Goal: Task Accomplishment & Management: Contribute content

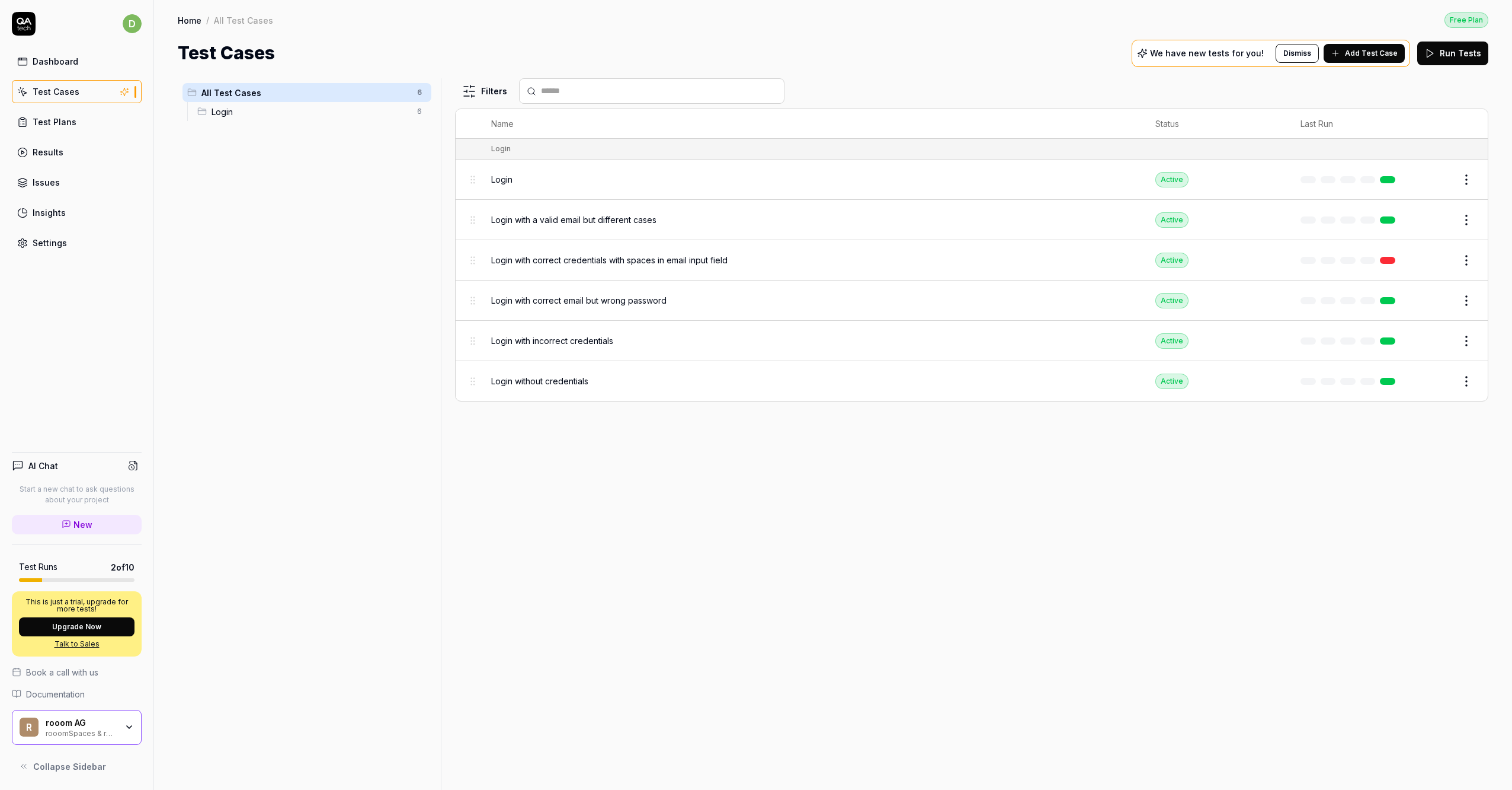
click at [289, 182] on div "All Test Cases 6 Login 6" at bounding box center [307, 426] width 259 height 697
click at [224, 109] on span "Login" at bounding box center [311, 112] width 199 height 12
click at [1320, 81] on div "Filters" at bounding box center [972, 91] width 1033 height 26
click at [1355, 54] on span "Add Test Case" at bounding box center [1371, 53] width 53 height 11
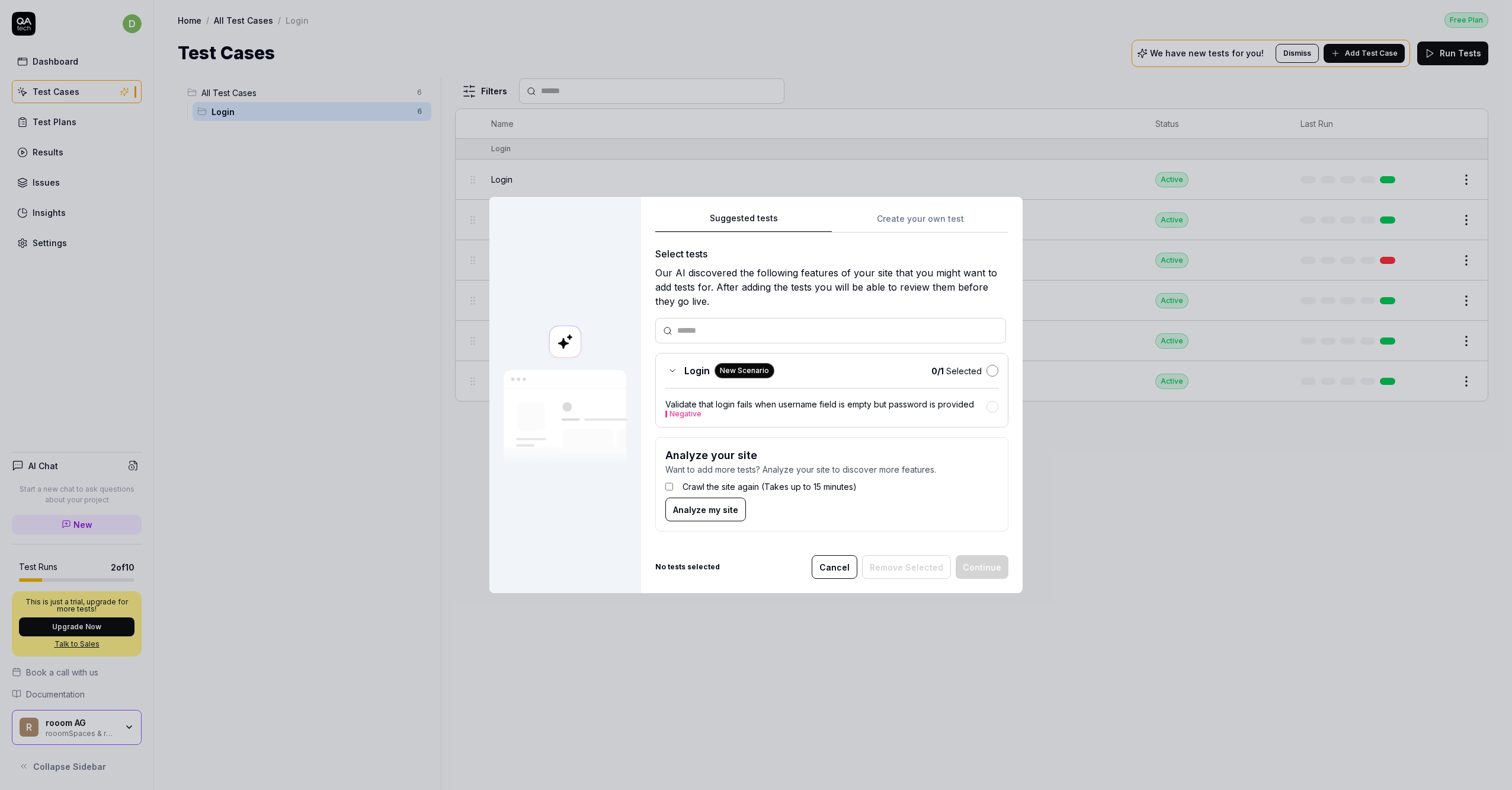
click at [988, 372] on button "button" at bounding box center [993, 370] width 12 height 12
click at [967, 564] on button "Continue" at bounding box center [983, 566] width 53 height 24
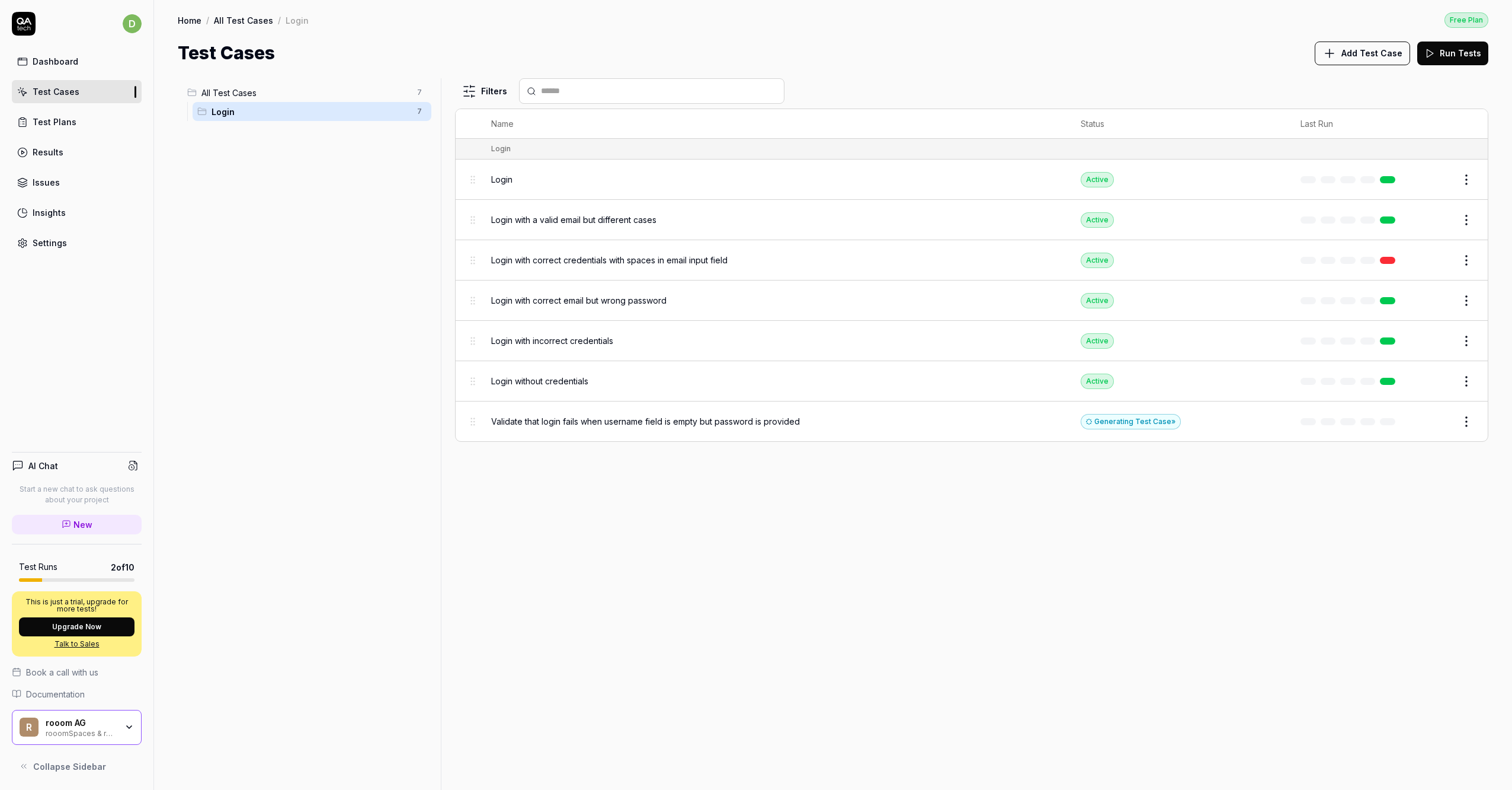
drag, startPoint x: 790, startPoint y: 523, endPoint x: 796, endPoint y: 523, distance: 6.0
click at [790, 523] on div "Filters Name Status Last Run Login Login Active Edit Login with a valid email b…" at bounding box center [972, 433] width 1033 height 711
click at [1258, 499] on div "Filters Name Status Last Run Login Login Active Edit Login with a valid email b…" at bounding box center [972, 433] width 1033 height 711
click at [1253, 502] on div "Filters Name Status Last Run Login Login Active Edit Login with a valid email b…" at bounding box center [972, 433] width 1033 height 711
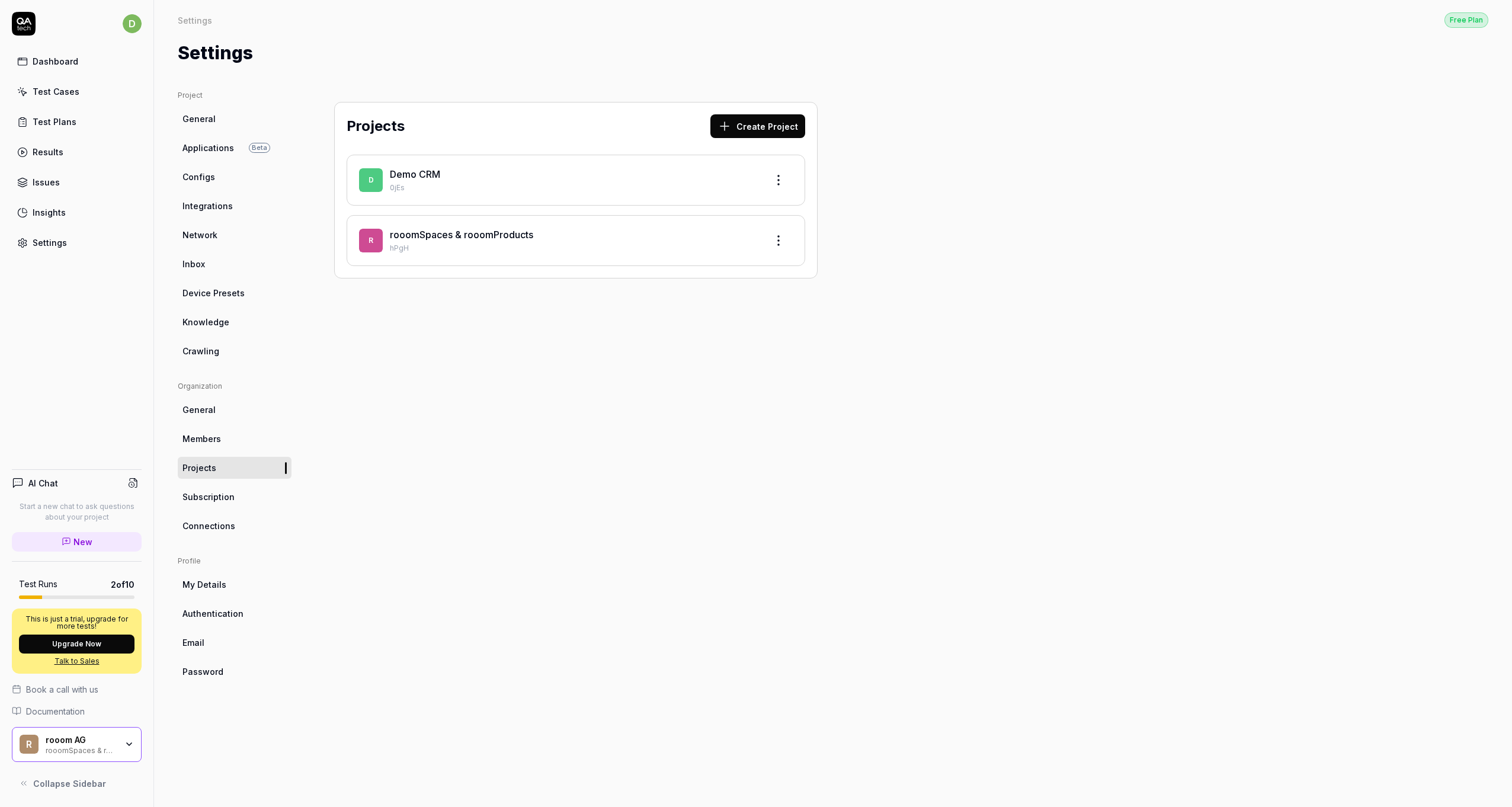
click at [437, 349] on div "Projects Create Project D Demo CRM 0jEs r rooomSpaces & rooomProducts hPgH" at bounding box center [576, 437] width 531 height 693
click at [515, 387] on div "Projects Create Project D Demo CRM 0jEs r rooomSpaces & rooomProducts hPgH" at bounding box center [576, 437] width 531 height 693
click at [499, 360] on div "Projects Create Project D Demo CRM 0jEs r rooomSpaces & rooomProducts hPgH" at bounding box center [576, 437] width 531 height 693
click at [502, 355] on div "Projects Create Project D Demo CRM 0jEs r rooomSpaces & rooomProducts hPgH" at bounding box center [576, 437] width 531 height 693
click at [462, 356] on div "Projects Create Project D Demo CRM 0jEs r rooomSpaces & rooomProducts hPgH" at bounding box center [576, 437] width 531 height 693
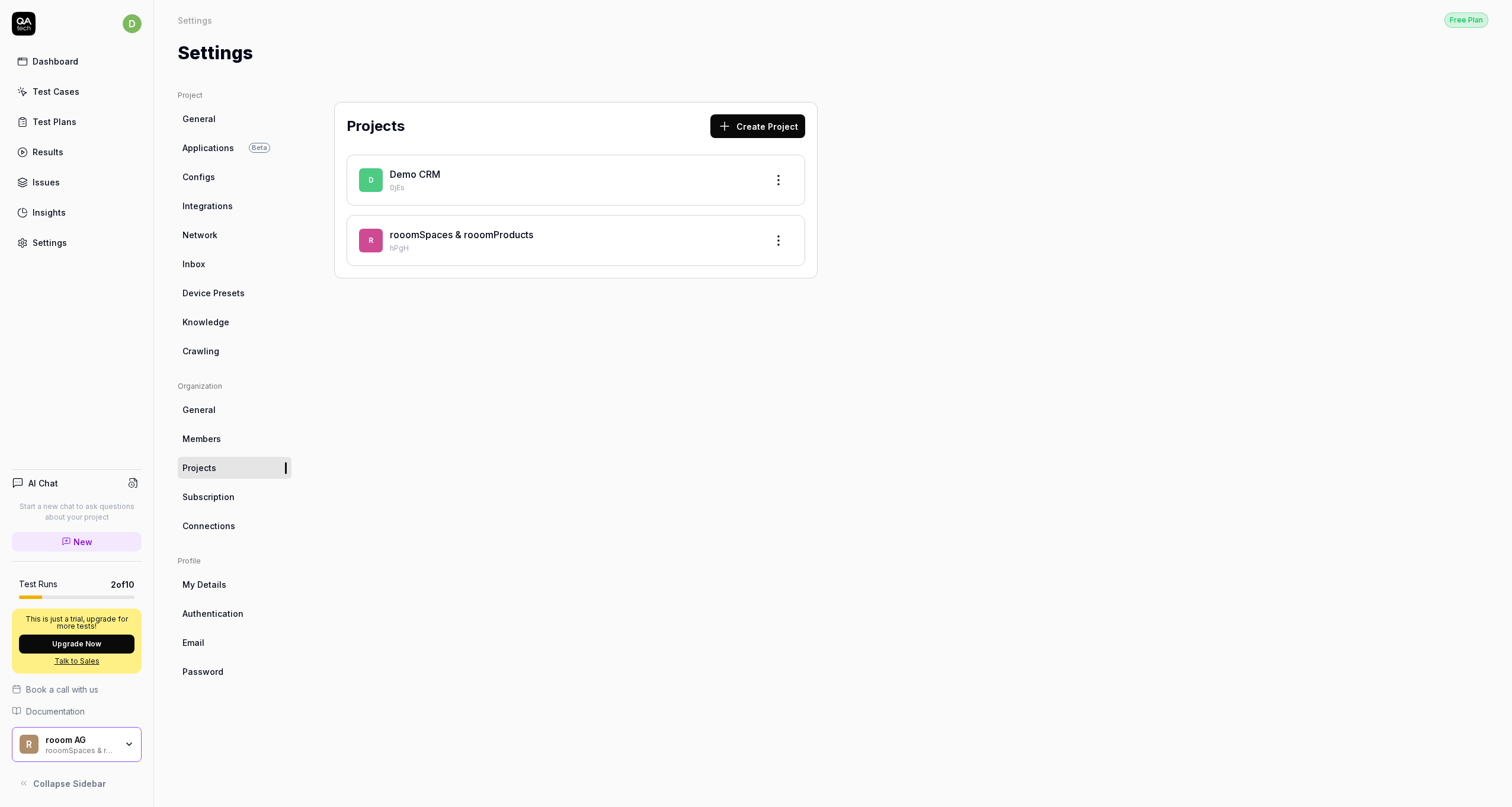
click at [448, 337] on div "Projects Create Project D Demo CRM 0jEs r rooomSpaces & rooomProducts hPgH" at bounding box center [576, 437] width 531 height 693
click at [434, 311] on div "Projects Create Project D Demo CRM 0jEs r rooomSpaces & rooomProducts hPgH" at bounding box center [576, 437] width 531 height 693
click at [429, 234] on link "rooomSpaces & rooomProducts" at bounding box center [462, 234] width 144 height 12
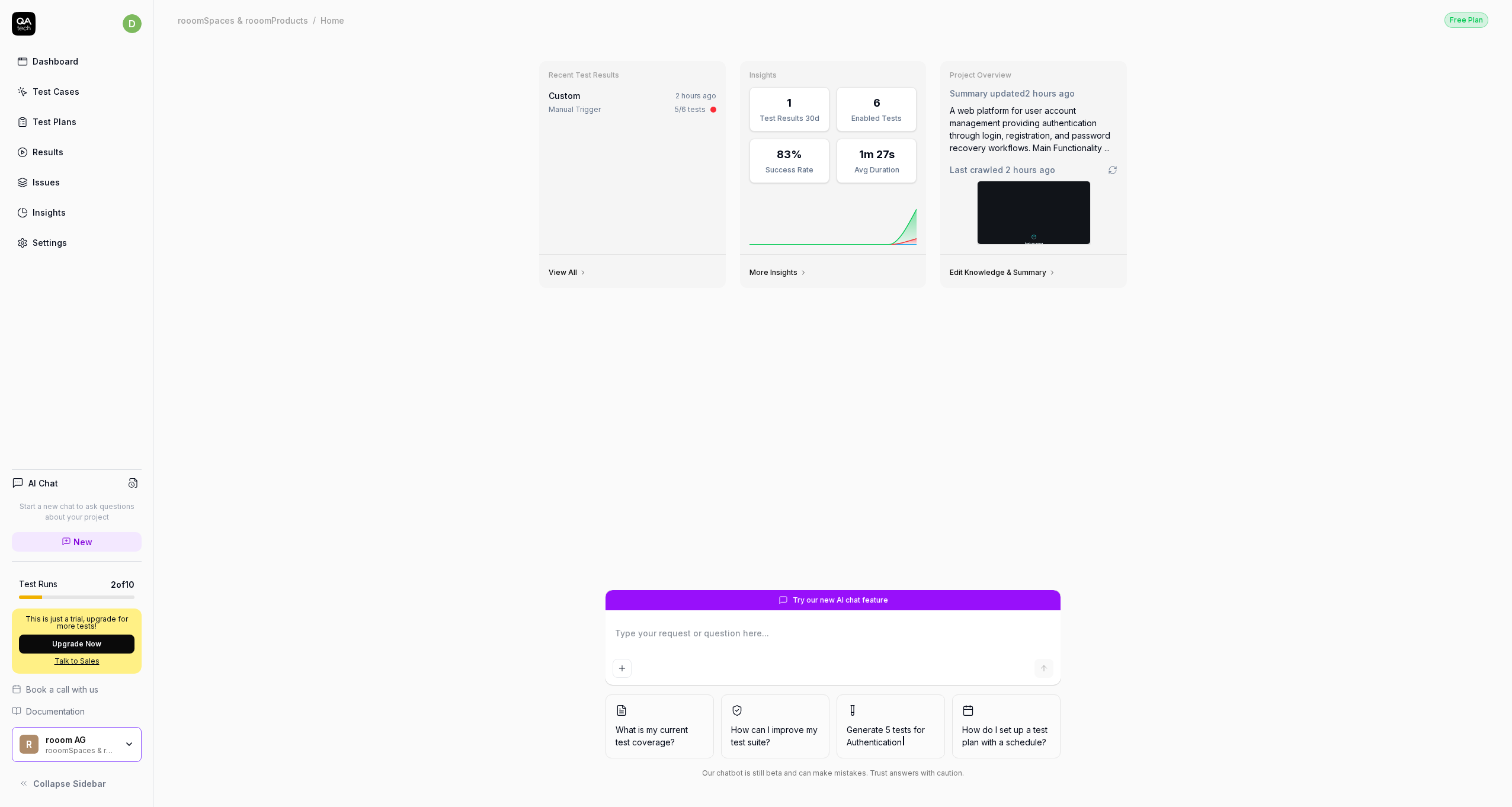
click at [394, 121] on div "Recent Test Results Custom 2 hours ago Manual Trigger 5/6 tests View All Insigh…" at bounding box center [833, 424] width 1358 height 768
click at [62, 61] on div "Dashboard" at bounding box center [56, 61] width 46 height 12
click at [57, 91] on div "Test Cases" at bounding box center [56, 91] width 47 height 12
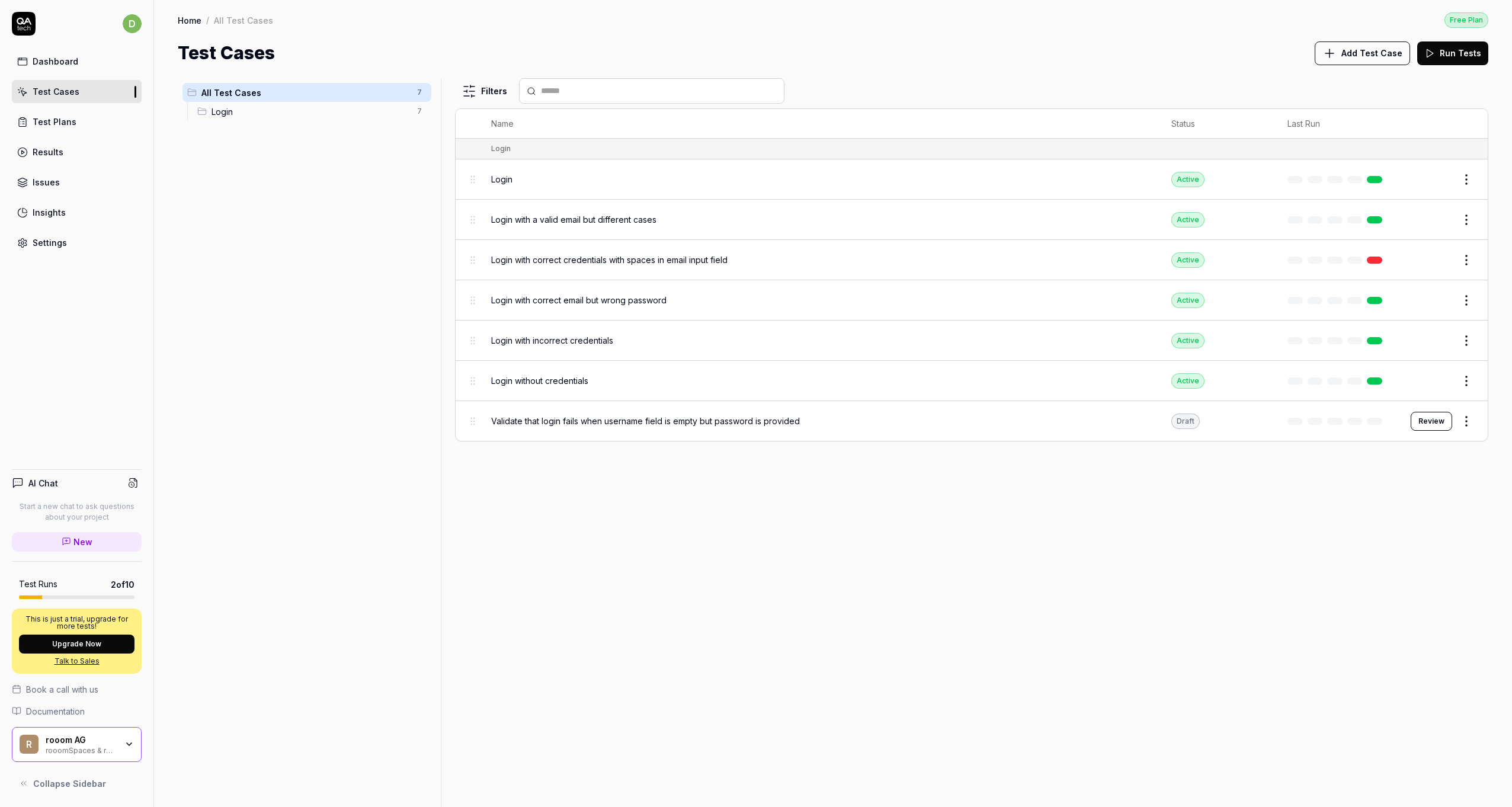
click at [232, 113] on span "Login" at bounding box center [311, 112] width 199 height 12
click at [222, 171] on div "All Test Cases 7 Login 7" at bounding box center [307, 435] width 259 height 715
click at [576, 189] on div "Login" at bounding box center [819, 179] width 657 height 26
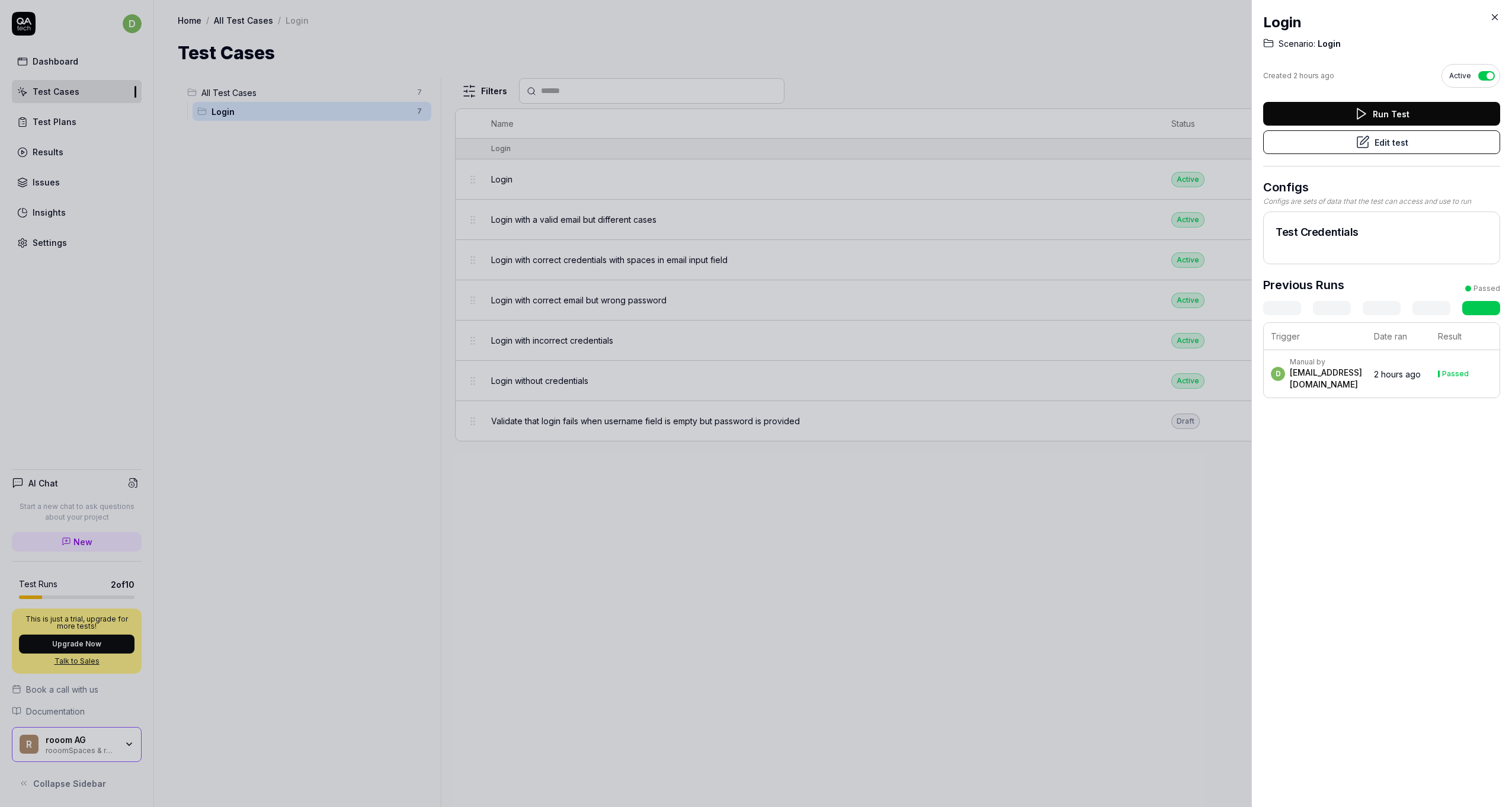
click at [1359, 144] on icon at bounding box center [1363, 142] width 14 height 14
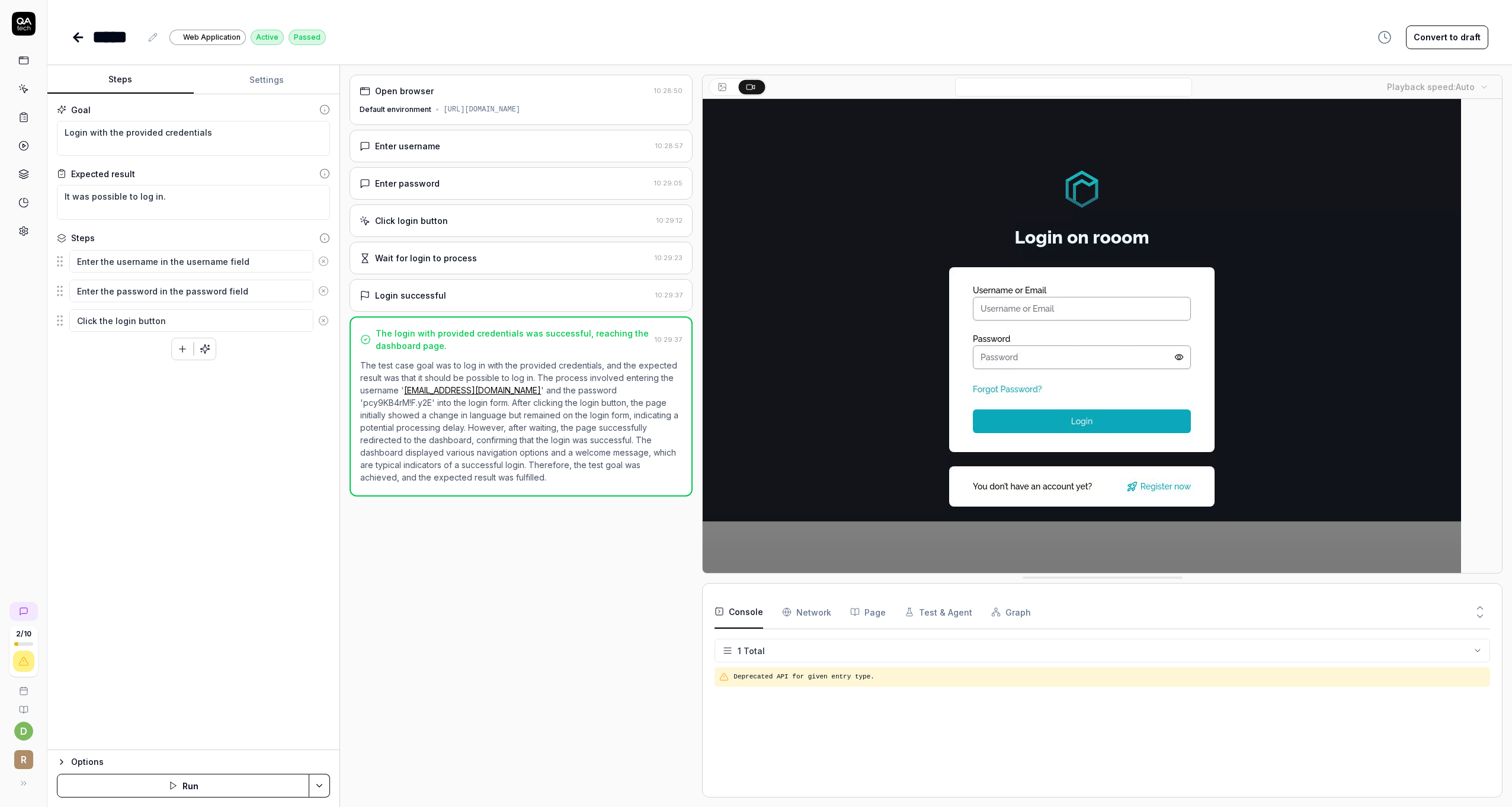
click at [453, 144] on div "Enter username" at bounding box center [504, 146] width 291 height 12
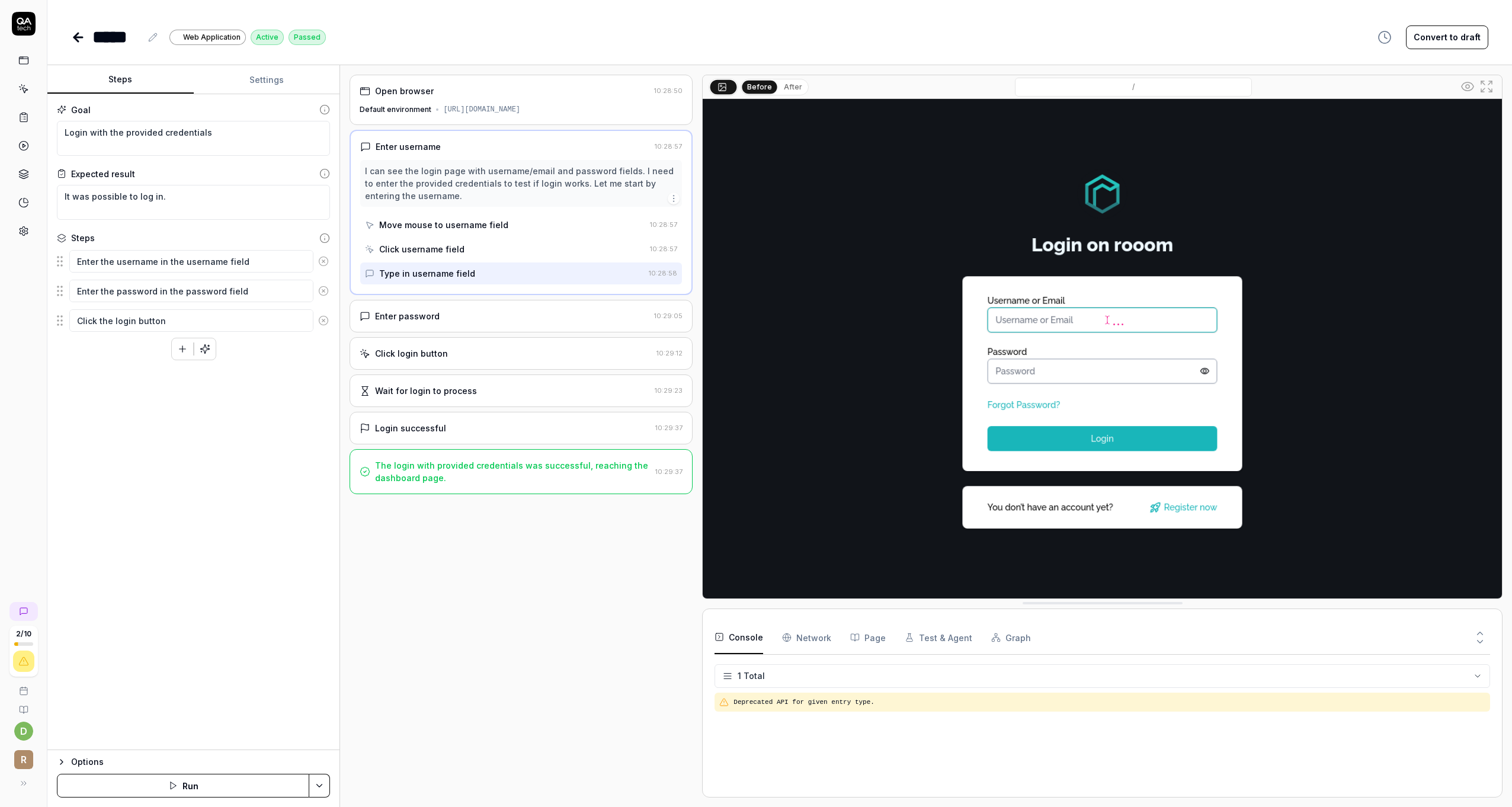
click at [448, 312] on div "Enter password" at bounding box center [504, 316] width 289 height 12
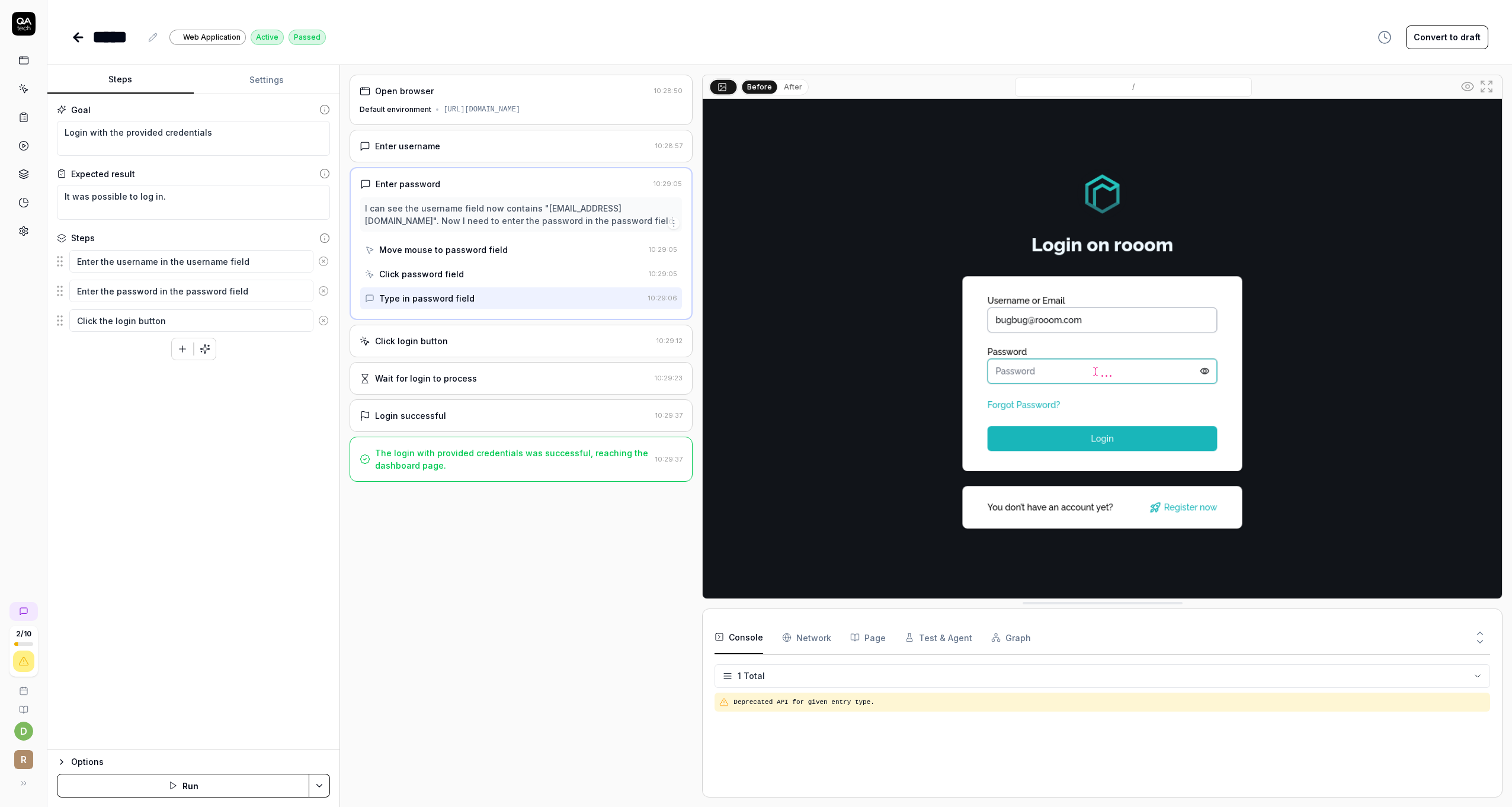
click at [479, 528] on div "Open browser 10:28:50 Default environment [URL][DOMAIN_NAME] Enter username 10:…" at bounding box center [521, 436] width 343 height 723
click at [424, 420] on div "Login successful 10:29:37" at bounding box center [521, 416] width 343 height 33
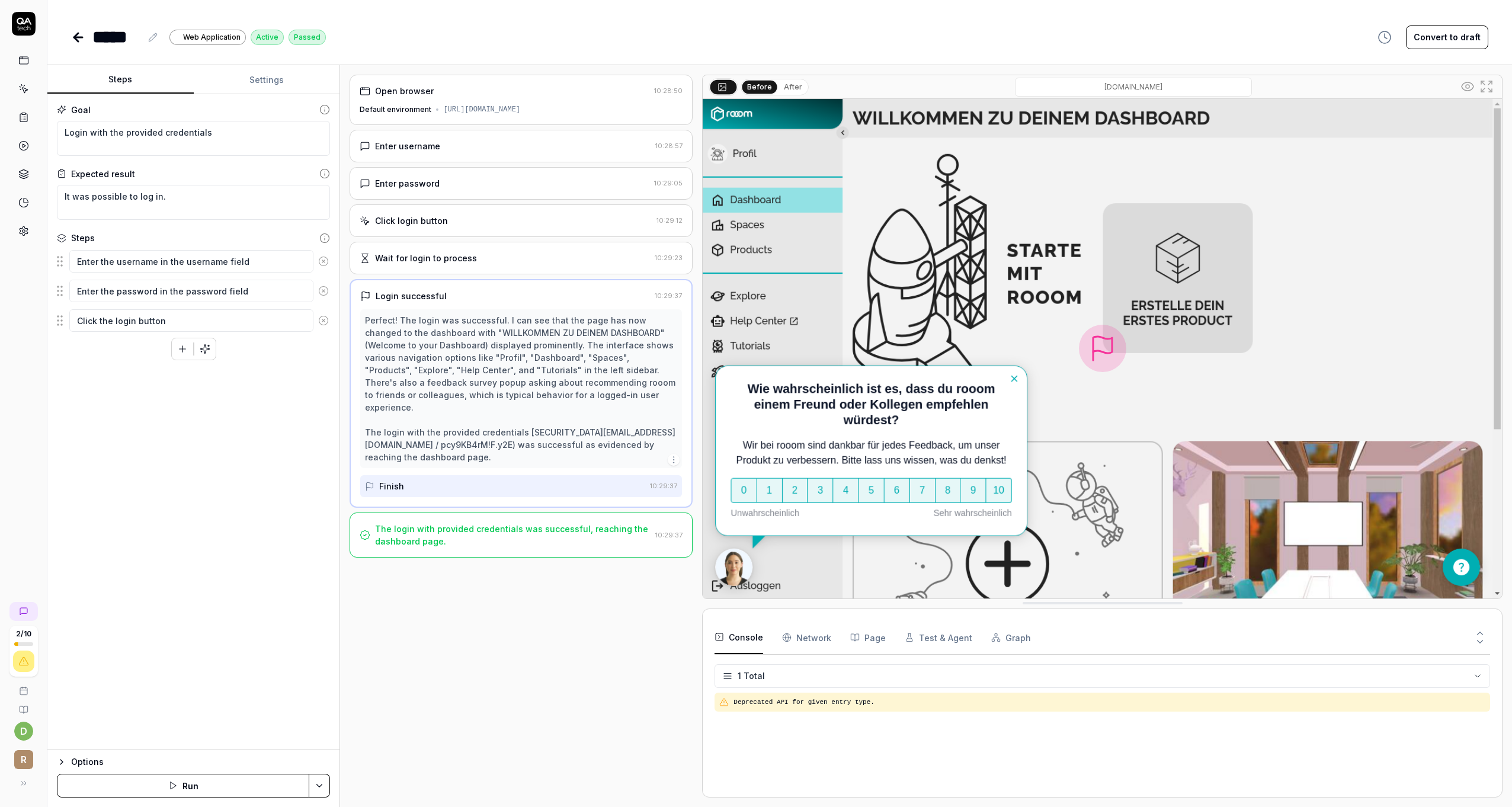
click at [487, 602] on div "Open browser 10:28:50 Default environment [URL][DOMAIN_NAME] Enter username 10:…" at bounding box center [521, 436] width 343 height 723
click at [287, 387] on div "Goal Login with the provided credentials Expected result It was possible to log…" at bounding box center [193, 422] width 292 height 656
click at [108, 134] on textarea "Login with the provided credentials" at bounding box center [194, 138] width 273 height 35
drag, startPoint x: 231, startPoint y: 130, endPoint x: 48, endPoint y: 128, distance: 183.0
click at [48, 128] on div "Goal Login with the provided credentials Expected result It was possible to log…" at bounding box center [193, 422] width 292 height 656
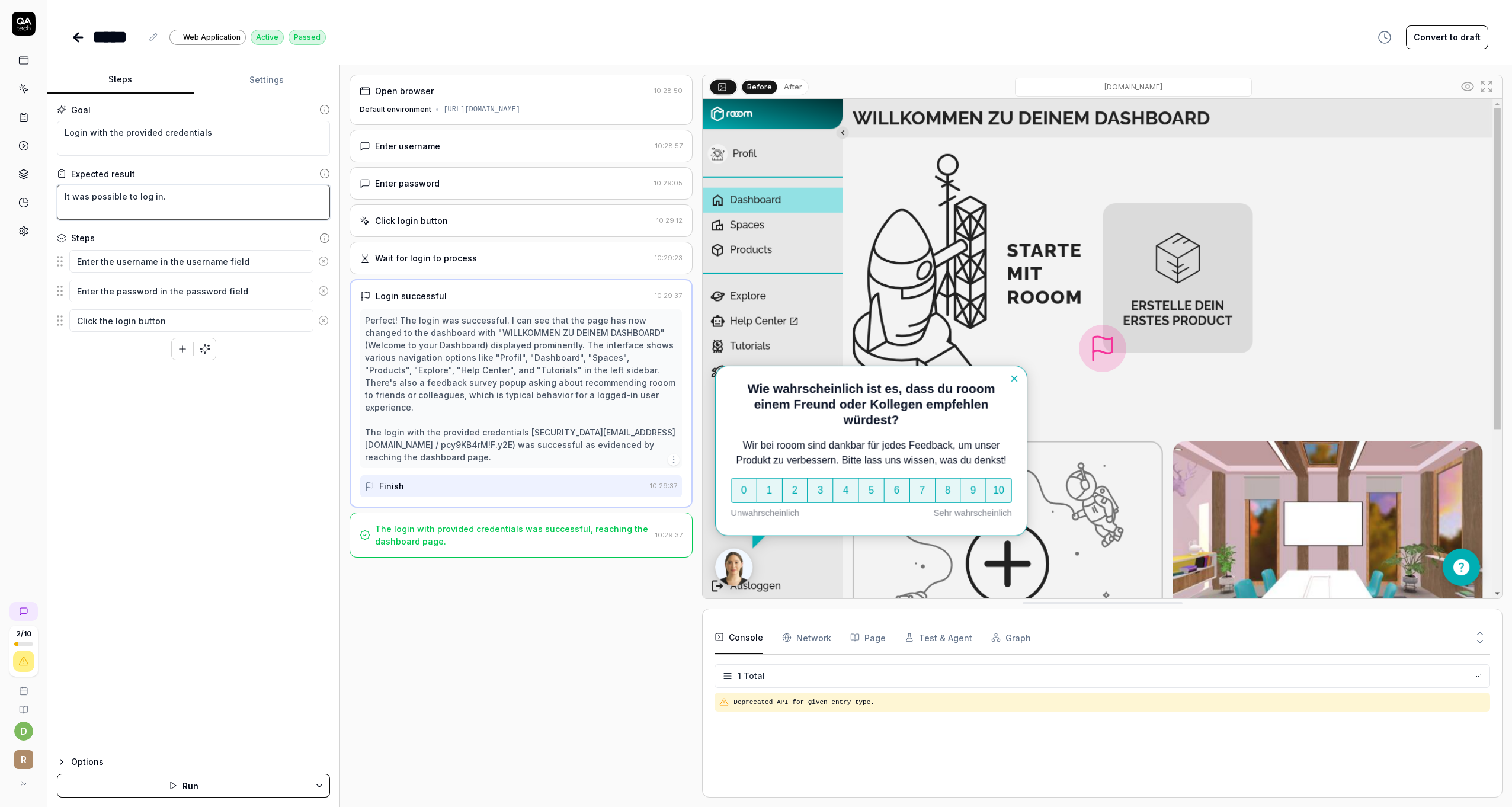
drag, startPoint x: 179, startPoint y: 210, endPoint x: 56, endPoint y: 198, distance: 123.6
click at [56, 198] on div "Goal Login with the provided credentials Expected result It was possible to log…" at bounding box center [193, 422] width 292 height 656
click at [124, 396] on div "Goal Login with the provided credentials Expected result It was possible to log…" at bounding box center [193, 422] width 292 height 656
click at [177, 442] on div "Goal Login with the provided credentials Expected result It was possible to log…" at bounding box center [193, 422] width 292 height 656
type textarea "*"
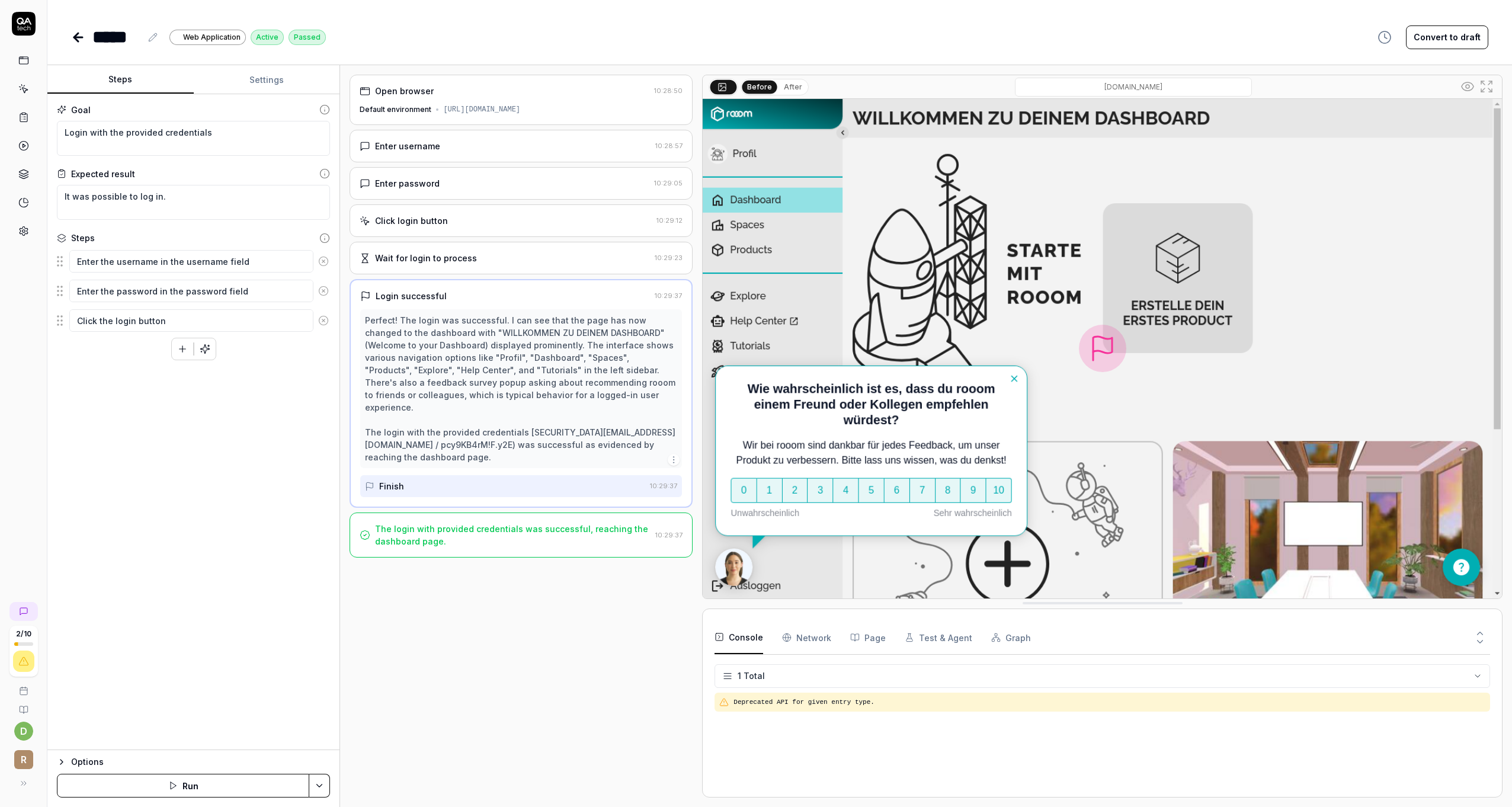
click at [262, 84] on button "Settings" at bounding box center [267, 80] width 146 height 29
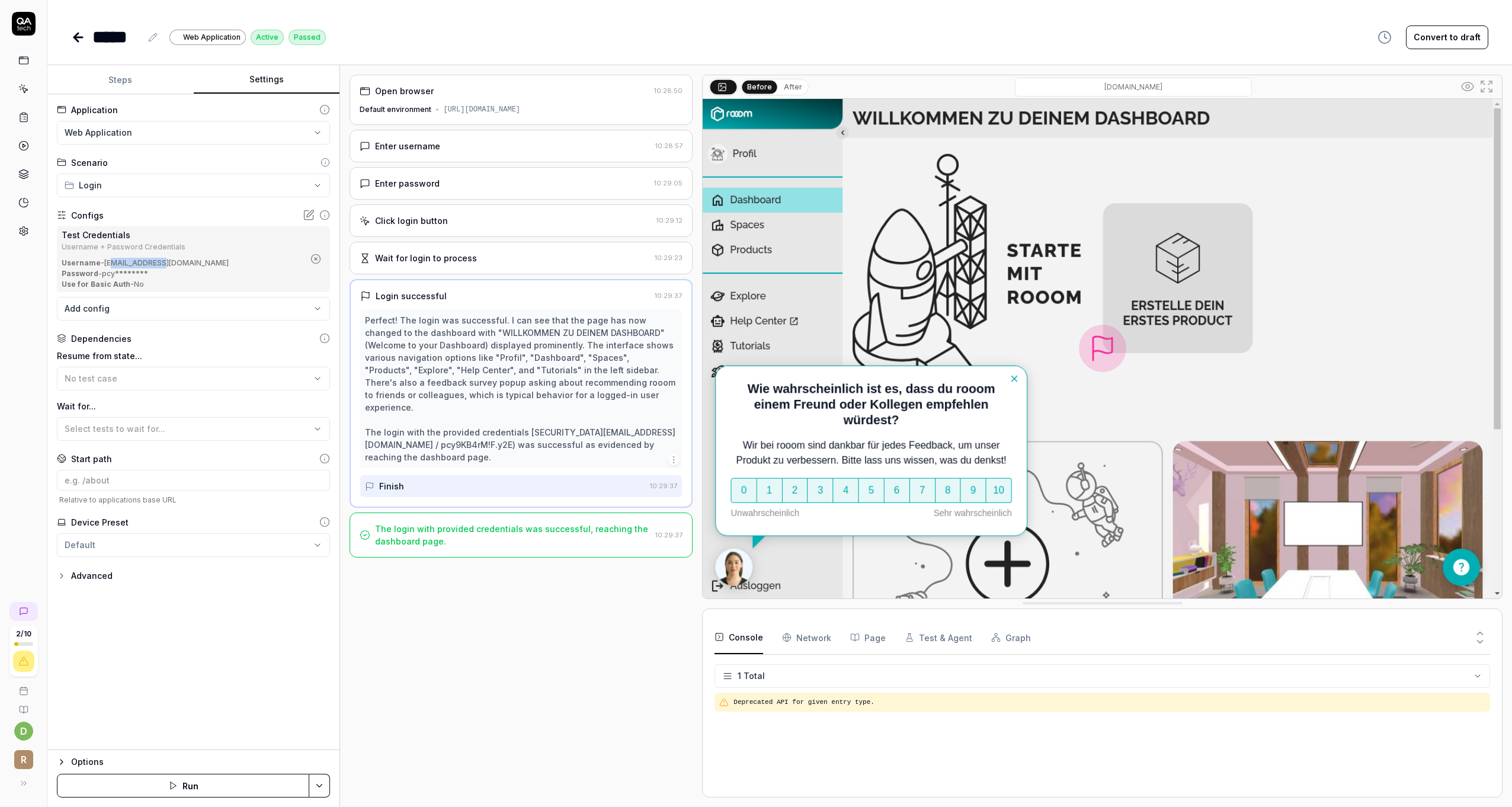
drag, startPoint x: 111, startPoint y: 262, endPoint x: 164, endPoint y: 263, distance: 53.0
click at [164, 263] on div "Username - [EMAIL_ADDRESS][DOMAIN_NAME]" at bounding box center [182, 263] width 242 height 11
drag, startPoint x: 164, startPoint y: 263, endPoint x: 154, endPoint y: 265, distance: 10.2
click at [154, 265] on div "Username - [EMAIL_ADDRESS][DOMAIN_NAME]" at bounding box center [182, 263] width 242 height 11
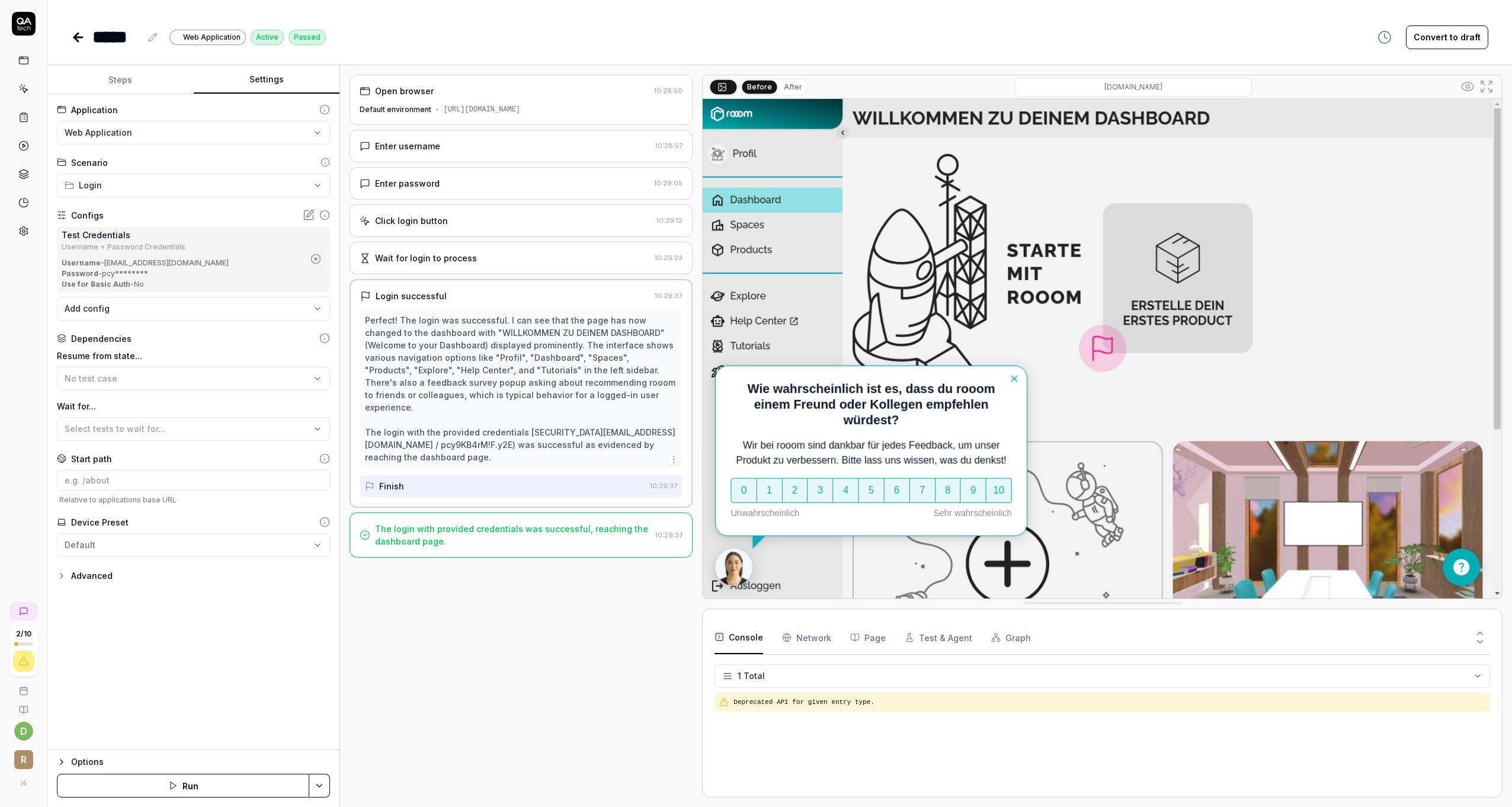
click at [103, 550] on html "**********" at bounding box center [756, 403] width 1512 height 807
click at [103, 603] on span "Create new preset" at bounding box center [119, 599] width 77 height 12
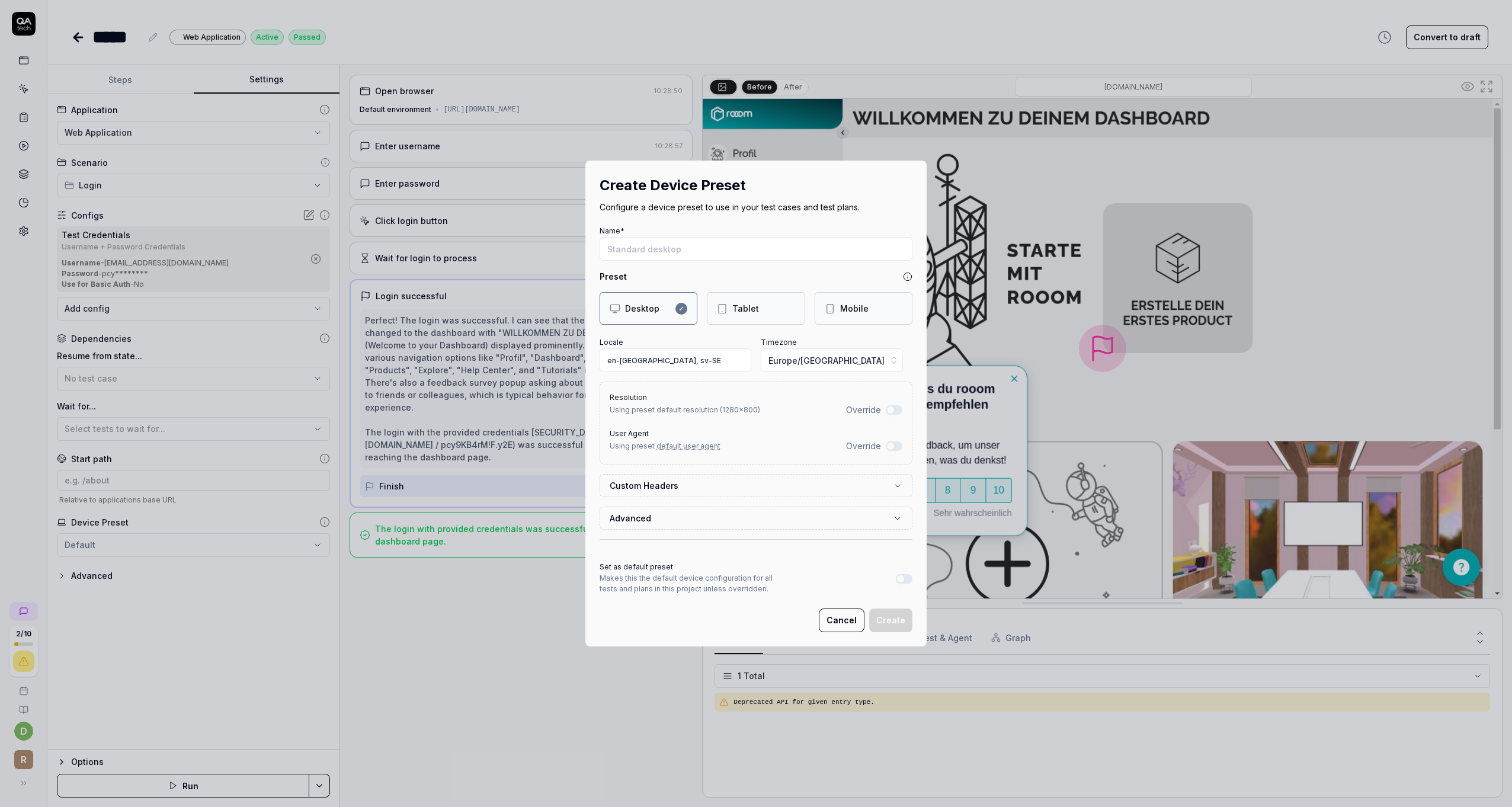
click at [846, 307] on div "Mobile" at bounding box center [855, 308] width 29 height 12
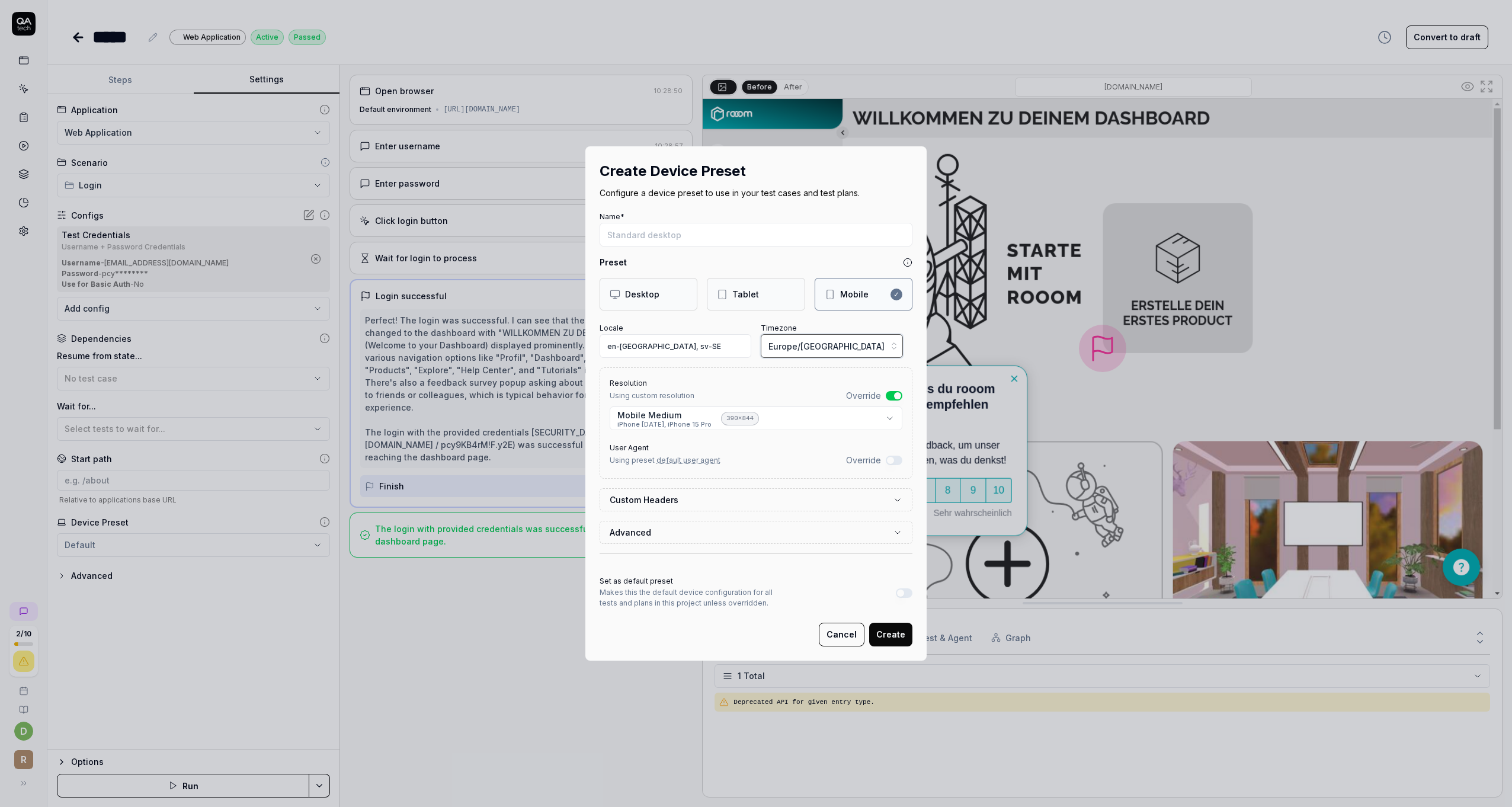
click at [810, 341] on span "Europe/[GEOGRAPHIC_DATA]" at bounding box center [826, 346] width 116 height 12
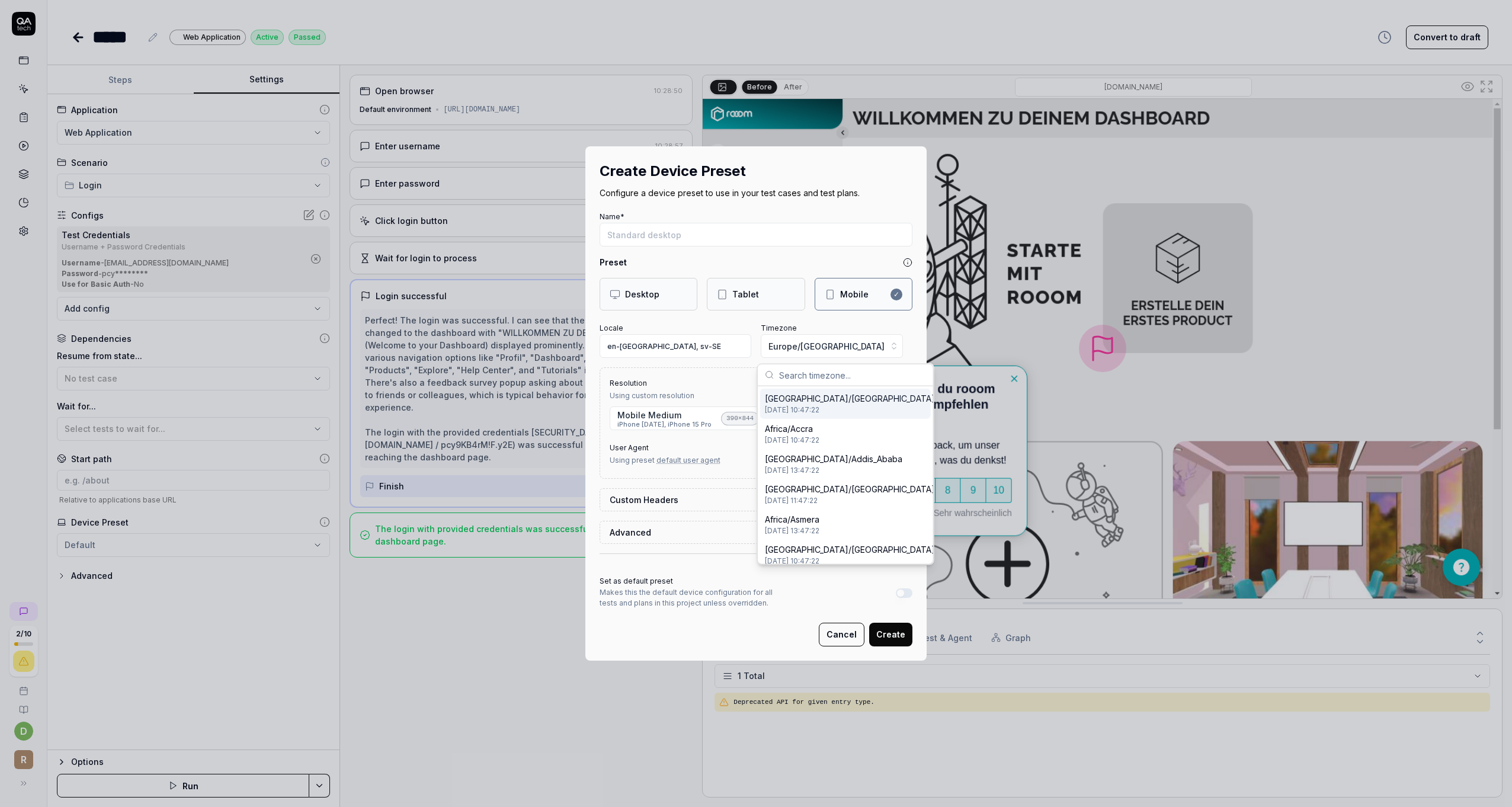
click at [801, 373] on input "text" at bounding box center [852, 375] width 147 height 21
type input "g"
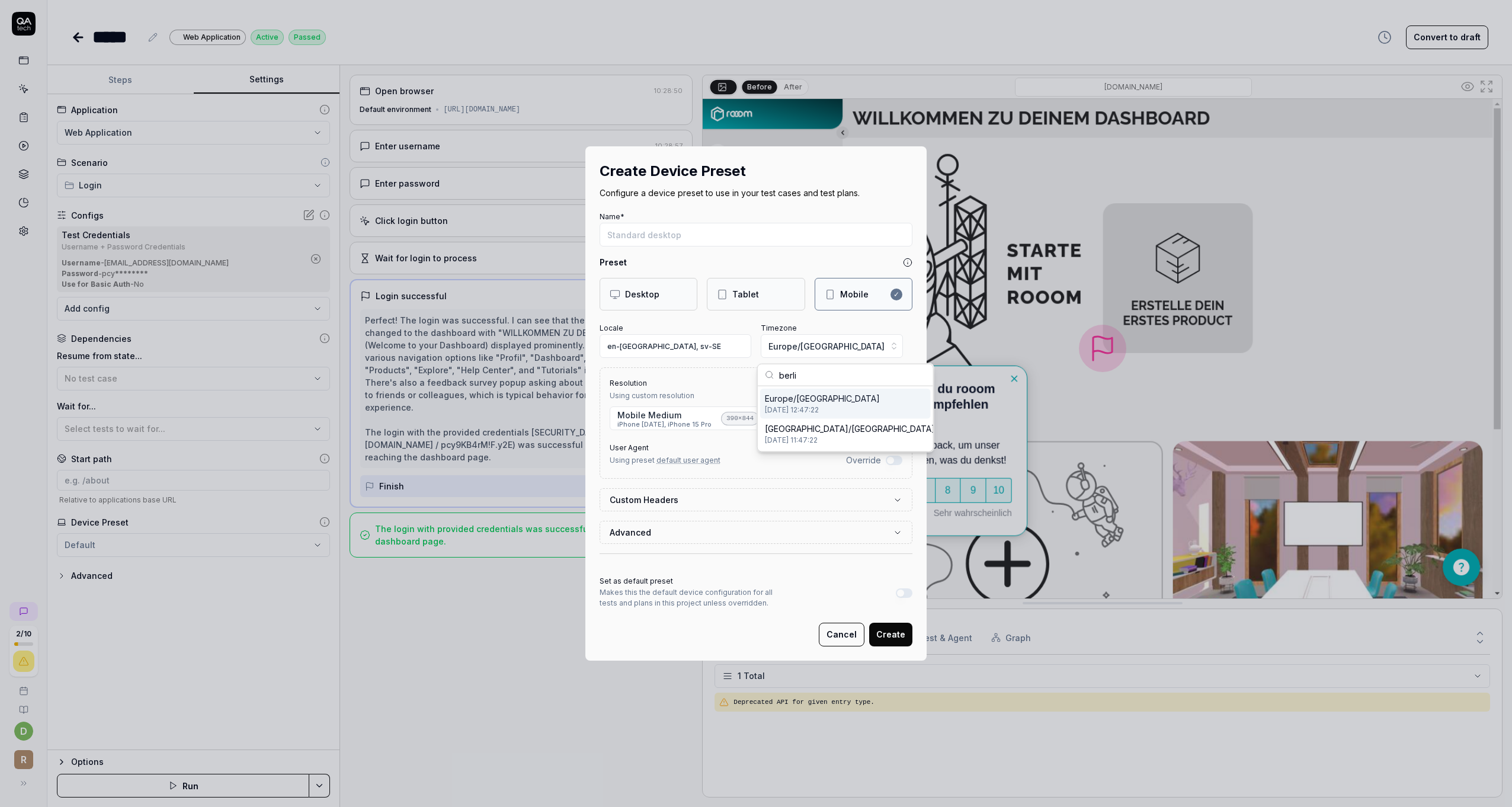
type input "berli"
click at [802, 402] on span "Europe/[GEOGRAPHIC_DATA]" at bounding box center [822, 398] width 115 height 12
click at [620, 342] on input "en-[GEOGRAPHIC_DATA], sv-SE" at bounding box center [675, 346] width 151 height 24
drag, startPoint x: 664, startPoint y: 347, endPoint x: 628, endPoint y: 347, distance: 36.0
click at [628, 347] on input "en-[GEOGRAPHIC_DATA], sv-SE" at bounding box center [675, 346] width 151 height 24
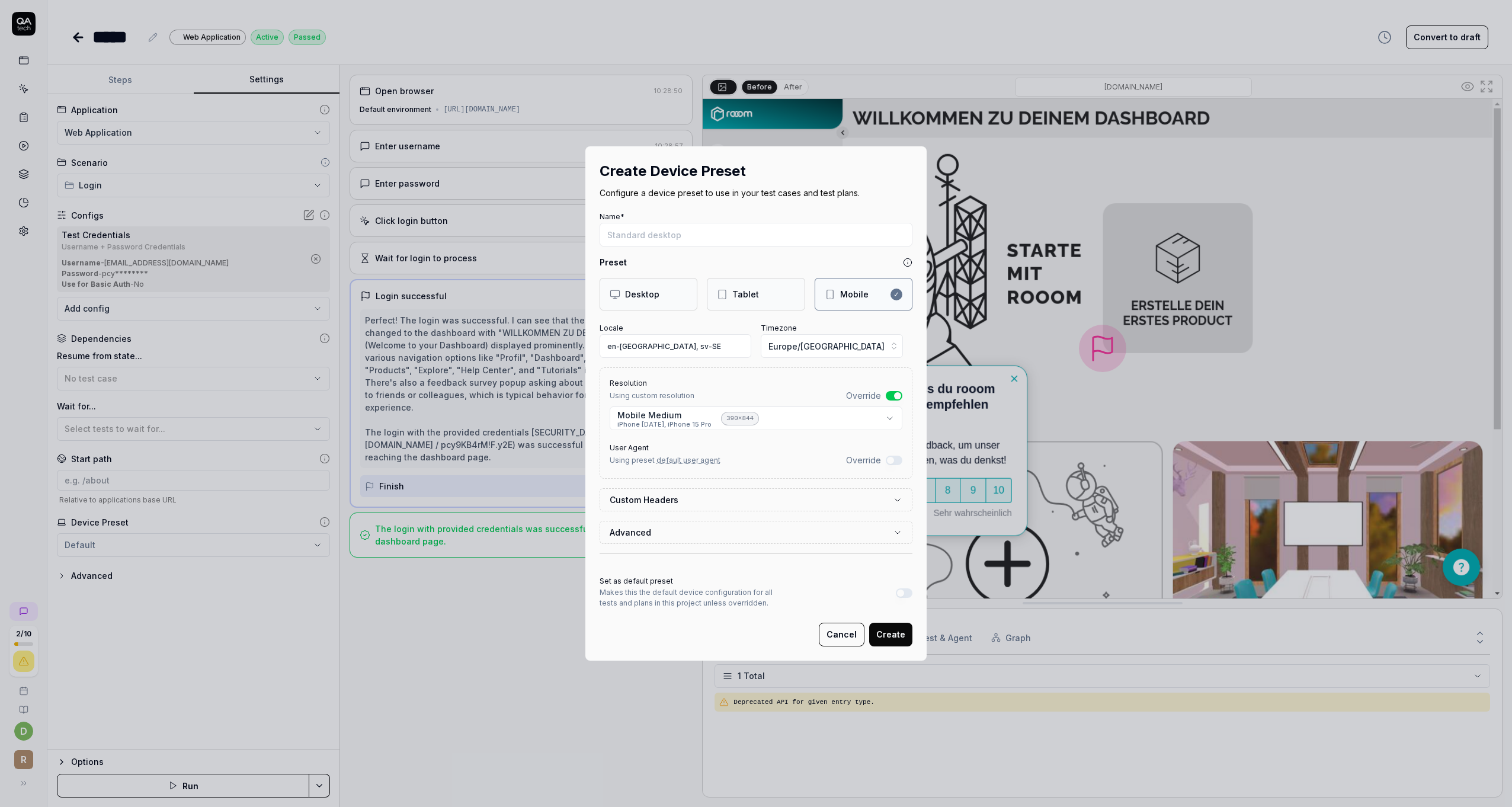
click at [887, 417] on body "**********" at bounding box center [756, 403] width 1512 height 807
click at [775, 533] on button "Advanced" at bounding box center [756, 533] width 293 height 22
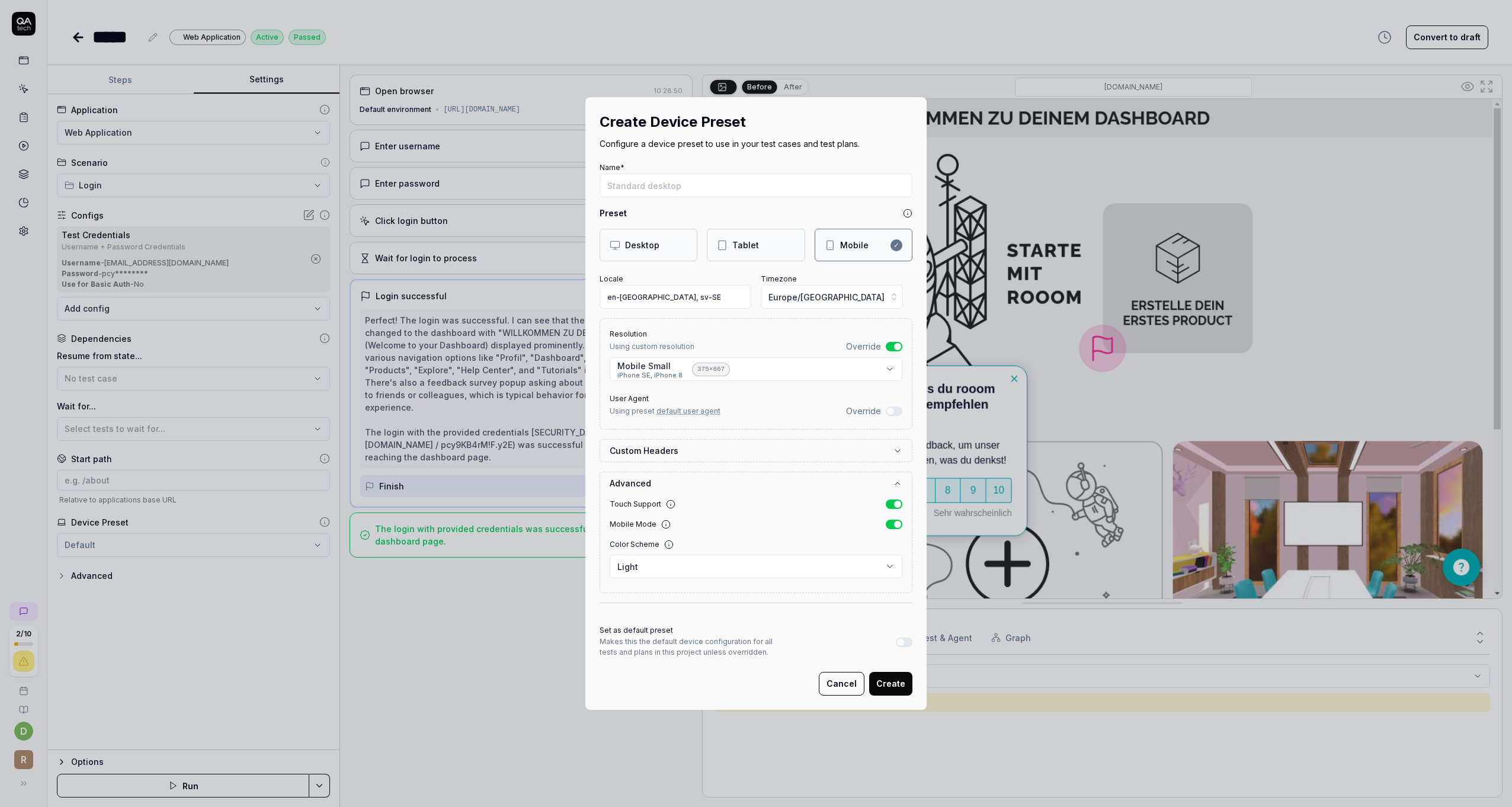
click at [646, 568] on body "**********" at bounding box center [756, 403] width 1512 height 807
click at [660, 656] on div "**********" at bounding box center [756, 403] width 1512 height 807
drag, startPoint x: 832, startPoint y: 681, endPoint x: 699, endPoint y: 606, distance: 152.7
click at [723, 673] on div "Cancel Create" at bounding box center [756, 683] width 313 height 24
click at [724, 252] on div "Tablet" at bounding box center [737, 244] width 42 height 12
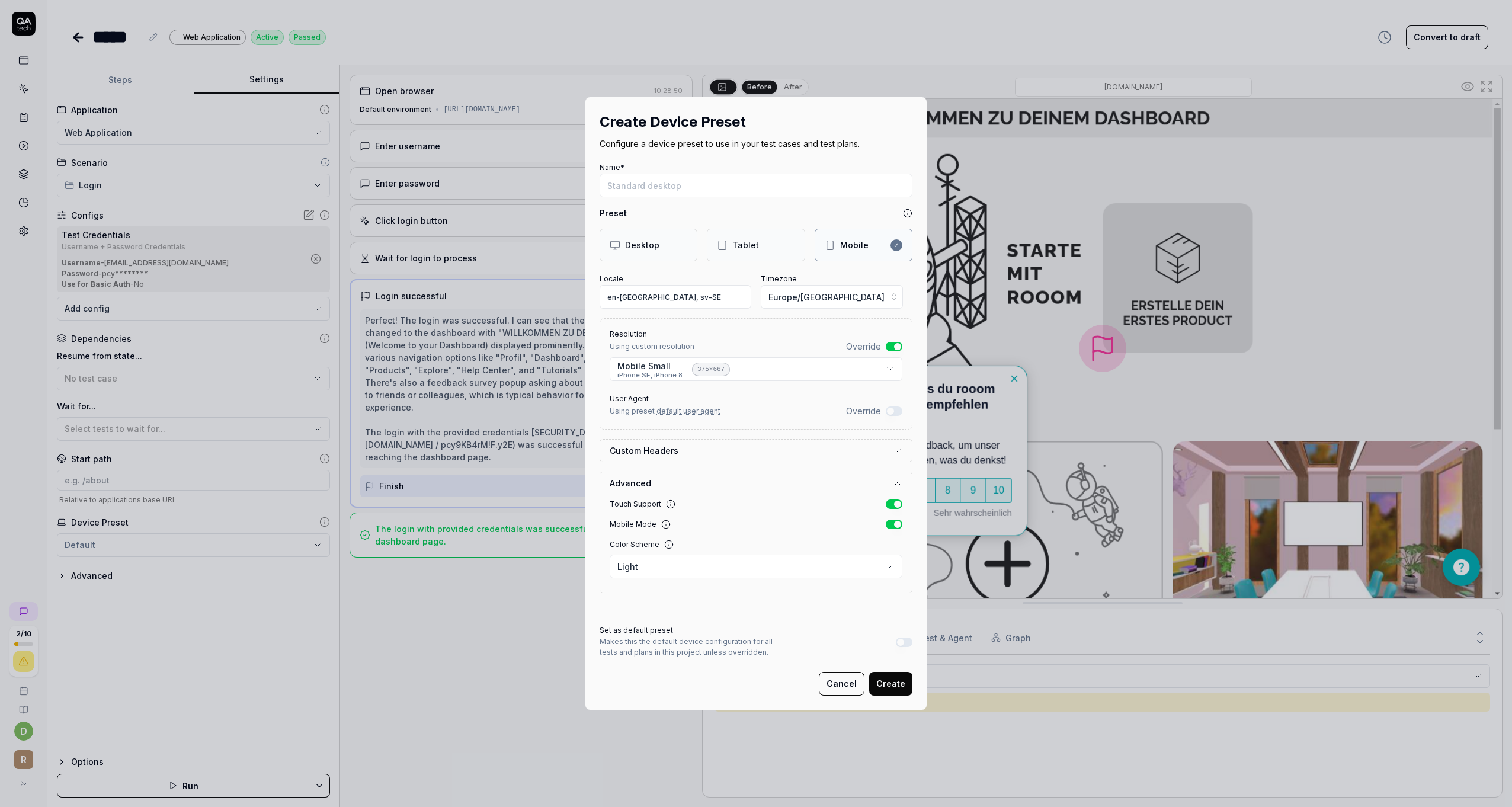
select select "**********"
click at [648, 244] on div "Desktop" at bounding box center [642, 244] width 34 height 12
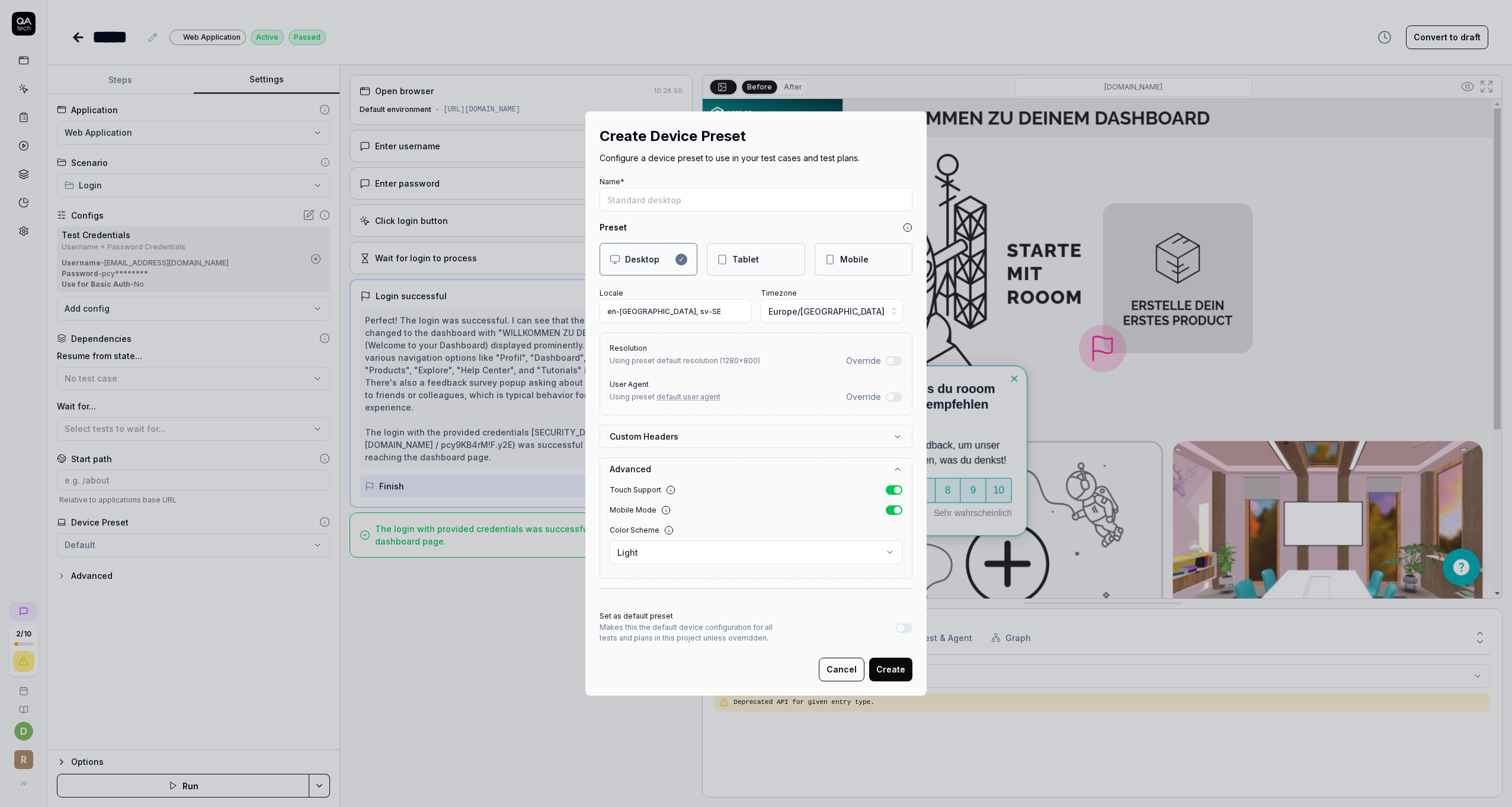
click at [846, 260] on div "Mobile" at bounding box center [855, 259] width 29 height 12
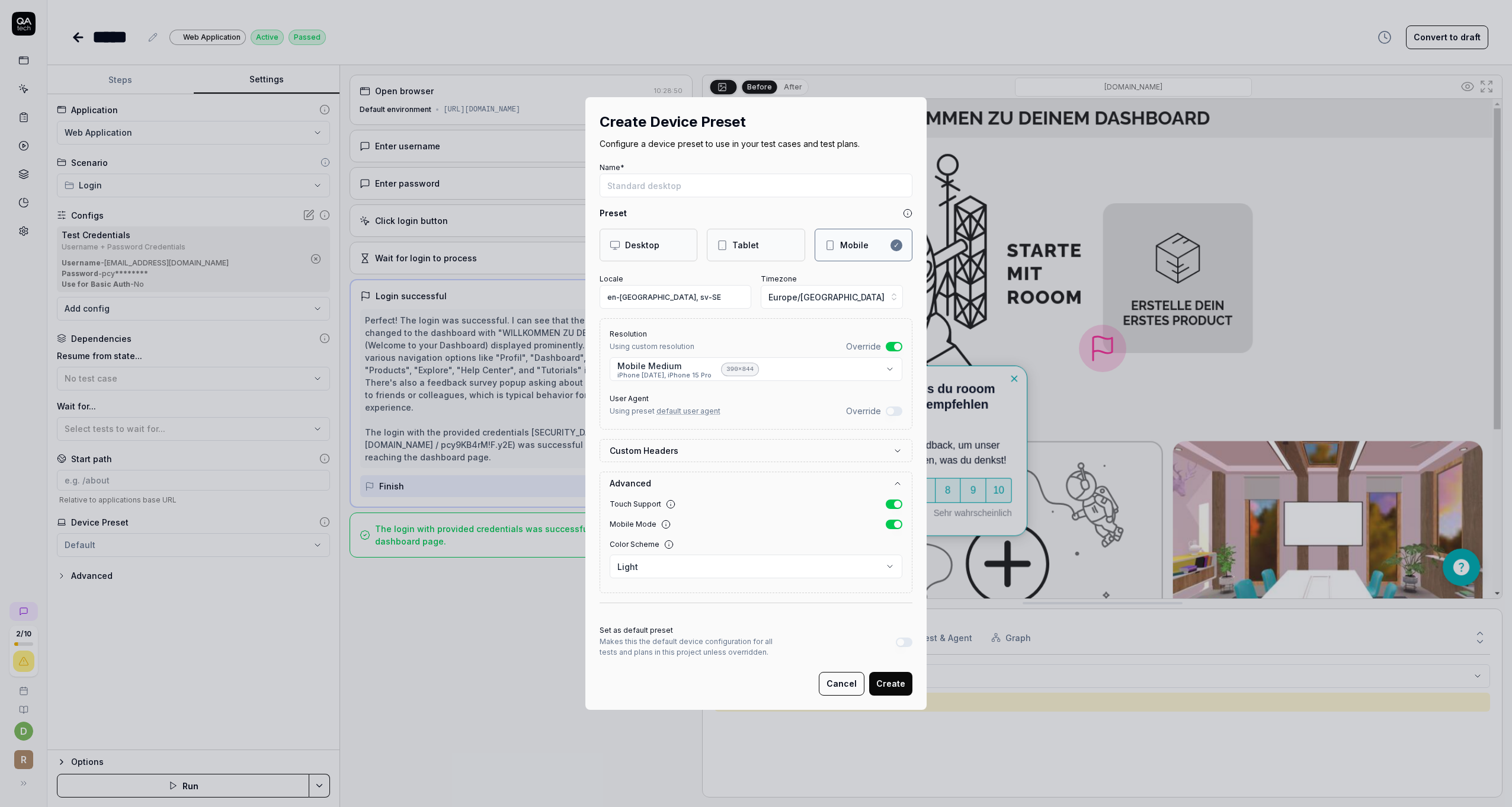
click at [838, 682] on button "Cancel" at bounding box center [842, 683] width 46 height 24
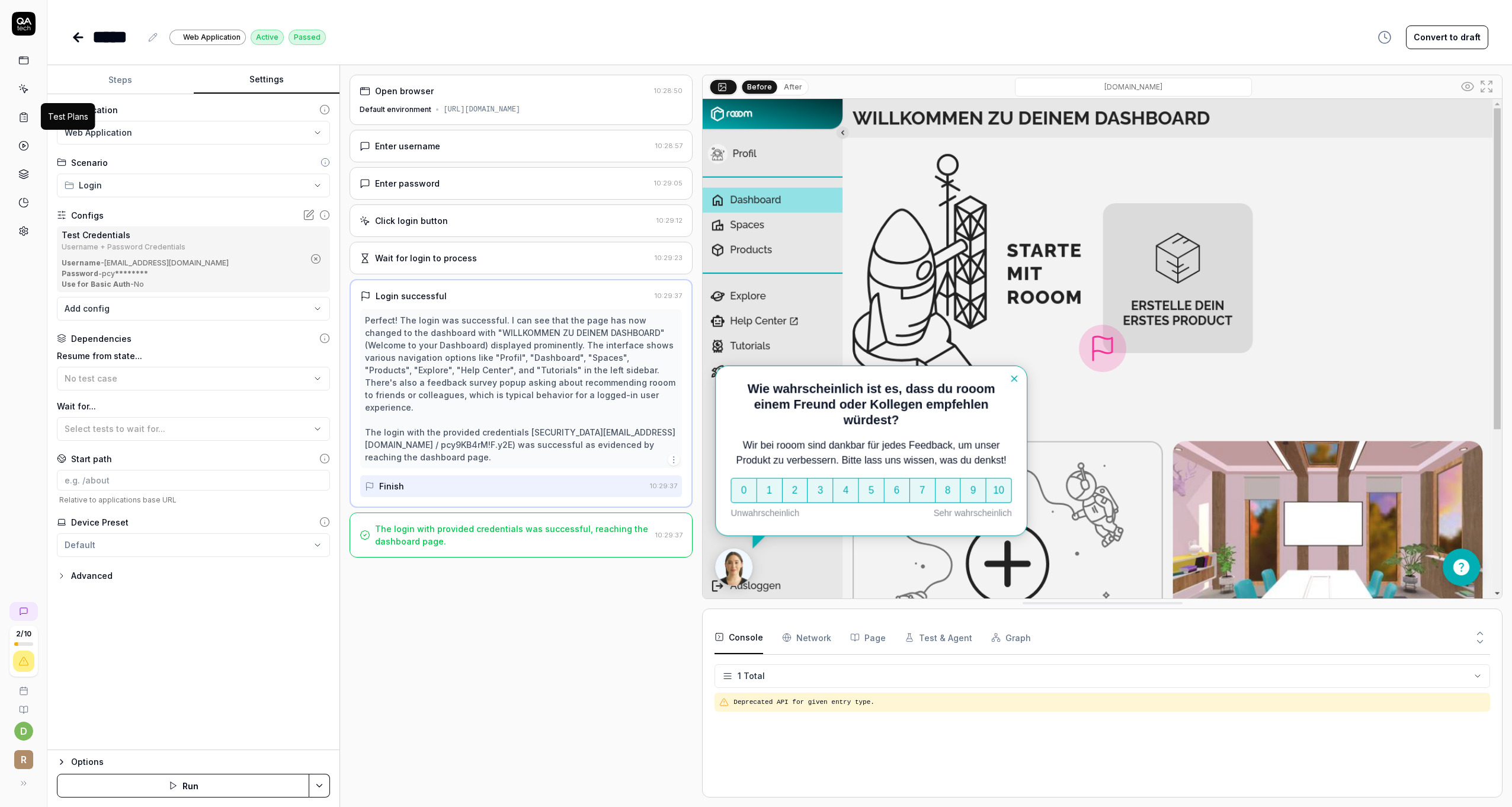
click at [26, 112] on icon at bounding box center [24, 117] width 11 height 11
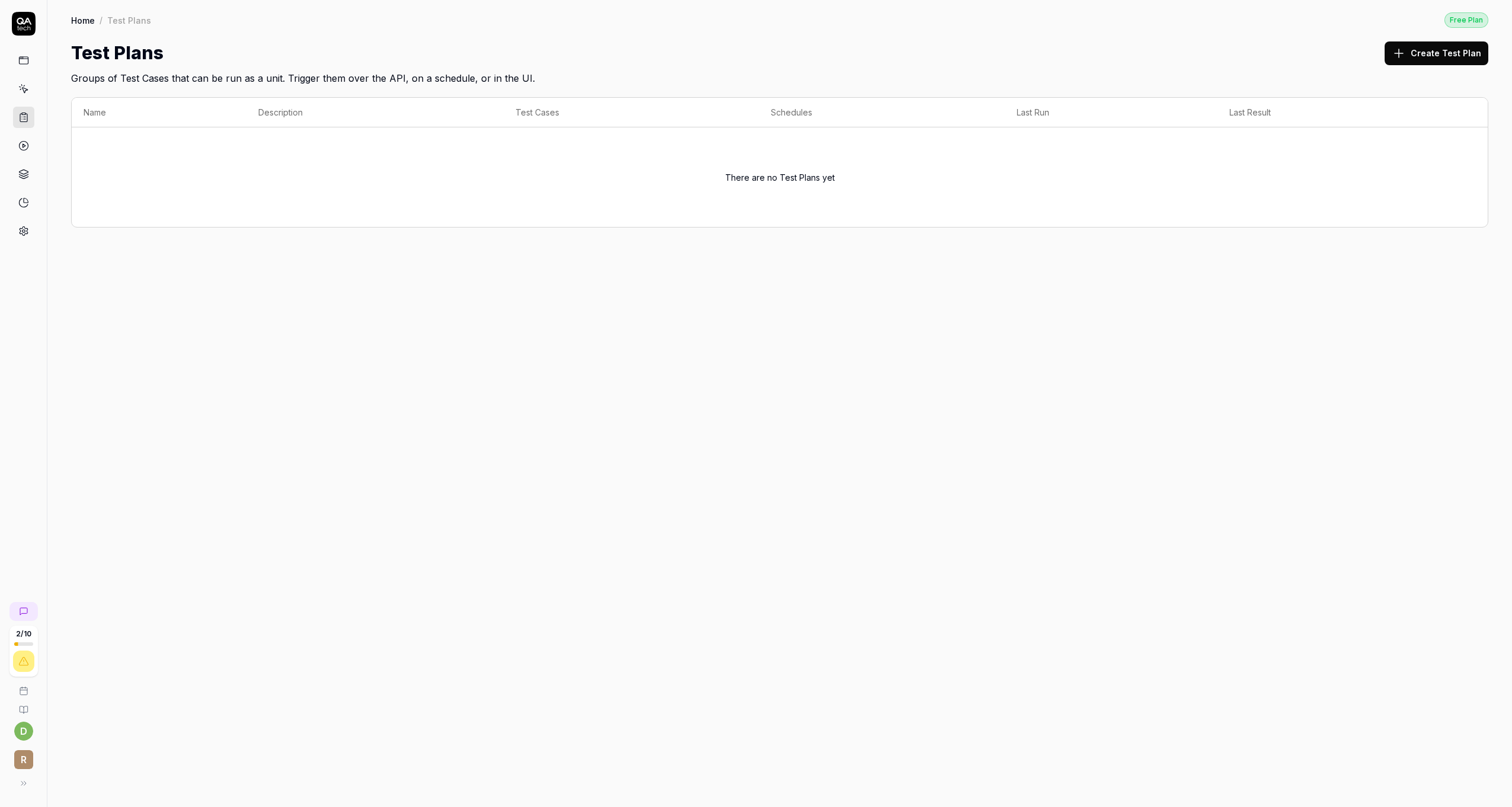
click at [473, 308] on div "Home / Test Plans Free Plan Home / Test Plans Free Plan Test Plans Create Test …" at bounding box center [780, 403] width 1465 height 807
click at [1441, 51] on button "Create Test Plan" at bounding box center [1436, 53] width 104 height 24
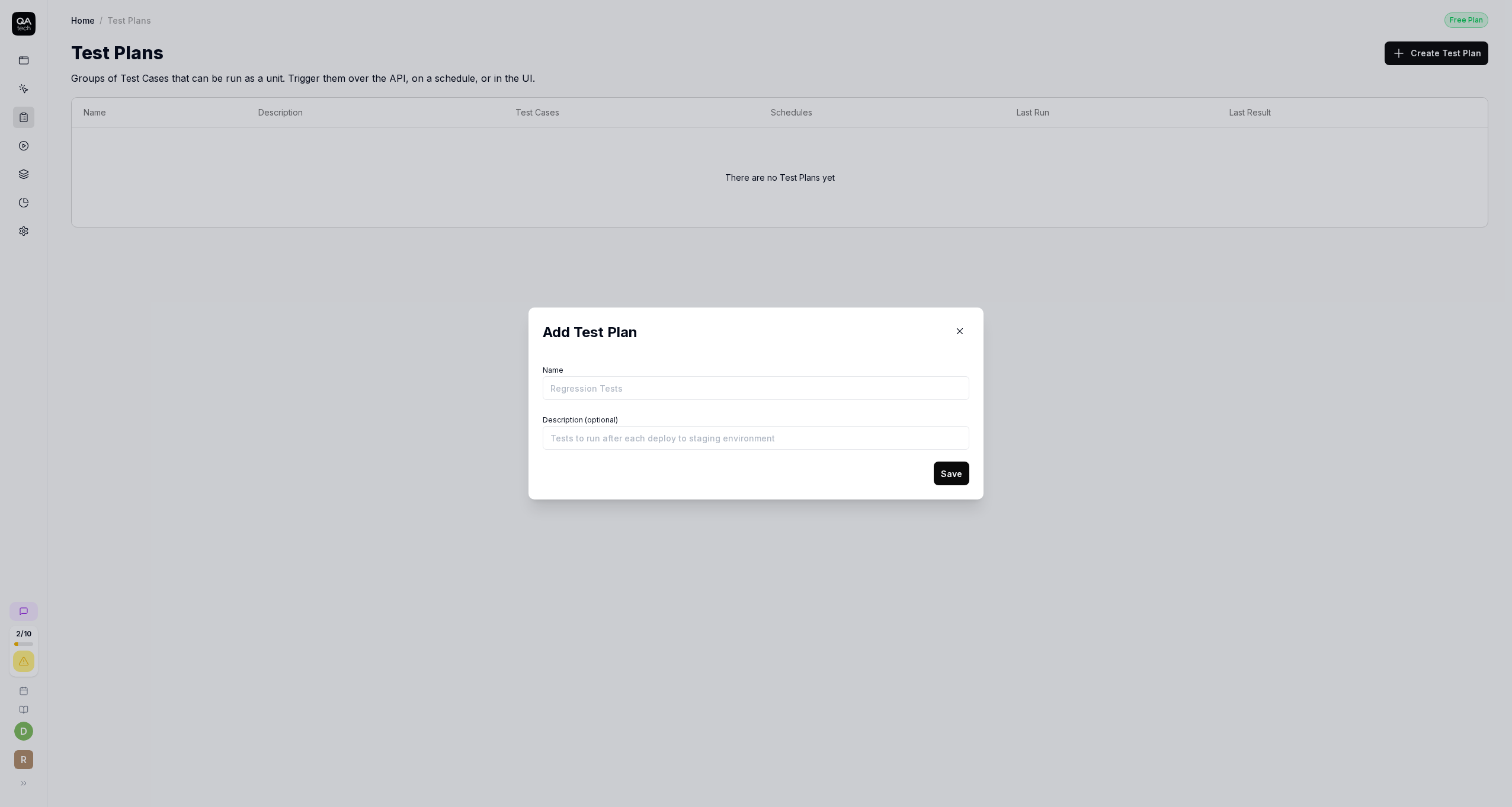
click at [672, 401] on form "Name Description (optional) Save" at bounding box center [756, 424] width 427 height 123
click at [667, 392] on input "Name" at bounding box center [756, 388] width 427 height 24
type input "Daily"
click at [950, 474] on button "Save" at bounding box center [952, 473] width 36 height 24
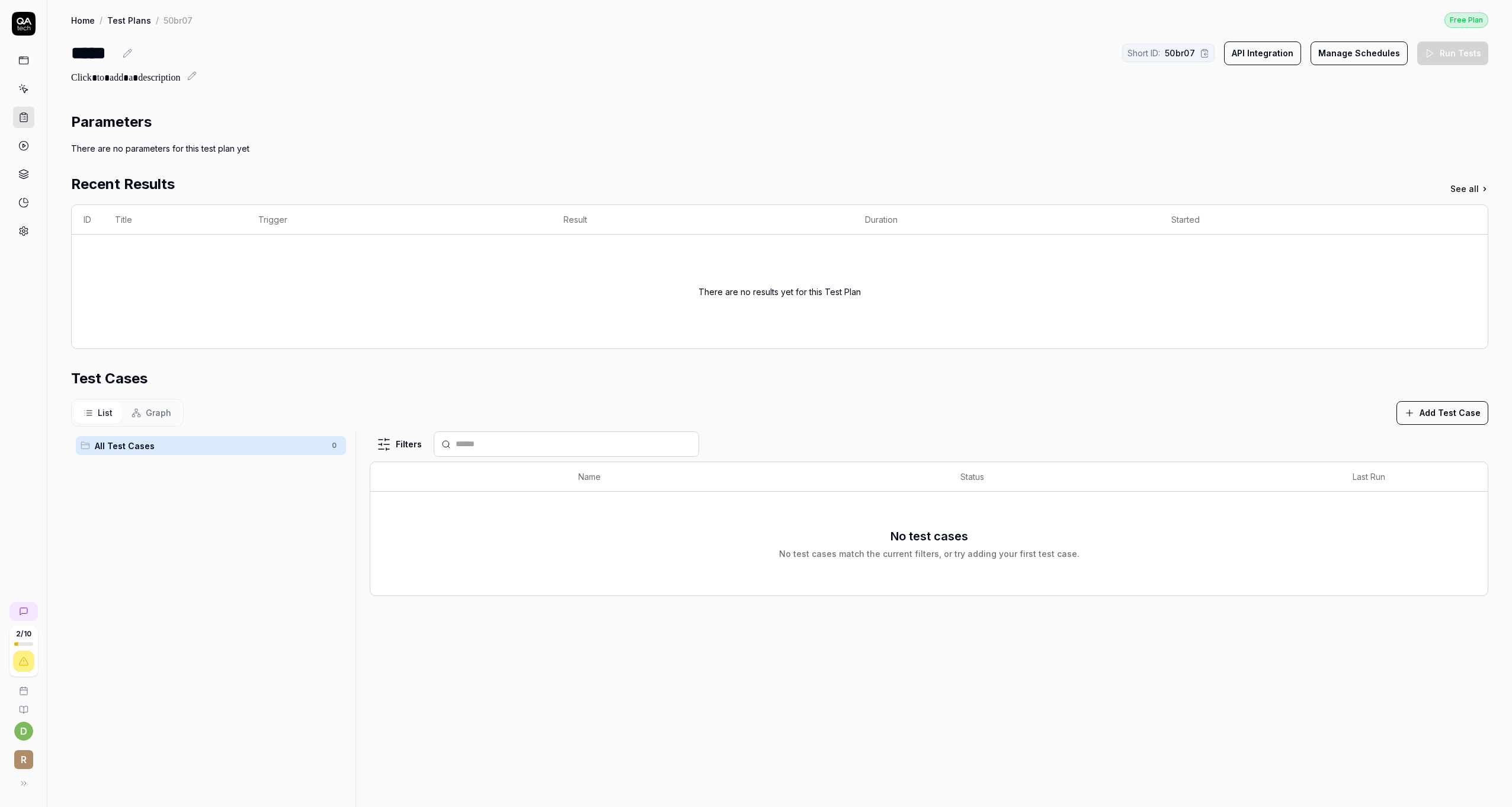
click at [151, 413] on span "Graph" at bounding box center [159, 412] width 26 height 12
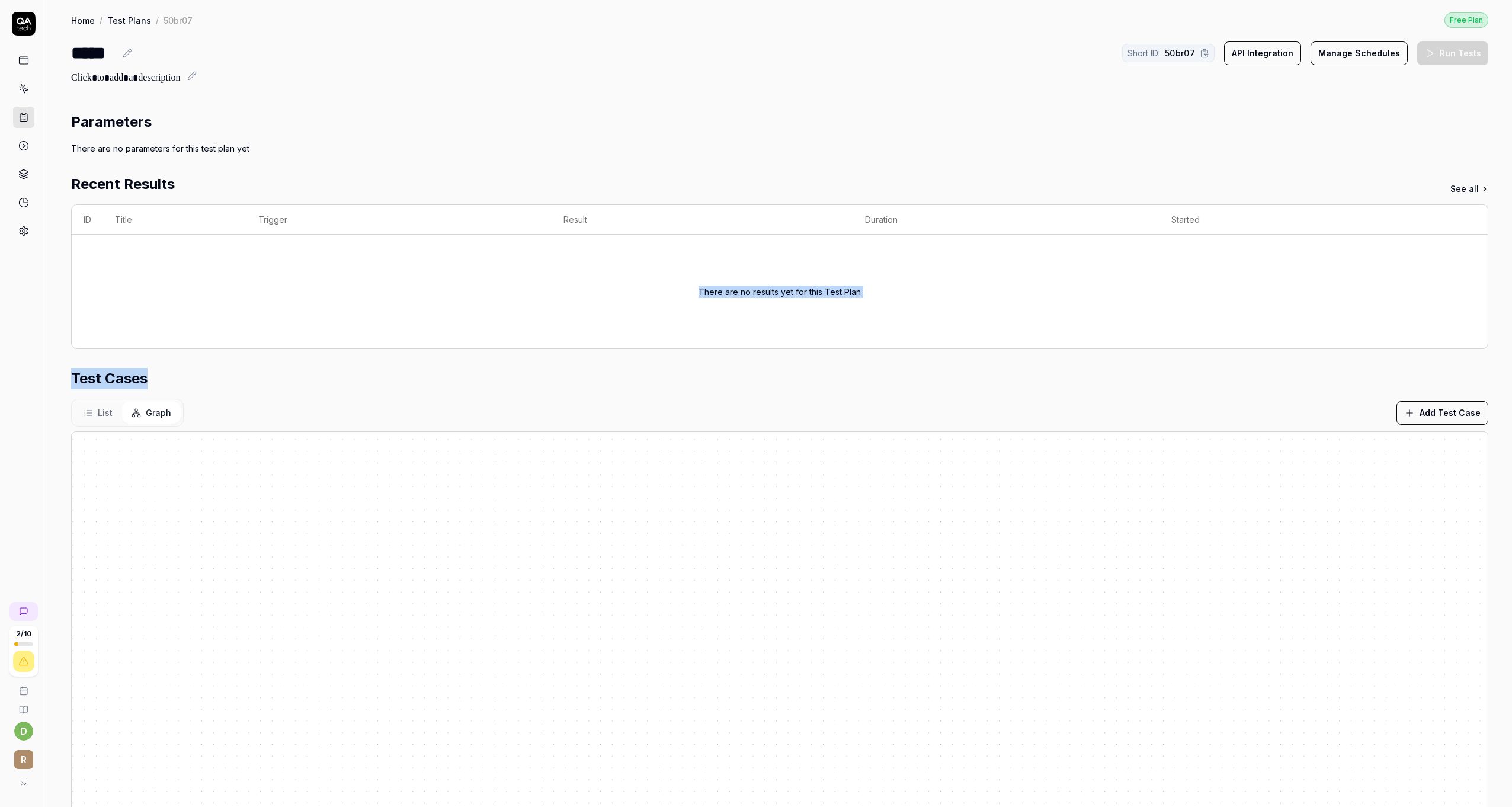
drag, startPoint x: 612, startPoint y: 387, endPoint x: 602, endPoint y: 324, distance: 63.8
click at [602, 324] on div "Parameters There are no parameters for this test plan yet Recent Results See al…" at bounding box center [780, 556] width 1417 height 890
click at [90, 411] on icon at bounding box center [88, 412] width 9 height 9
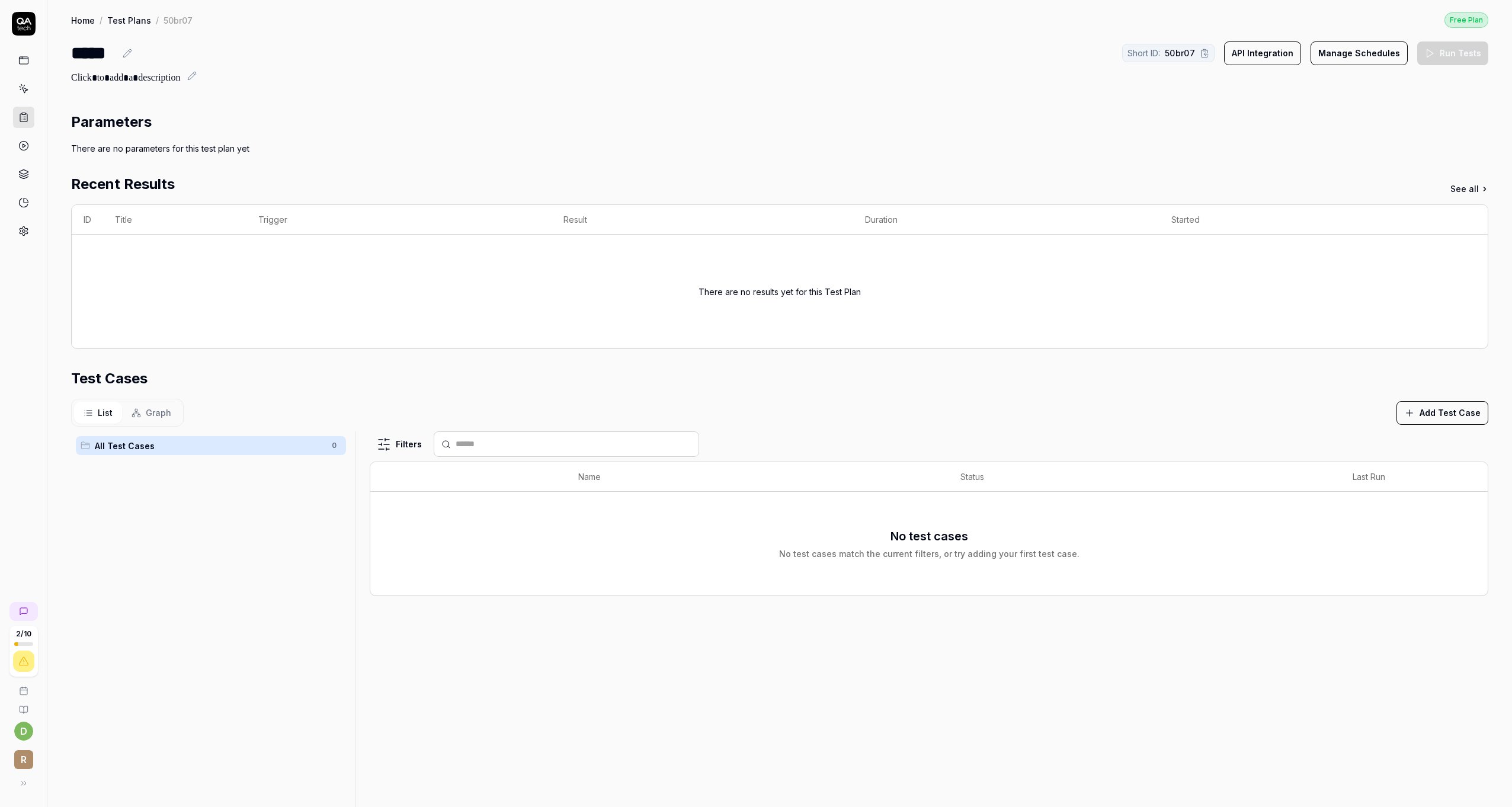
click at [1359, 59] on button "Manage Schedules" at bounding box center [1359, 53] width 97 height 24
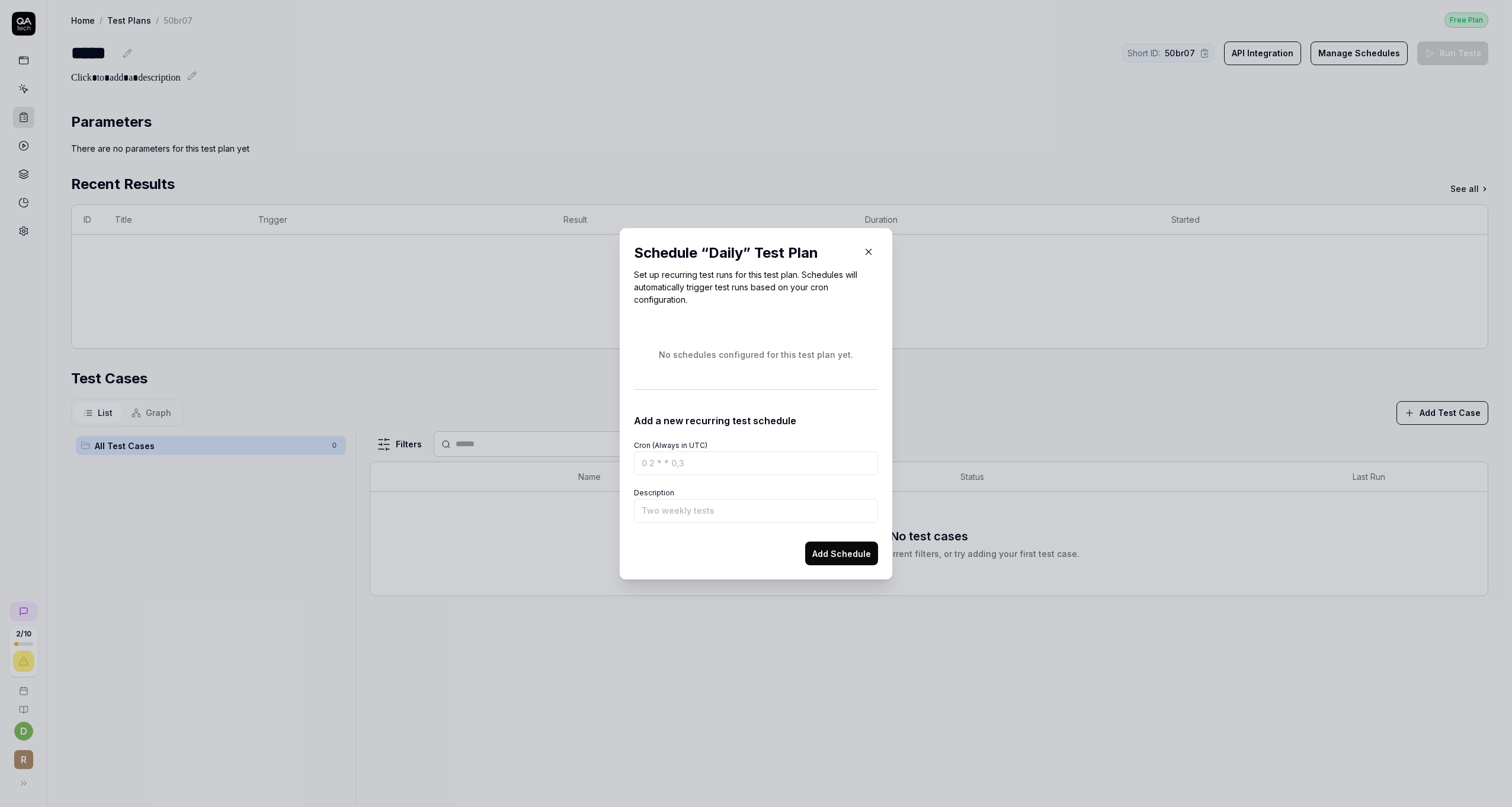
click at [678, 463] on input "Cron (Always in UTC)" at bounding box center [756, 463] width 244 height 24
drag, startPoint x: 628, startPoint y: 445, endPoint x: 704, endPoint y: 445, distance: 76.0
click at [704, 445] on div "Schedule “ Daily ” Test Plan Set up recurring test runs for this test plan. Sch…" at bounding box center [755, 404] width 272 height 352
click at [701, 445] on label "Cron (Always in UTC)" at bounding box center [670, 445] width 74 height 9
click at [701, 452] on input "Cron (Always in UTC)" at bounding box center [756, 463] width 244 height 24
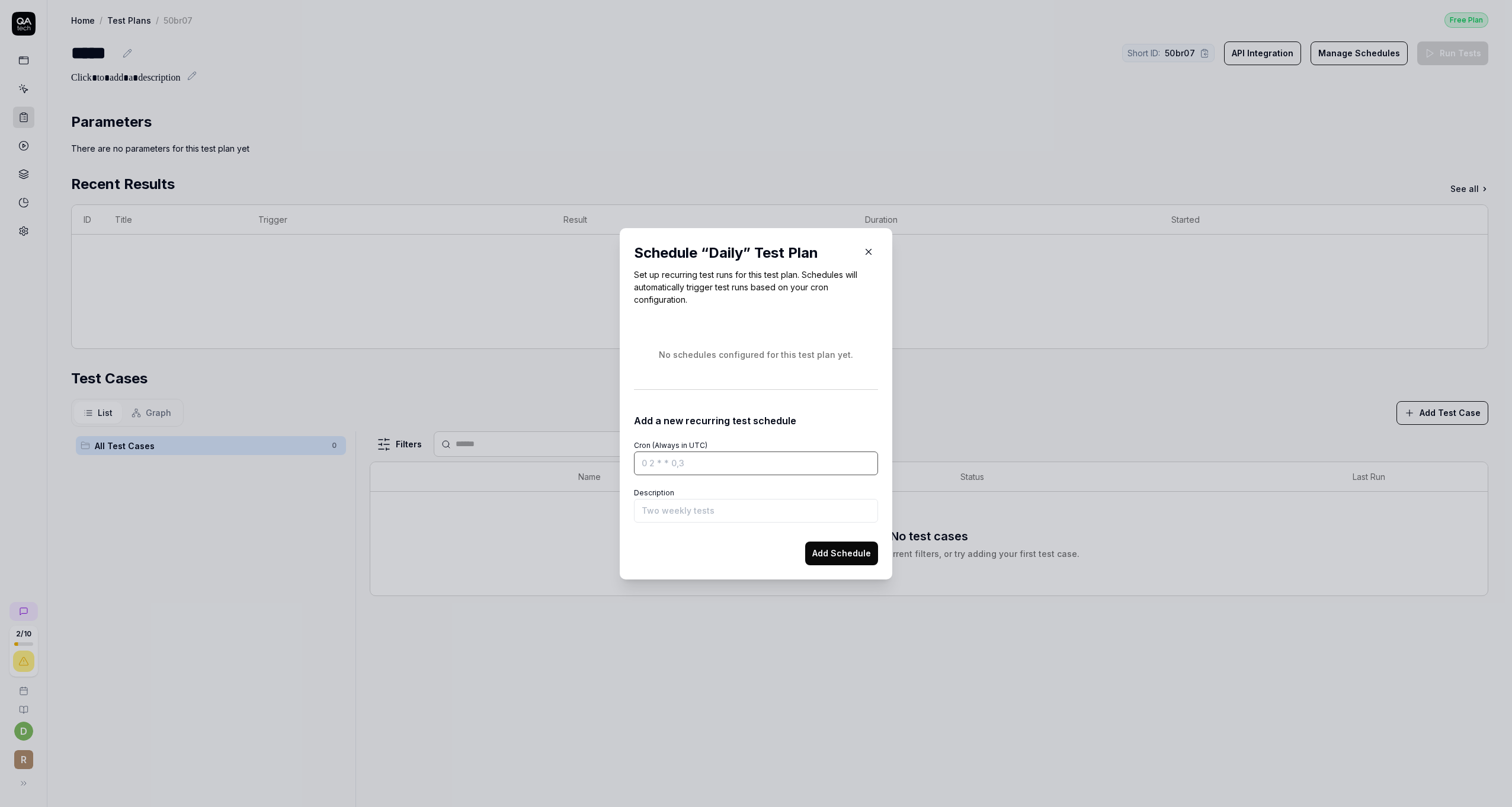
click at [706, 463] on input "Cron (Always in UTC)" at bounding box center [756, 463] width 244 height 24
drag, startPoint x: 702, startPoint y: 463, endPoint x: 637, endPoint y: 460, distance: 65.1
click at [636, 461] on input "Cron (Always in UTC)" at bounding box center [756, 463] width 244 height 24
drag, startPoint x: 630, startPoint y: 446, endPoint x: 705, endPoint y: 442, distance: 75.1
click at [705, 442] on div "Cron (Always in UTC)" at bounding box center [756, 456] width 244 height 38
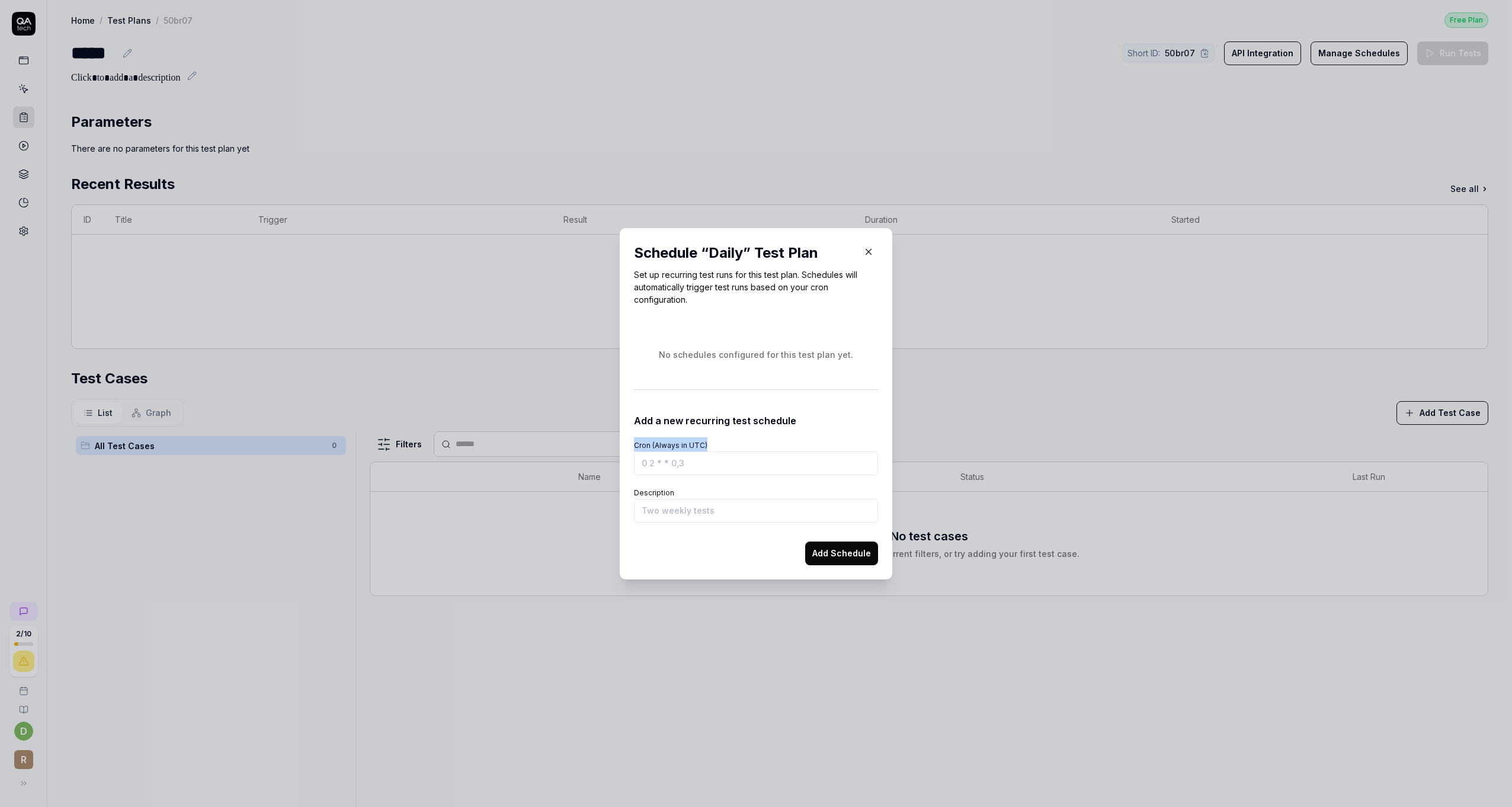
drag, startPoint x: 705, startPoint y: 442, endPoint x: 686, endPoint y: 447, distance: 19.6
click at [686, 447] on label "Cron (Always in UTC)" at bounding box center [670, 445] width 74 height 9
click at [686, 452] on input "Cron (Always in UTC)" at bounding box center [756, 463] width 244 height 24
drag, startPoint x: 702, startPoint y: 446, endPoint x: 631, endPoint y: 445, distance: 71.0
click at [634, 445] on div "Cron (Always in UTC)" at bounding box center [756, 456] width 244 height 38
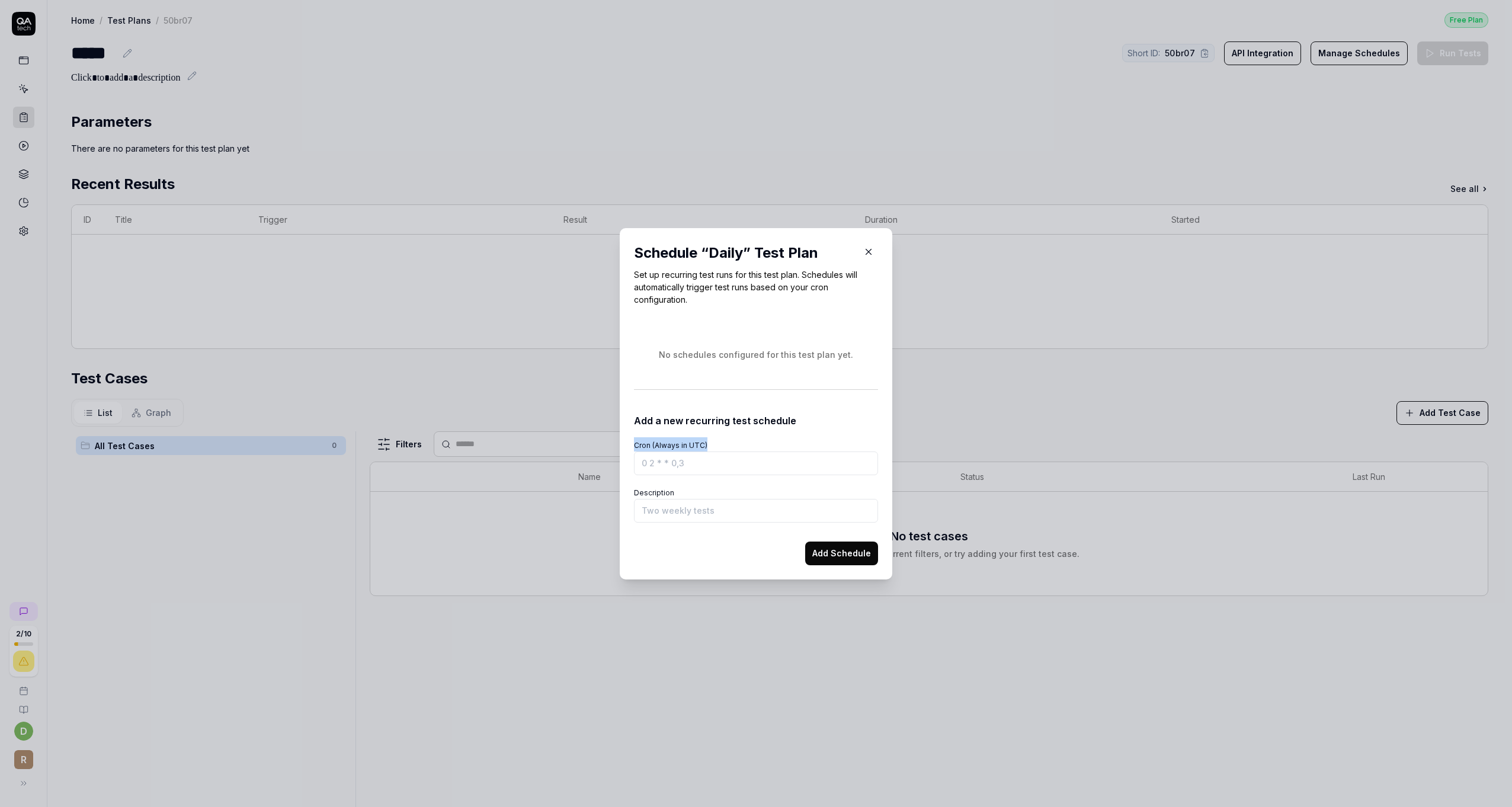
copy label "Cron (Always in UTC)"
click at [864, 249] on icon "button" at bounding box center [868, 252] width 11 height 11
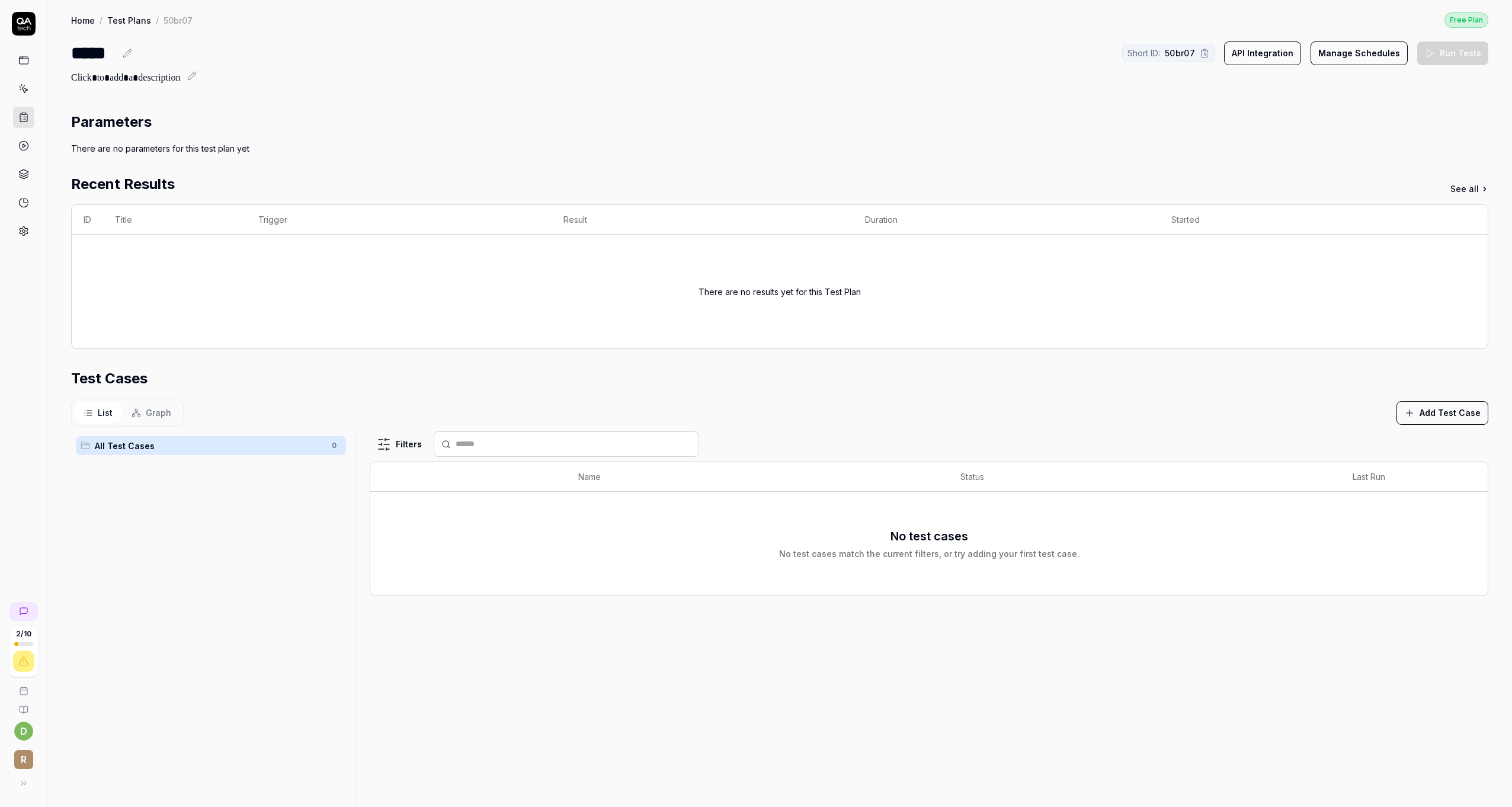
click at [1275, 52] on button "API Integration" at bounding box center [1263, 53] width 77 height 24
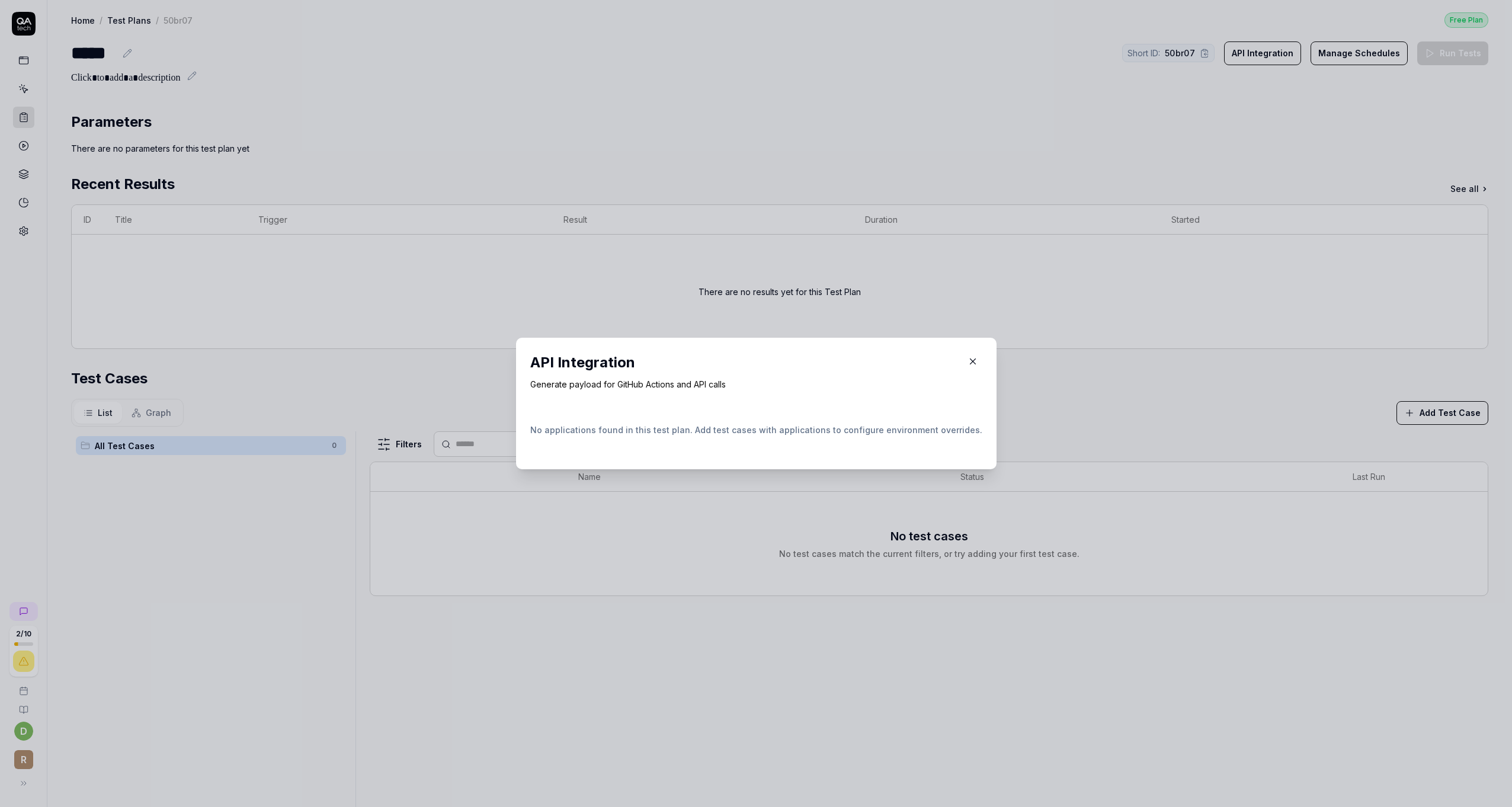
click at [968, 362] on icon "button" at bounding box center [973, 361] width 11 height 11
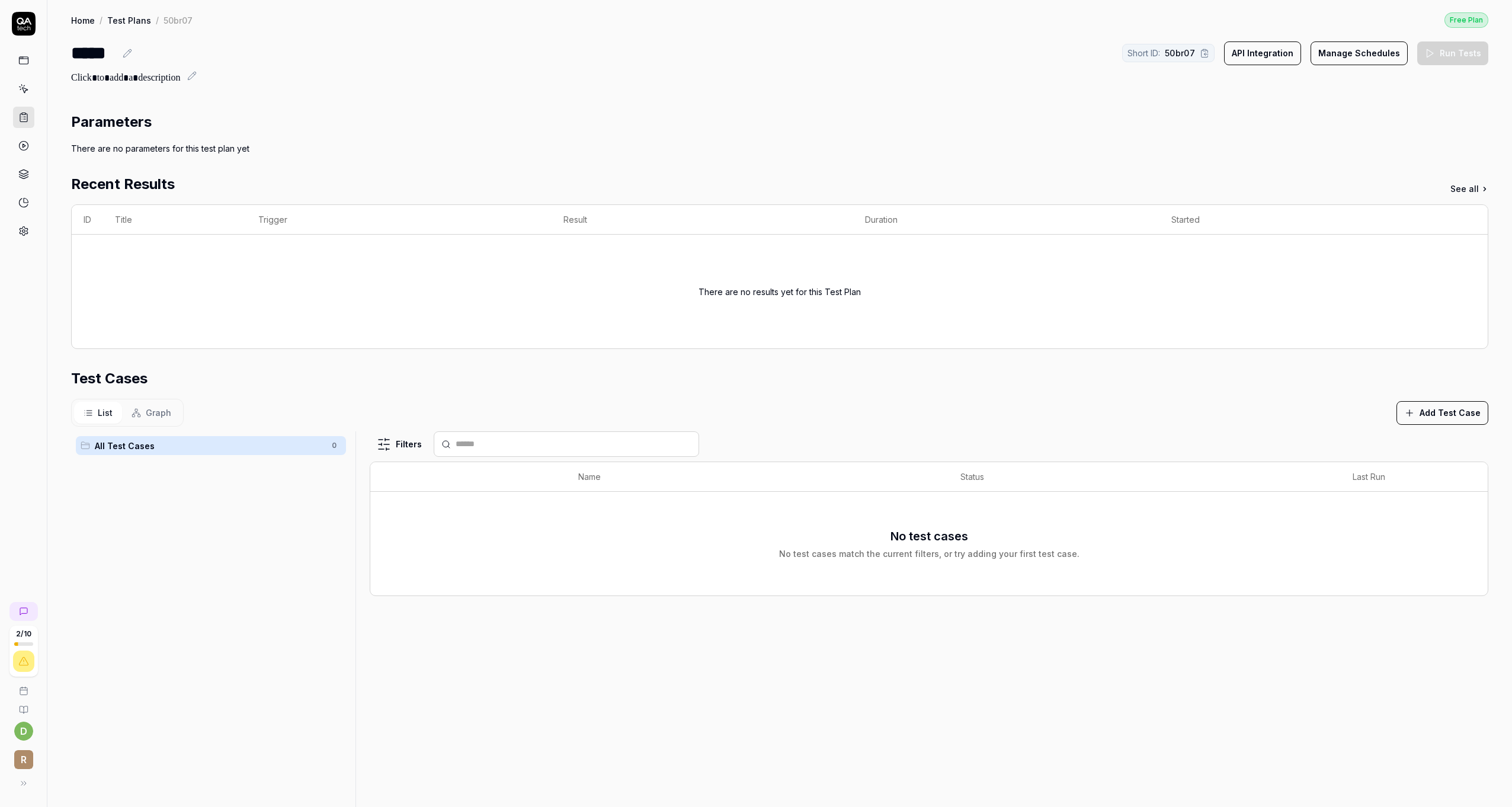
click at [22, 148] on icon at bounding box center [24, 146] width 11 height 11
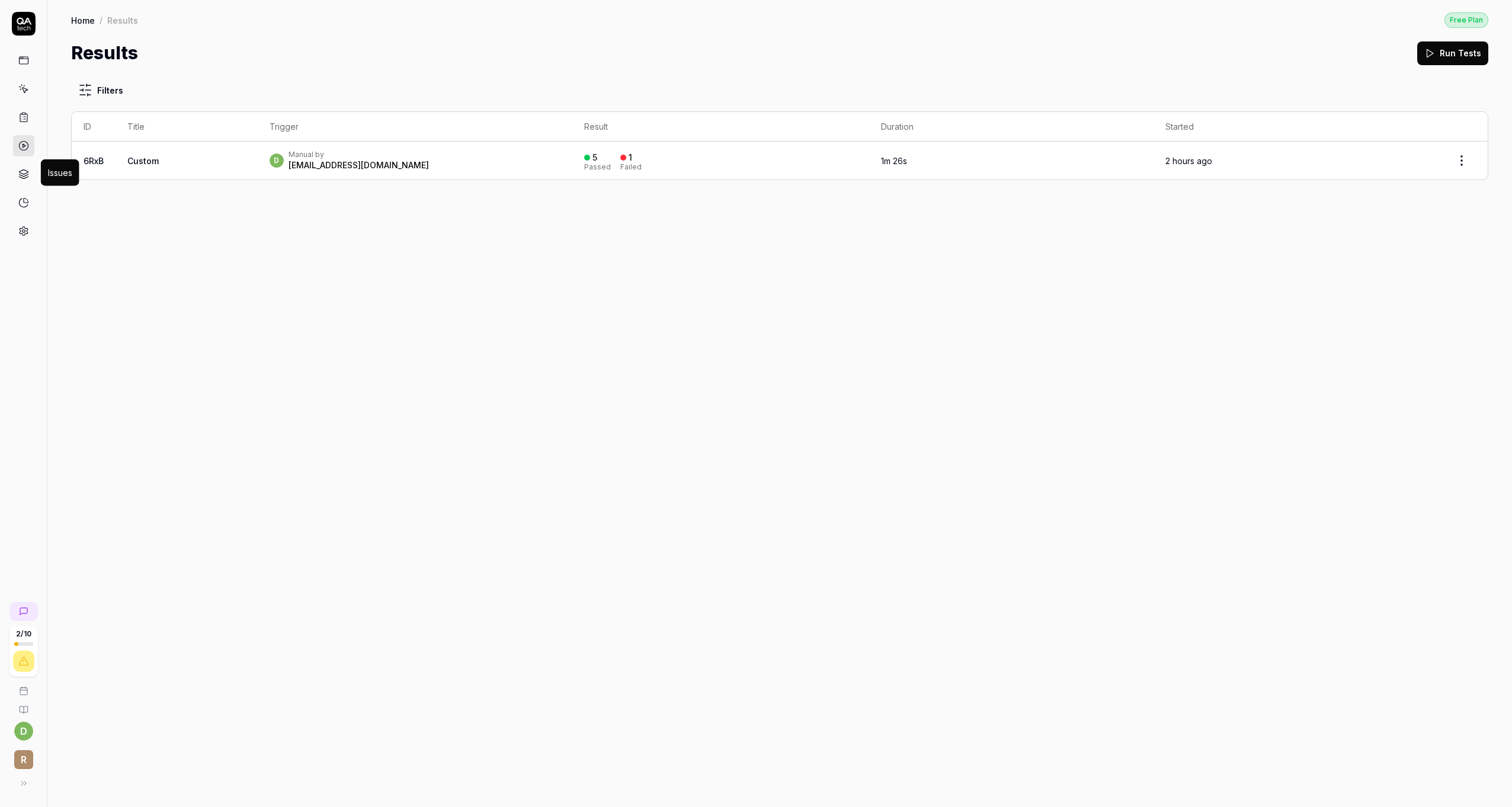
click at [24, 170] on icon at bounding box center [24, 174] width 11 height 11
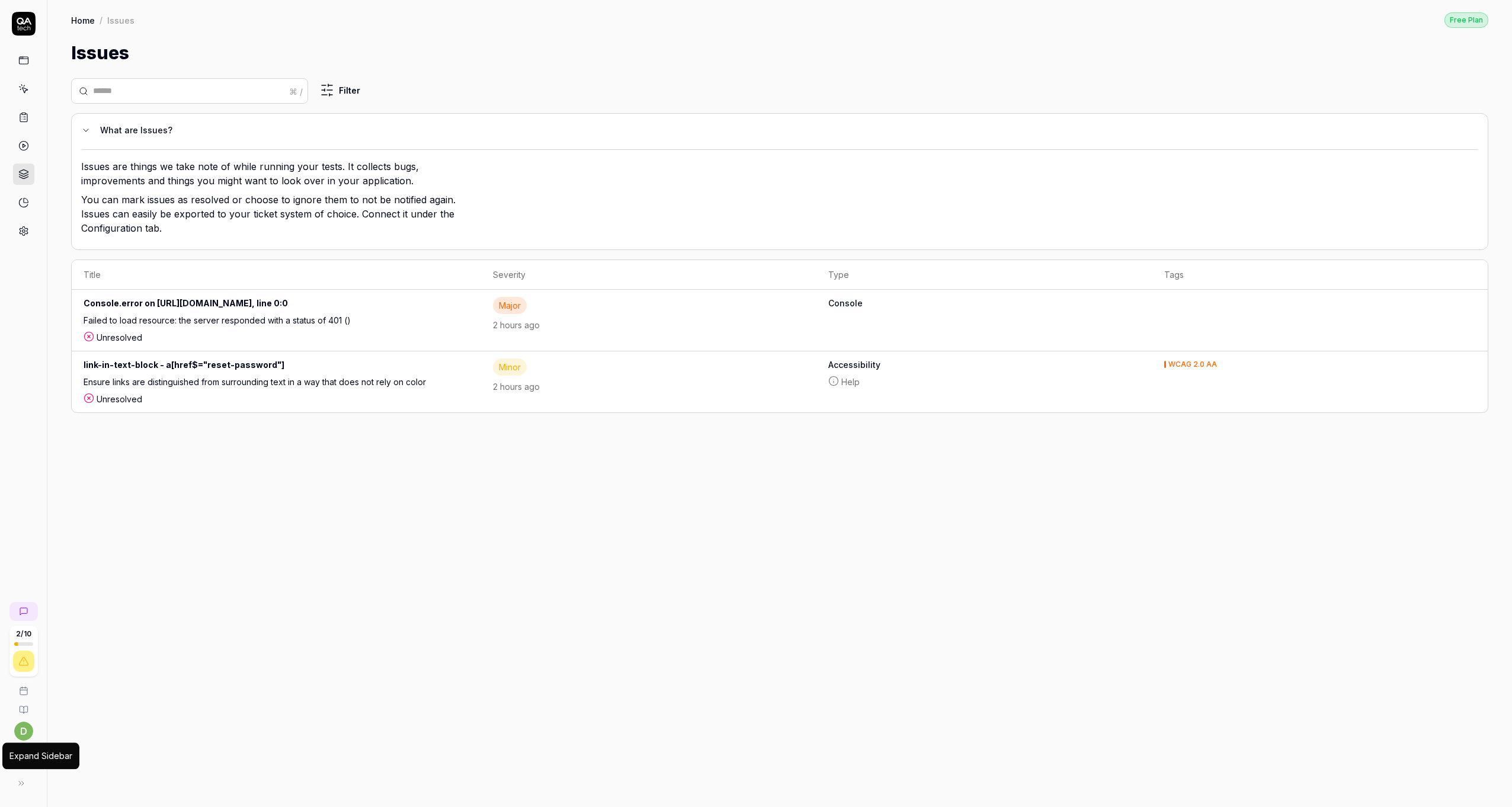
click at [24, 781] on icon at bounding box center [21, 783] width 9 height 9
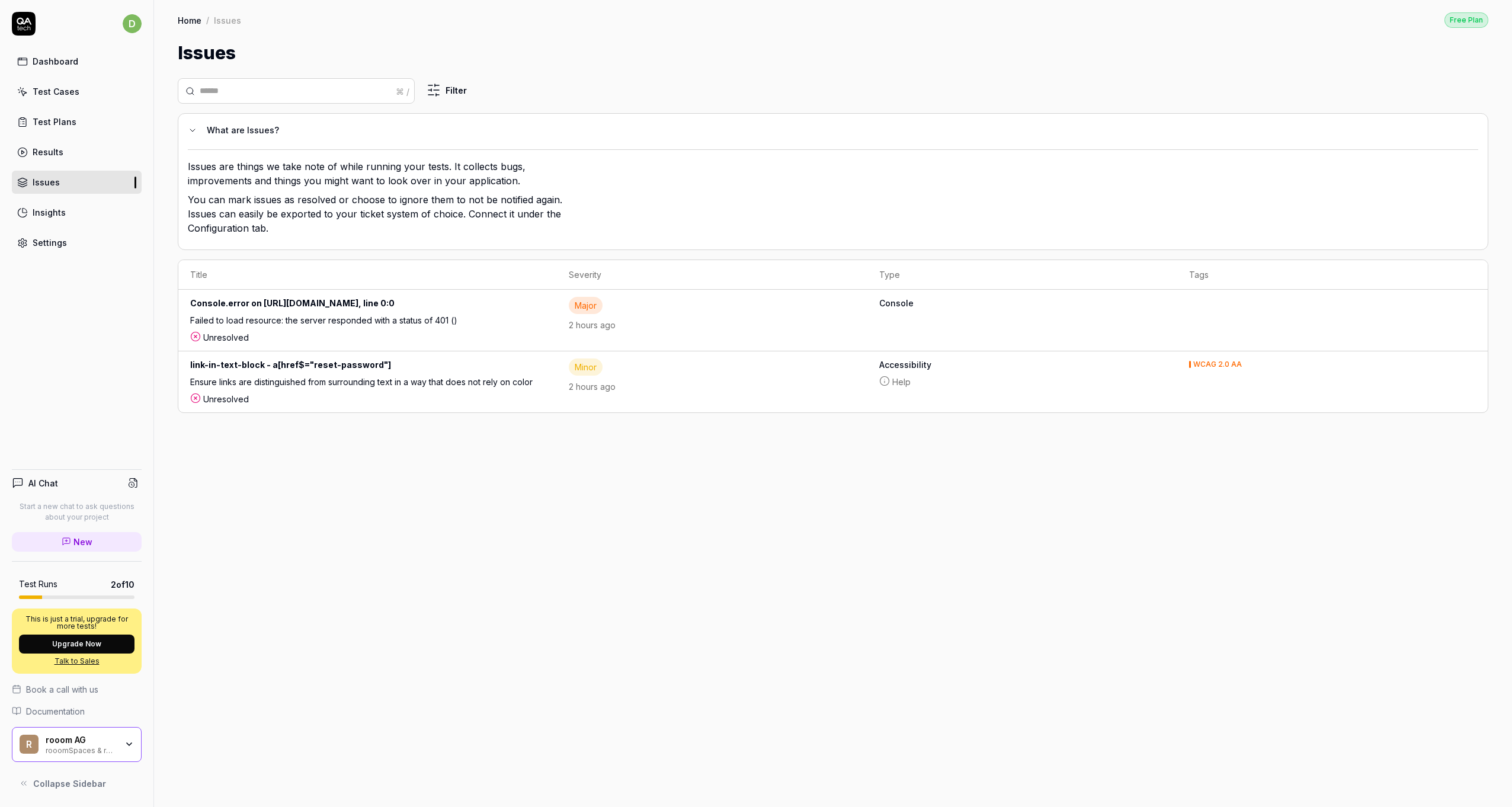
click at [522, 525] on div "⌘ / Filter What are Issues? Issues are things we take note of while running you…" at bounding box center [833, 437] width 1358 height 741
click at [324, 321] on div "Failed to load resource: the server responded with a status of 401 ()" at bounding box center [363, 322] width 347 height 17
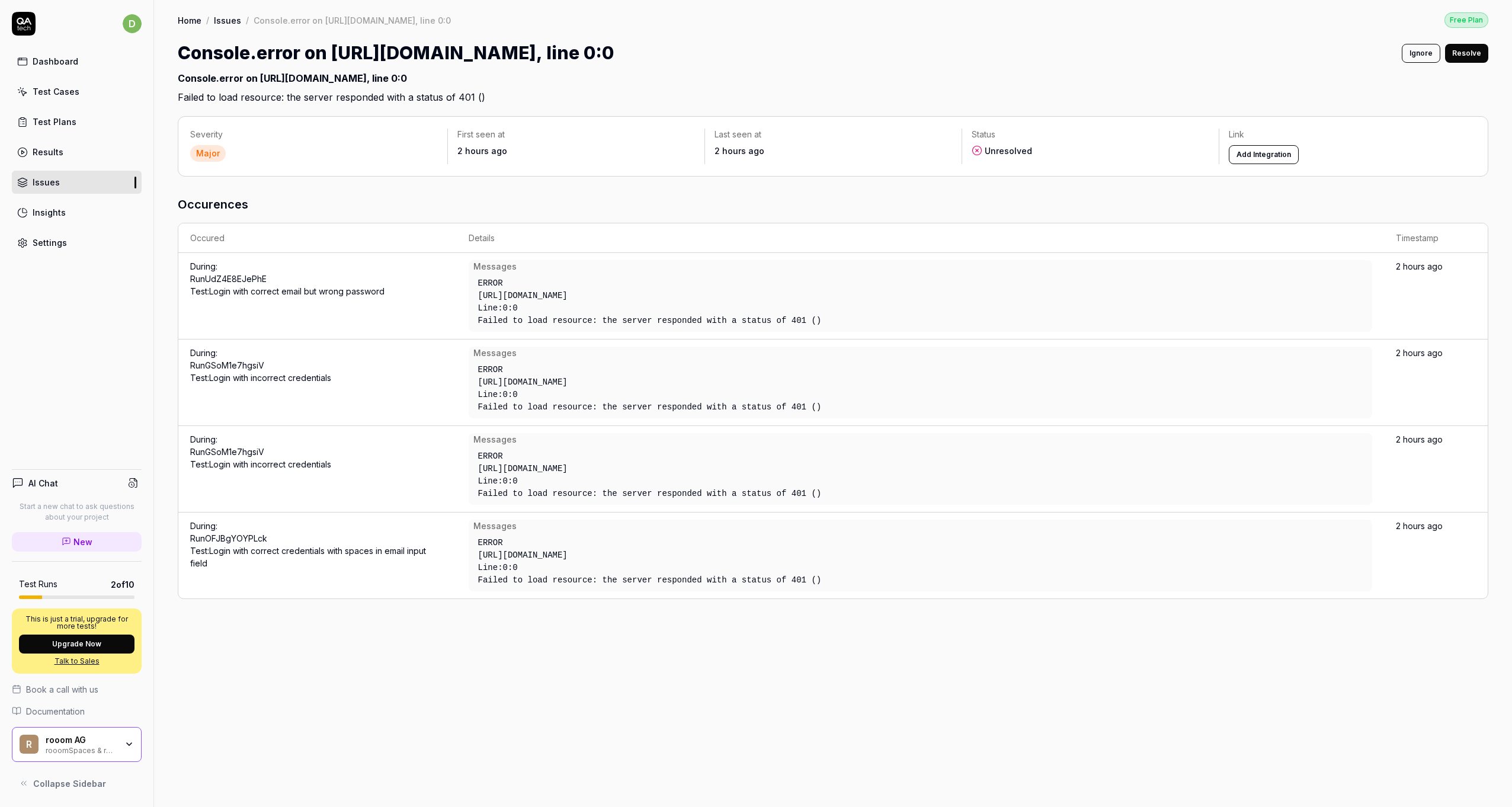
drag, startPoint x: 565, startPoint y: 294, endPoint x: 632, endPoint y: 303, distance: 67.6
click at [632, 303] on div "ERROR [URL][DOMAIN_NAME] Line: 0 : 0 Failed to load resource: the server respon…" at bounding box center [701, 302] width 455 height 59
drag, startPoint x: 632, startPoint y: 303, endPoint x: 611, endPoint y: 332, distance: 35.8
click at [611, 332] on td "Messages ERROR [URL][DOMAIN_NAME] Line: 0 : 0 Failed to load resource: the serv…" at bounding box center [920, 296] width 927 height 86
click at [592, 389] on div "Line: 0 : 0" at bounding box center [701, 395] width 446 height 12
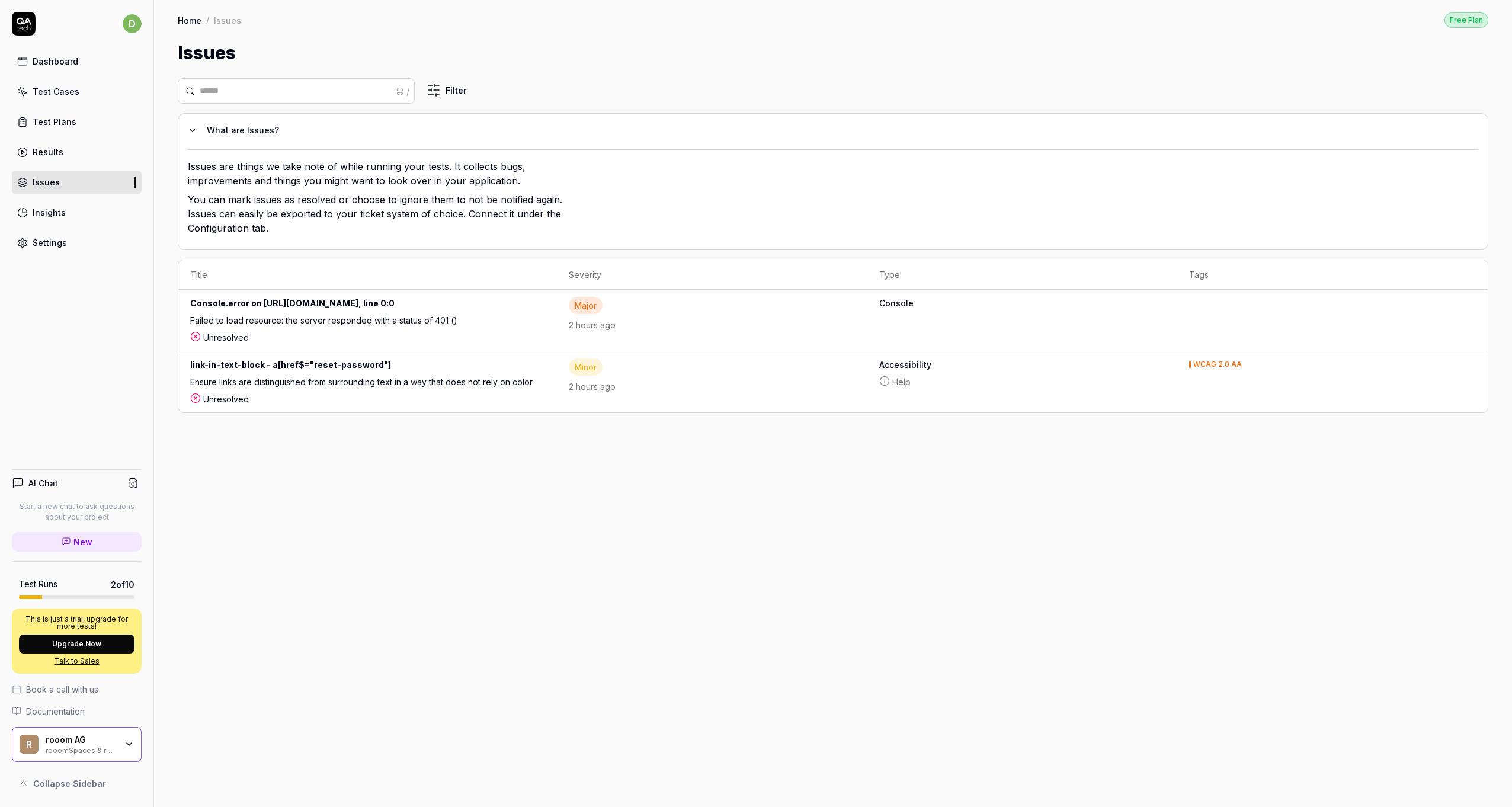
click at [77, 206] on link "Insights" at bounding box center [77, 212] width 130 height 23
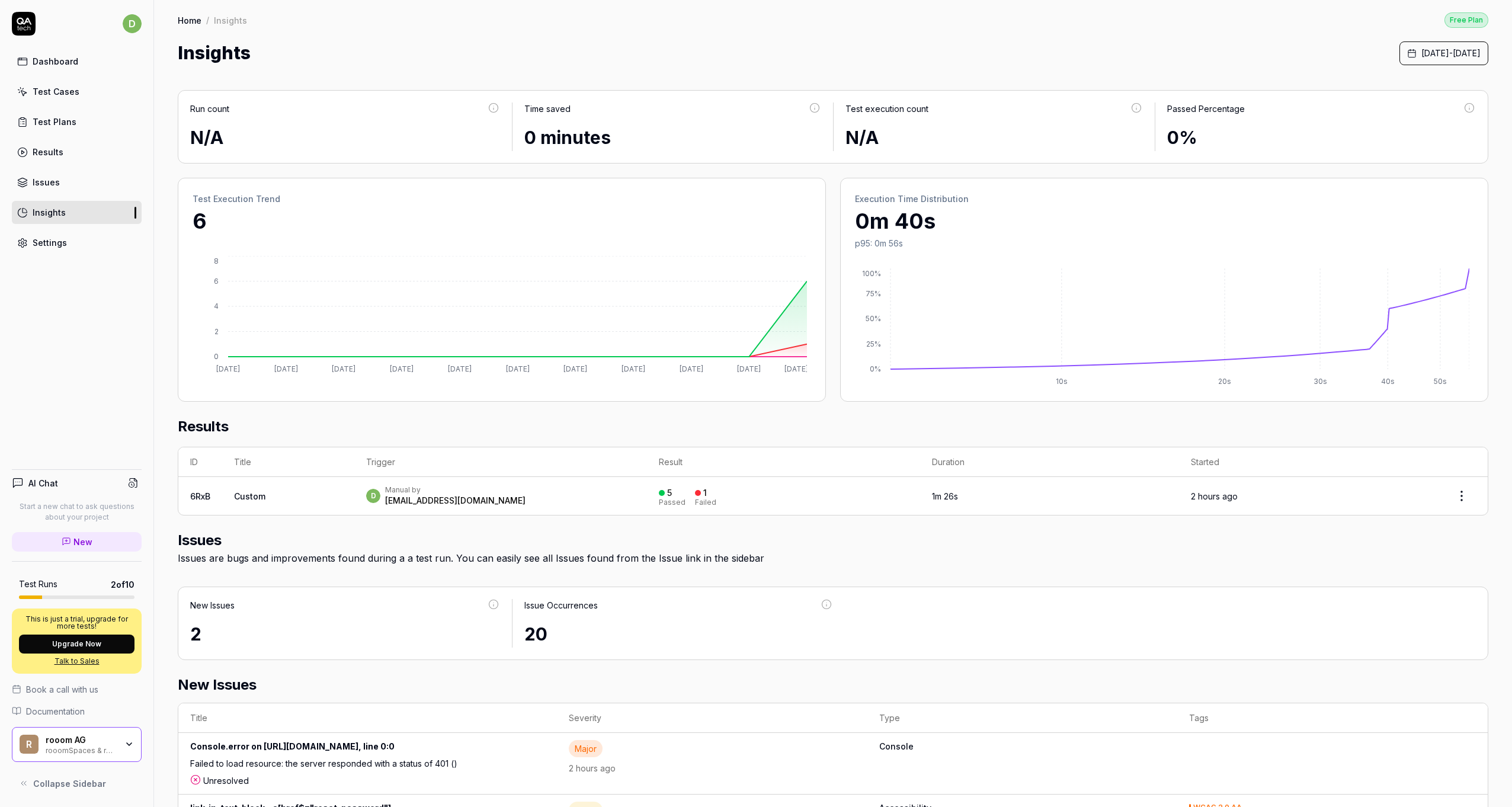
click at [1400, 44] on button "[DATE] - [DATE]" at bounding box center [1444, 53] width 89 height 24
click at [1240, 197] on button "Current month" at bounding box center [1244, 199] width 114 height 19
click at [1091, 32] on div "Home / Insights Free Plan Home / Insights Free Plan Insights [DATE] - [DATE]" at bounding box center [833, 33] width 1358 height 66
click at [47, 242] on div "Settings" at bounding box center [50, 242] width 34 height 12
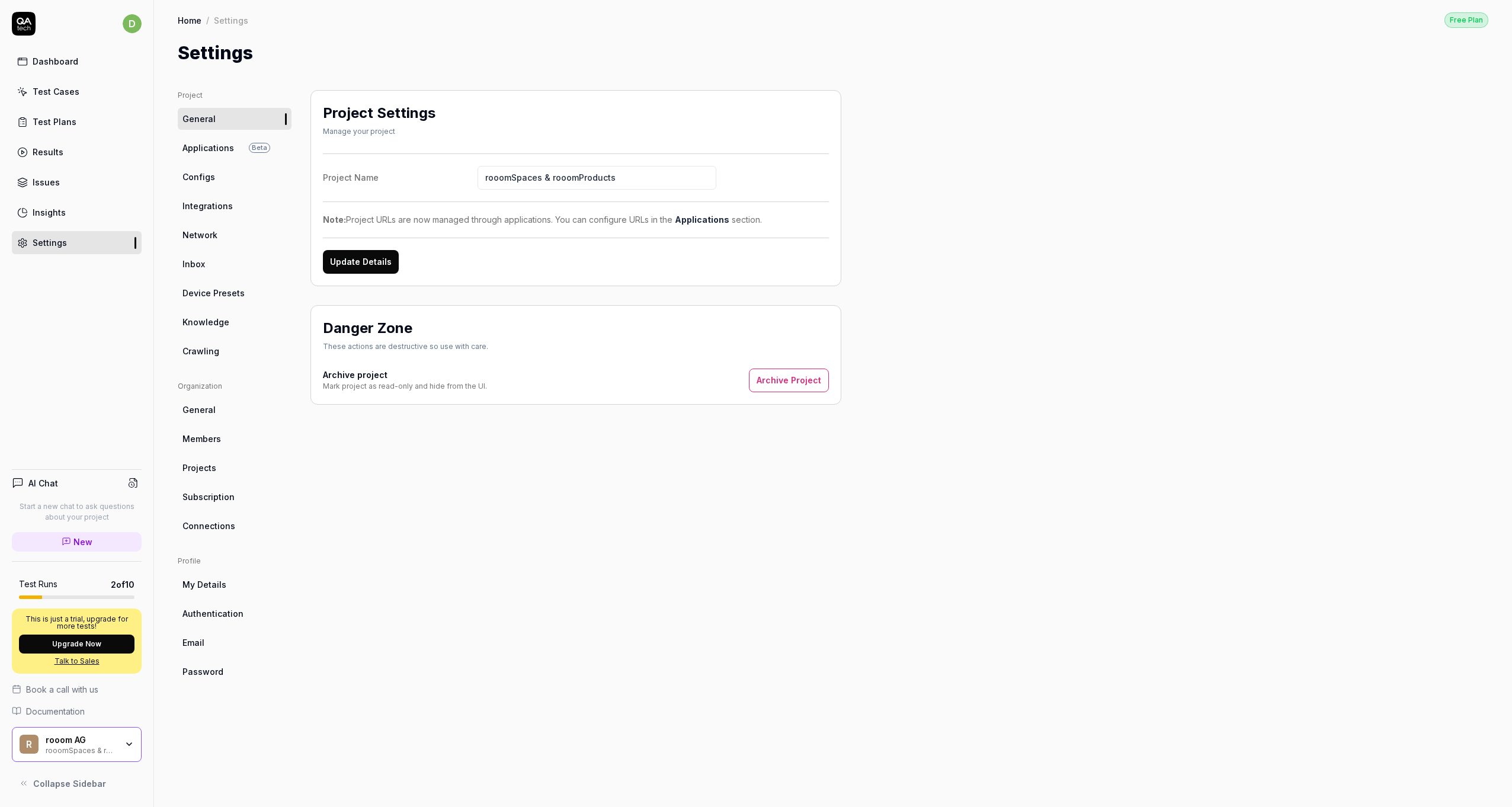
click at [202, 142] on span "Applications" at bounding box center [208, 147] width 51 height 12
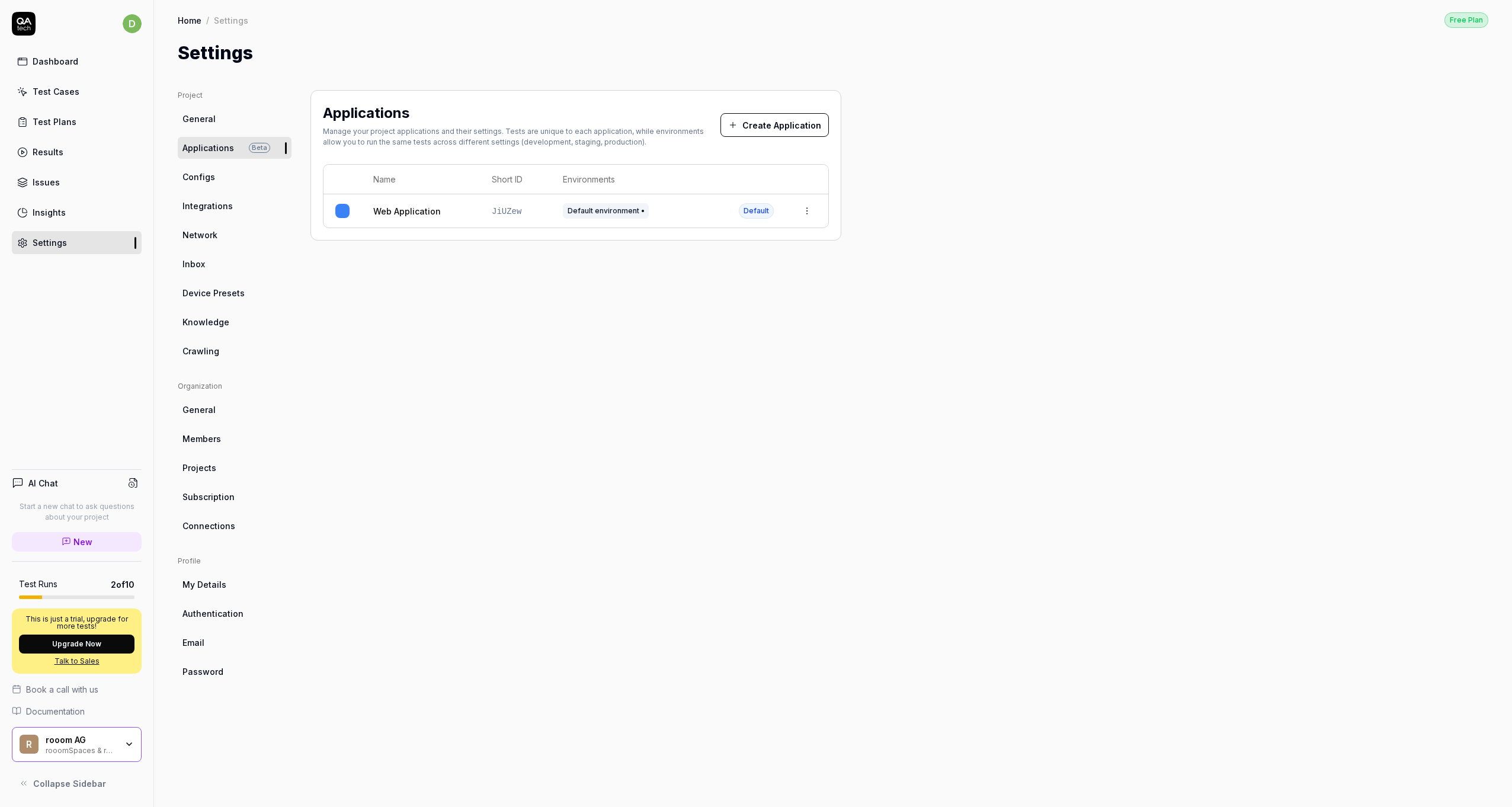
click at [245, 185] on link "Configs" at bounding box center [234, 177] width 114 height 22
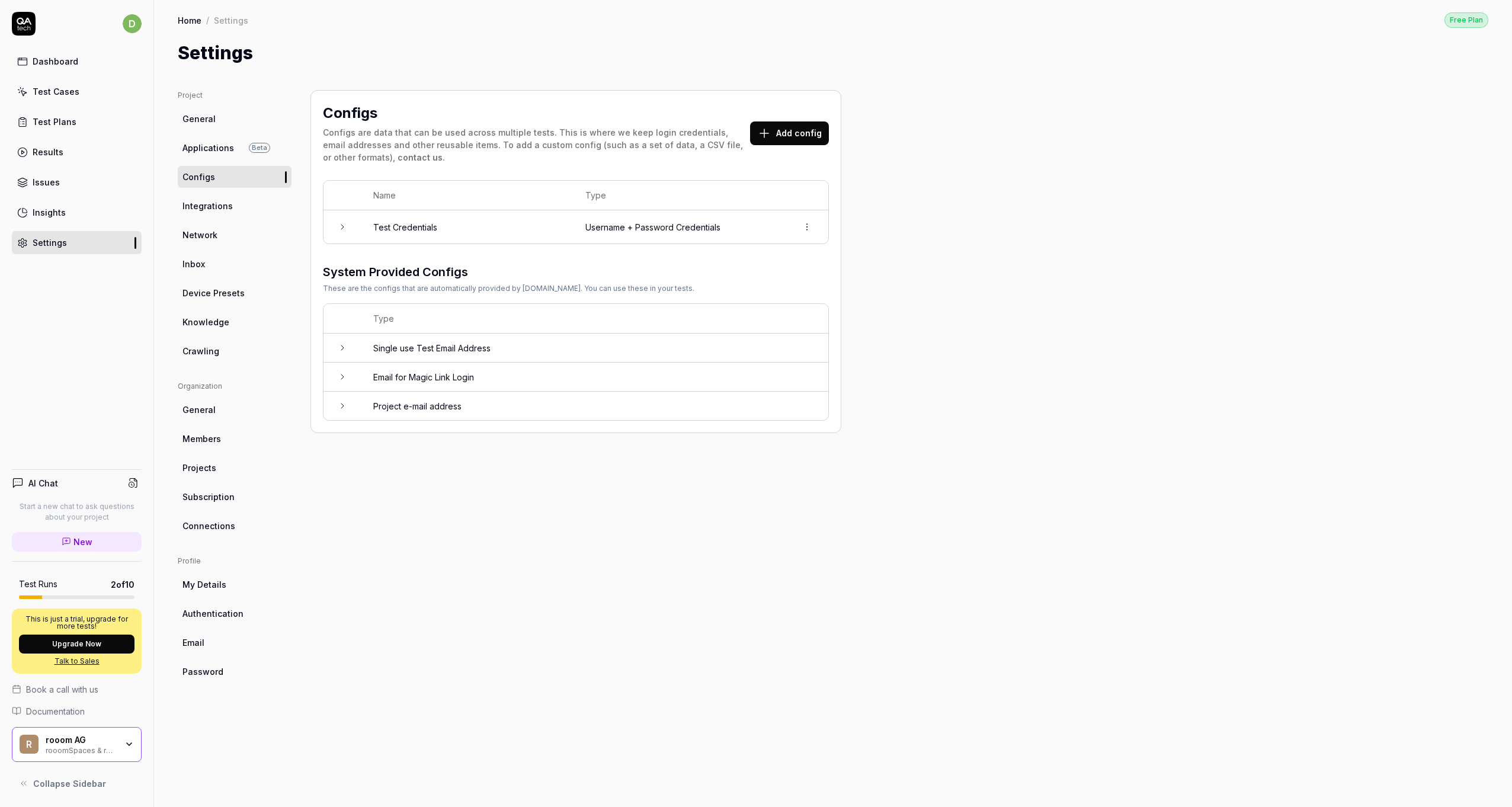
click at [226, 214] on link "Integrations" at bounding box center [234, 206] width 114 height 22
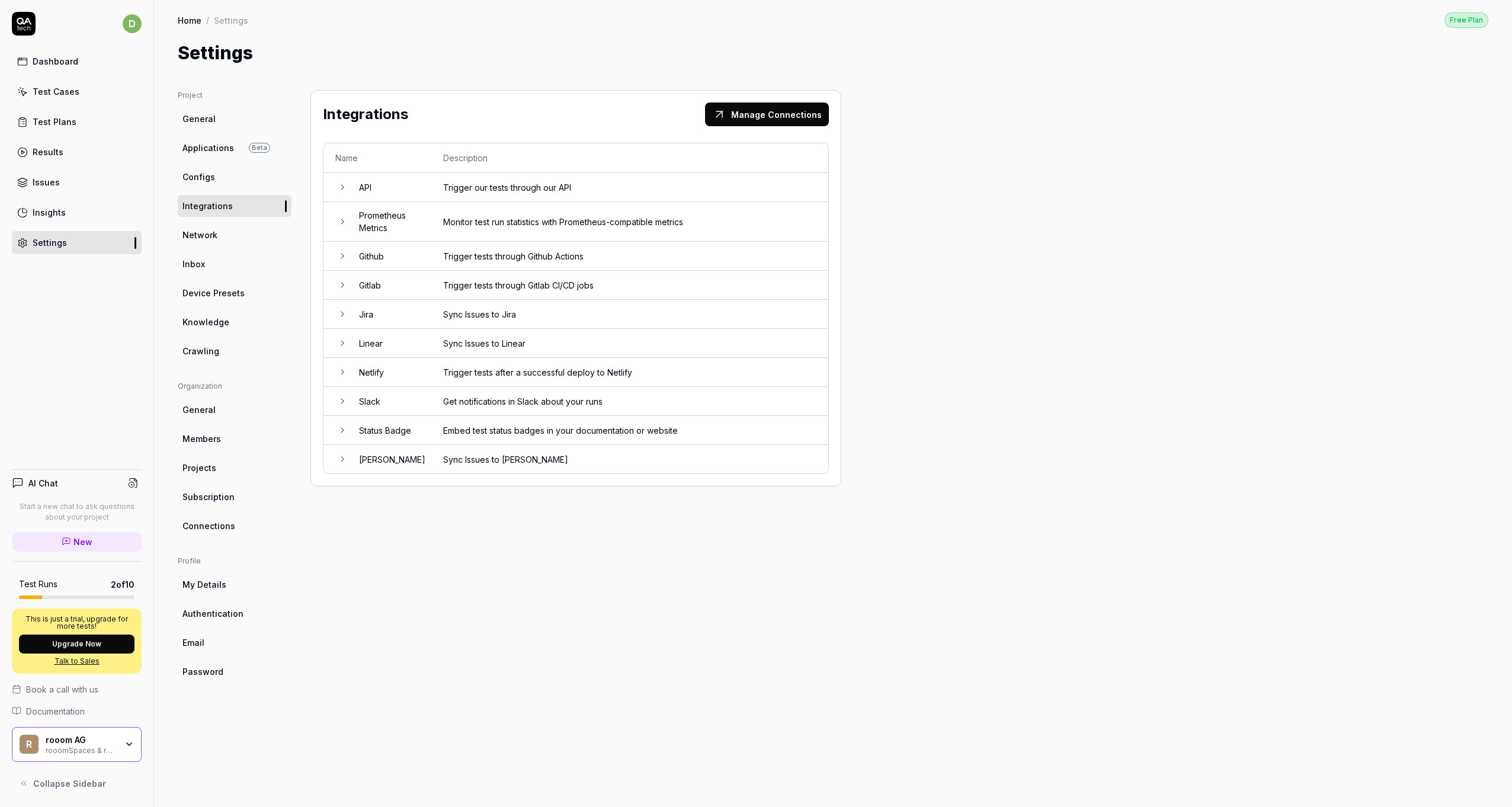
click at [219, 168] on link "Configs" at bounding box center [234, 177] width 114 height 22
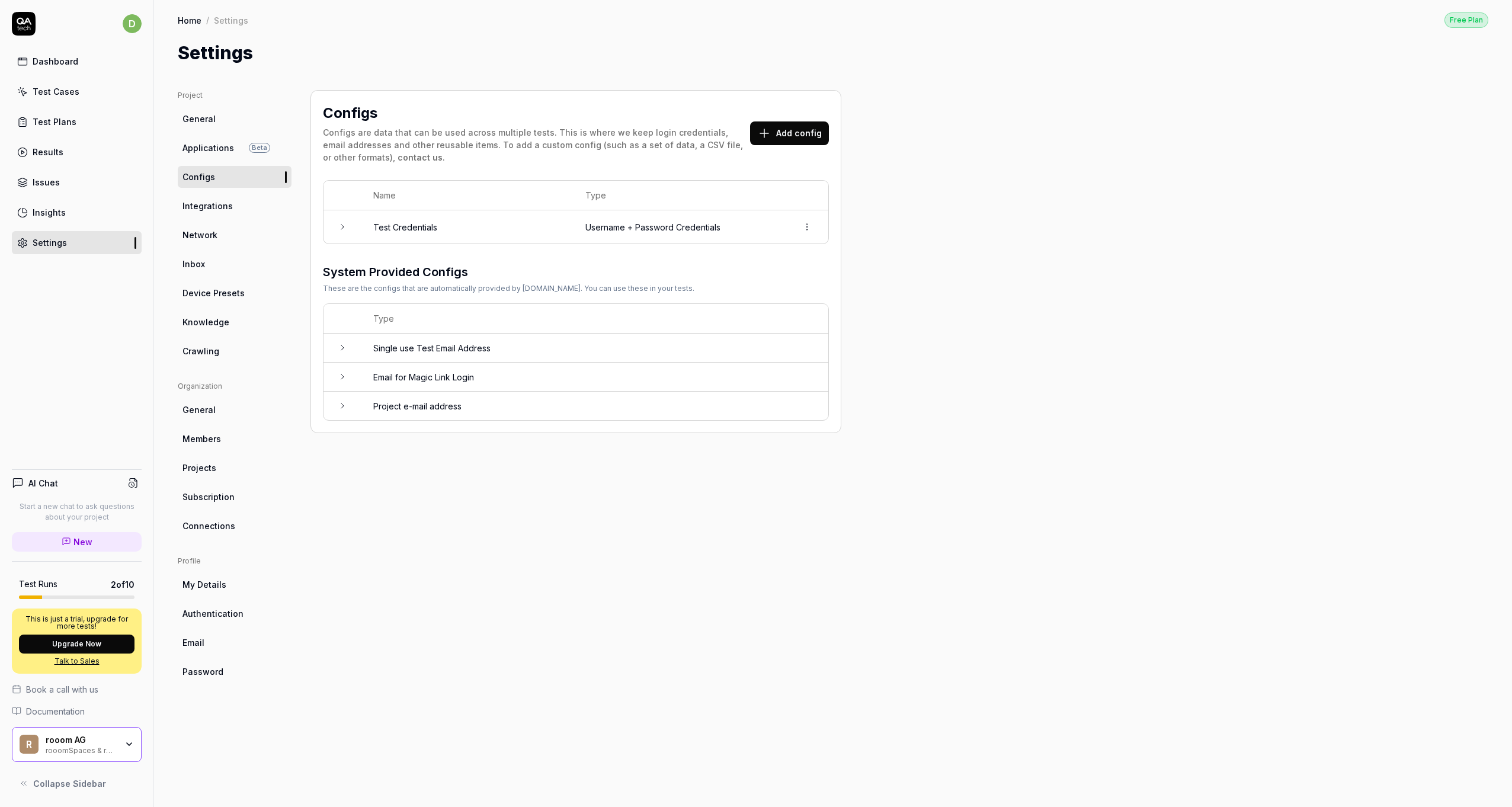
click at [352, 350] on td at bounding box center [342, 348] width 38 height 29
click at [204, 207] on span "Integrations" at bounding box center [207, 205] width 50 height 12
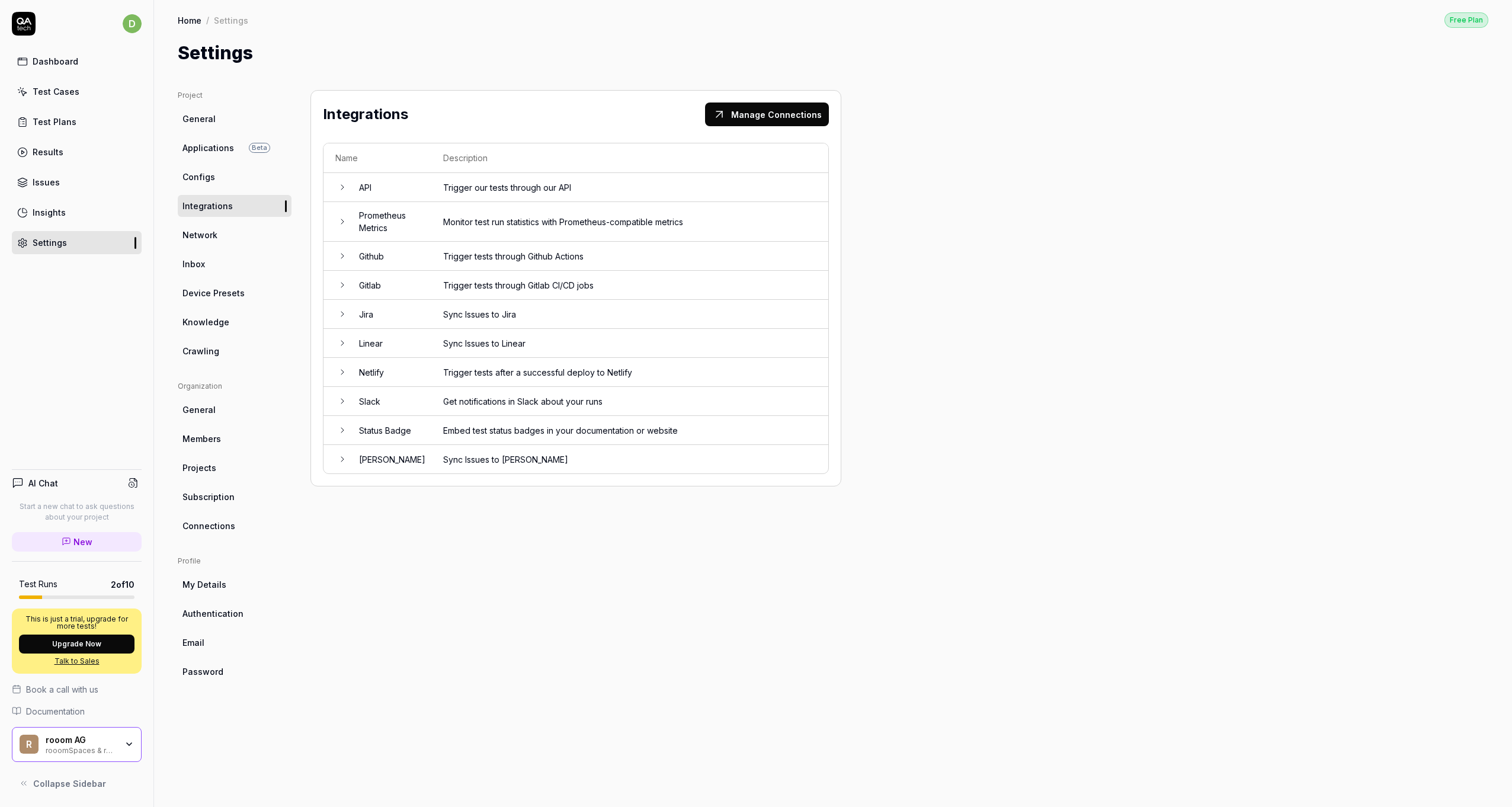
click at [390, 312] on td "Jira" at bounding box center [389, 315] width 84 height 29
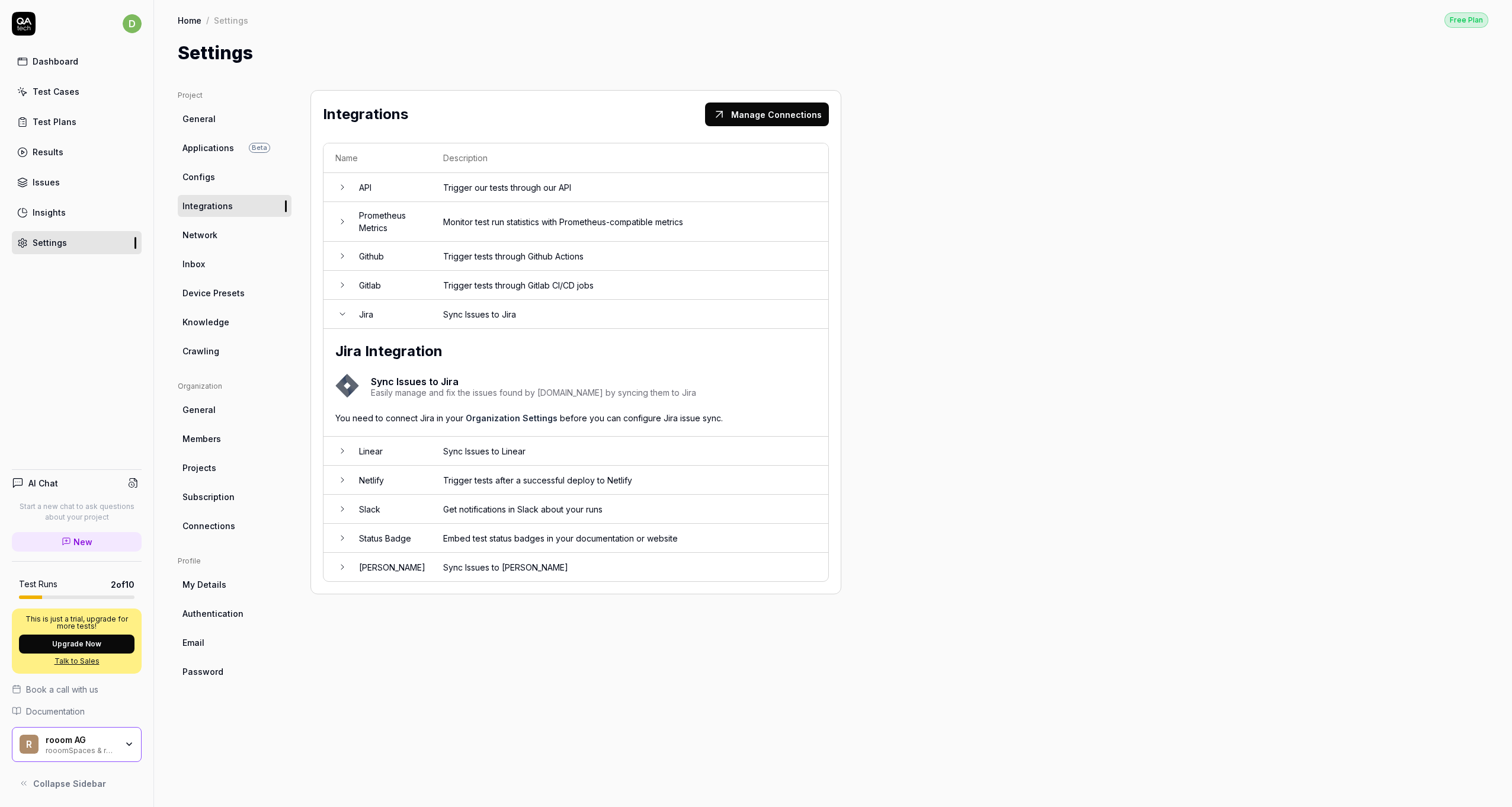
click at [219, 239] on link "Network" at bounding box center [234, 234] width 114 height 22
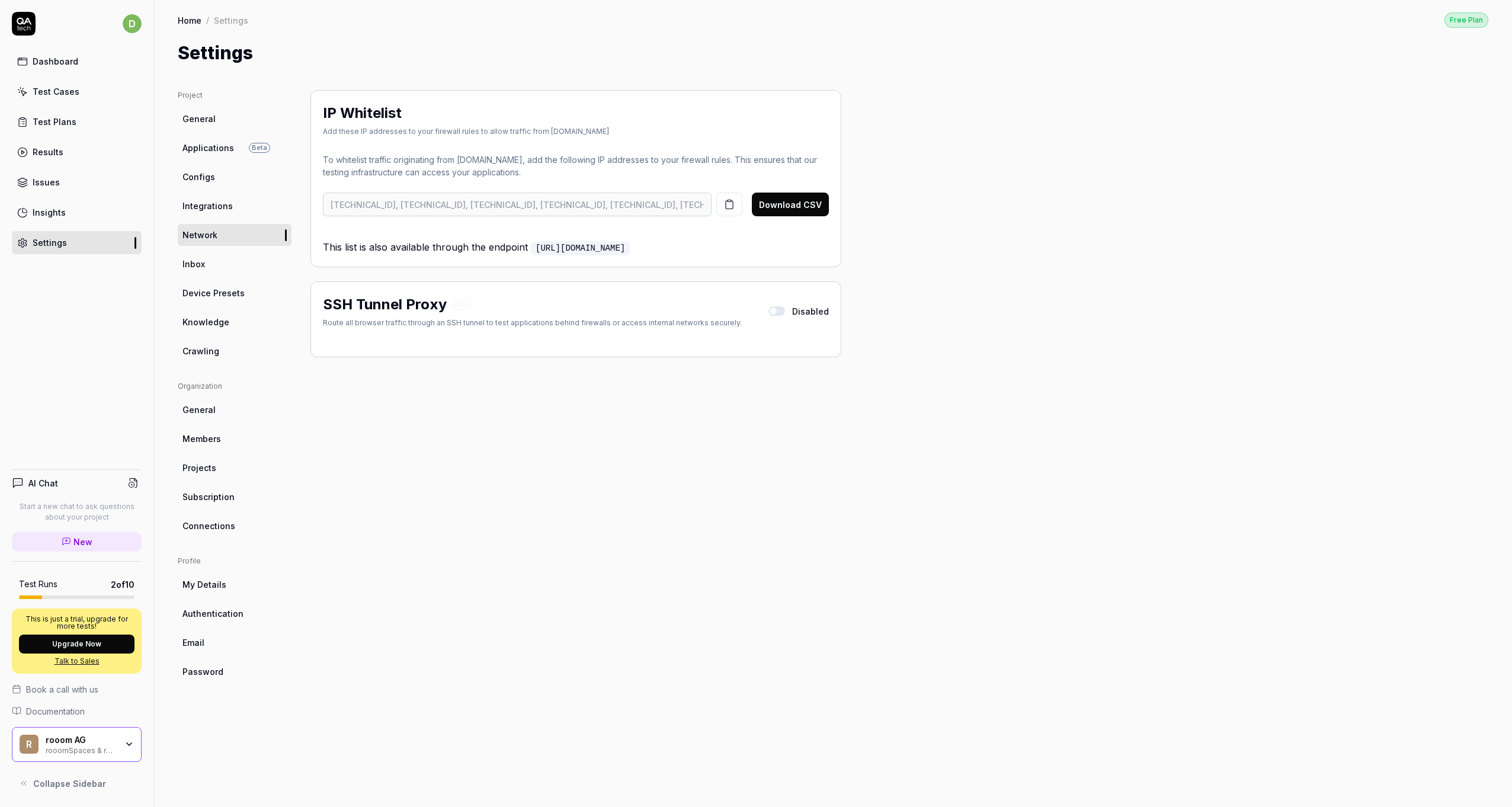
click at [217, 267] on link "Inbox" at bounding box center [234, 264] width 114 height 22
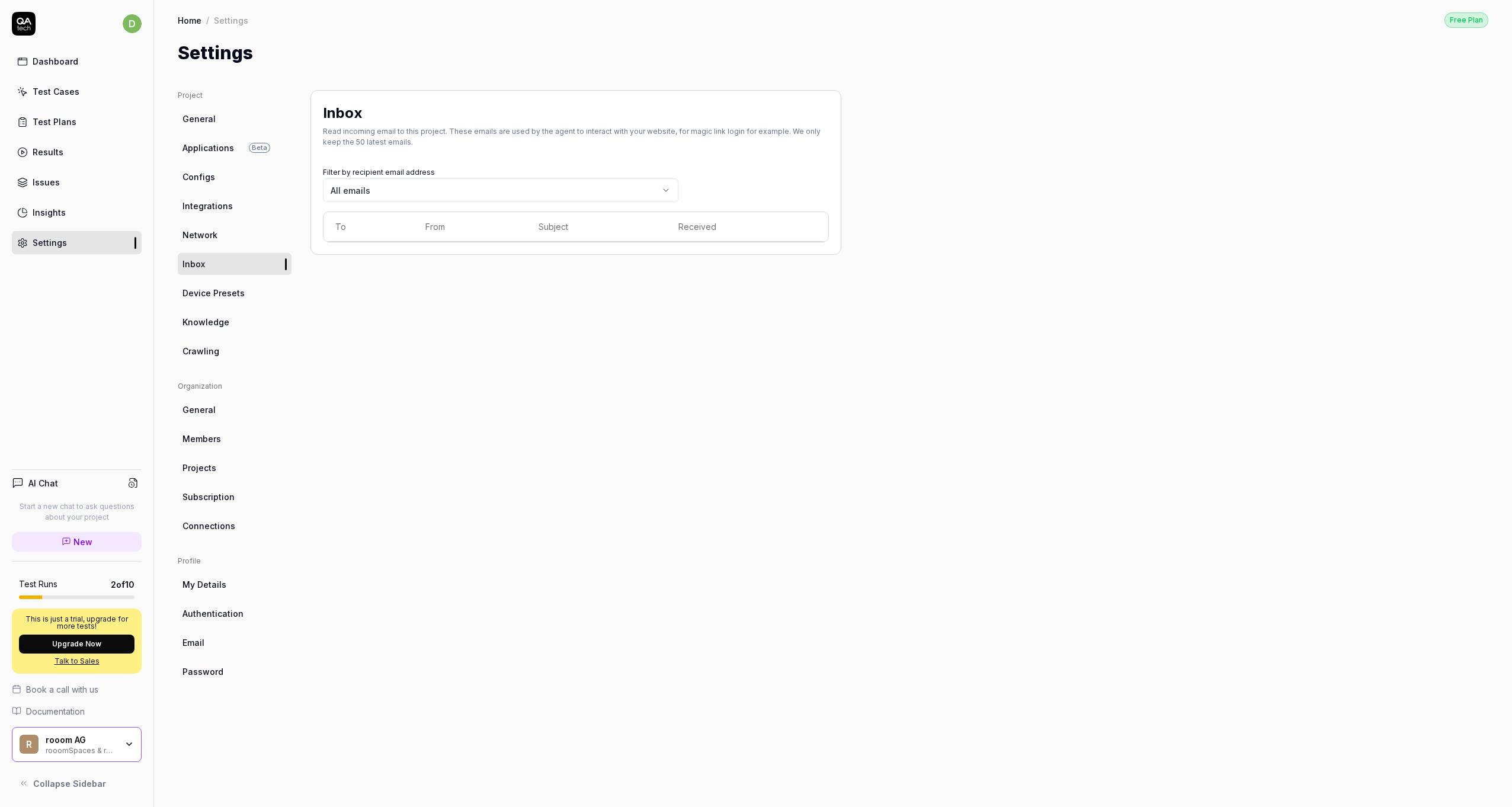
click at [214, 297] on span "Device Presets" at bounding box center [213, 292] width 62 height 12
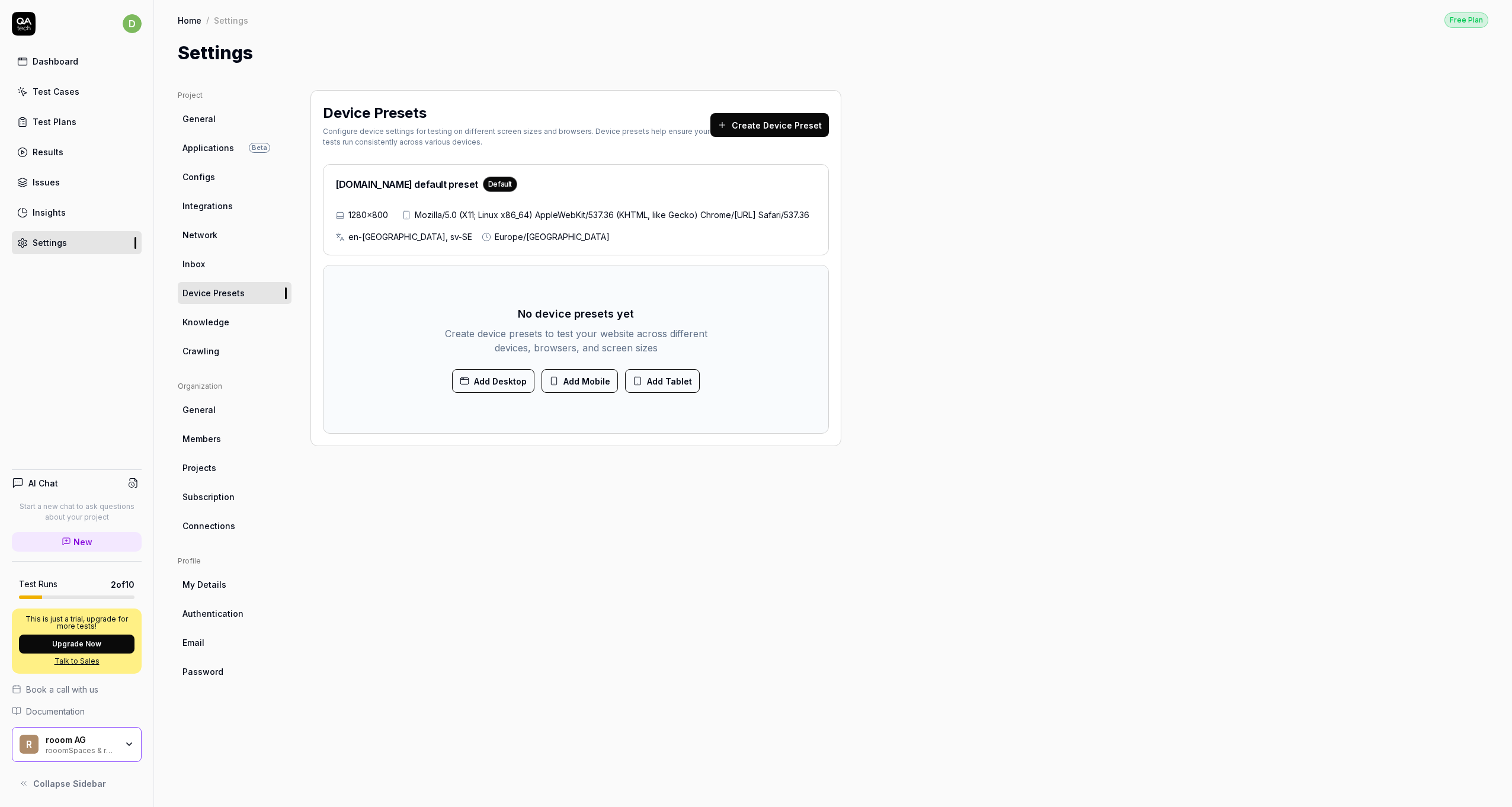
click at [212, 327] on span "Knowledge" at bounding box center [206, 322] width 47 height 12
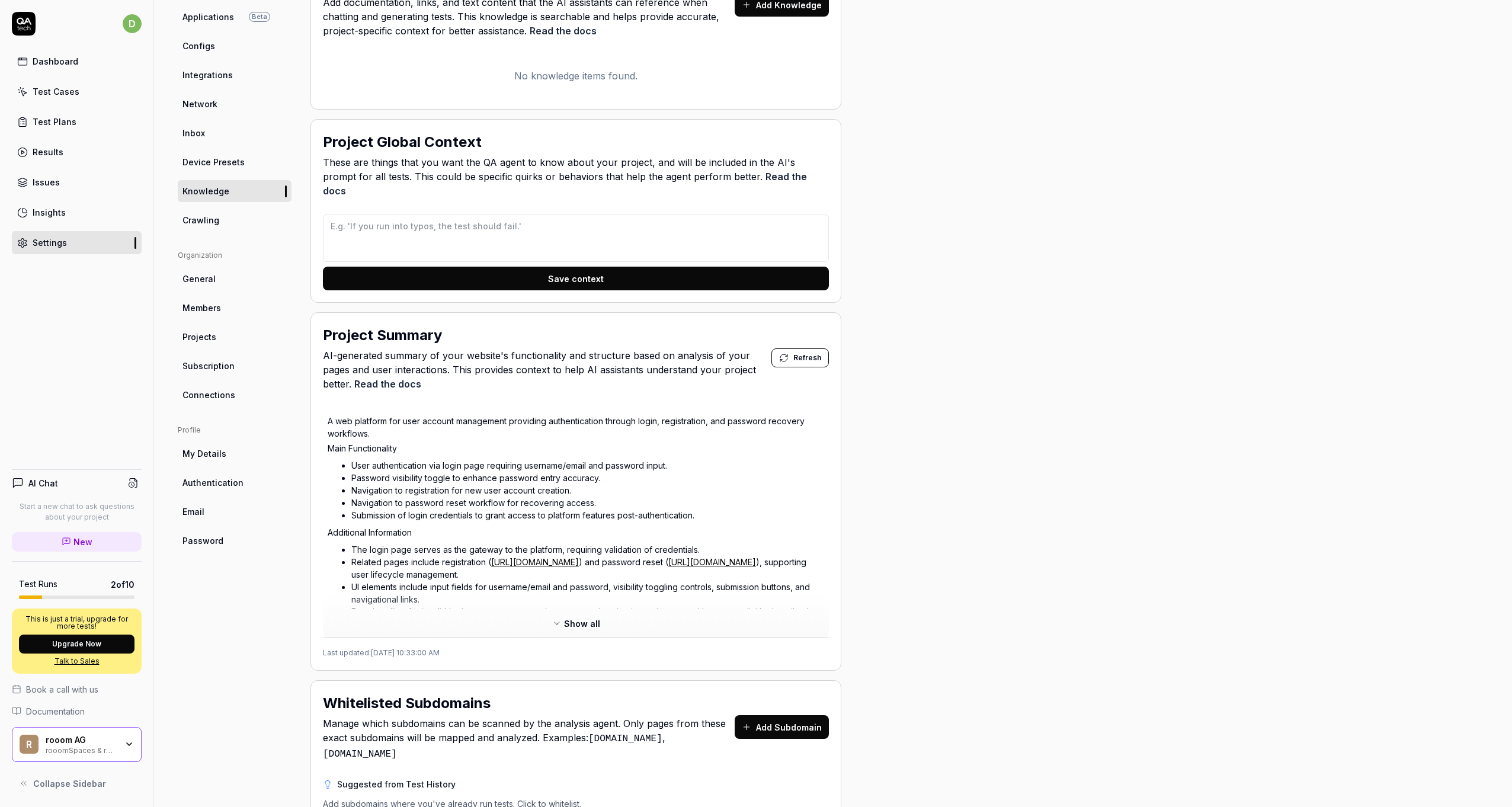
scroll to position [106, 0]
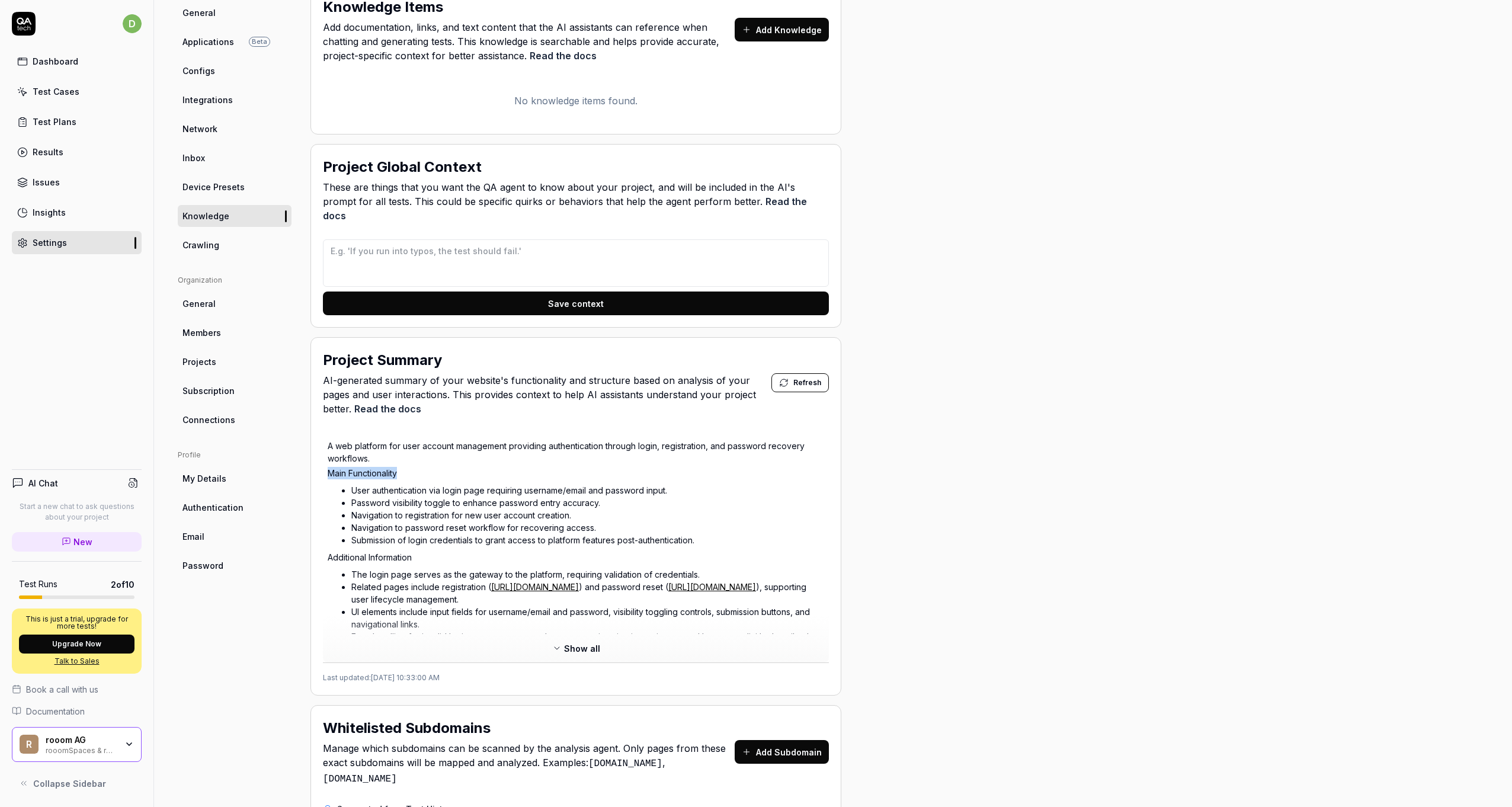
drag, startPoint x: 399, startPoint y: 457, endPoint x: 329, endPoint y: 461, distance: 70.1
click at [329, 467] on p "Main Functionality" at bounding box center [576, 472] width 497 height 12
click at [539, 534] on li "Submission of login credentials to grant access to platform features post-authe…" at bounding box center [588, 540] width 473 height 12
click at [237, 245] on link "Crawling" at bounding box center [234, 245] width 114 height 22
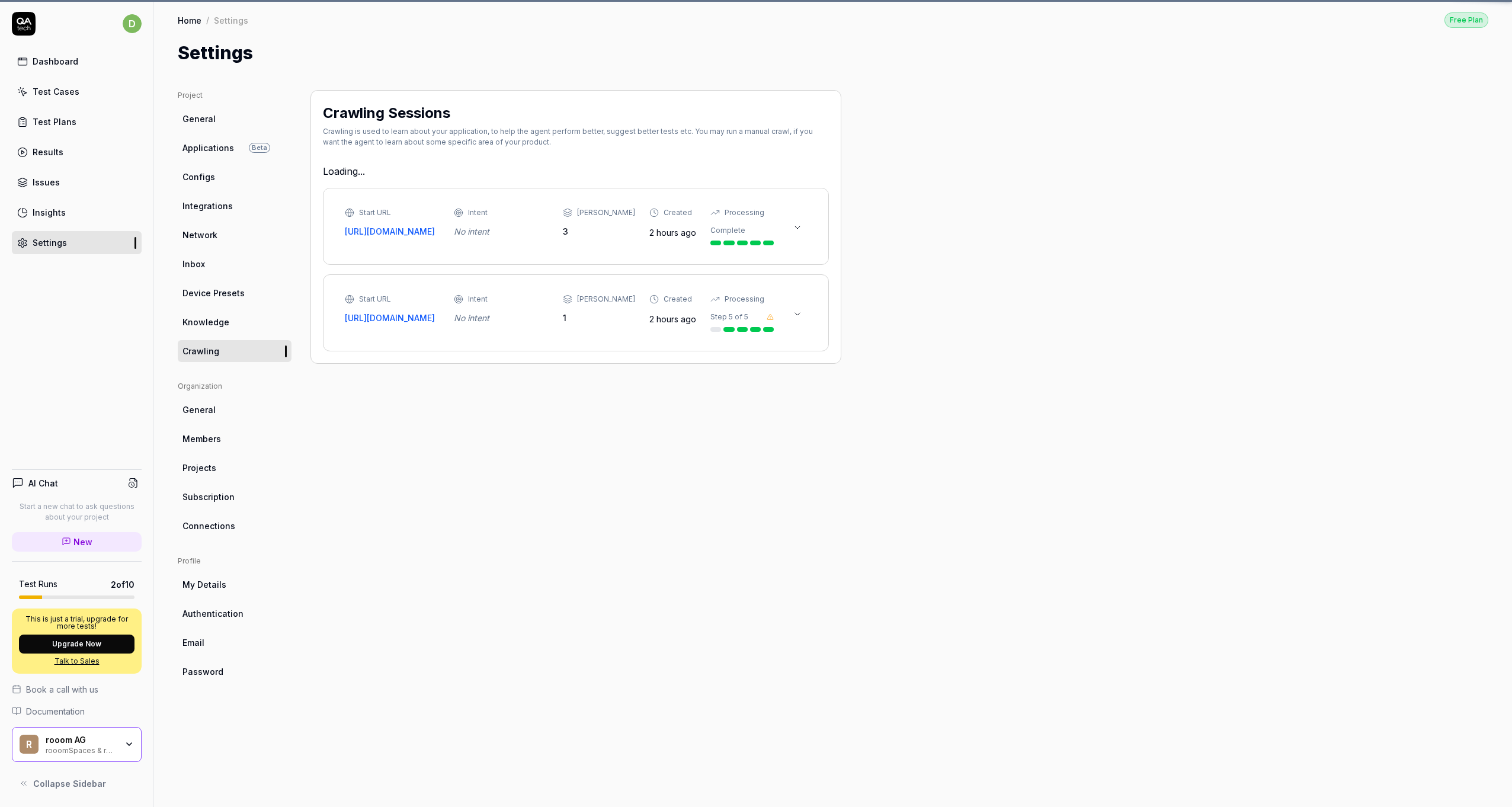
type textarea "*"
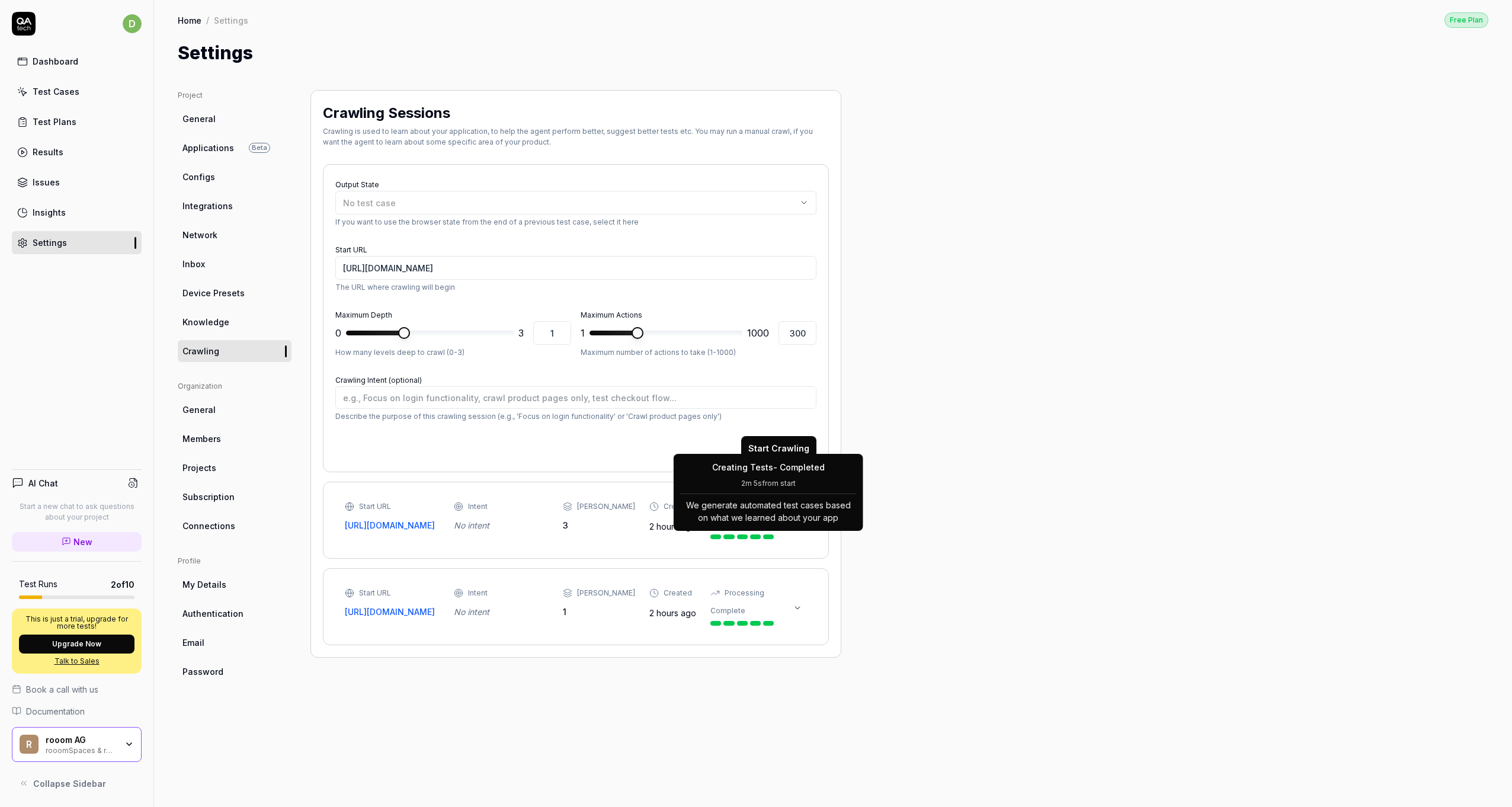
click at [805, 520] on div "We generate automated test cases based on what we learned about your app" at bounding box center [768, 509] width 175 height 30
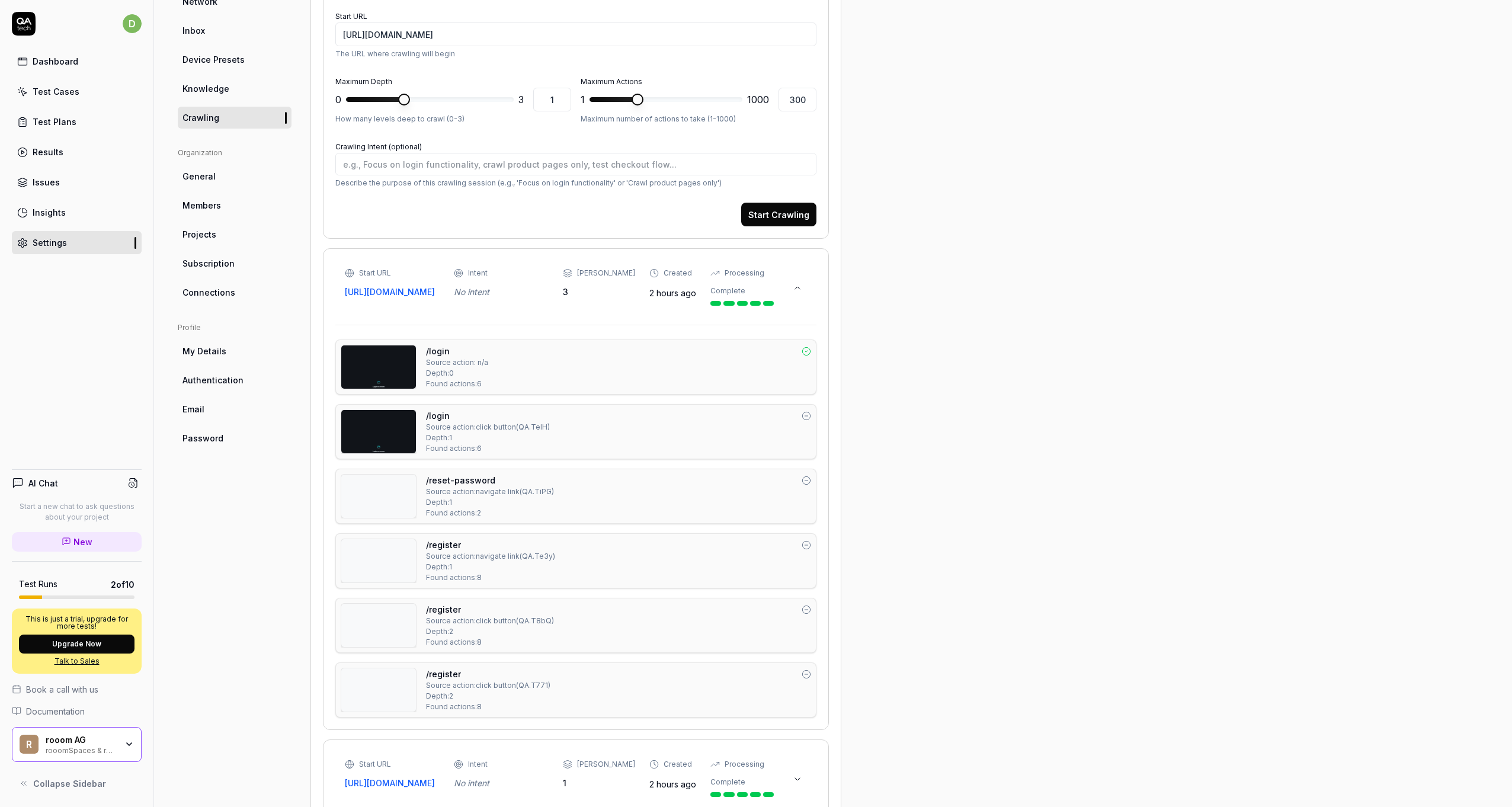
scroll to position [274, 0]
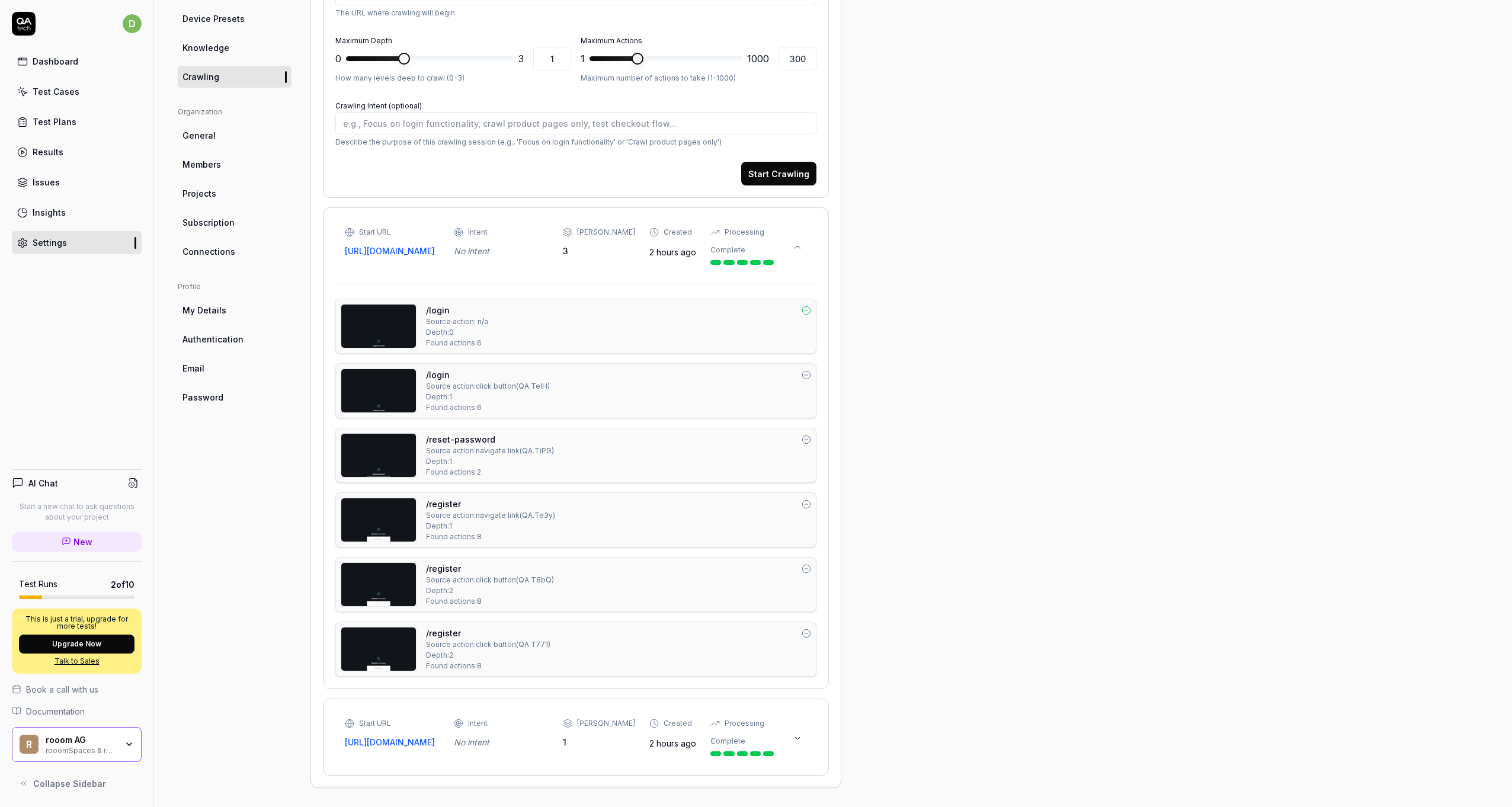
click at [786, 728] on div "Start URL [URL][DOMAIN_NAME] Intent No intent Max Depth 1 Created 2 hours ago P…" at bounding box center [576, 737] width 462 height 38
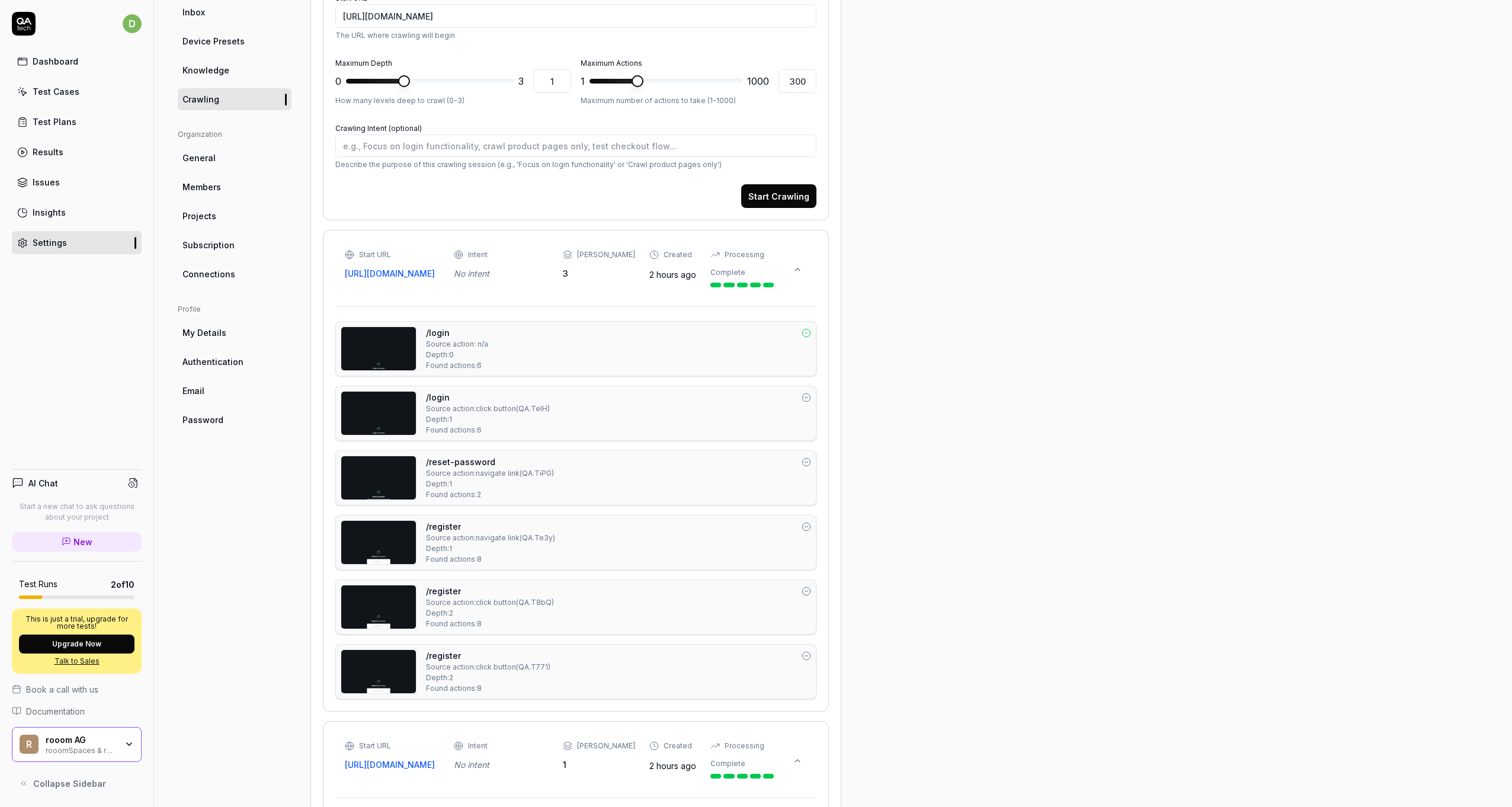
scroll to position [15, 0]
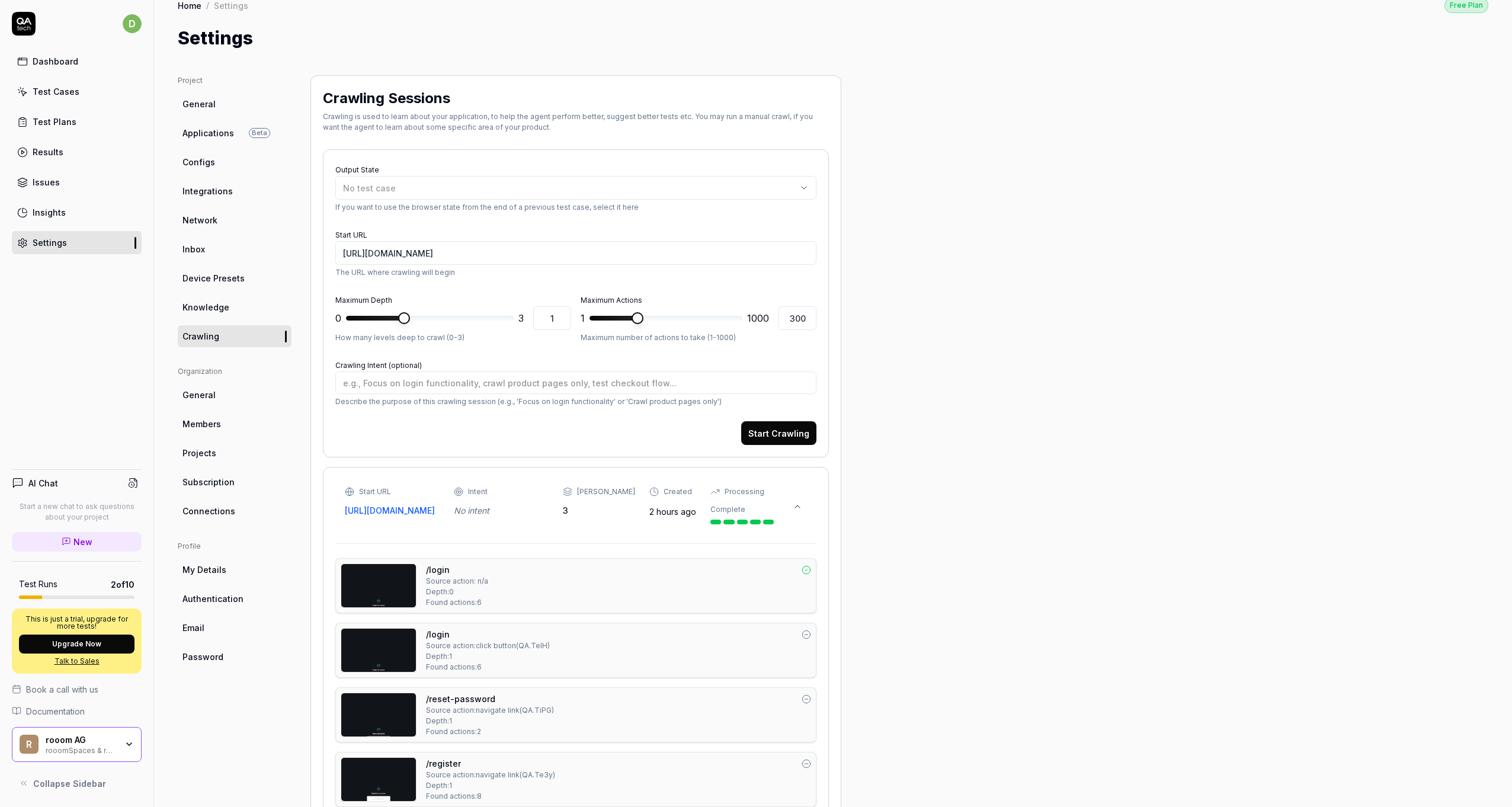
click at [219, 391] on link "General" at bounding box center [234, 395] width 114 height 22
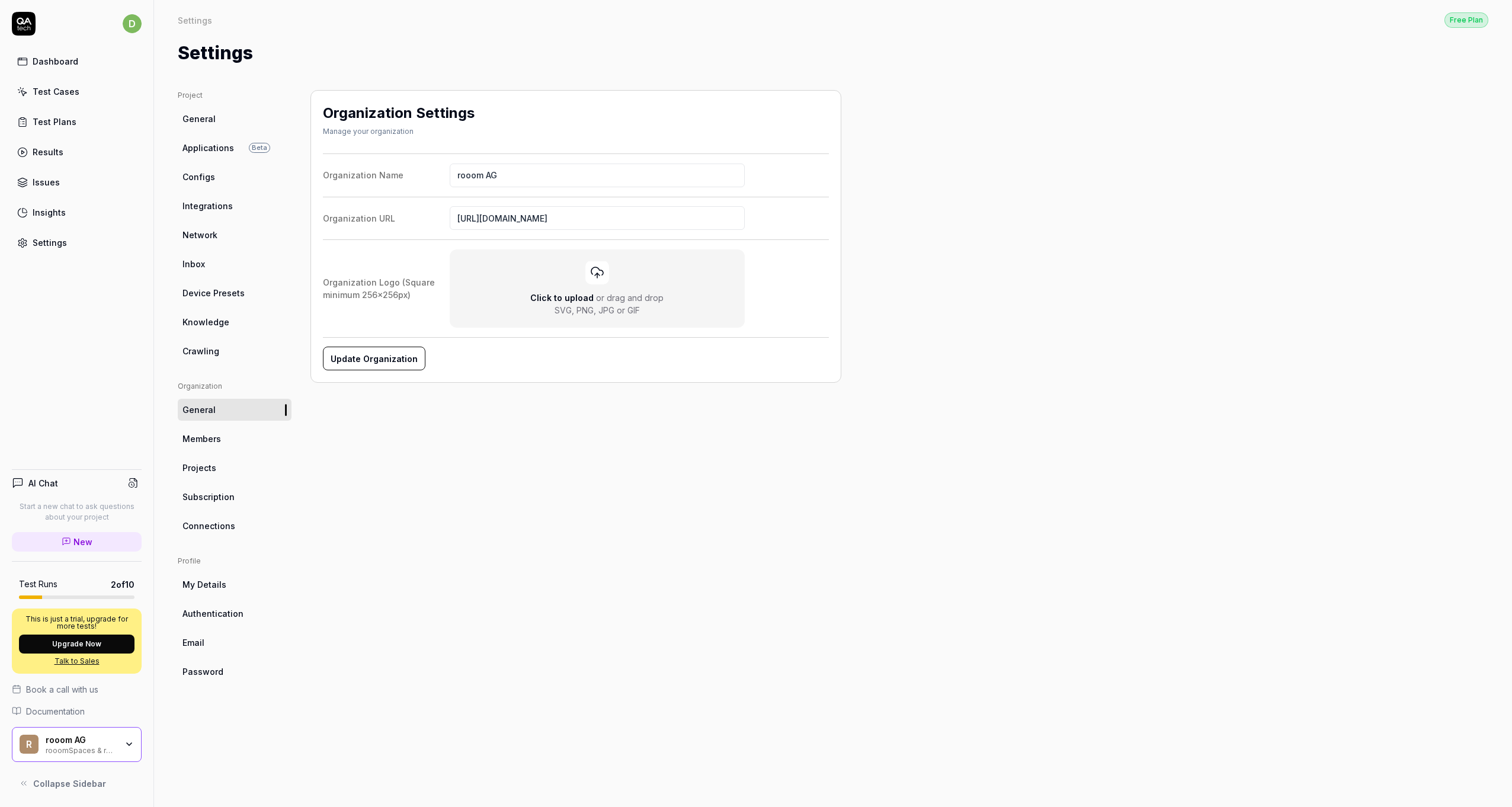
click at [210, 442] on span "Members" at bounding box center [202, 438] width 39 height 12
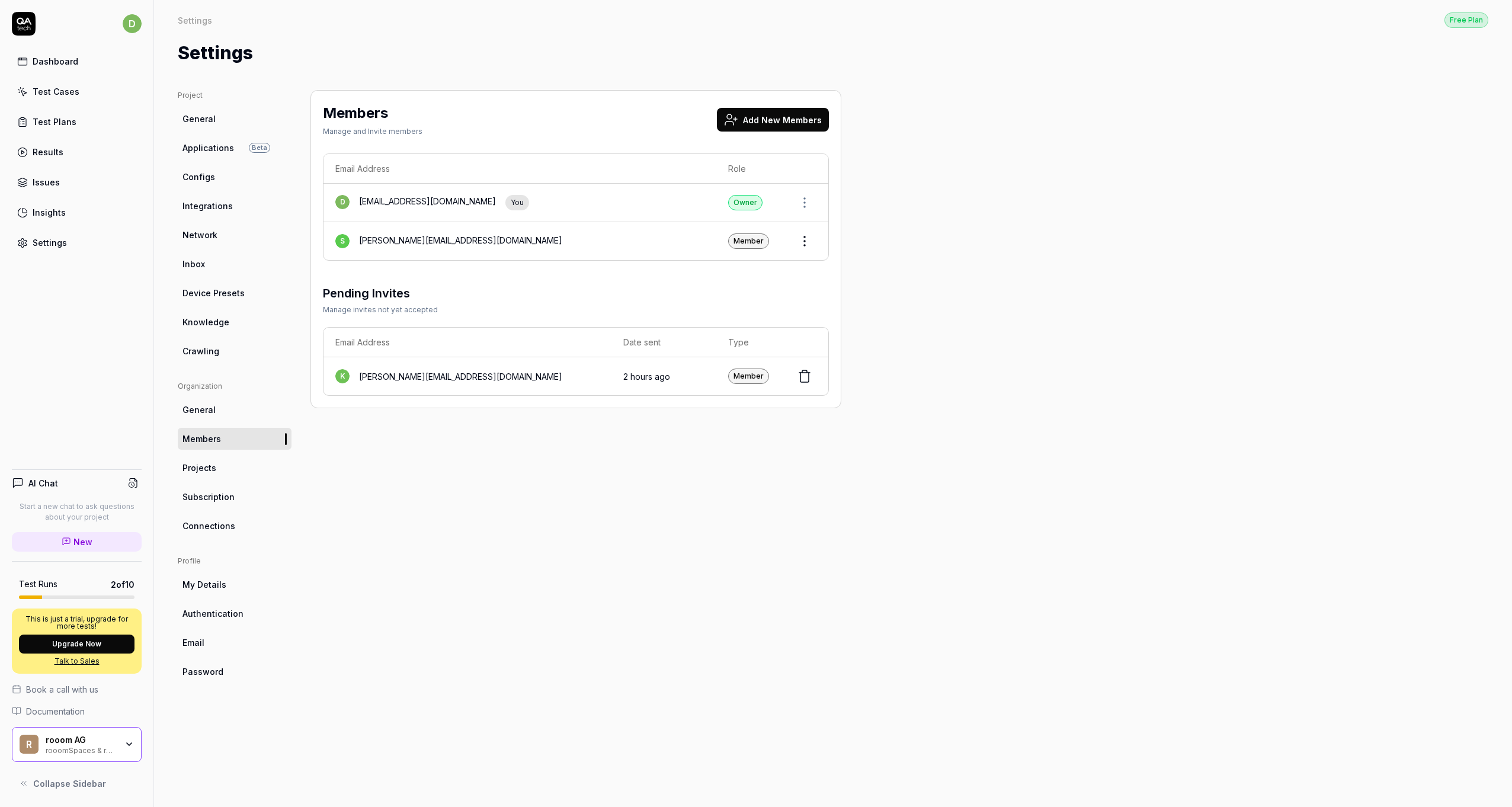
click at [210, 470] on span "Projects" at bounding box center [199, 467] width 34 height 12
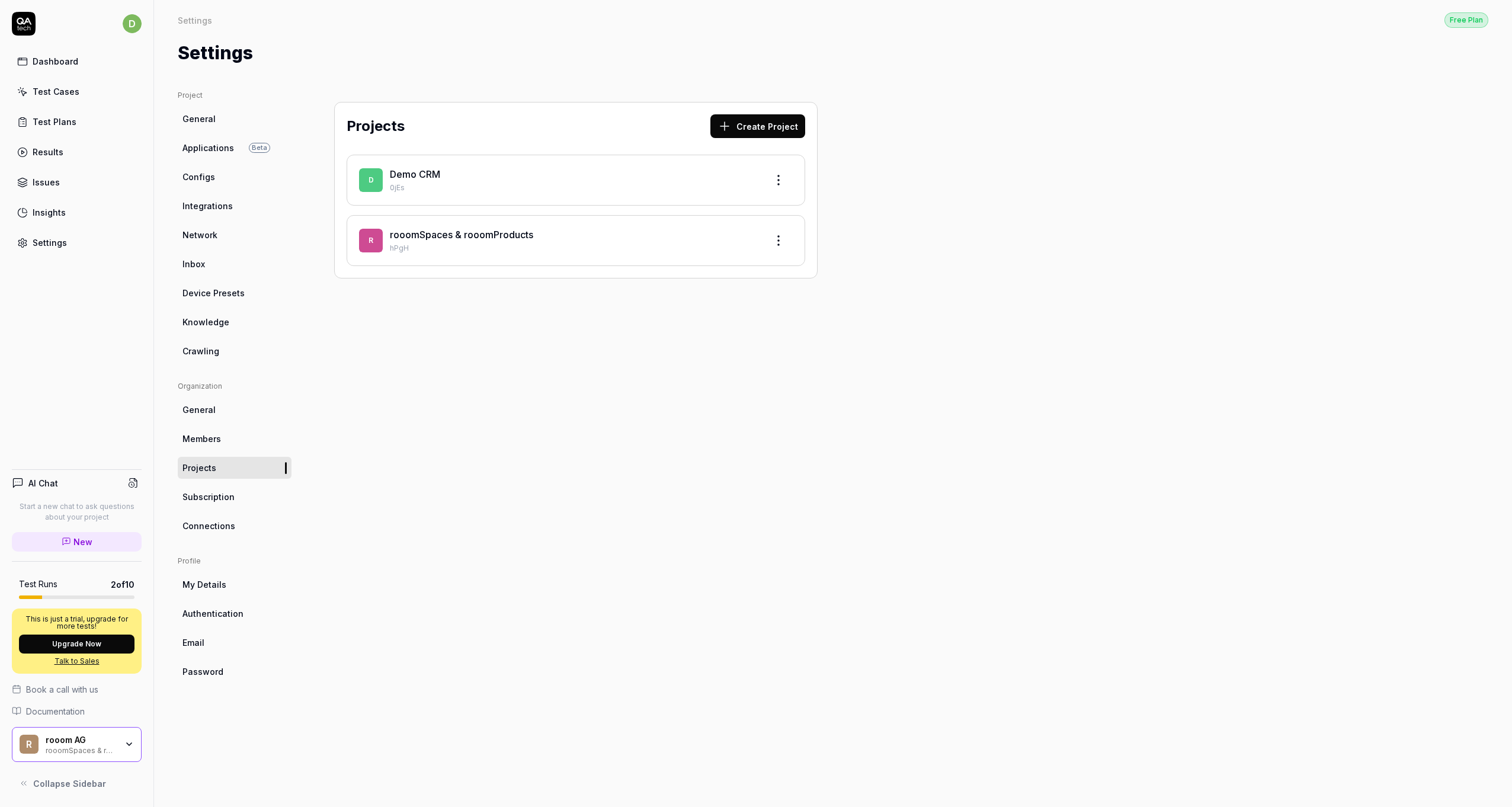
click at [211, 495] on span "Subscription" at bounding box center [208, 497] width 52 height 12
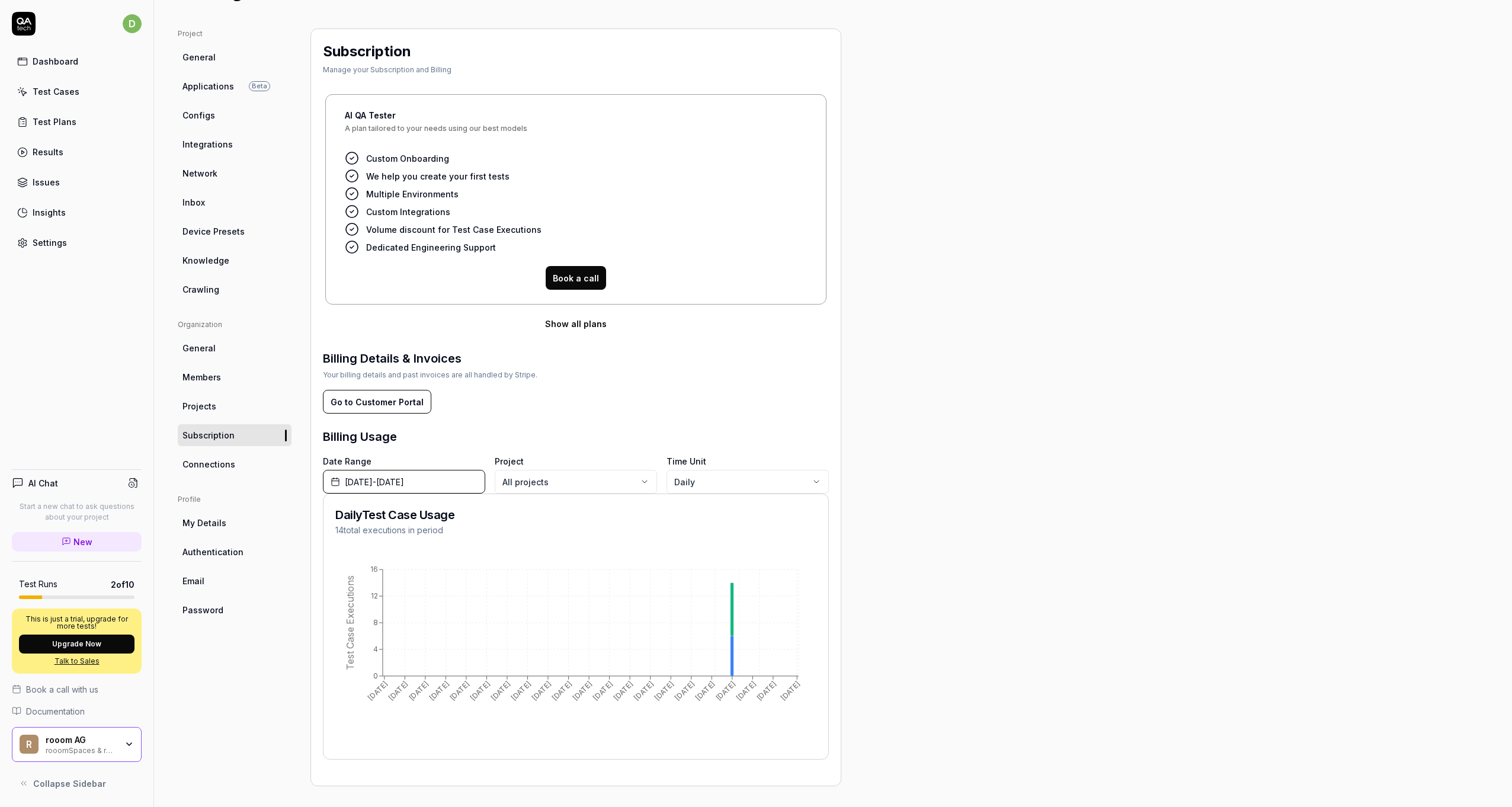
scroll to position [63, 0]
click at [209, 467] on span "Connections" at bounding box center [209, 462] width 53 height 12
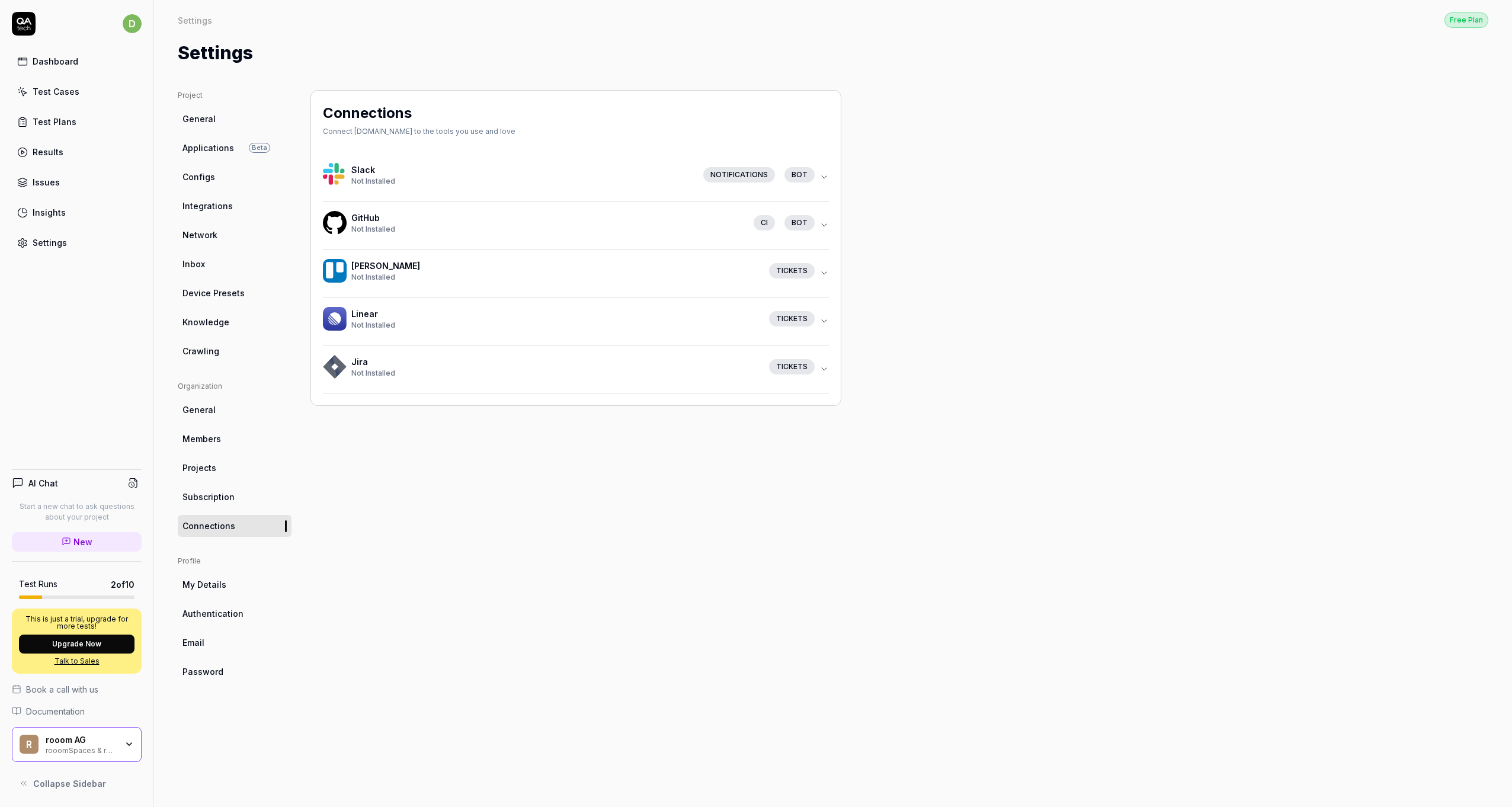
click at [398, 474] on div "Connections Connect [DOMAIN_NAME] to the tools you use and love Slack Not Insta…" at bounding box center [576, 437] width 531 height 693
click at [821, 369] on icon "button" at bounding box center [824, 369] width 9 height 9
drag, startPoint x: 547, startPoint y: 512, endPoint x: 422, endPoint y: 526, distance: 125.8
click at [545, 512] on div "Connections Connect [DOMAIN_NAME] to the tools you use and love Slack Not Insta…" at bounding box center [576, 437] width 531 height 693
click at [196, 589] on span "My Details" at bounding box center [204, 584] width 44 height 12
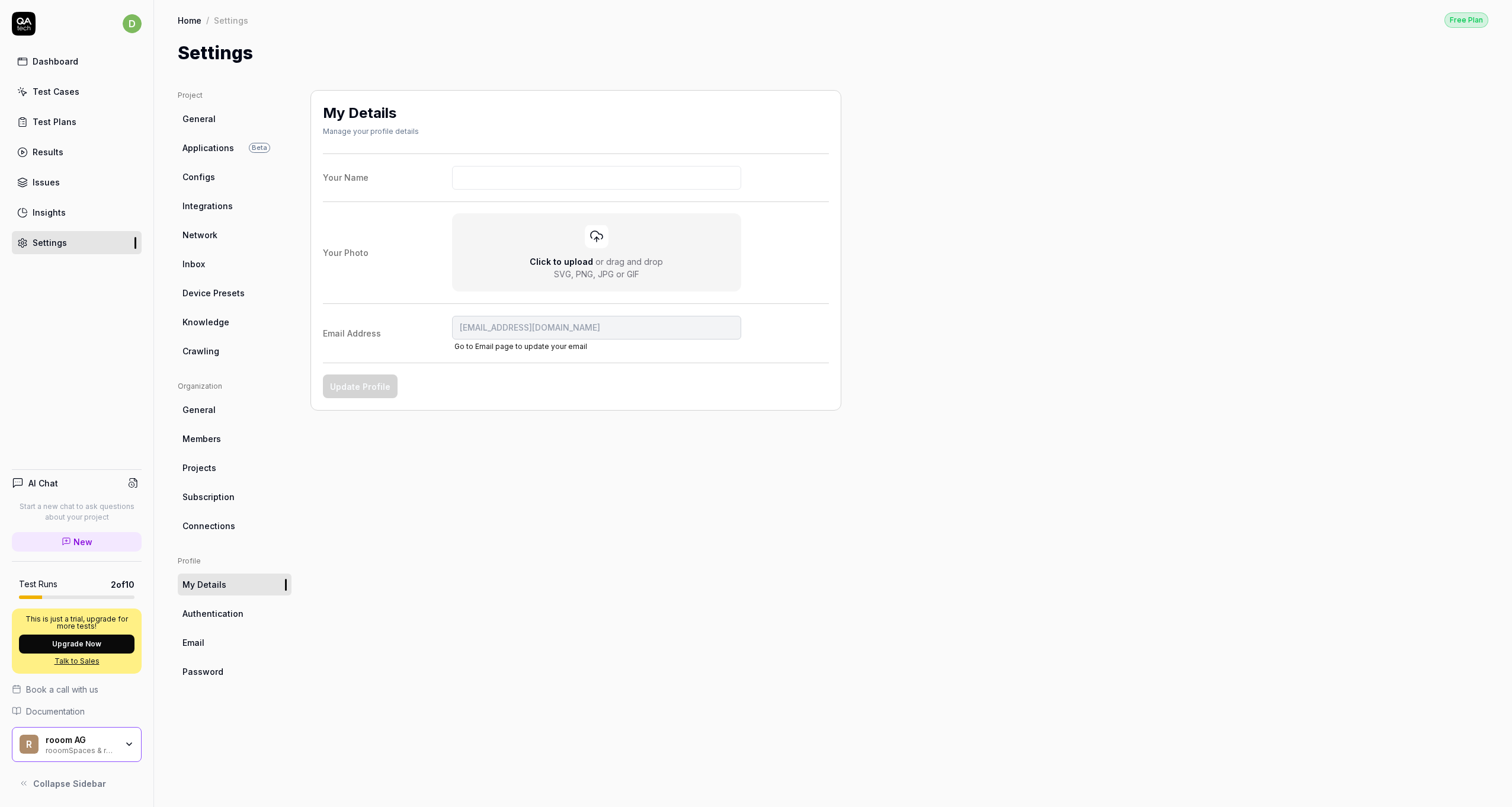
click at [197, 615] on span "Authentication" at bounding box center [212, 613] width 61 height 12
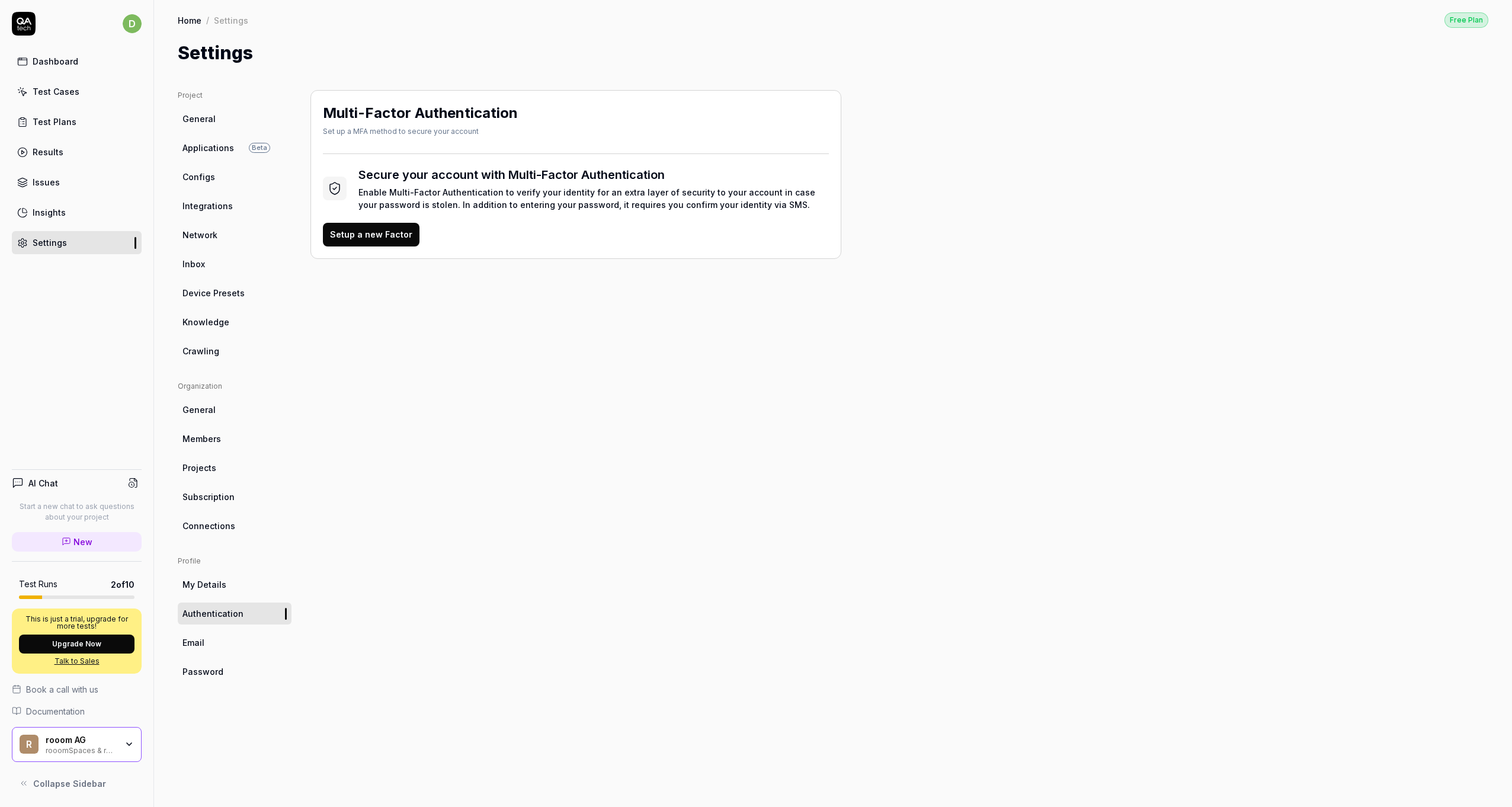
click at [196, 643] on span "Email" at bounding box center [193, 643] width 22 height 12
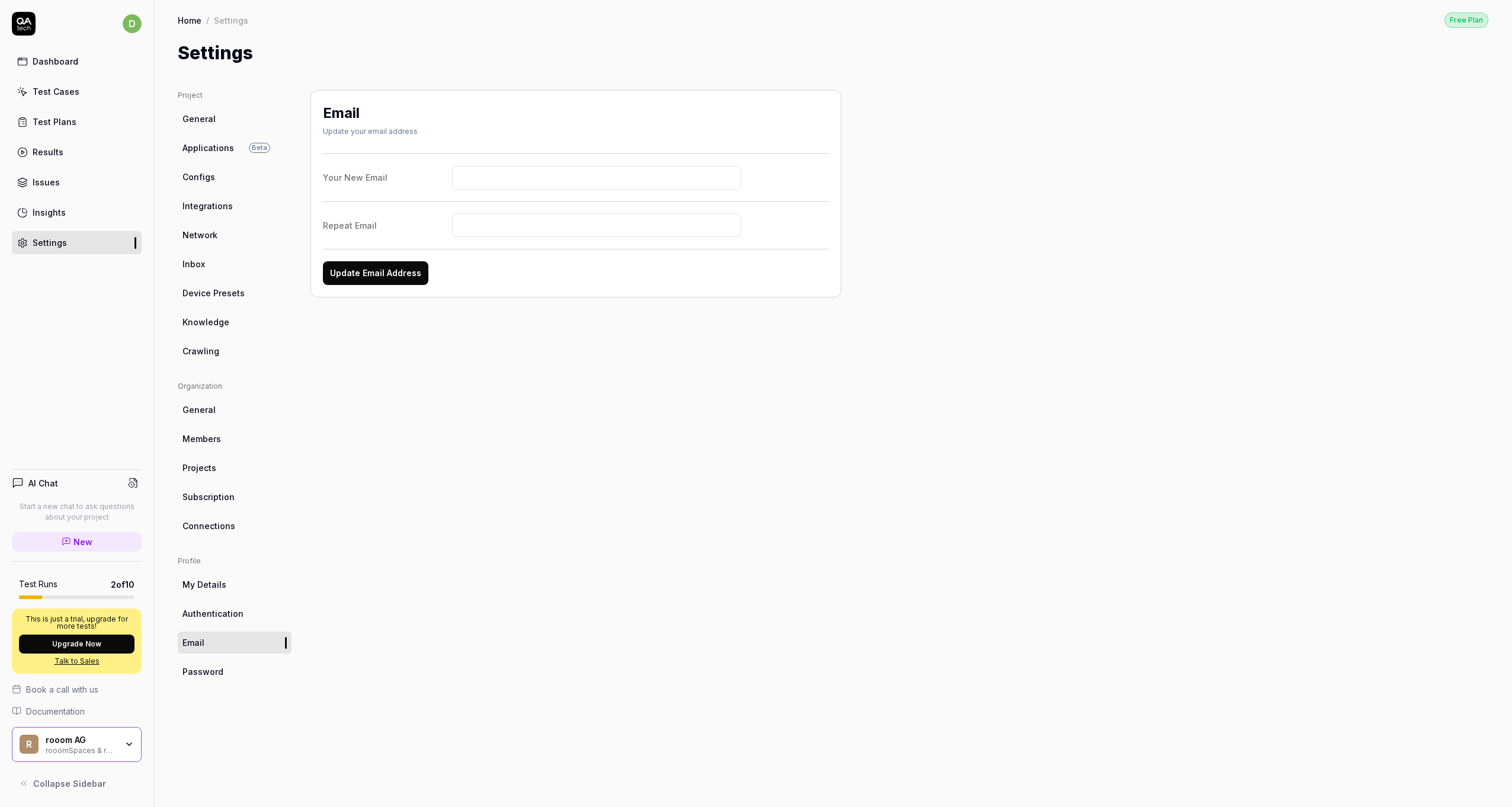
click at [194, 673] on span "Password" at bounding box center [202, 671] width 41 height 12
click at [61, 95] on div "Test Cases" at bounding box center [56, 91] width 47 height 12
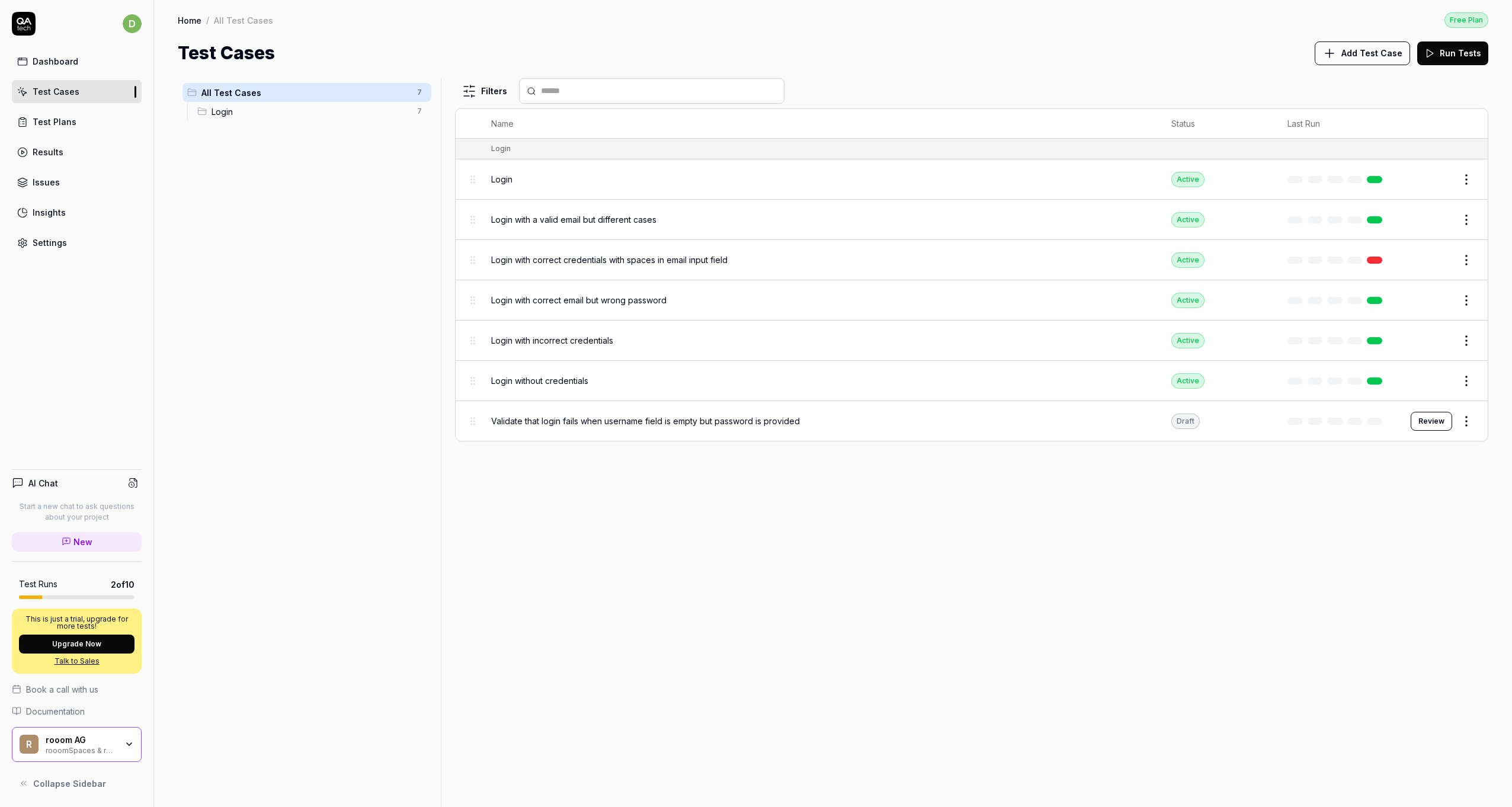
click at [214, 219] on div "All Test Cases 7 Login 7" at bounding box center [307, 435] width 259 height 715
click at [1383, 57] on span "Add Test Case" at bounding box center [1371, 53] width 61 height 12
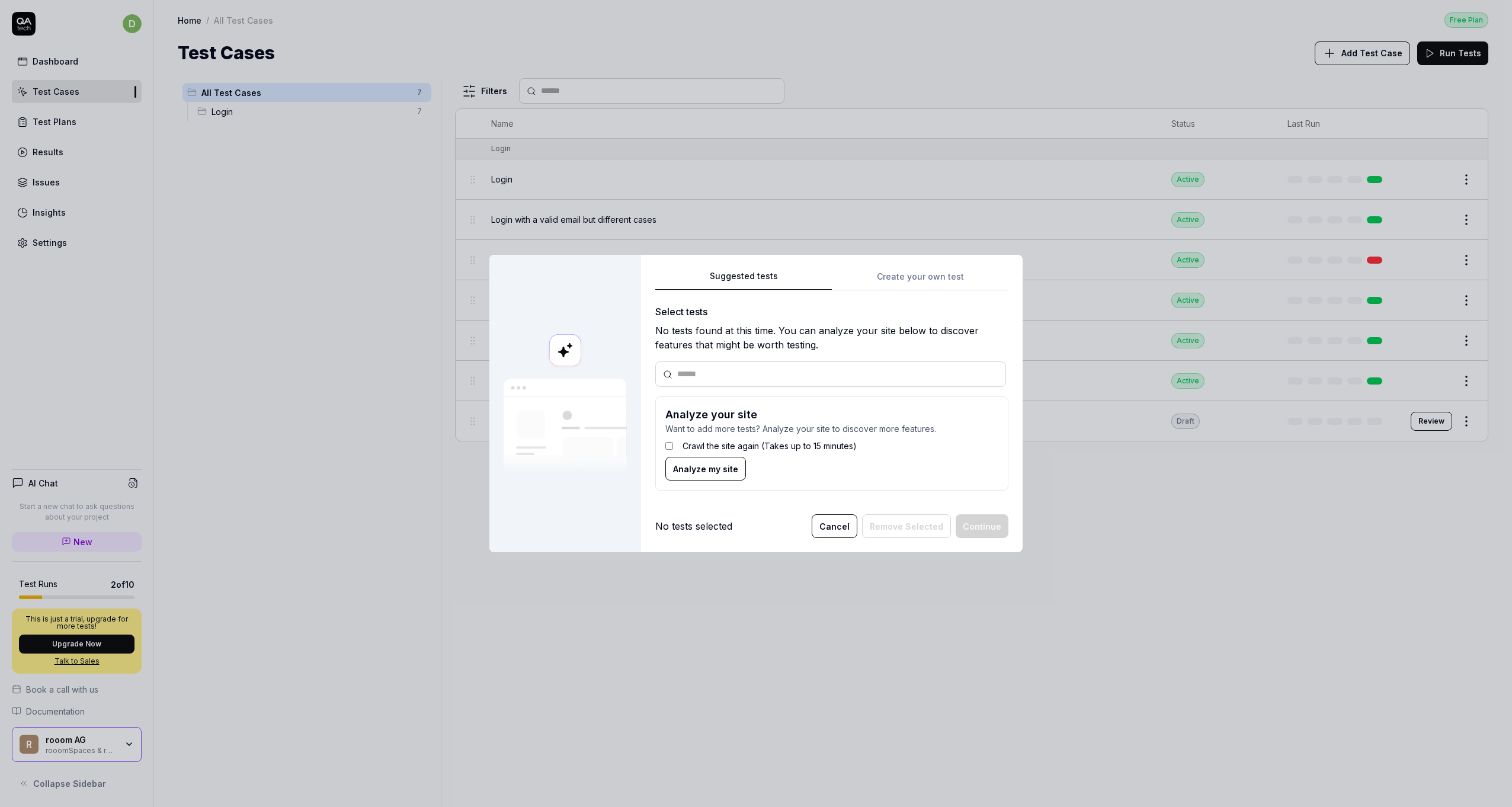
click at [700, 447] on label "Crawl the site again (Takes up to 15 minutes)" at bounding box center [770, 445] width 174 height 12
click at [920, 264] on div "Suggested tests Create your own test Select tests No tests found at this time. …" at bounding box center [832, 404] width 382 height 298
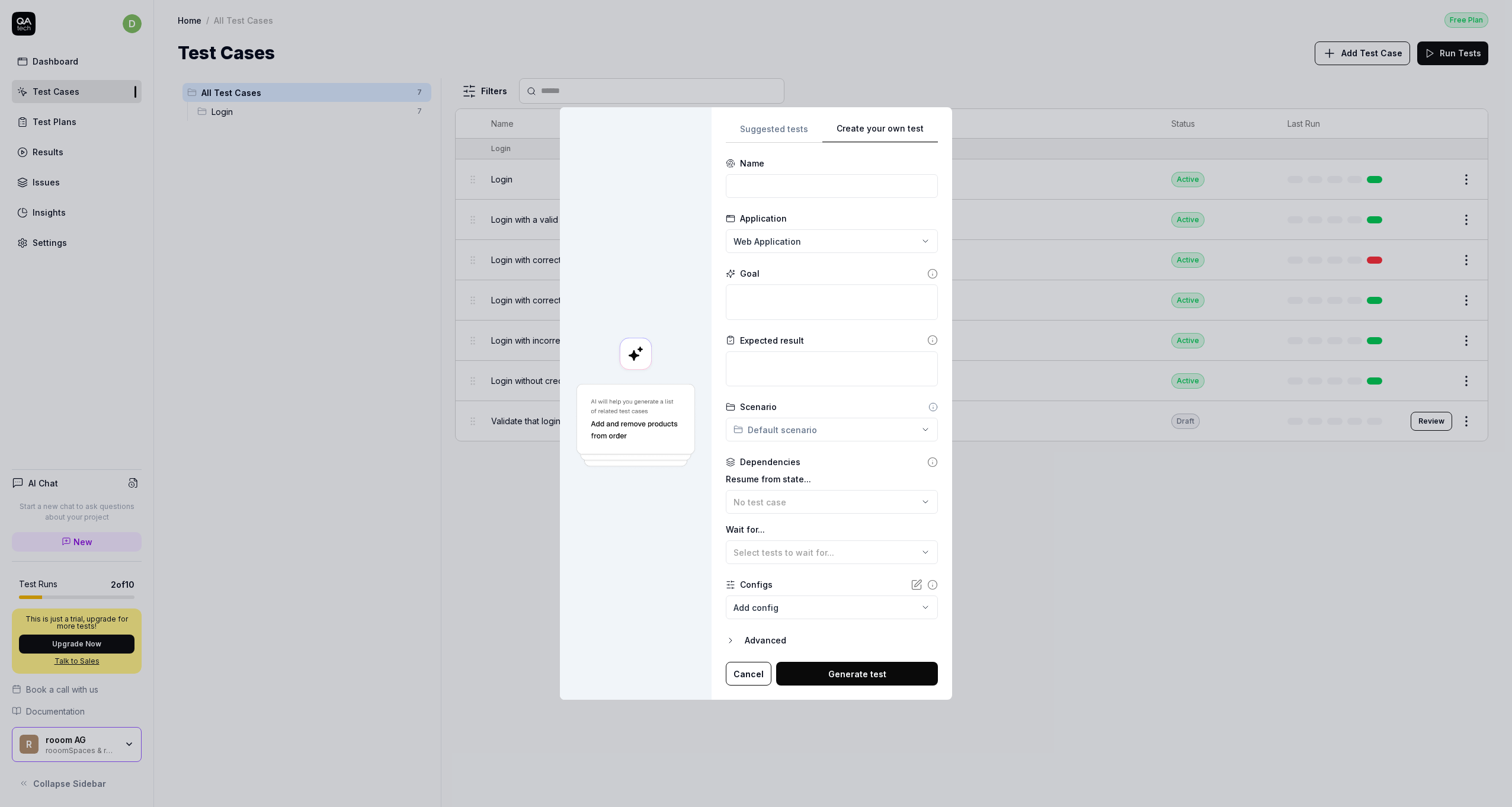
click at [911, 277] on div "**********" at bounding box center [832, 403] width 212 height 564
click at [812, 182] on input at bounding box center [832, 186] width 212 height 24
type input "Add a new space to my account"
click at [775, 307] on textarea at bounding box center [832, 302] width 212 height 35
paste textarea "Add a new space to my account"
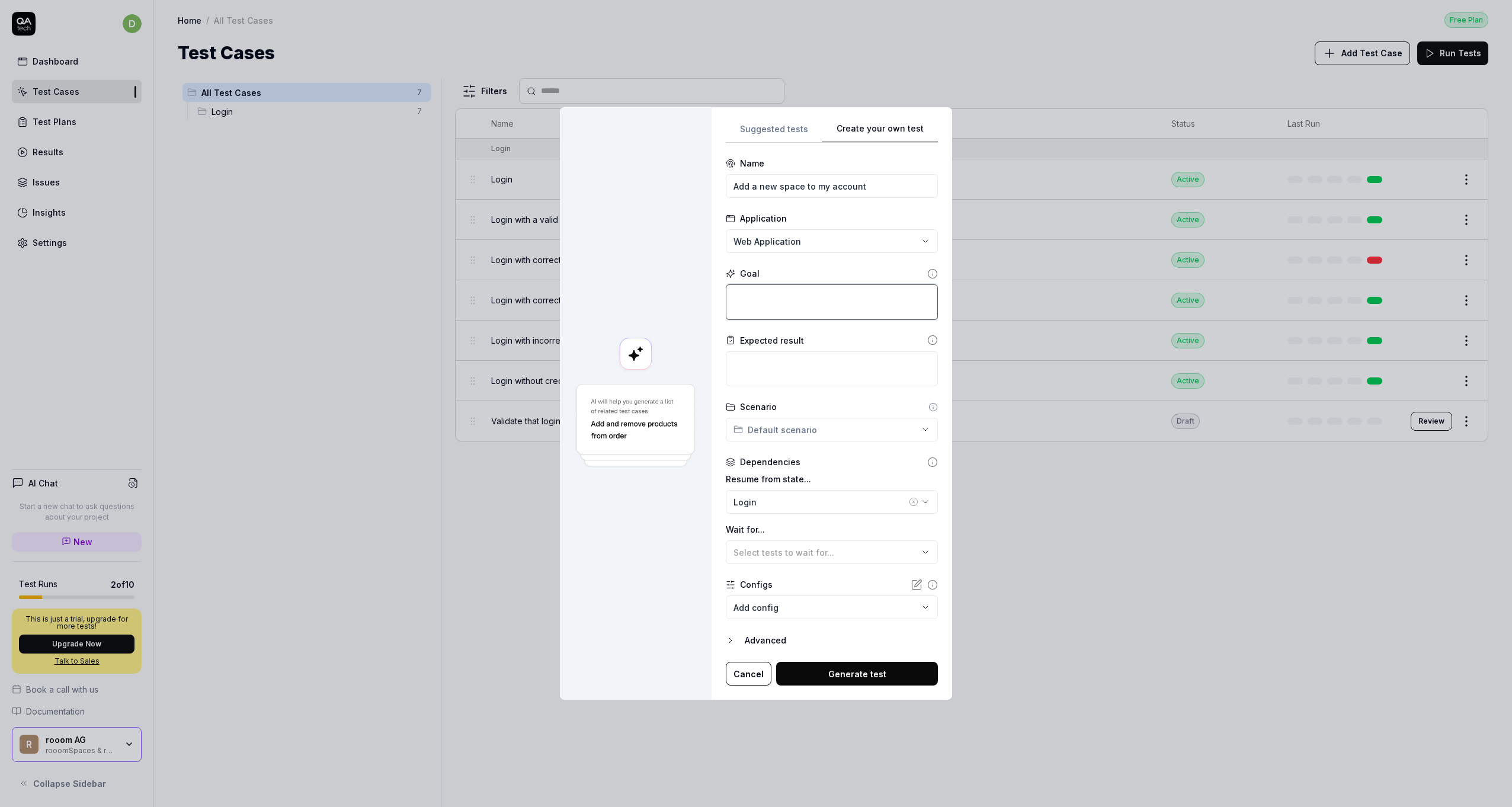
type textarea "*"
type textarea "Add a new space to my account"
click at [771, 367] on textarea at bounding box center [832, 369] width 212 height 35
type textarea "*"
type textarea "A"
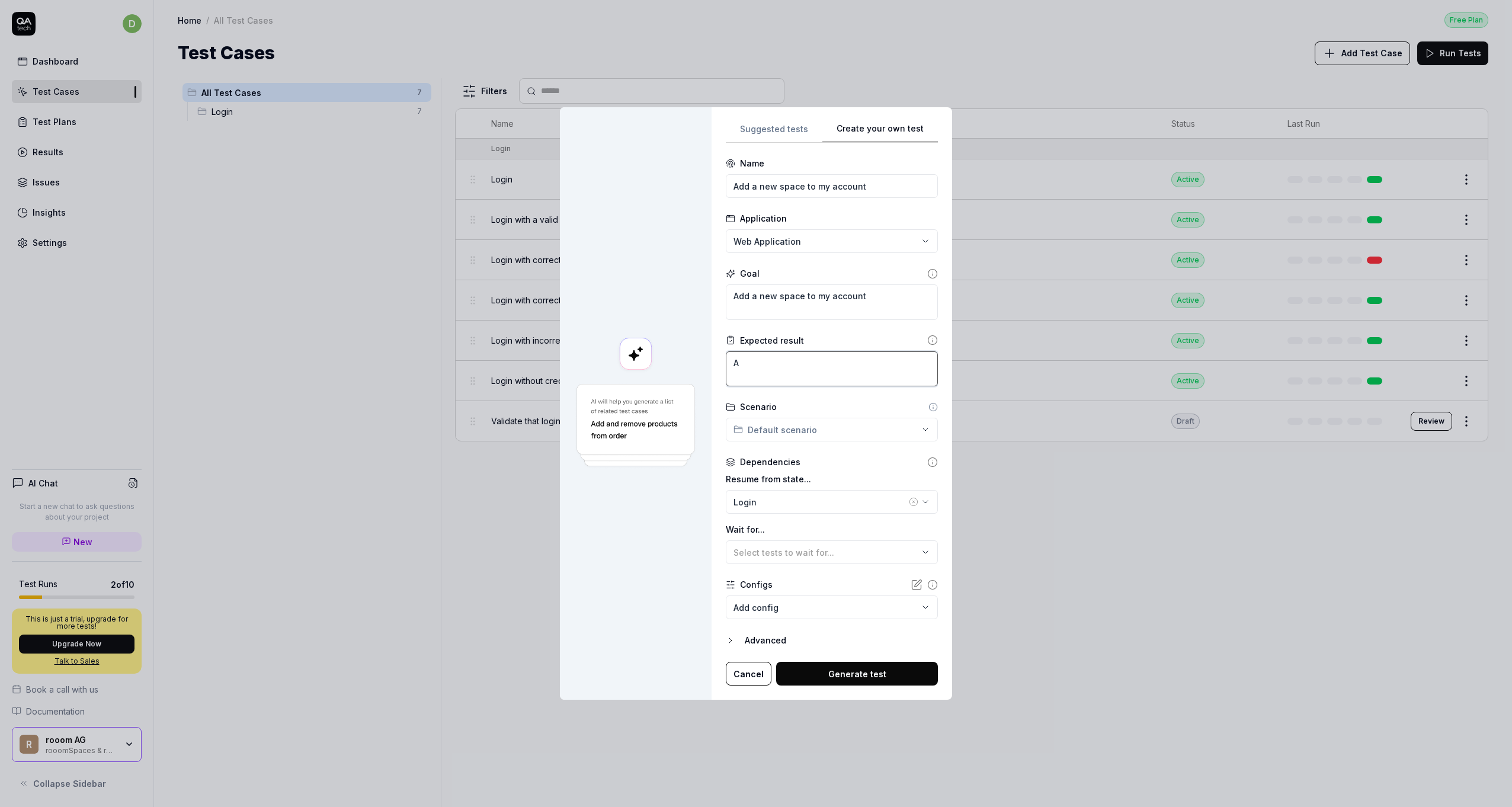
type textarea "*"
type textarea "A"
type textarea "*"
type textarea "A n"
type textarea "*"
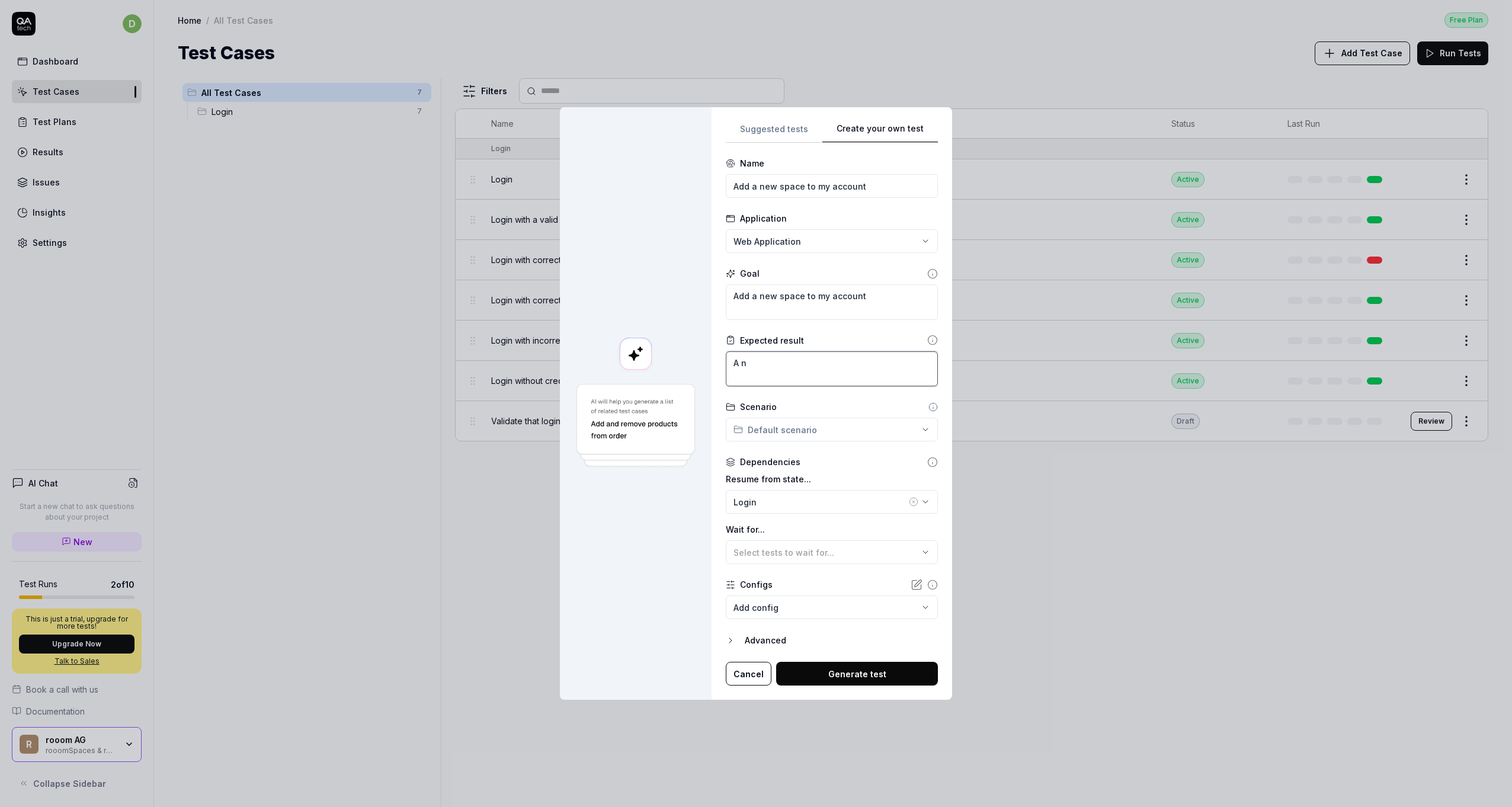
type textarea "A ne"
type textarea "*"
type textarea "A new"
type textarea "*"
type textarea "A new"
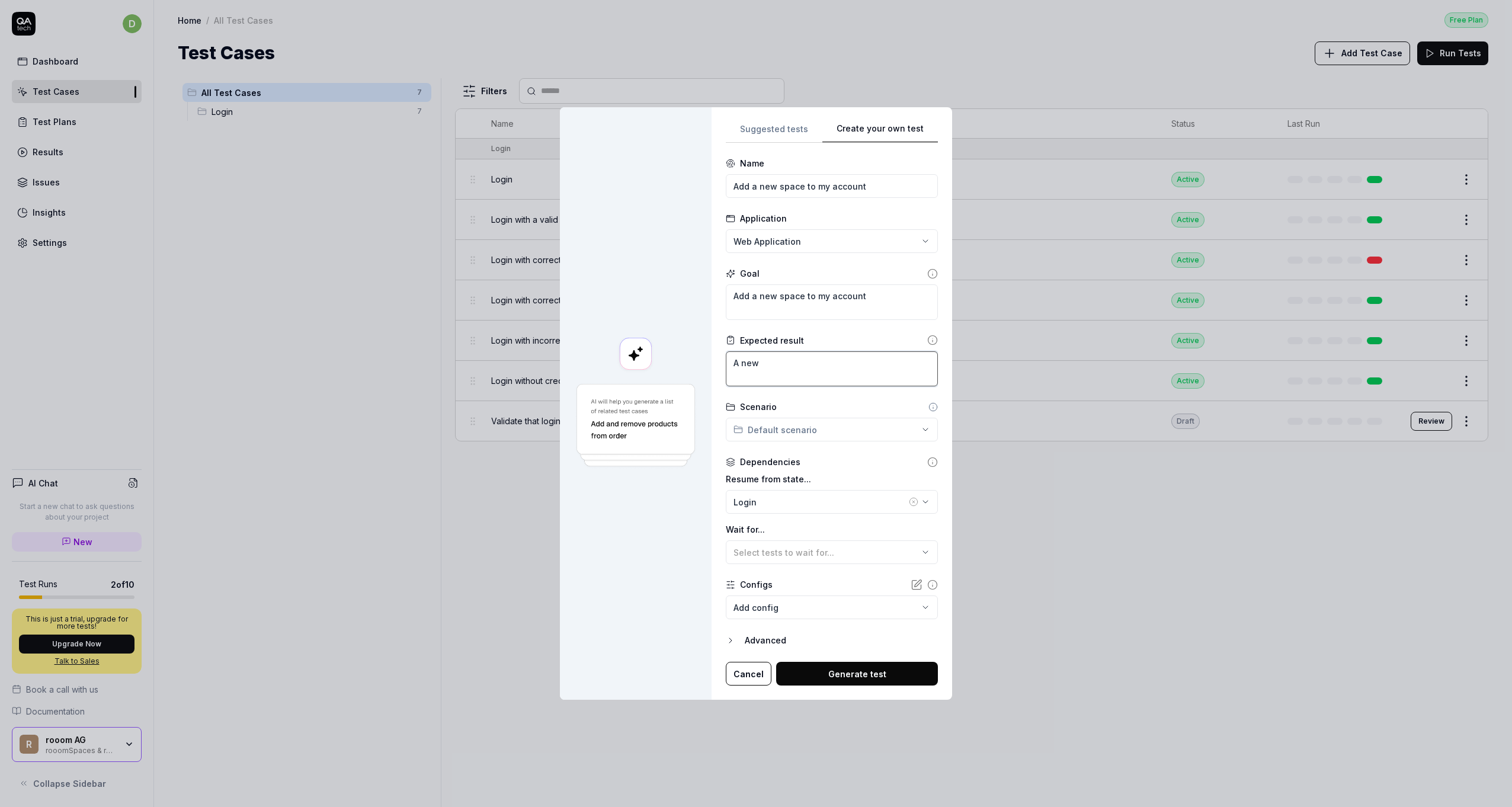
type textarea "*"
type textarea "A new s"
type textarea "*"
type textarea "A new sp"
type textarea "*"
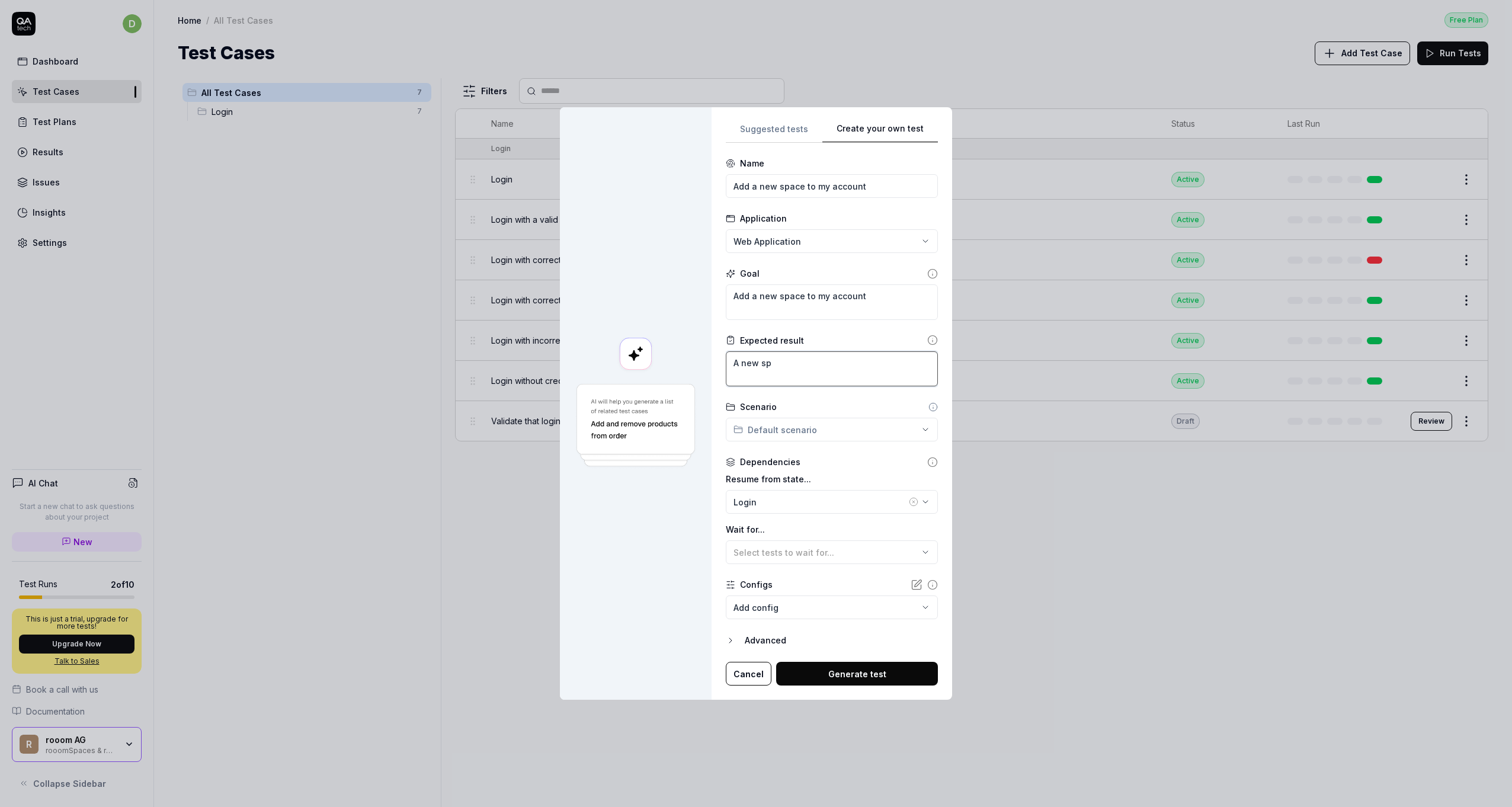
type textarea "A new spa"
type textarea "*"
type textarea "A new spac"
type textarea "*"
type textarea "A new space"
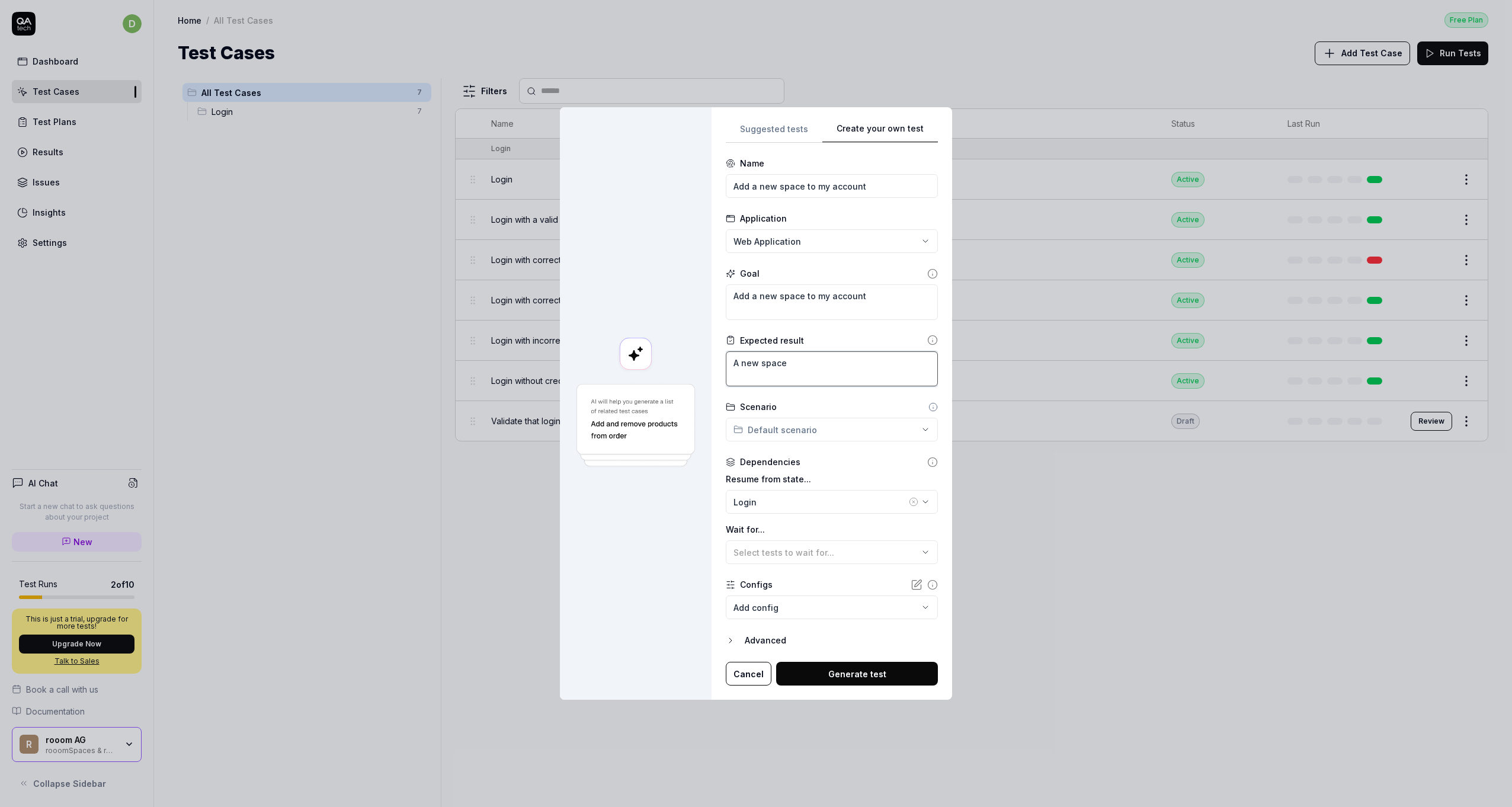
type textarea "*"
type textarea "A new space"
type textarea "*"
type textarea "A new space c"
type textarea "*"
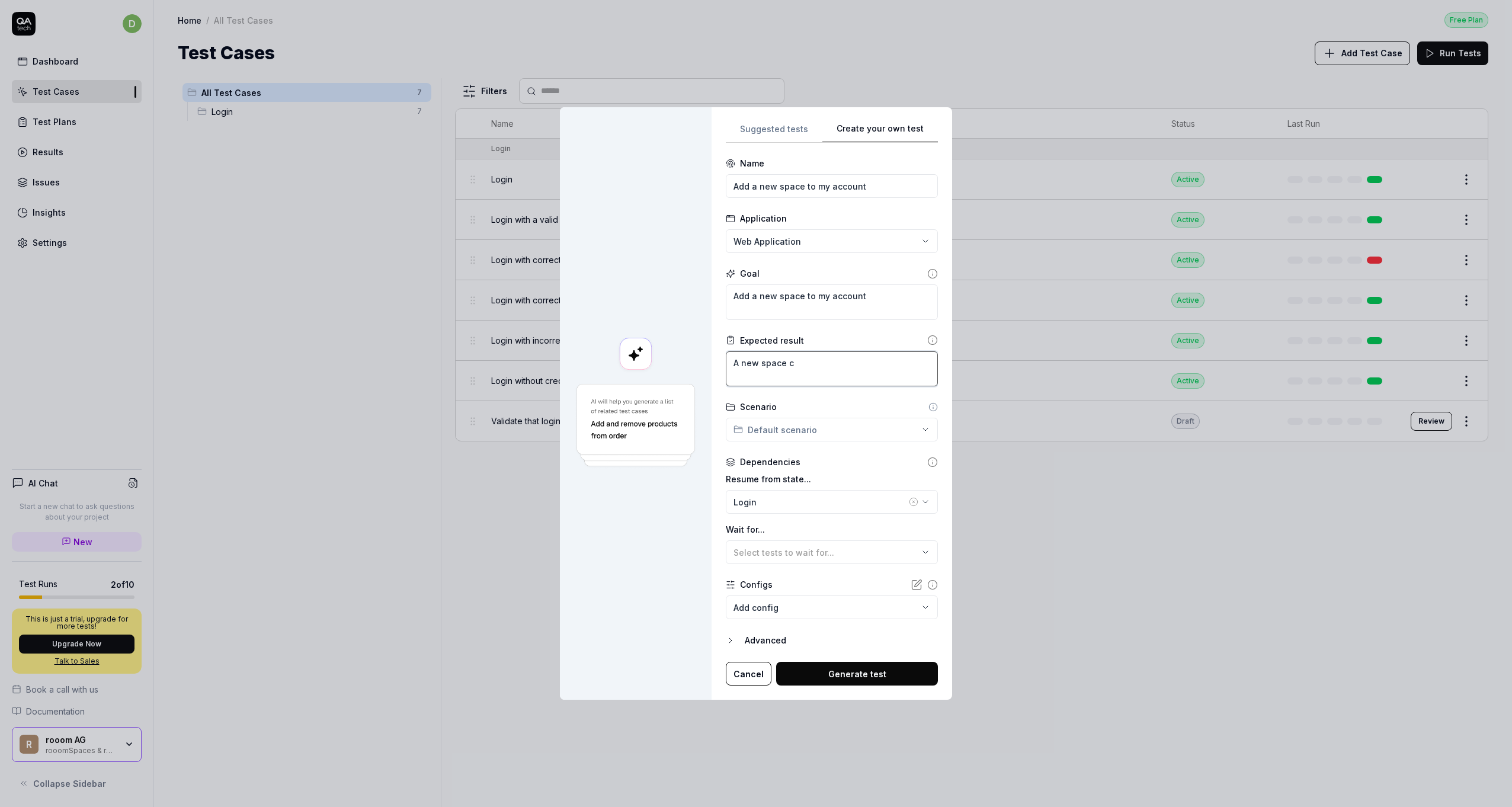
type textarea "A new space ca"
type textarea "*"
type textarea "A new space car"
type textarea "*"
type textarea "A new space card"
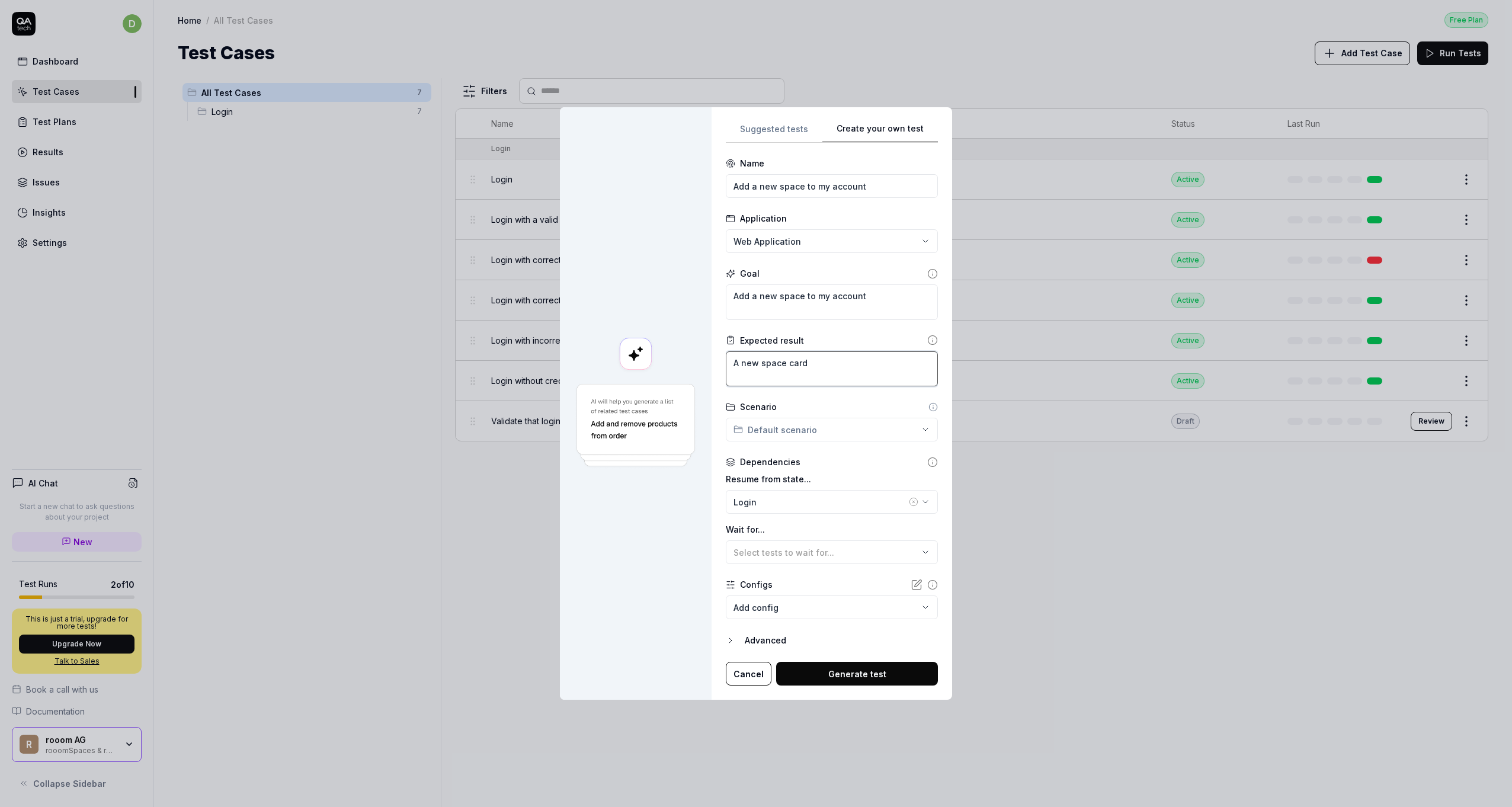
type textarea "*"
type textarea "A new space card"
type textarea "*"
type textarea "A new space card i"
type textarea "*"
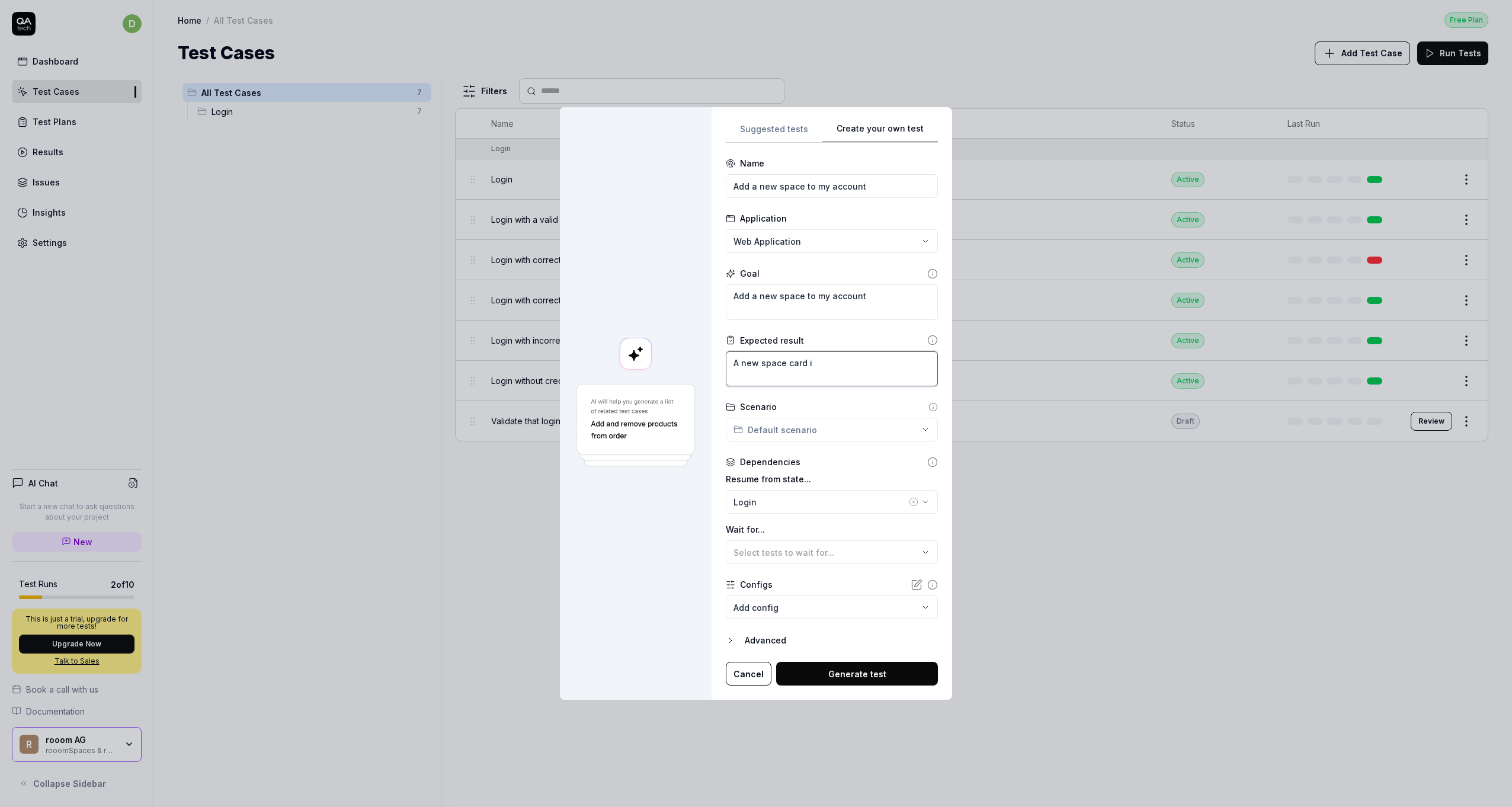
type textarea "A new space card is"
type textarea "*"
type textarea "A new space card is"
type textarea "*"
type textarea "A new space card is v"
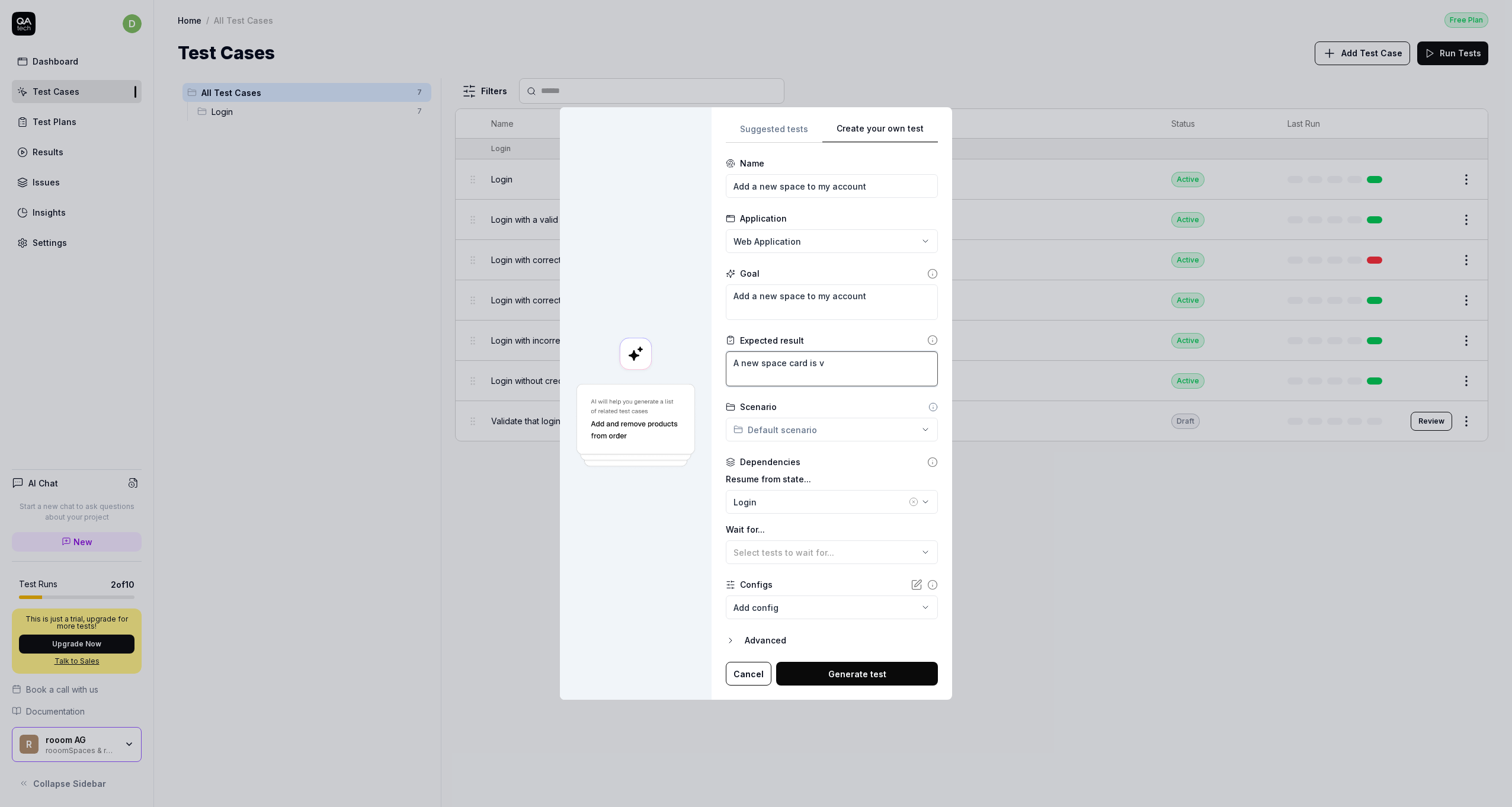
type textarea "*"
type textarea "A new space card is vi"
type textarea "*"
type textarea "A new space card is vis"
type textarea "*"
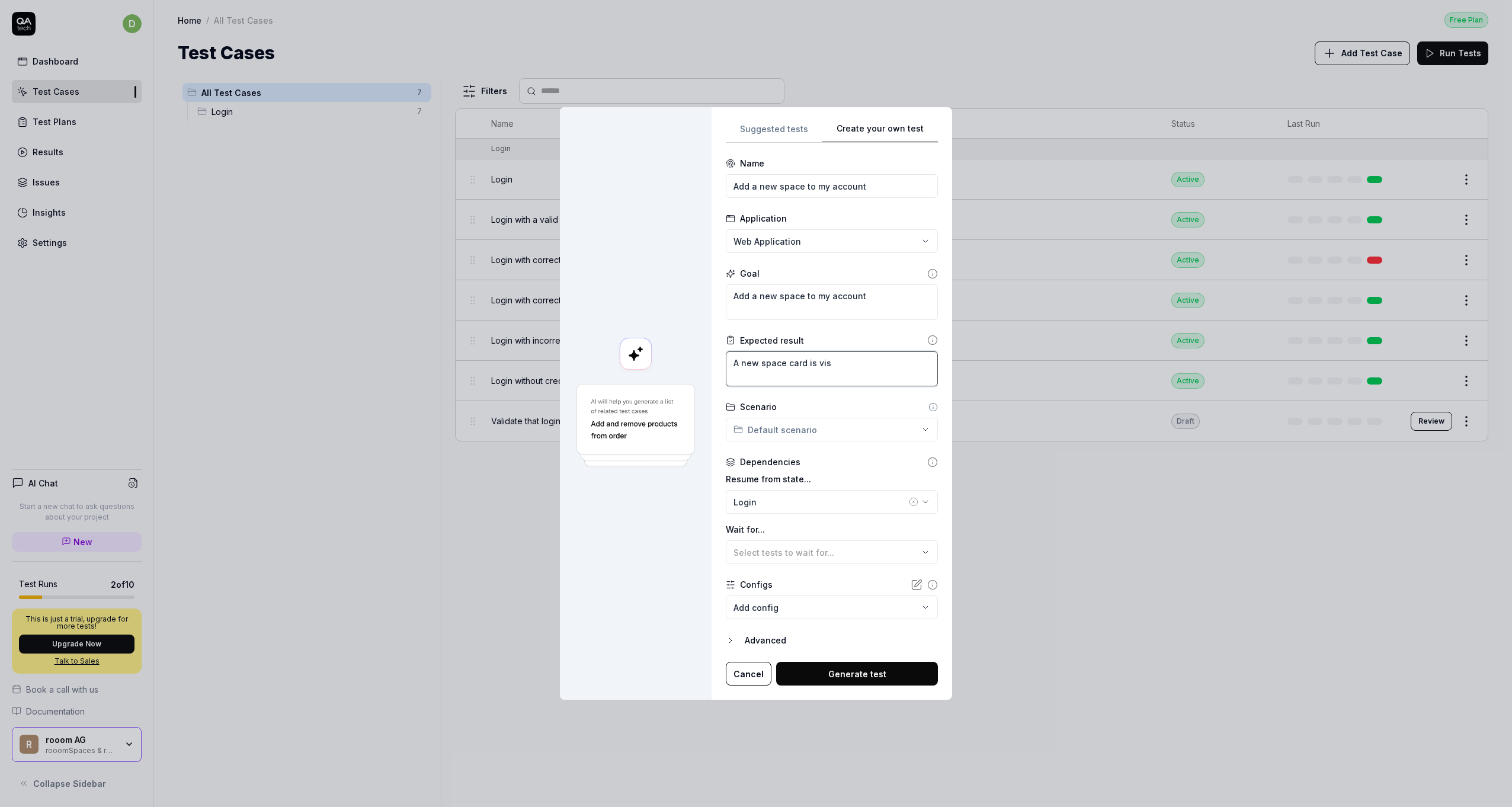
type textarea "A new space card is visb"
type textarea "*"
type textarea "A new space card is visbi"
type textarea "*"
type textarea "A new space card is visbil"
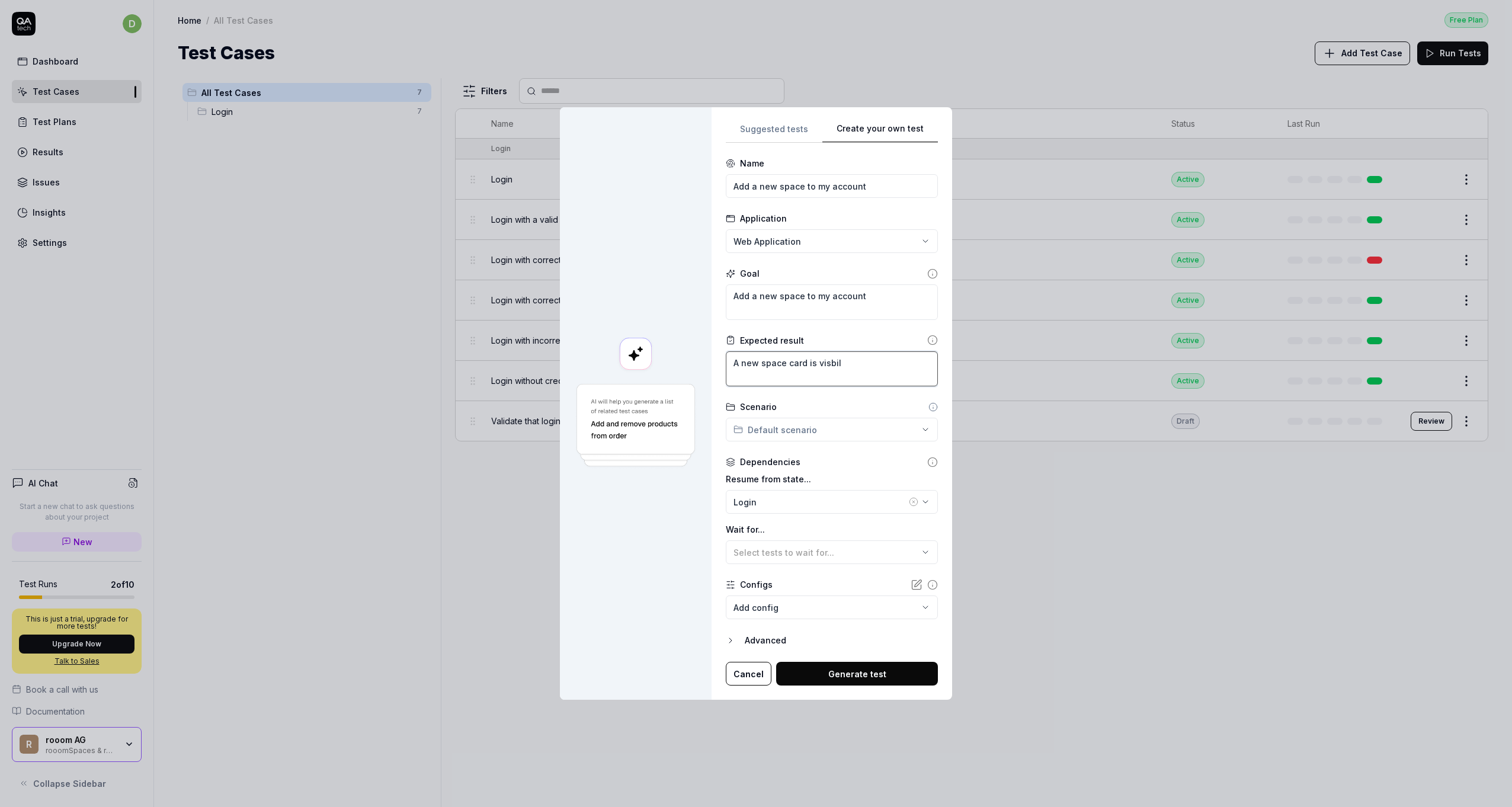
type textarea "*"
type textarea "A new space card is visbile"
type textarea "*"
type textarea "A new space card is visbile"
type textarea "*"
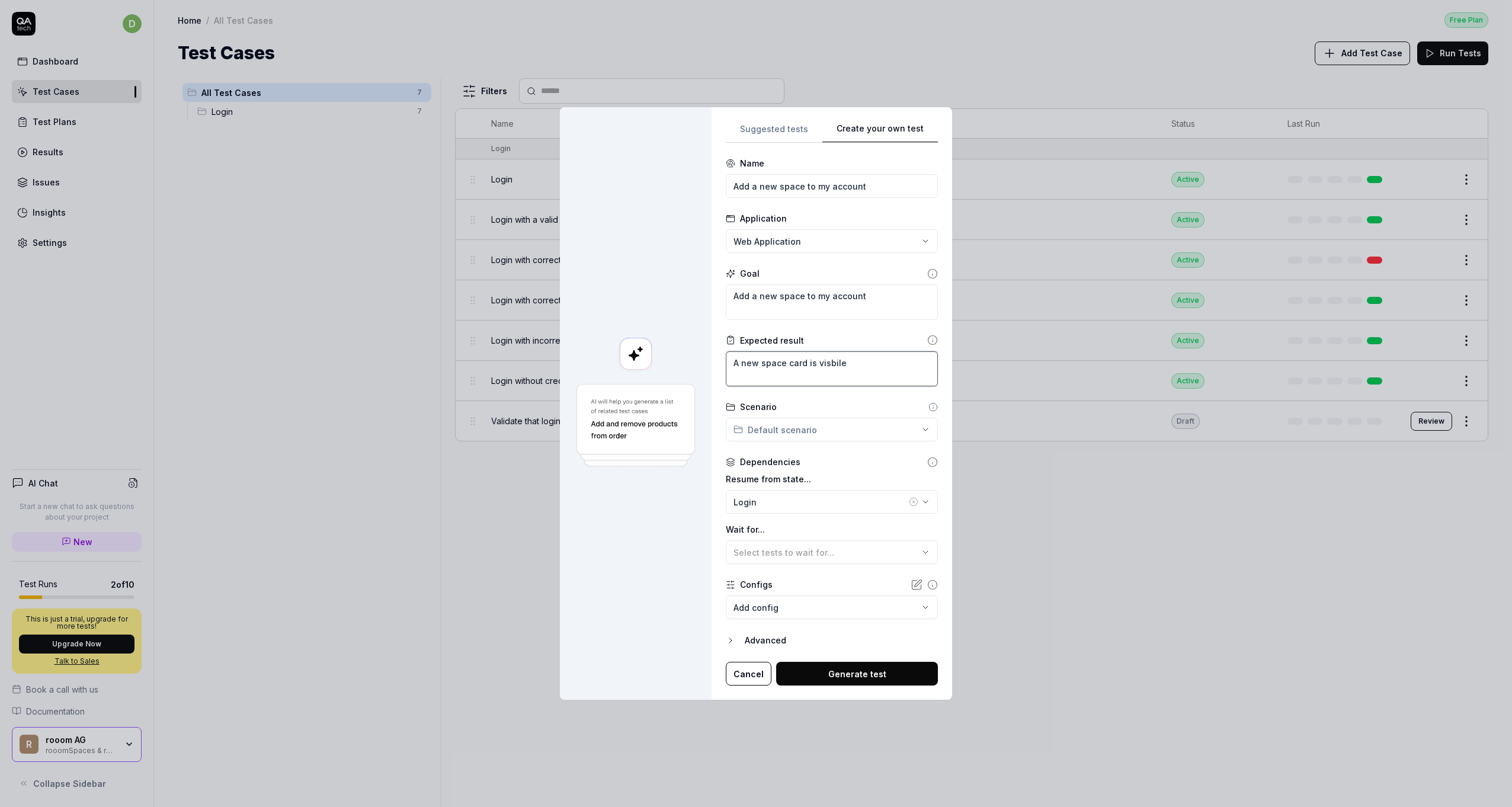
type textarea "A new space card is visbile o"
type textarea "*"
type textarea "A new space card is visbile"
type textarea "*"
type textarea "A new space card is visbile"
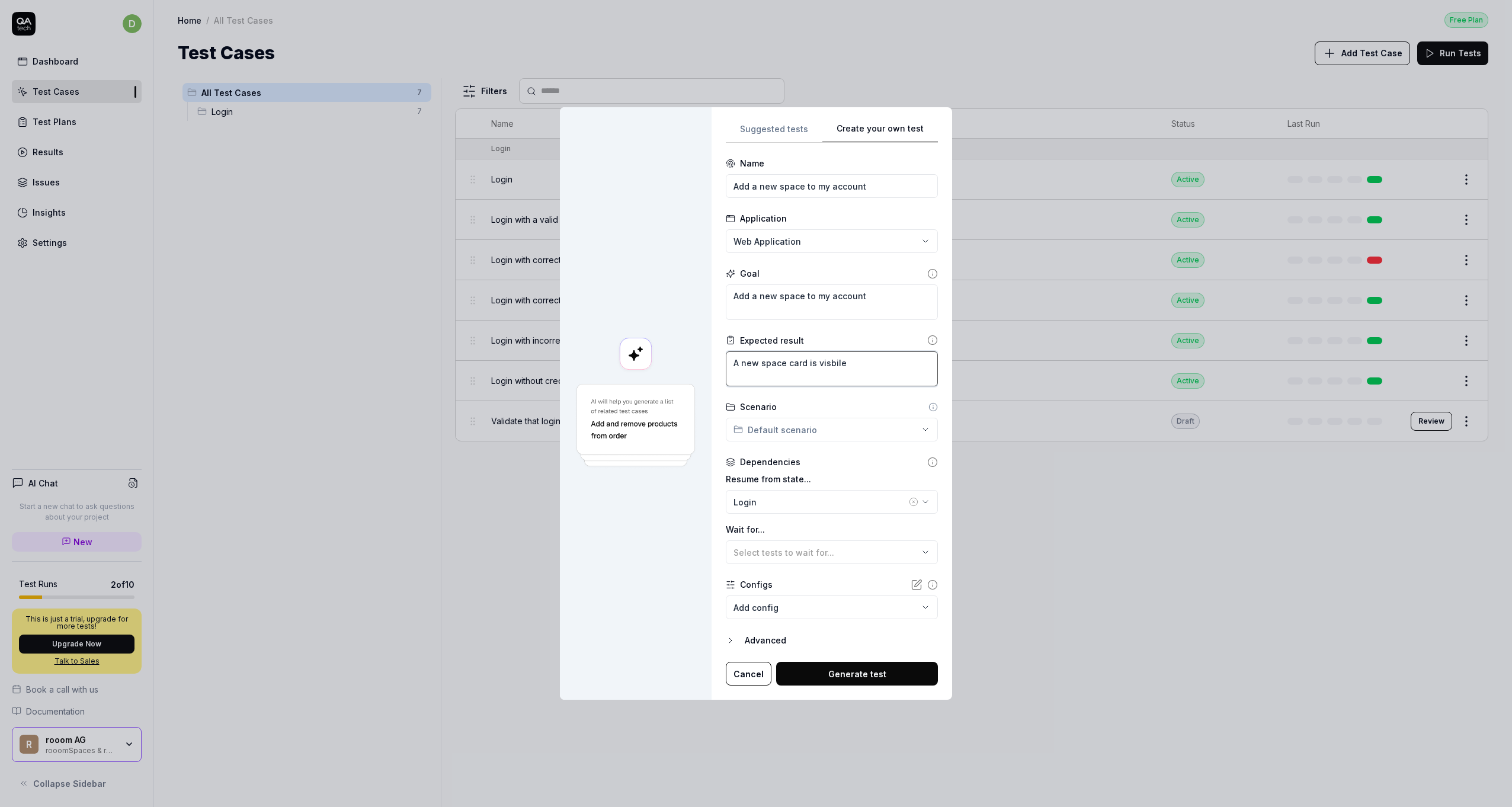
type textarea "*"
type textarea "A new space card is visbil"
type textarea "*"
type textarea "A new space card is visbi"
type textarea "*"
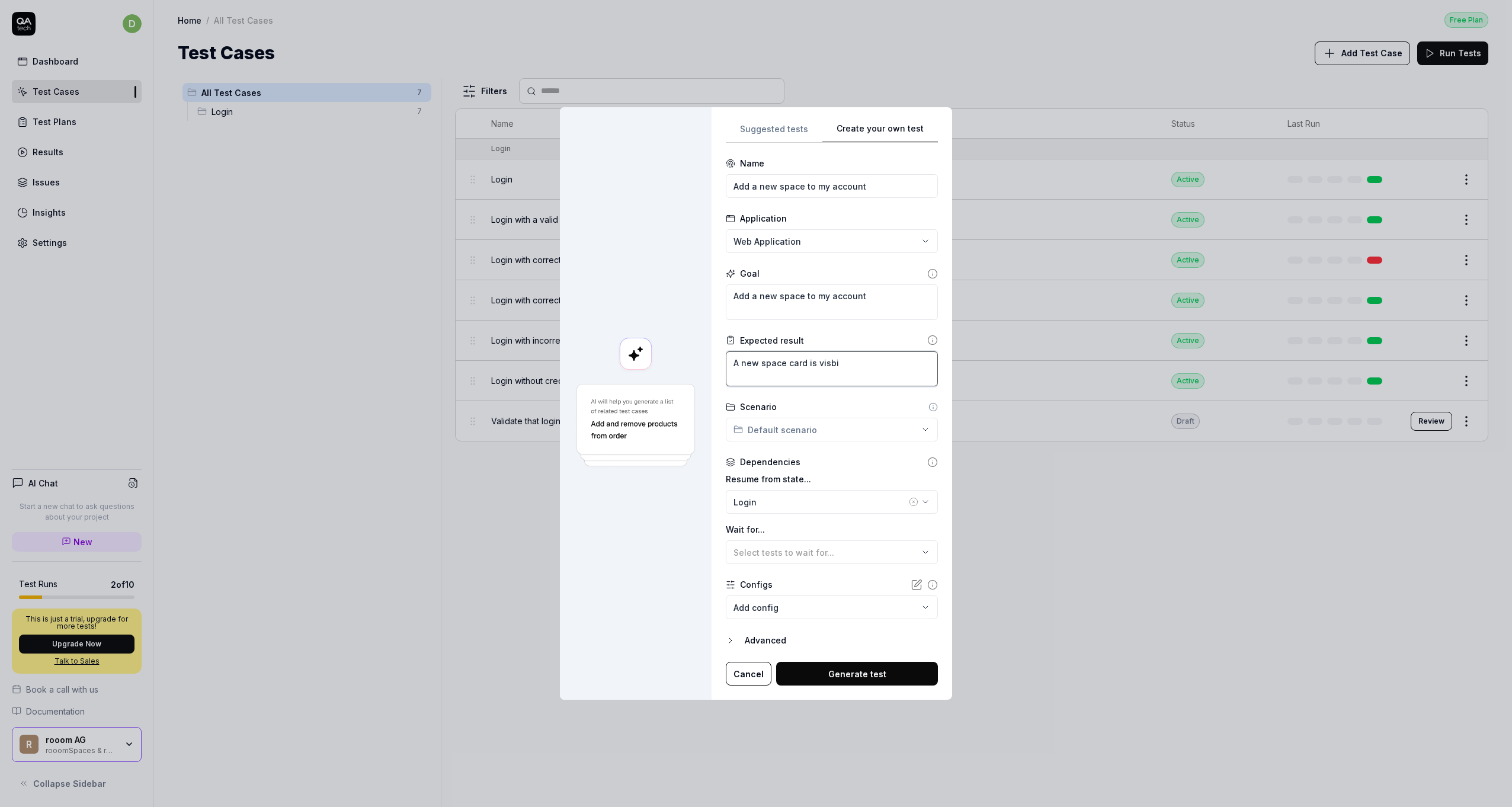
type textarea "A new space card is visb"
type textarea "*"
type textarea "A new space card is vis"
type textarea "*"
type textarea "A new space card is visi"
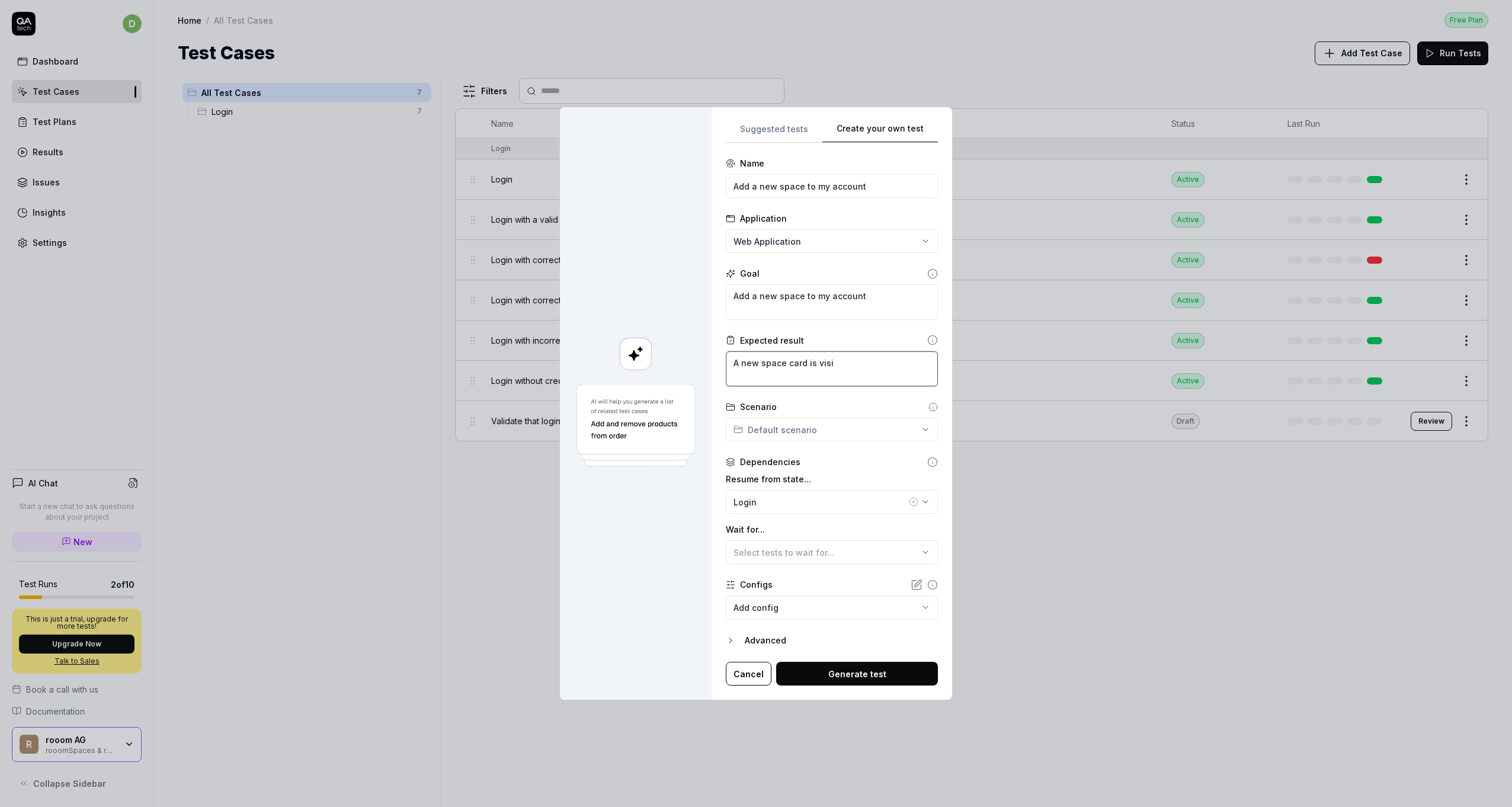
type textarea "*"
type textarea "A new space card is visib"
type textarea "*"
type textarea "A new space card is visibl"
type textarea "*"
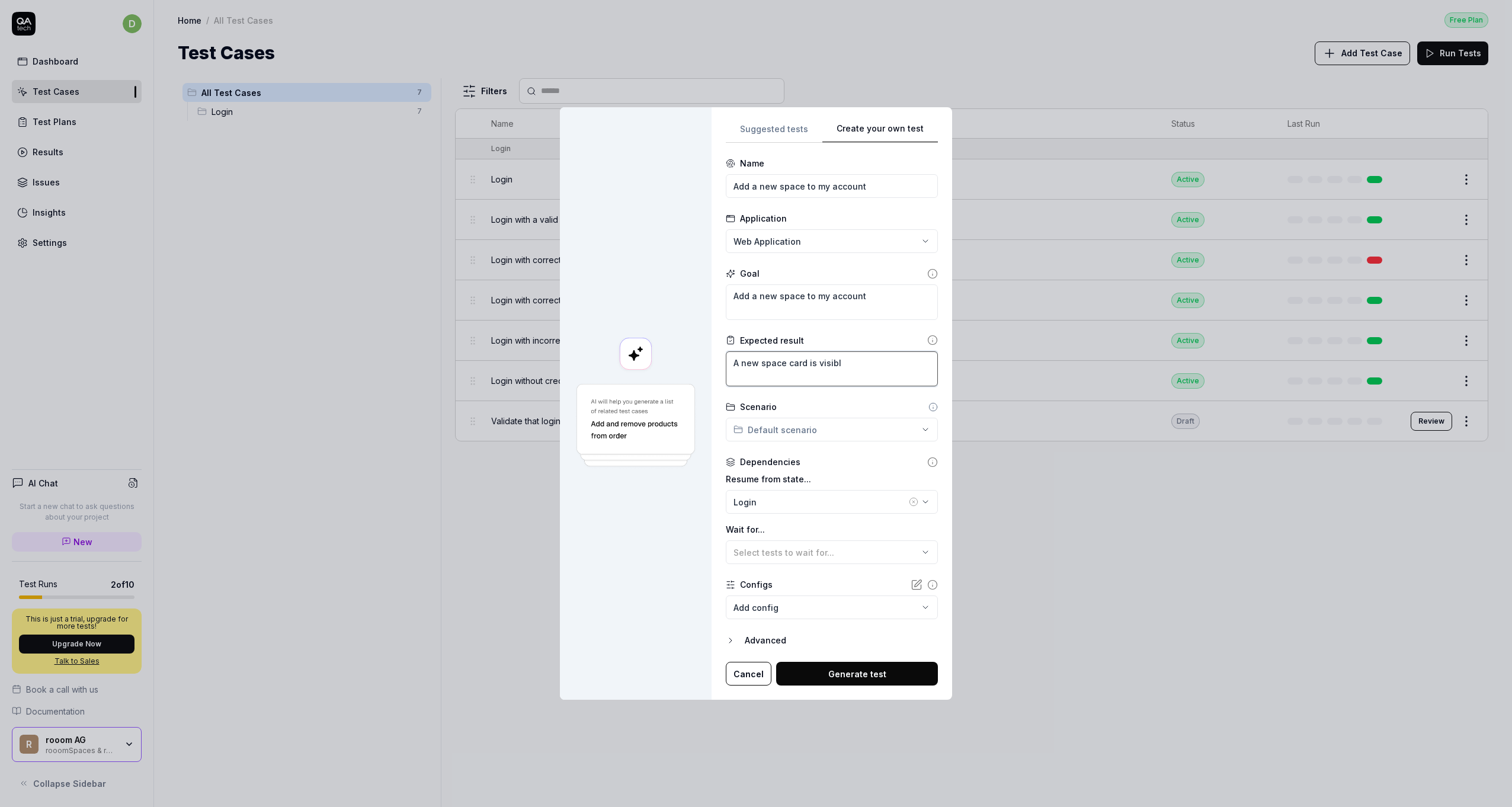
type textarea "A new space card is visible"
type textarea "*"
type textarea "A new space card is visible"
type textarea "*"
type textarea "A new space card is visible o"
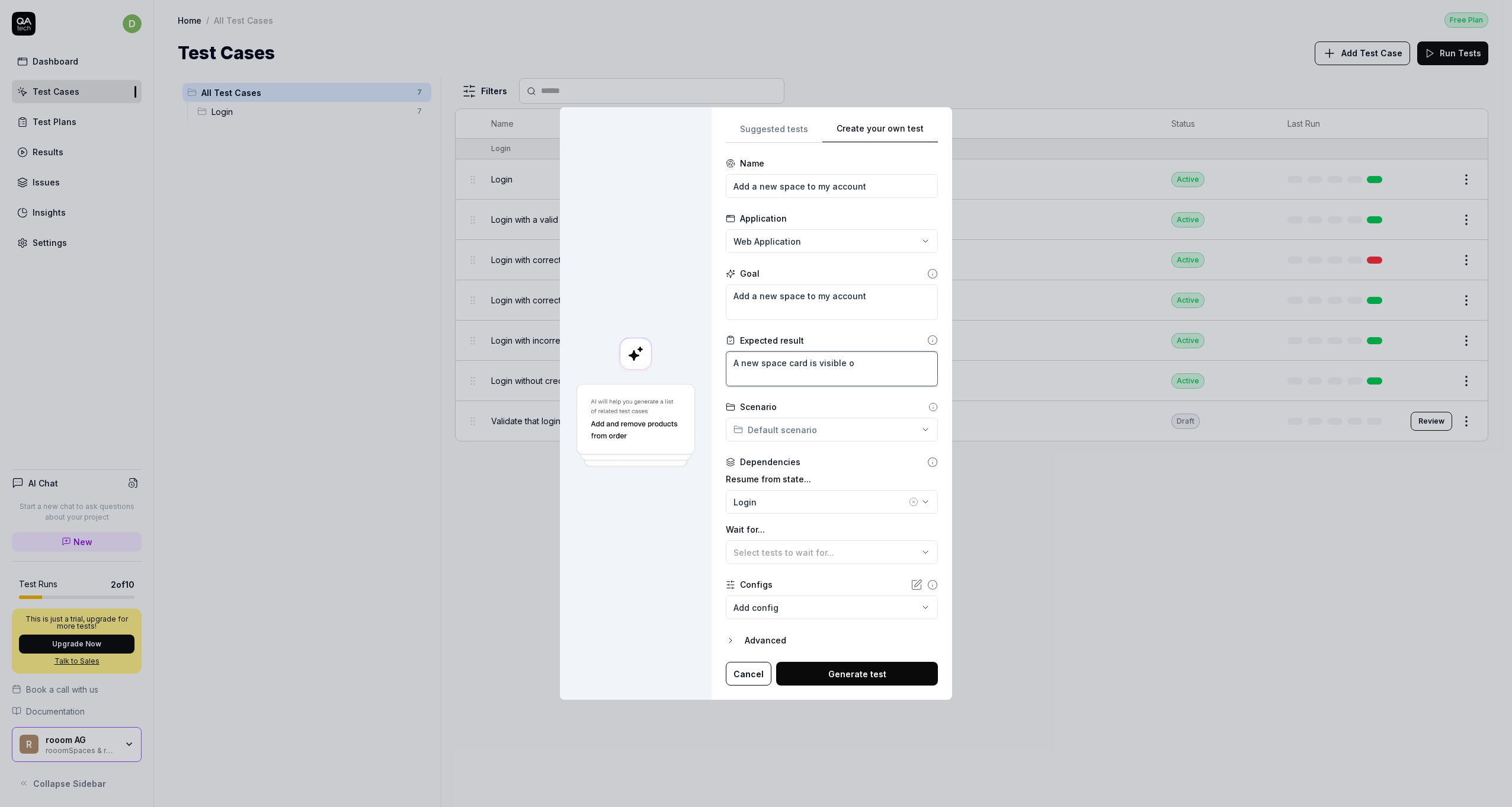
type textarea "*"
type textarea "A new space card is visible on"
type textarea "*"
type textarea "A new space card is visible on"
type textarea "*"
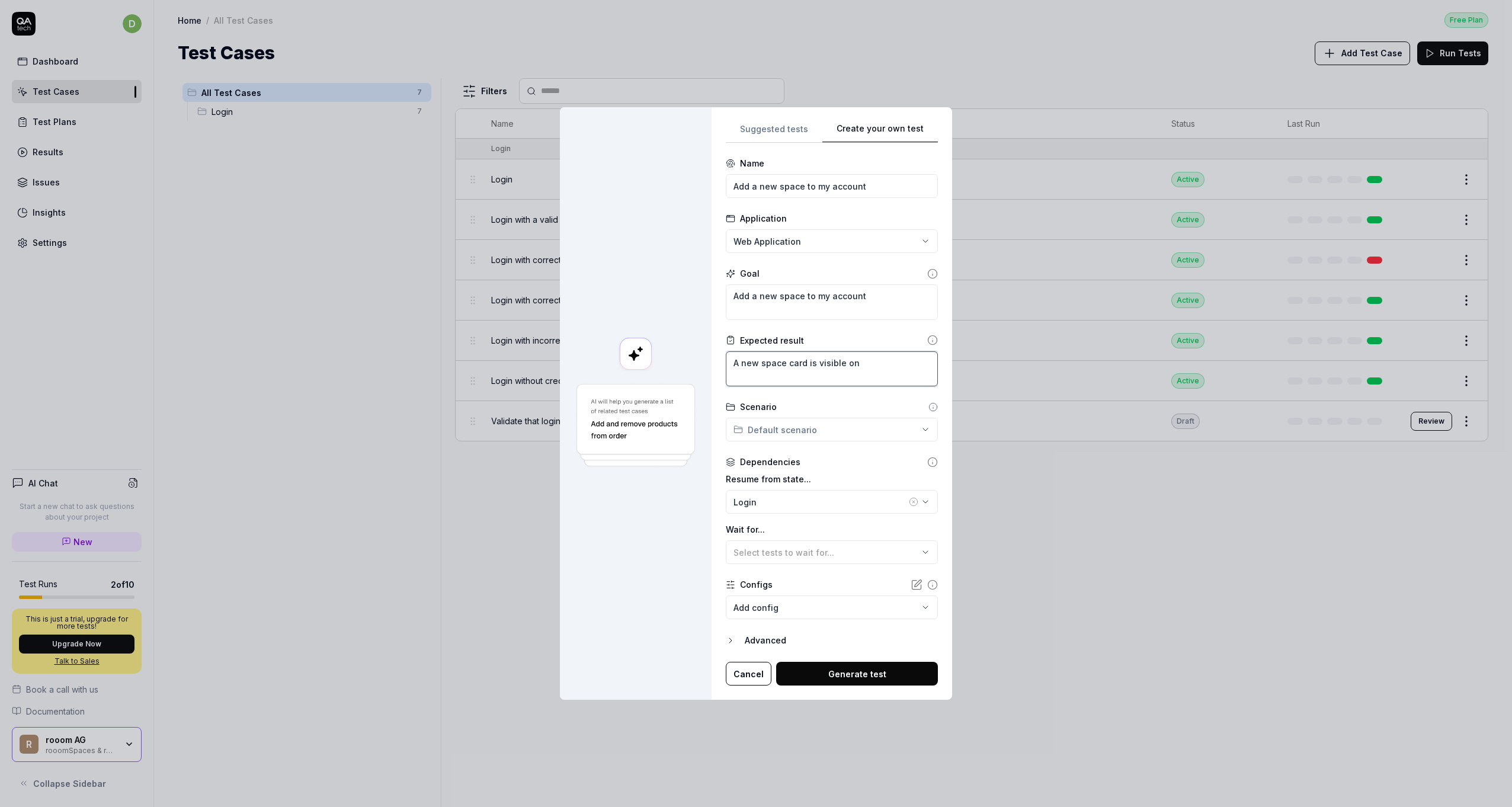
type textarea "A new space card is visible on t"
type textarea "*"
type textarea "A new space card is visible on th"
type textarea "*"
type textarea "A new space card is visible on the"
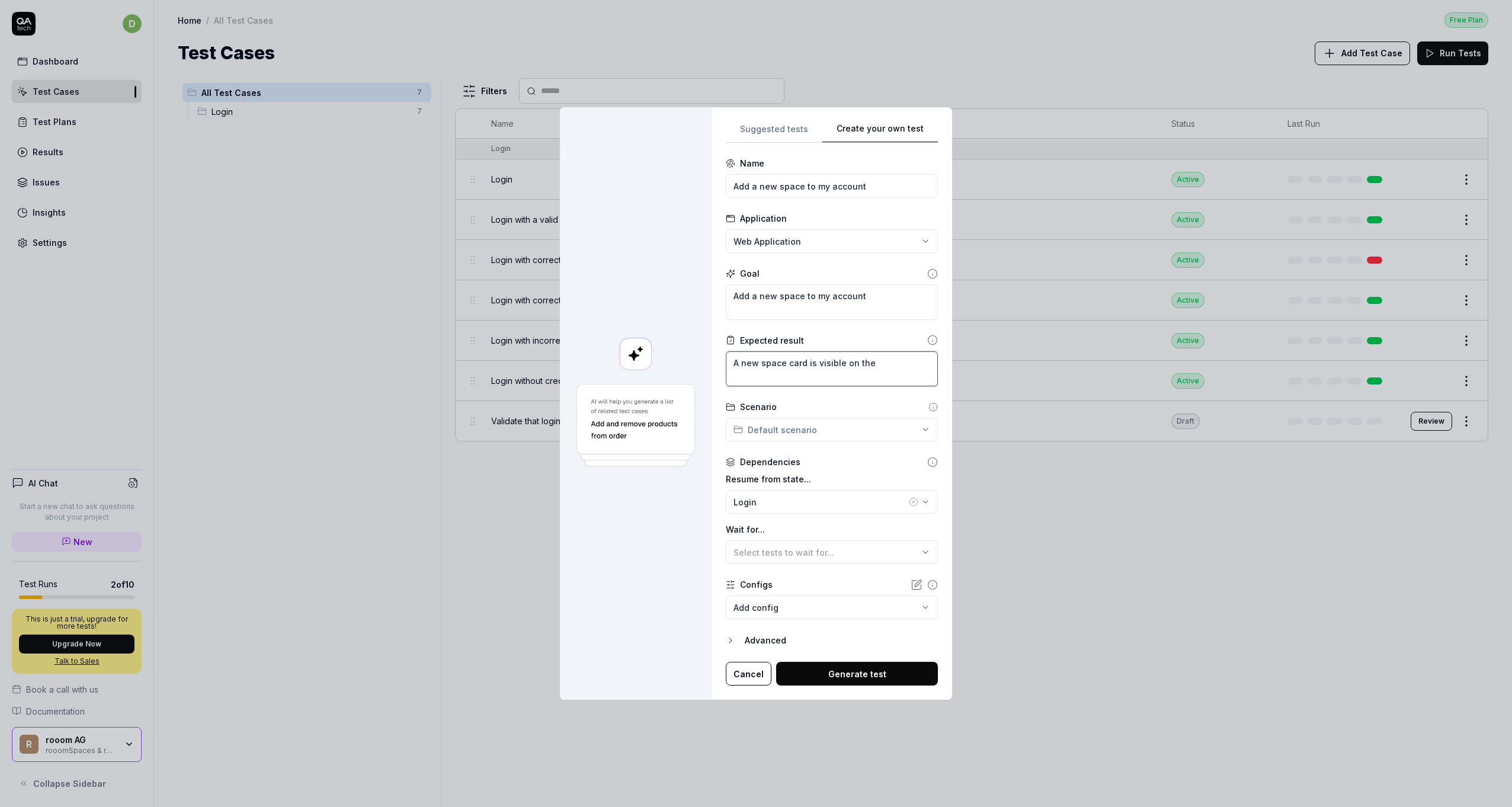
type textarea "*"
type textarea "A new space card is visible on the"
type textarea "*"
type textarea "A new space card is visible on the d"
type textarea "*"
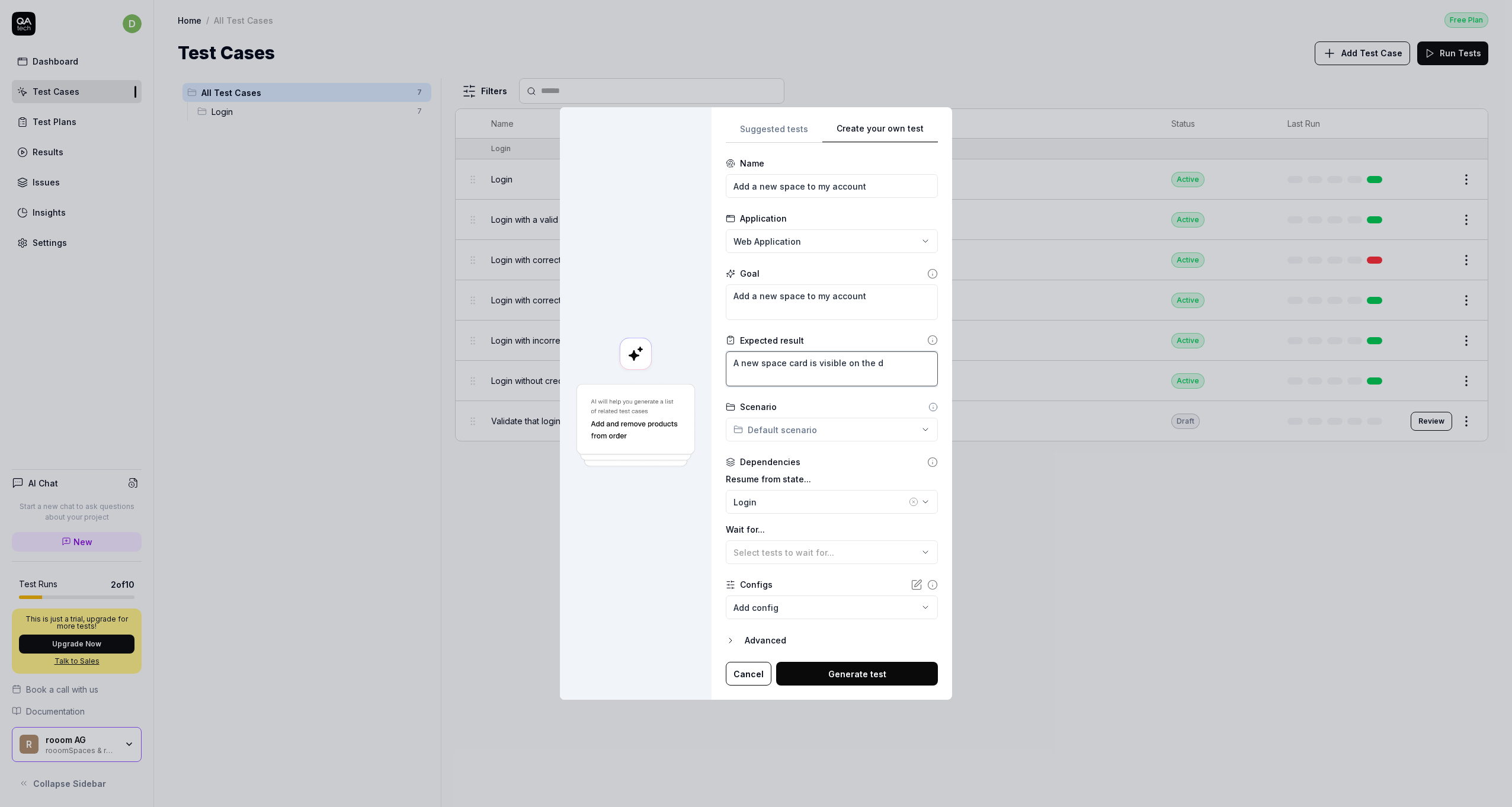
type textarea "A new space card is visible on the da"
type textarea "*"
type textarea "A new space card is visible on the das"
type textarea "*"
type textarea "A new space card is visible on the dash"
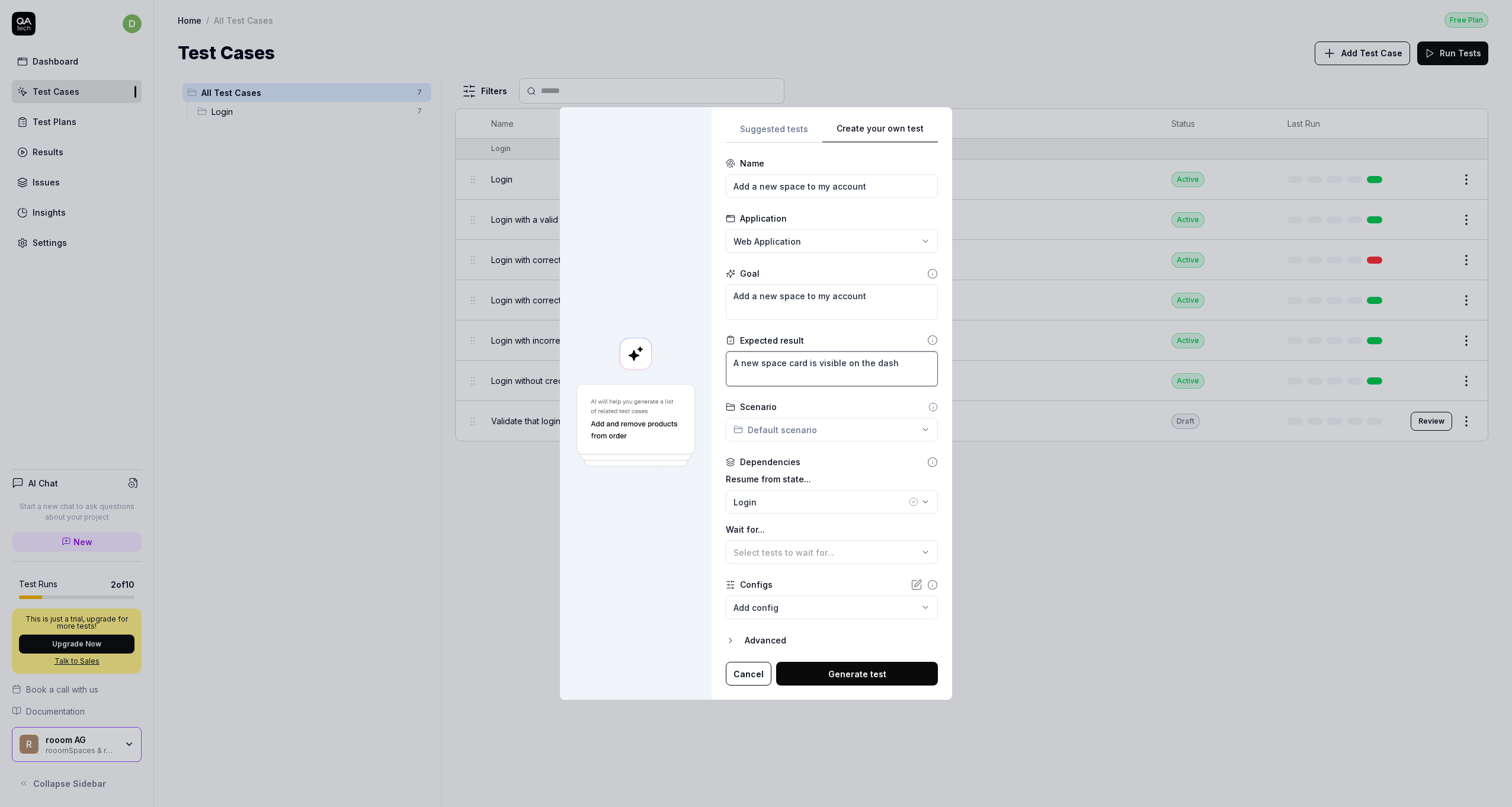
type textarea "*"
type textarea "A new space card is visible on the dashb"
type textarea "*"
type textarea "A new space card is visible on the dashbo"
type textarea "*"
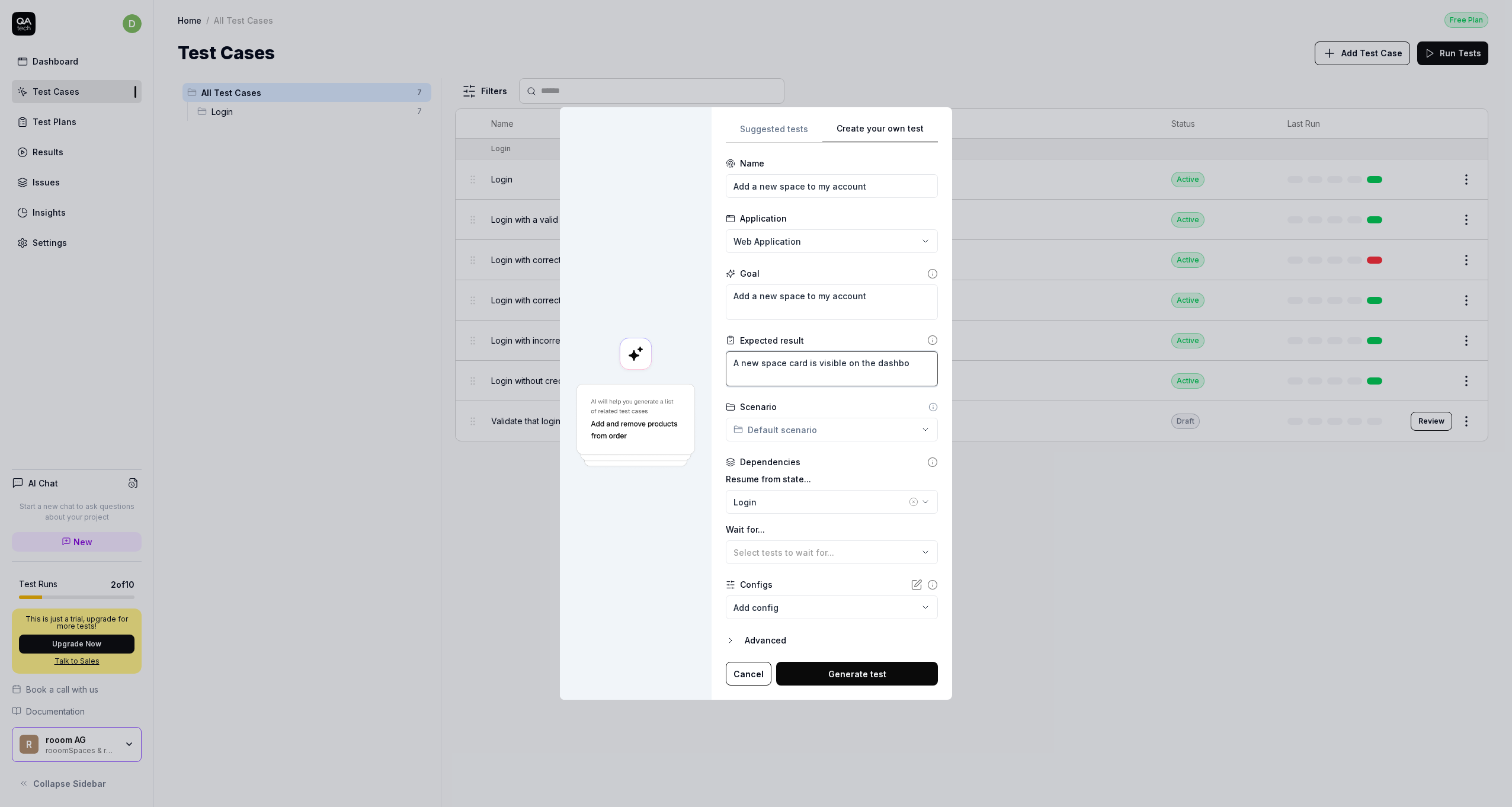
type textarea "A new space card is visible on the dashboa"
type textarea "*"
type textarea "A new space card is visible on the dashboar"
type textarea "*"
type textarea "A new space card is visible on the dashboard"
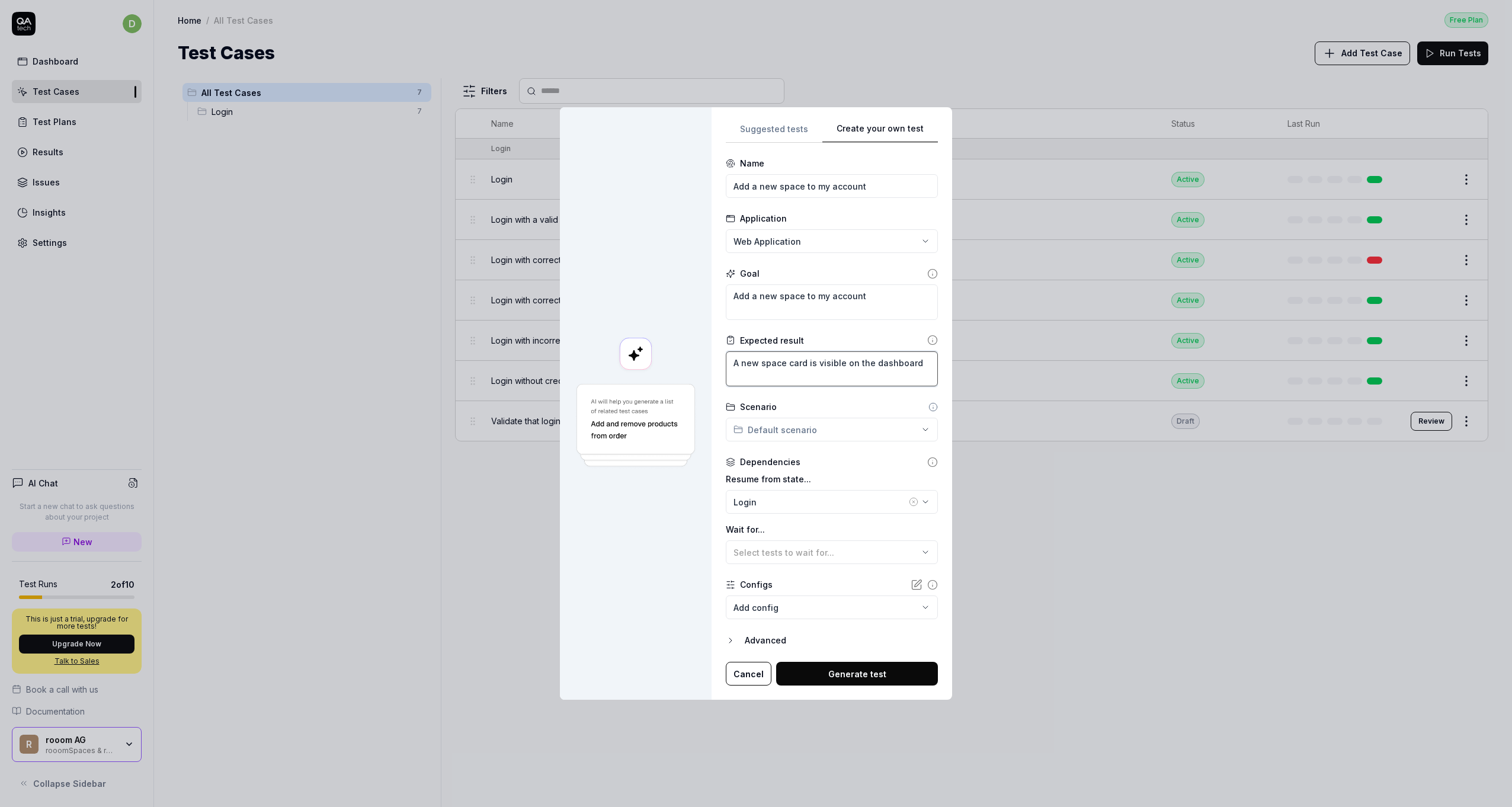
type textarea "*"
type textarea "A new space card is visible on the dashboard,"
type textarea "*"
type textarea "A new space card is visible on the dashboard,"
type textarea "*"
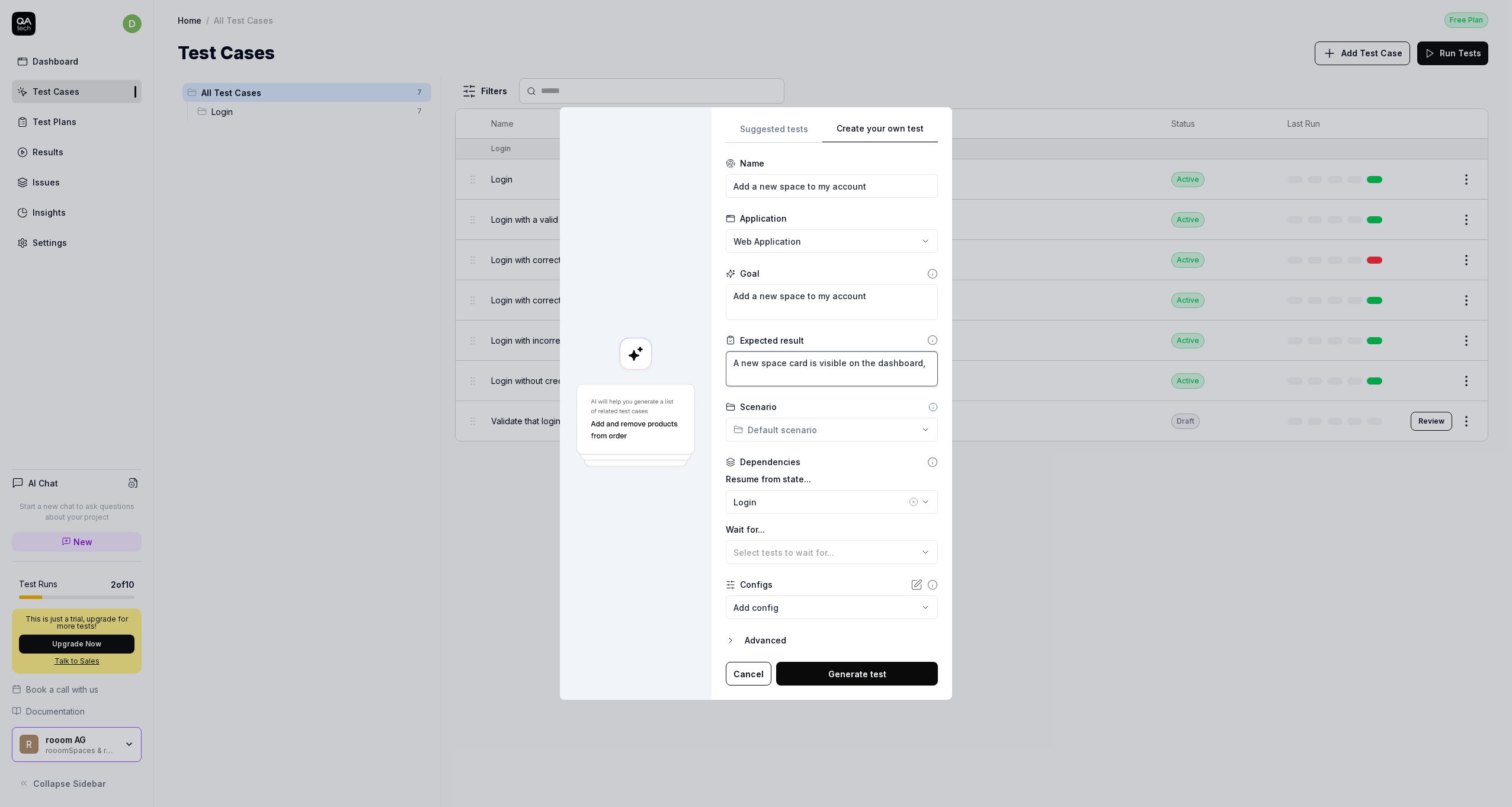
type textarea "A new space card is visible on the dashboard, u"
type textarea "*"
type textarea "A new space card is visible on the dashboard, un"
type textarea "*"
type textarea "A new space card is visible on the dashboard, und"
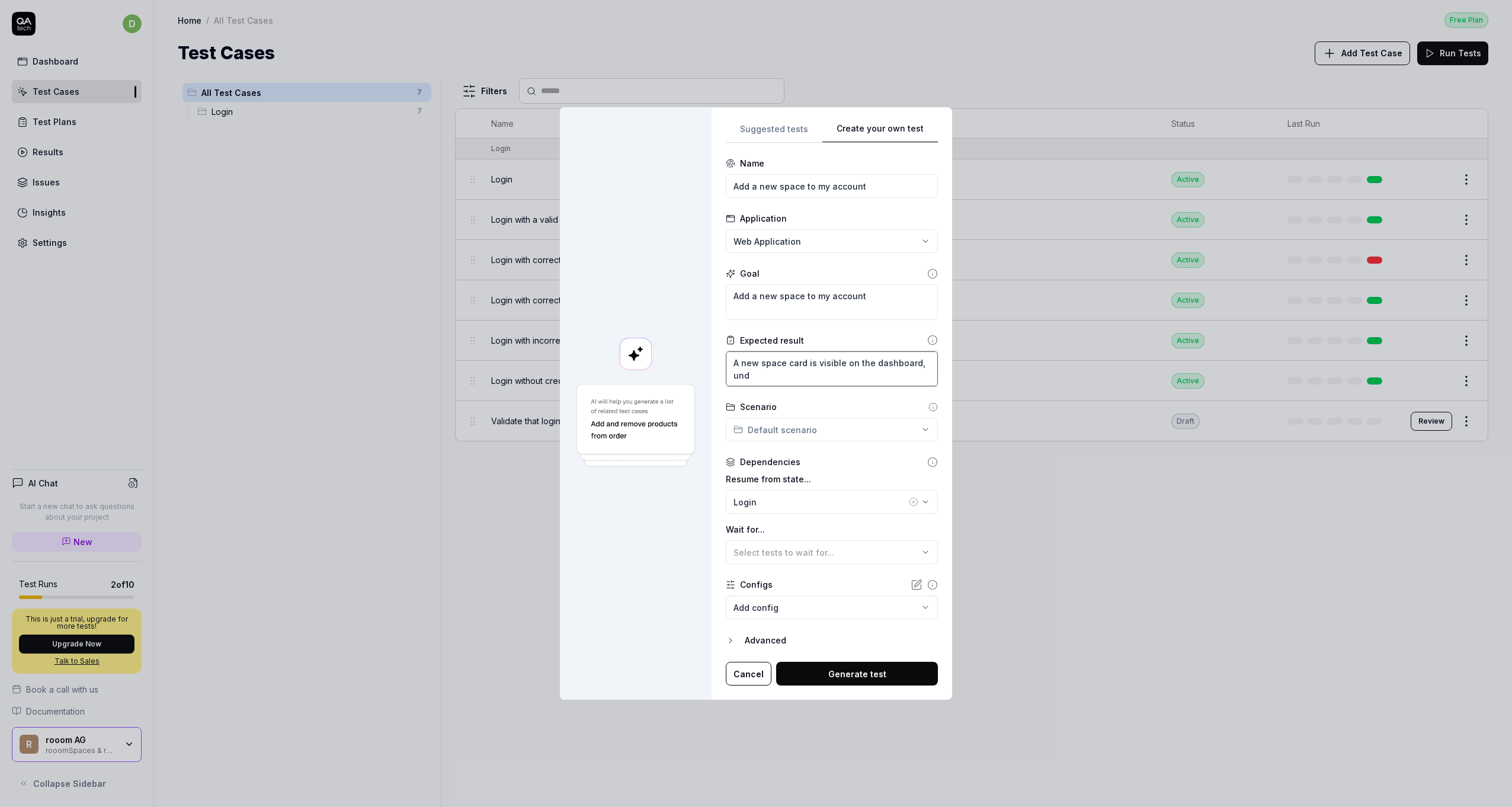
type textarea "*"
type textarea "A new space card is visible on the dashboard, unde"
type textarea "*"
type textarea "A new space card is visible on the dashboard, under"
type textarea "*"
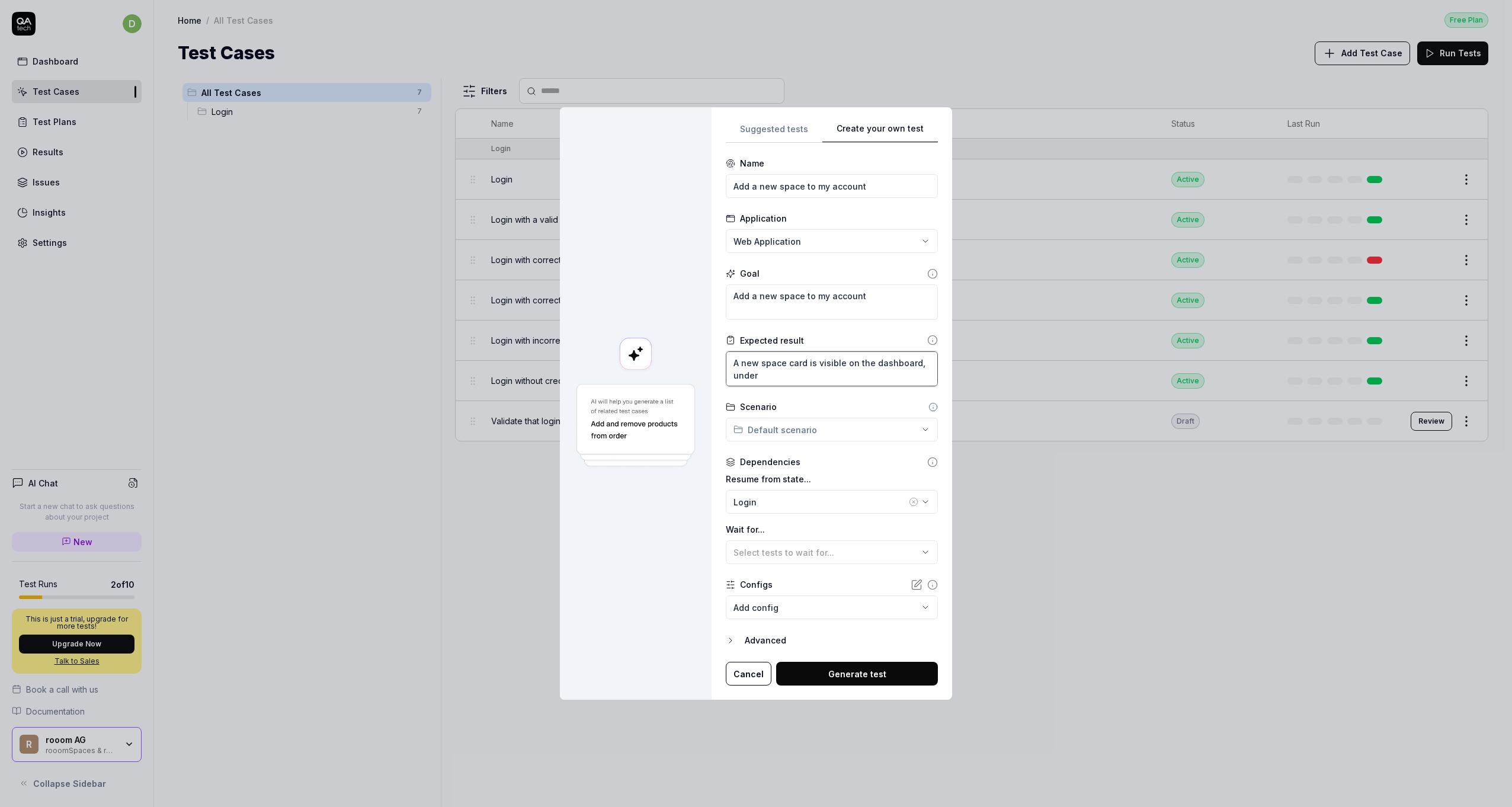
type textarea "A new space card is visible on the dashboard, under"
type textarea "*"
type textarea "A new space card is visible on the dashboard, under s"
type textarea "*"
type textarea "A new space card is visible on the dashboard, under sp"
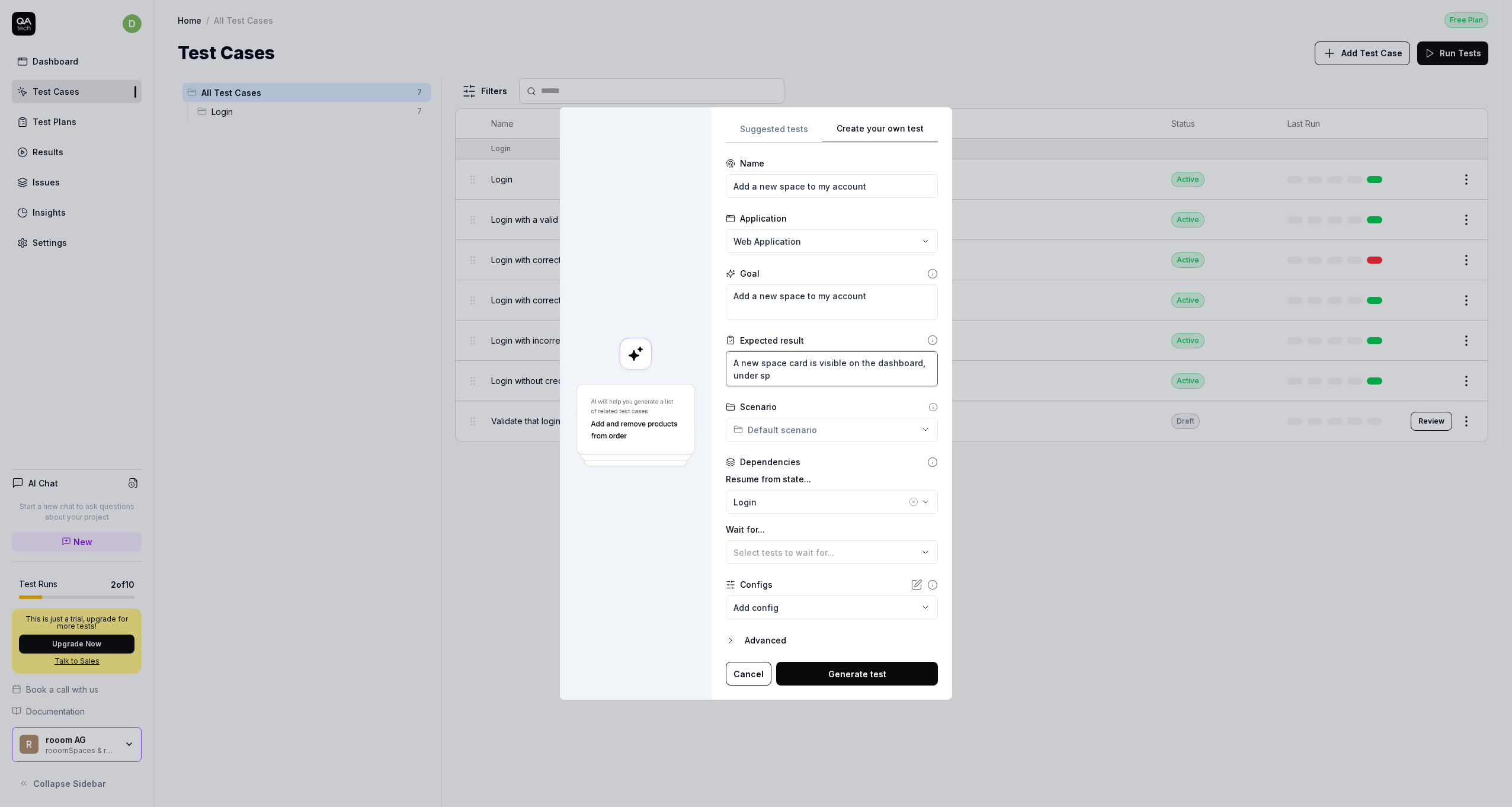
type textarea "*"
type textarea "A new space card is visible on the dashboard, under spa"
type textarea "*"
type textarea "A new space card is visible on the dashboard, under spac"
type textarea "*"
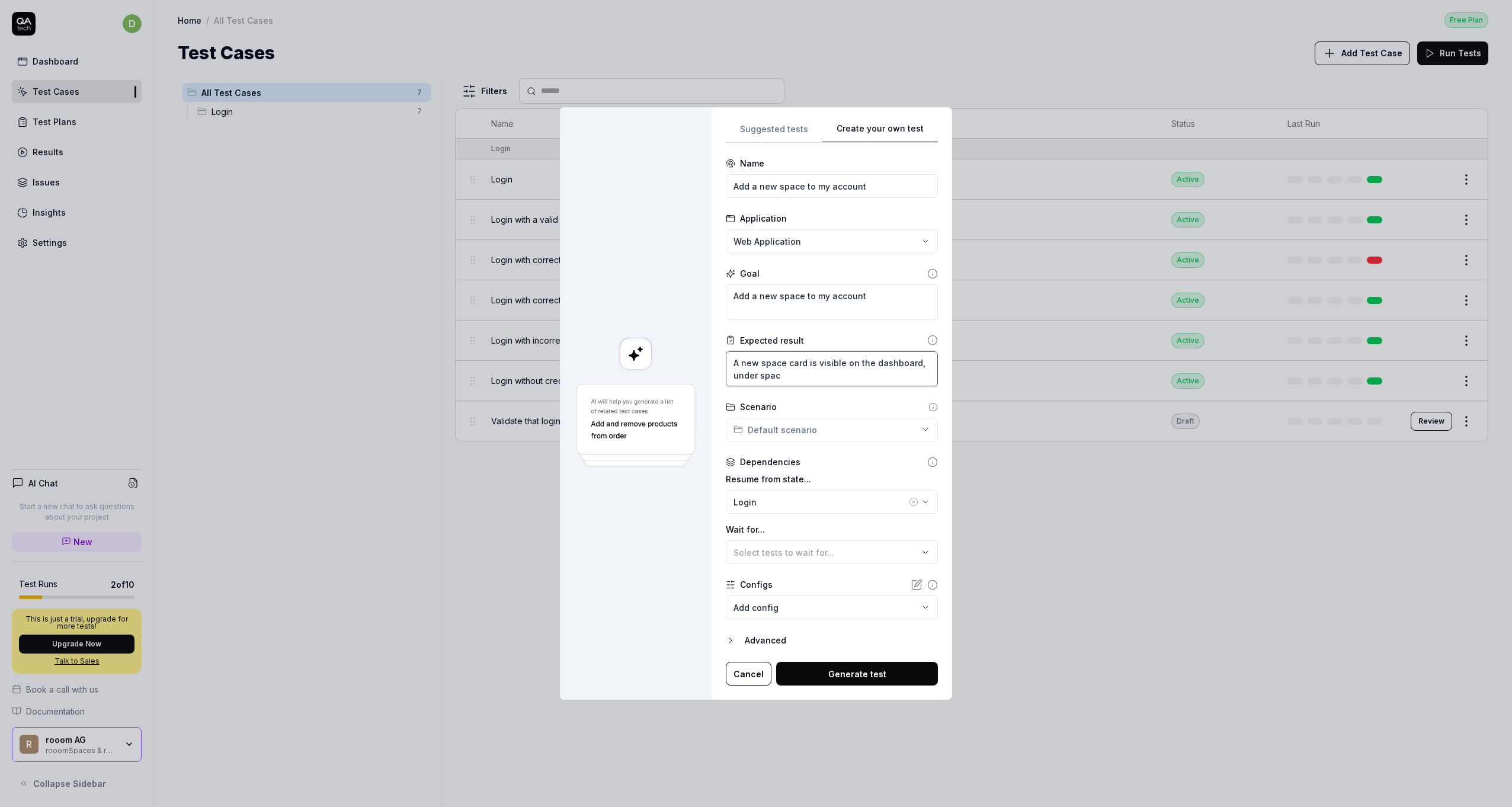
type textarea "A new space card is visible on the dashboard, under space"
type textarea "*"
type textarea "A new space card is visible on the dashboard, under spaces"
type textarea "*"
type textarea "A new space card is visible on the dashboard, under spaces."
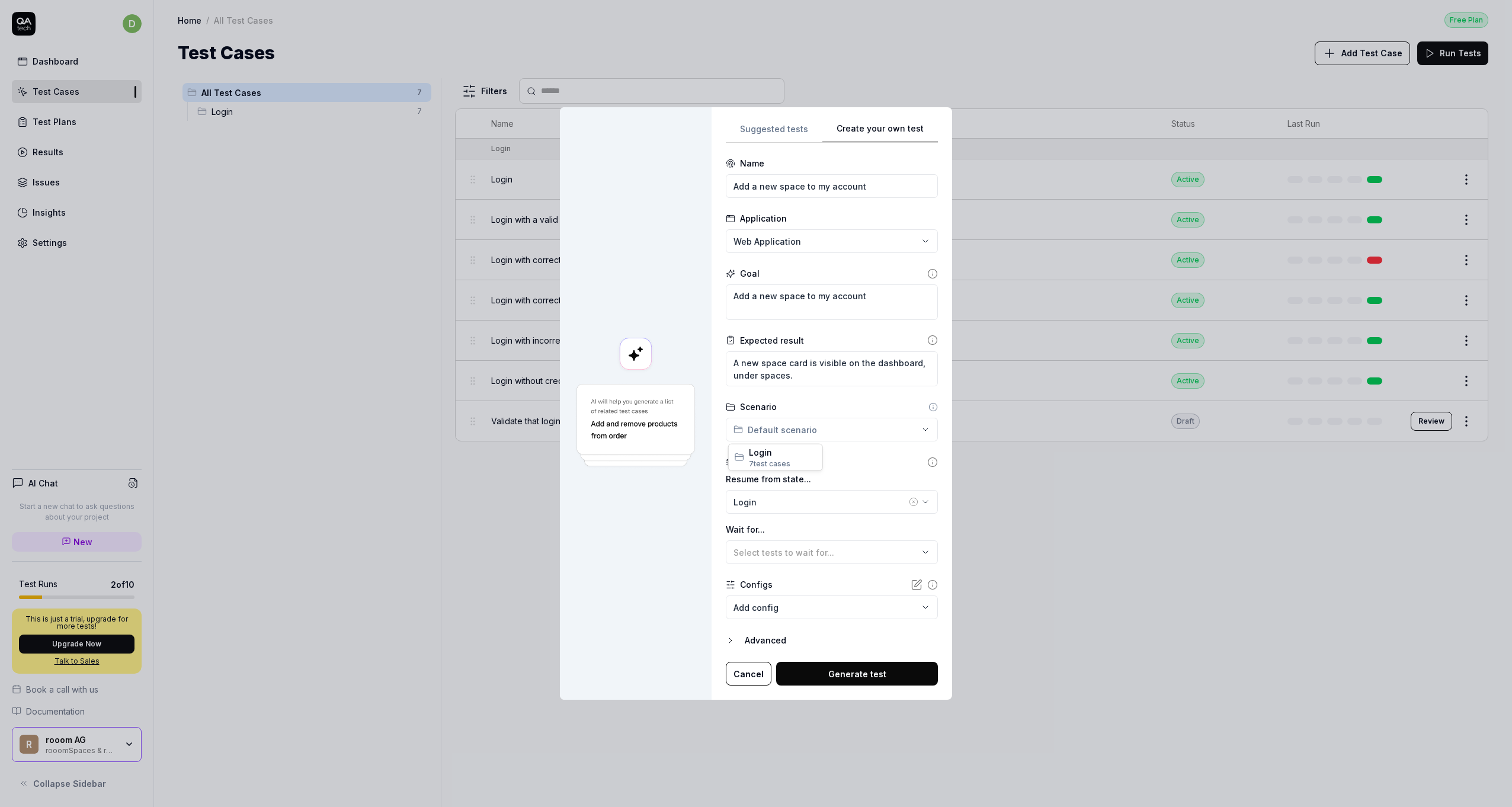
click at [801, 428] on div "**********" at bounding box center [756, 403] width 1512 height 807
click at [852, 457] on div "**********" at bounding box center [756, 403] width 1512 height 807
click at [800, 502] on div "Login" at bounding box center [820, 502] width 173 height 12
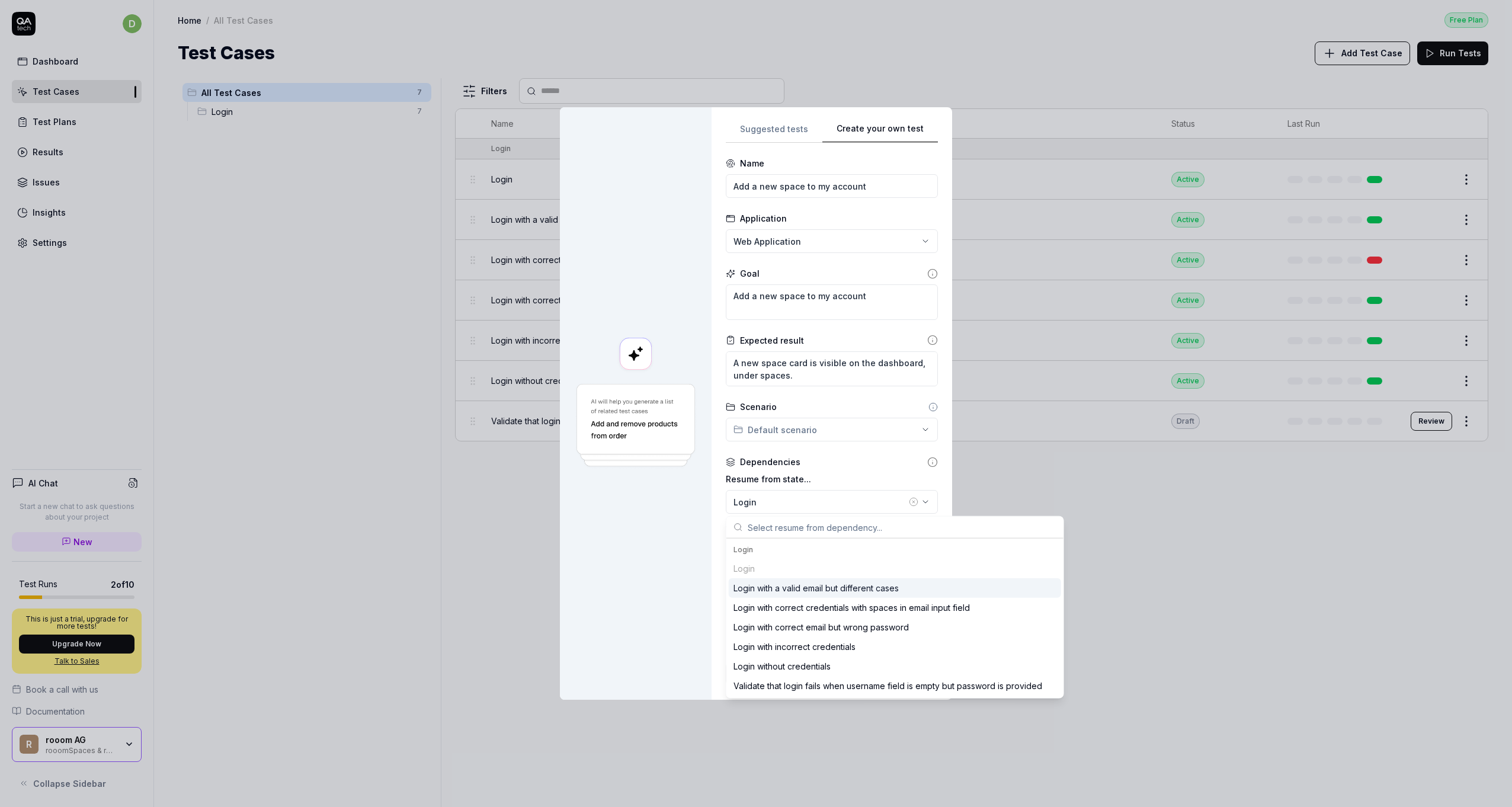
click at [840, 474] on label "Resume from state..." at bounding box center [832, 479] width 212 height 12
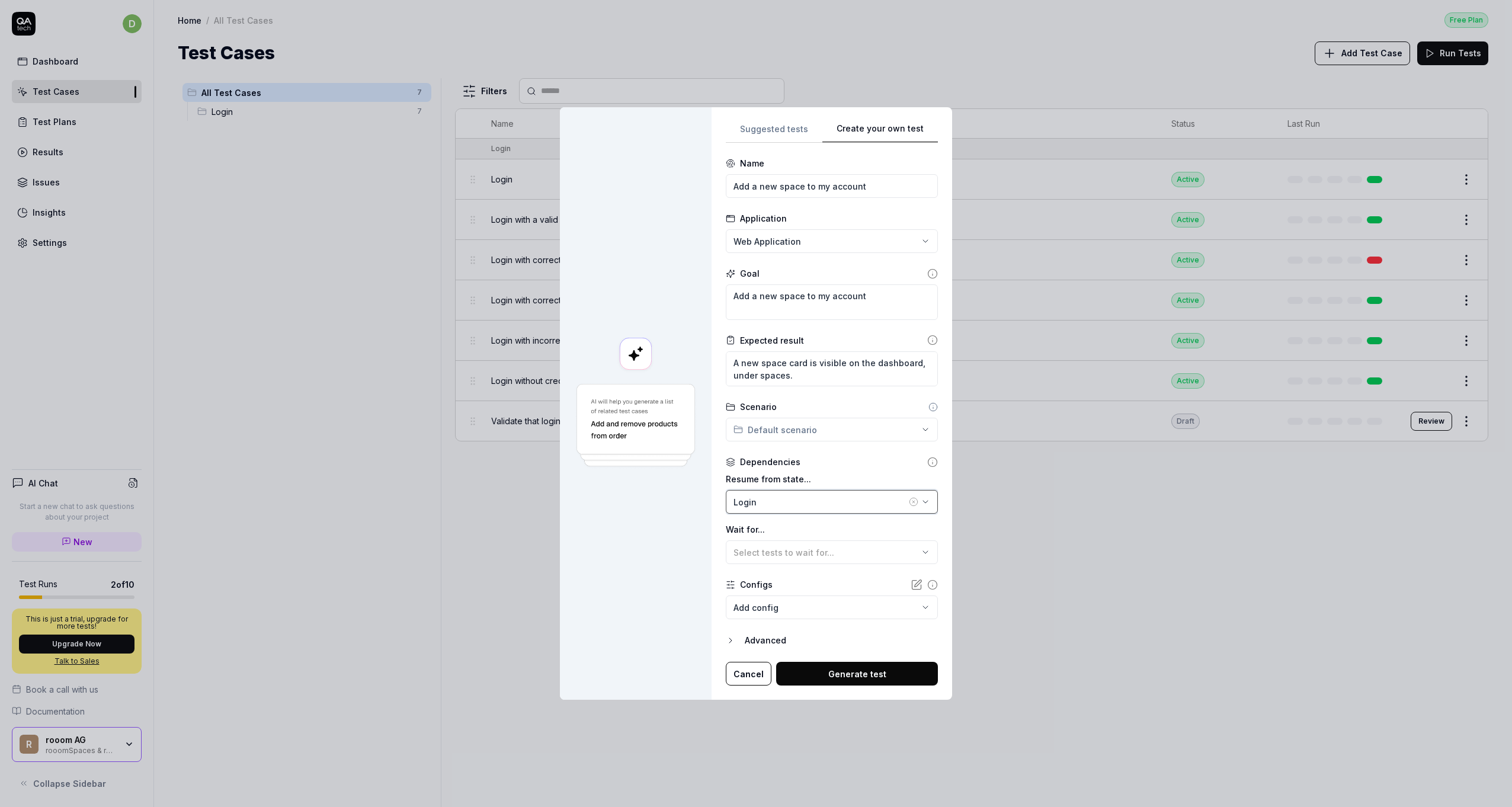
click at [819, 493] on button "Login" at bounding box center [832, 502] width 212 height 24
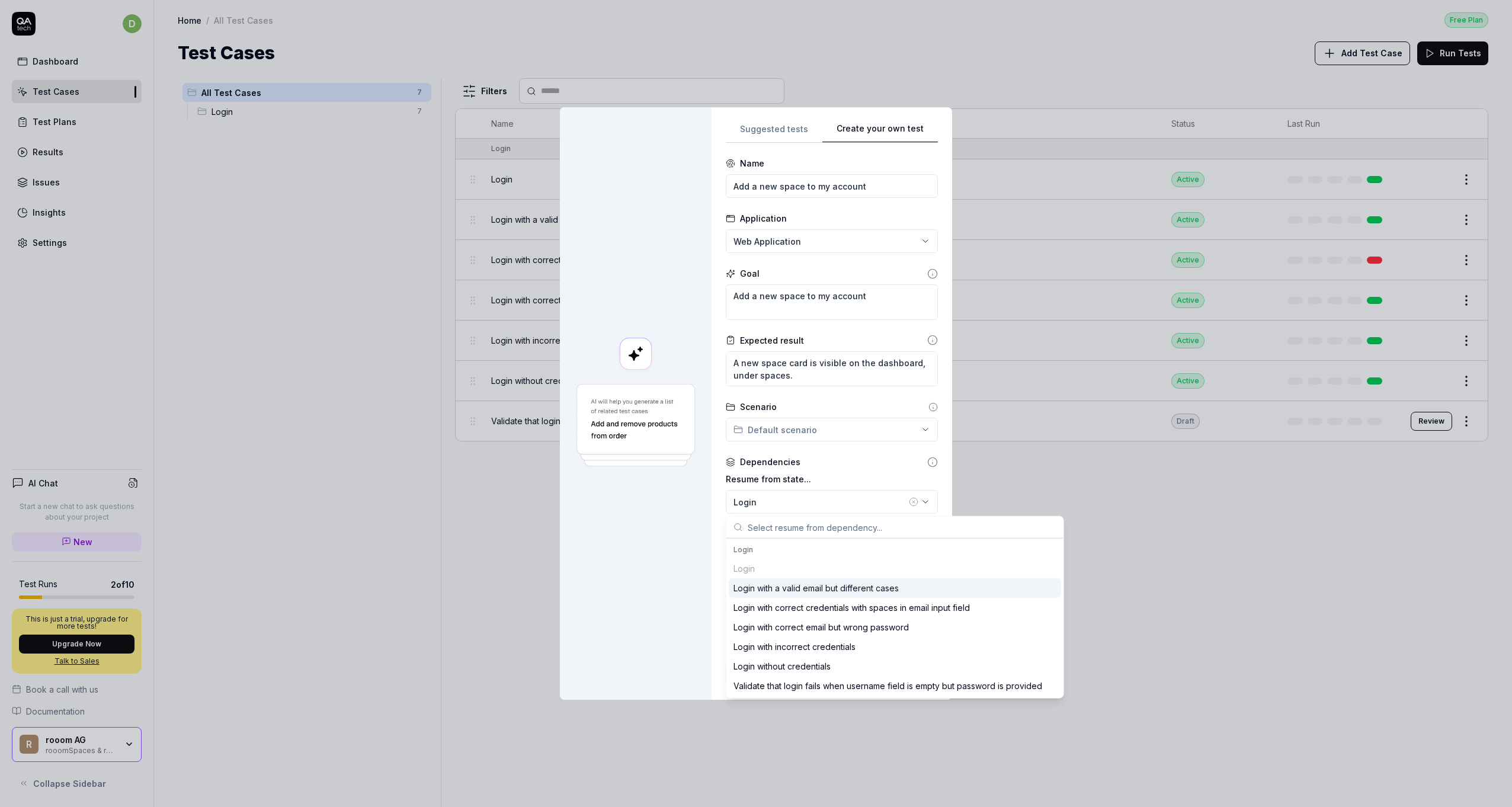
click at [835, 477] on label "Resume from state..." at bounding box center [832, 479] width 212 height 12
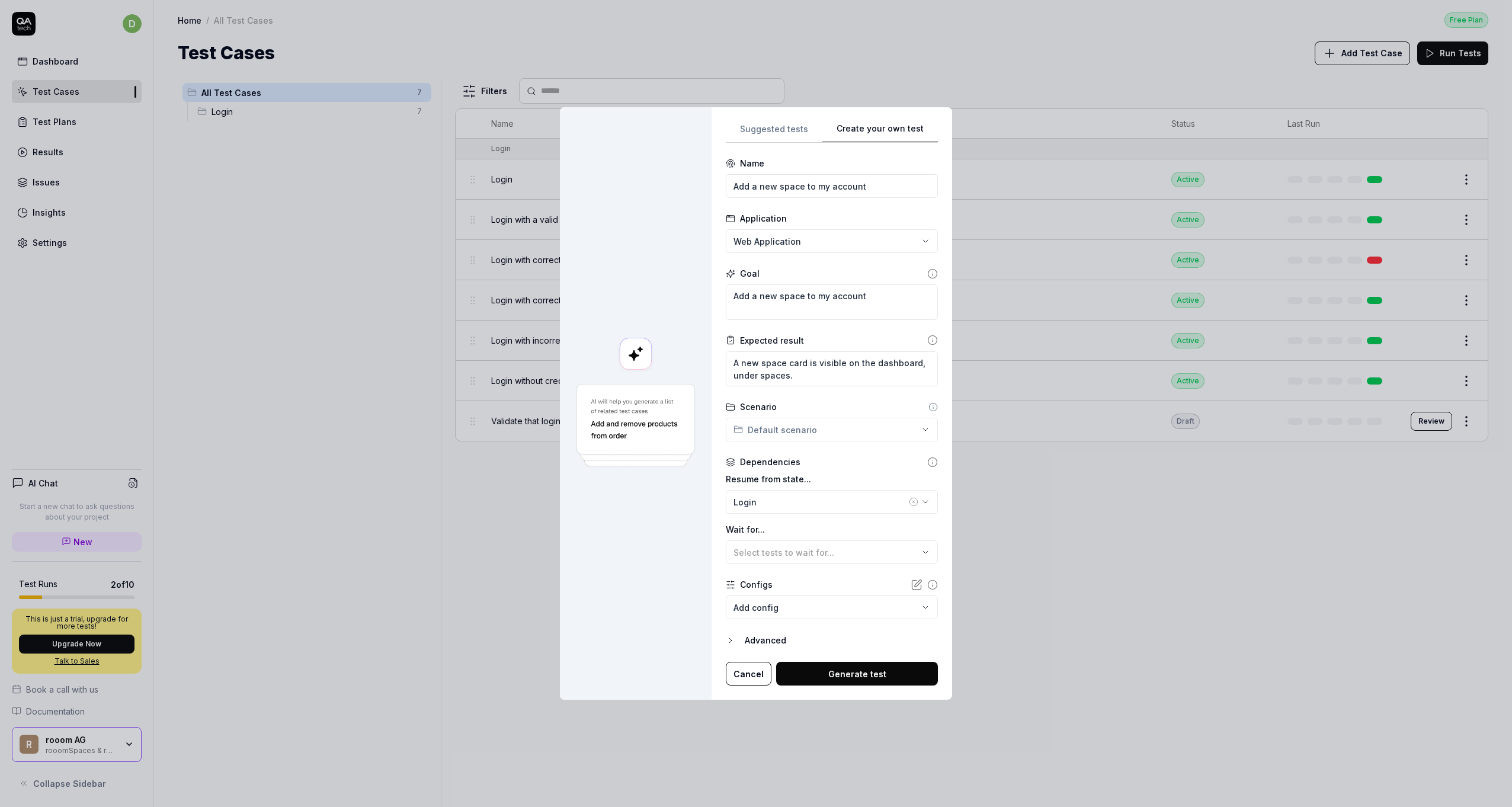
click at [772, 608] on body "d Dashboard Test Cases Test Plans Results Issues Insights Settings AI Chat Star…" at bounding box center [756, 403] width 1512 height 807
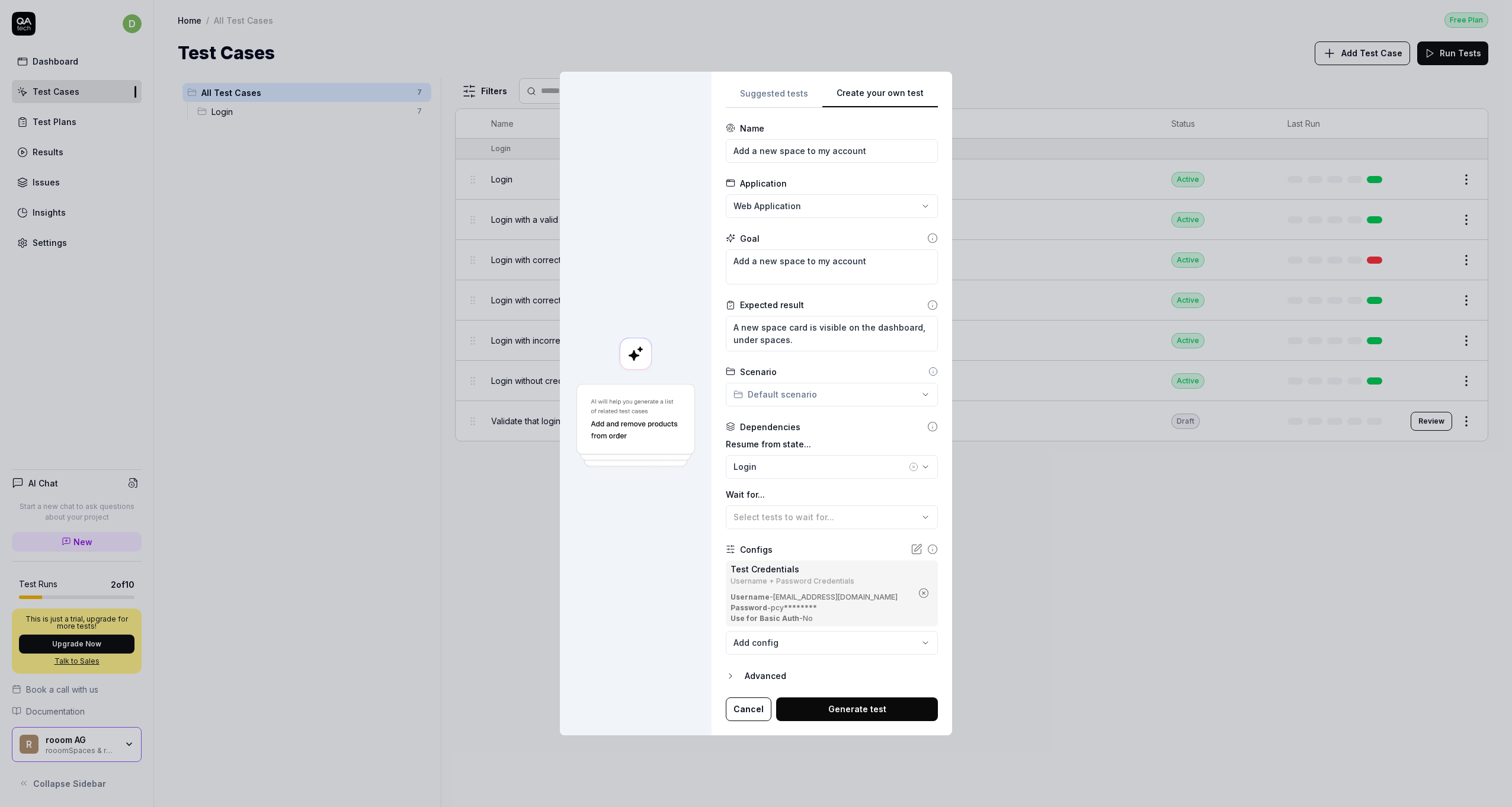
click at [765, 677] on div "Advanced" at bounding box center [841, 676] width 193 height 14
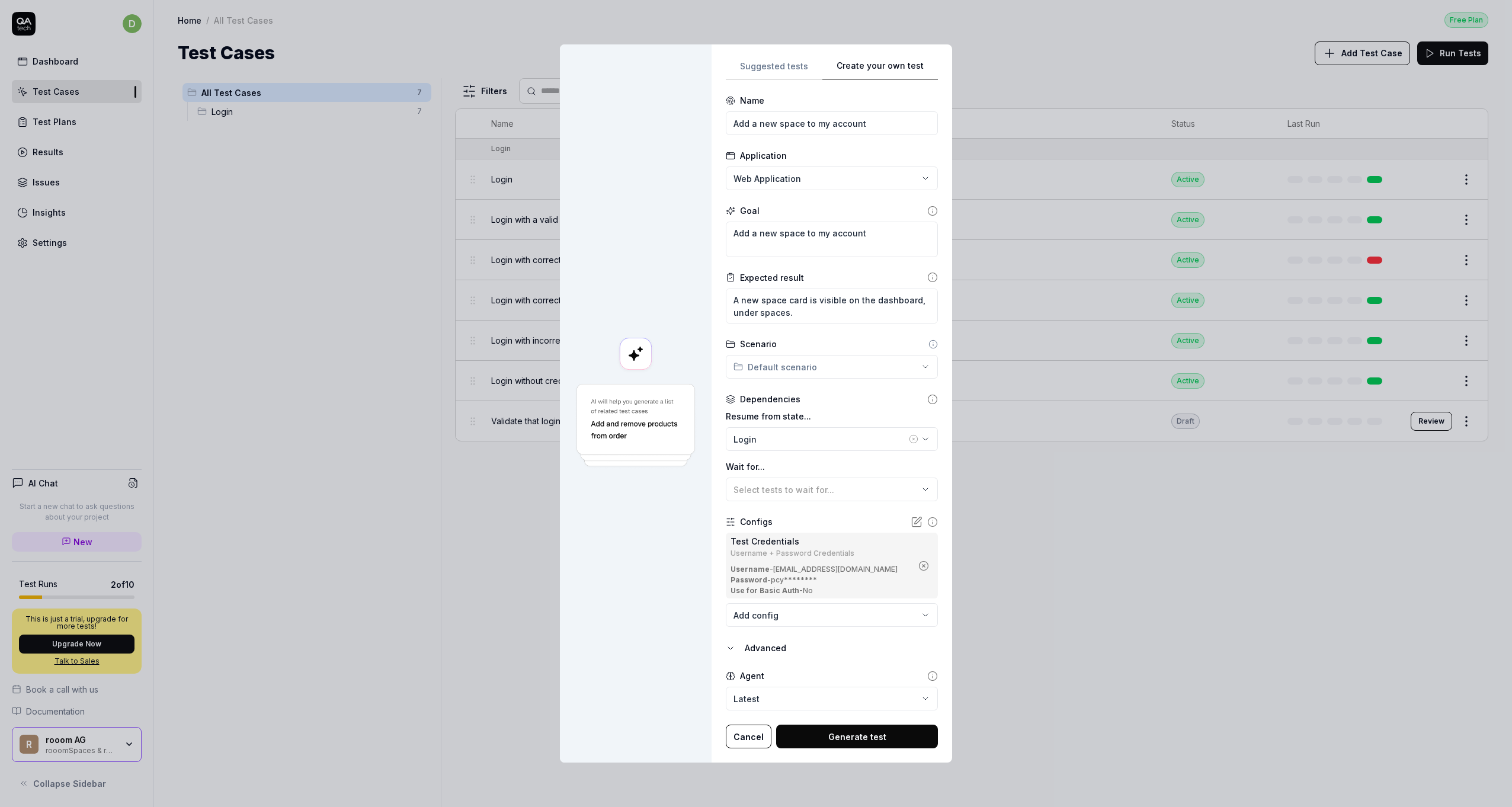
click at [775, 697] on body "d Dashboard Test Cases Test Plans Results Issues Insights Settings AI Chat Star…" at bounding box center [756, 403] width 1512 height 807
click at [787, 670] on div "**********" at bounding box center [756, 403] width 1512 height 807
click at [824, 738] on button "Generate test" at bounding box center [857, 736] width 161 height 24
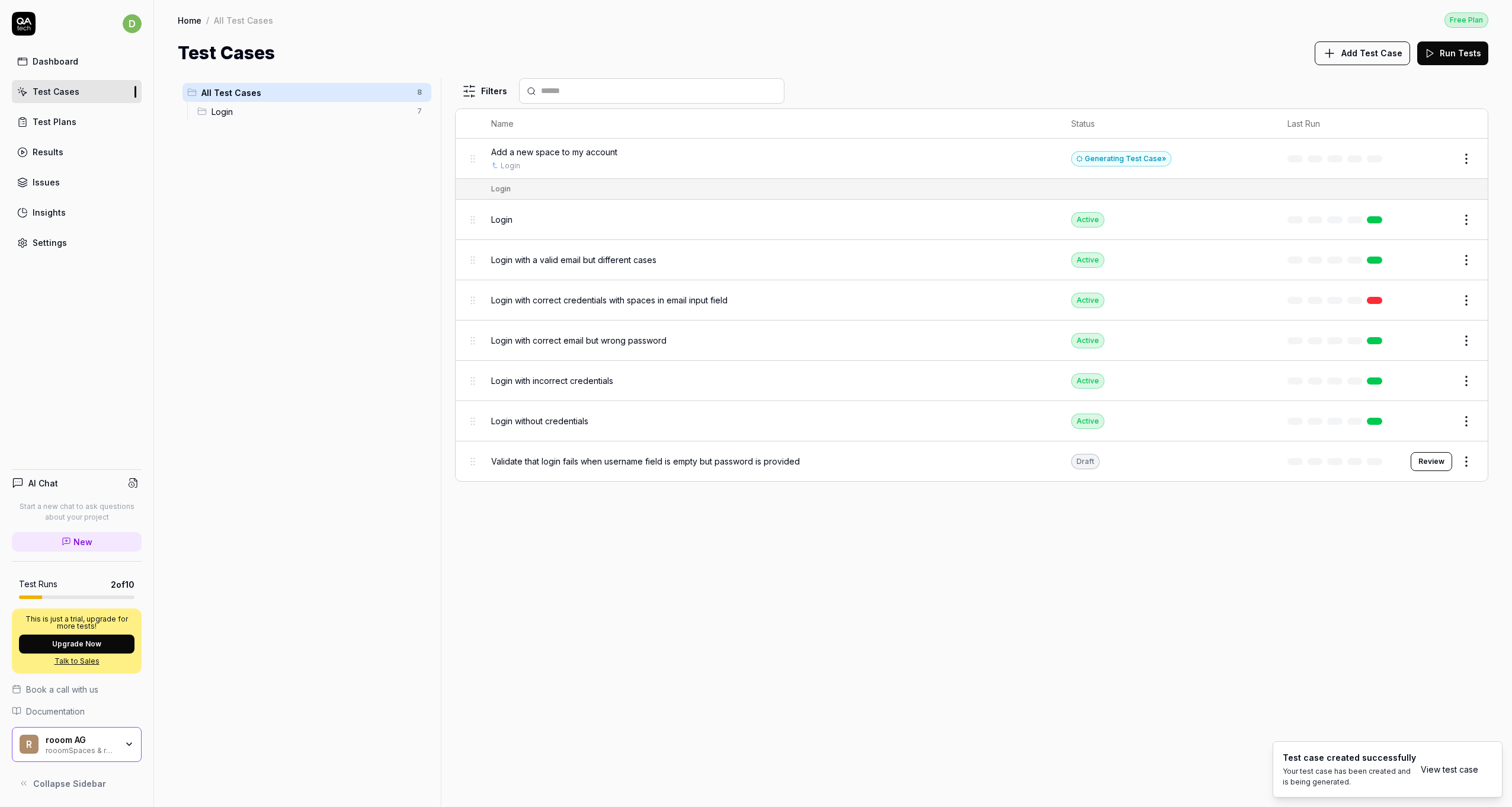
click at [542, 154] on span "Add a new space to my account" at bounding box center [554, 152] width 126 height 12
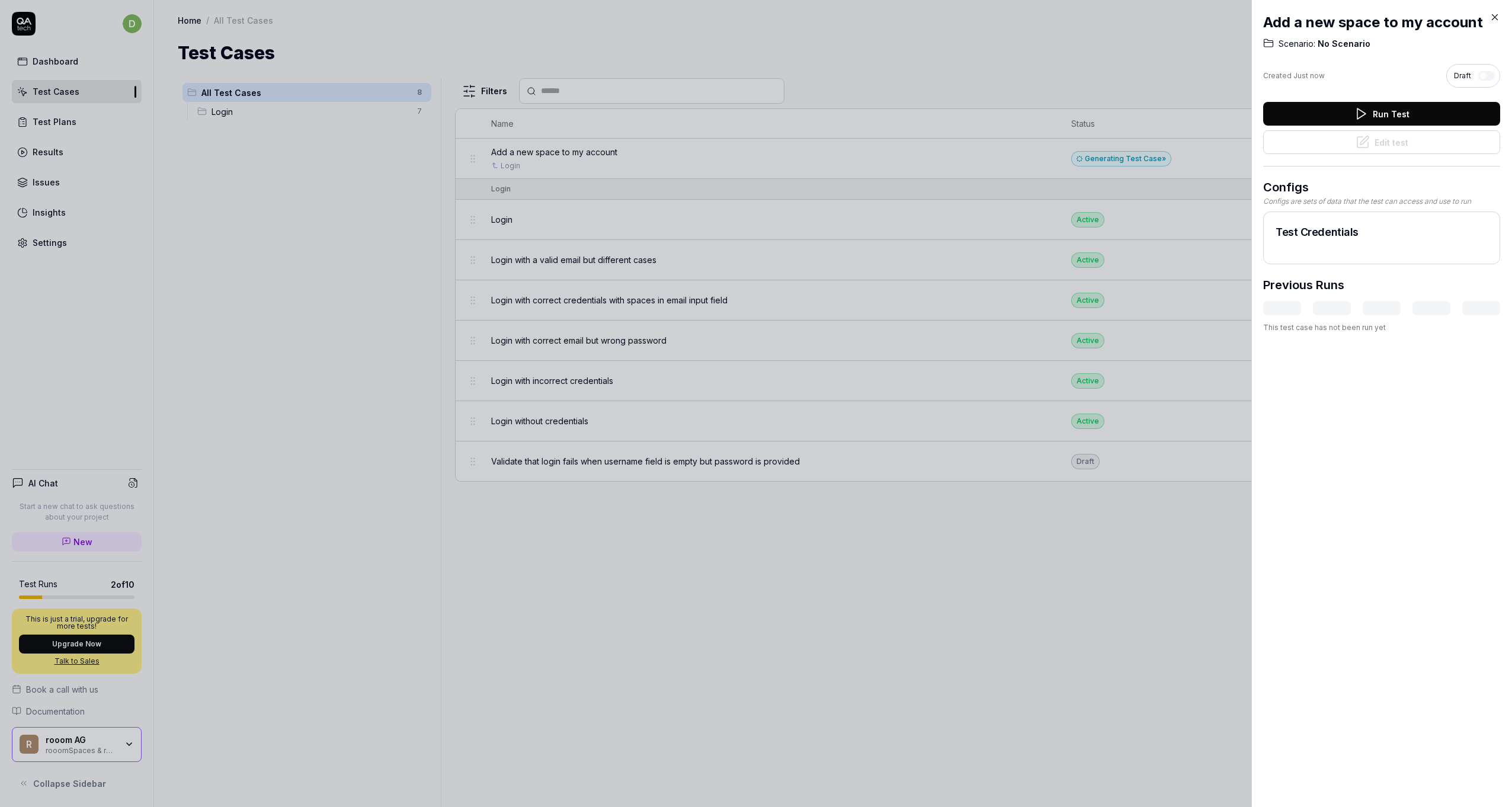
click at [1168, 442] on div at bounding box center [756, 403] width 1512 height 807
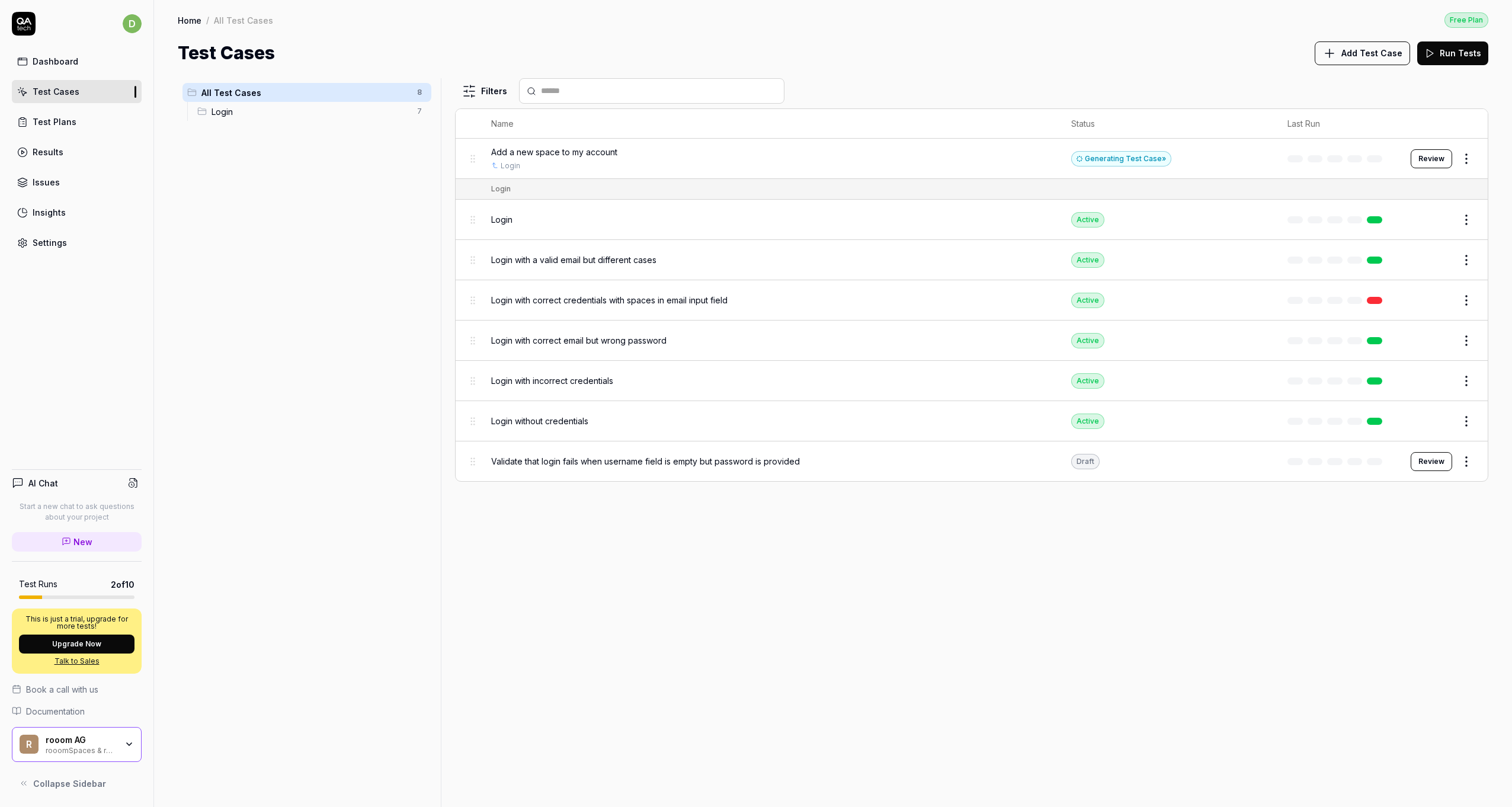
click at [1368, 54] on span "Add Test Case" at bounding box center [1371, 53] width 61 height 12
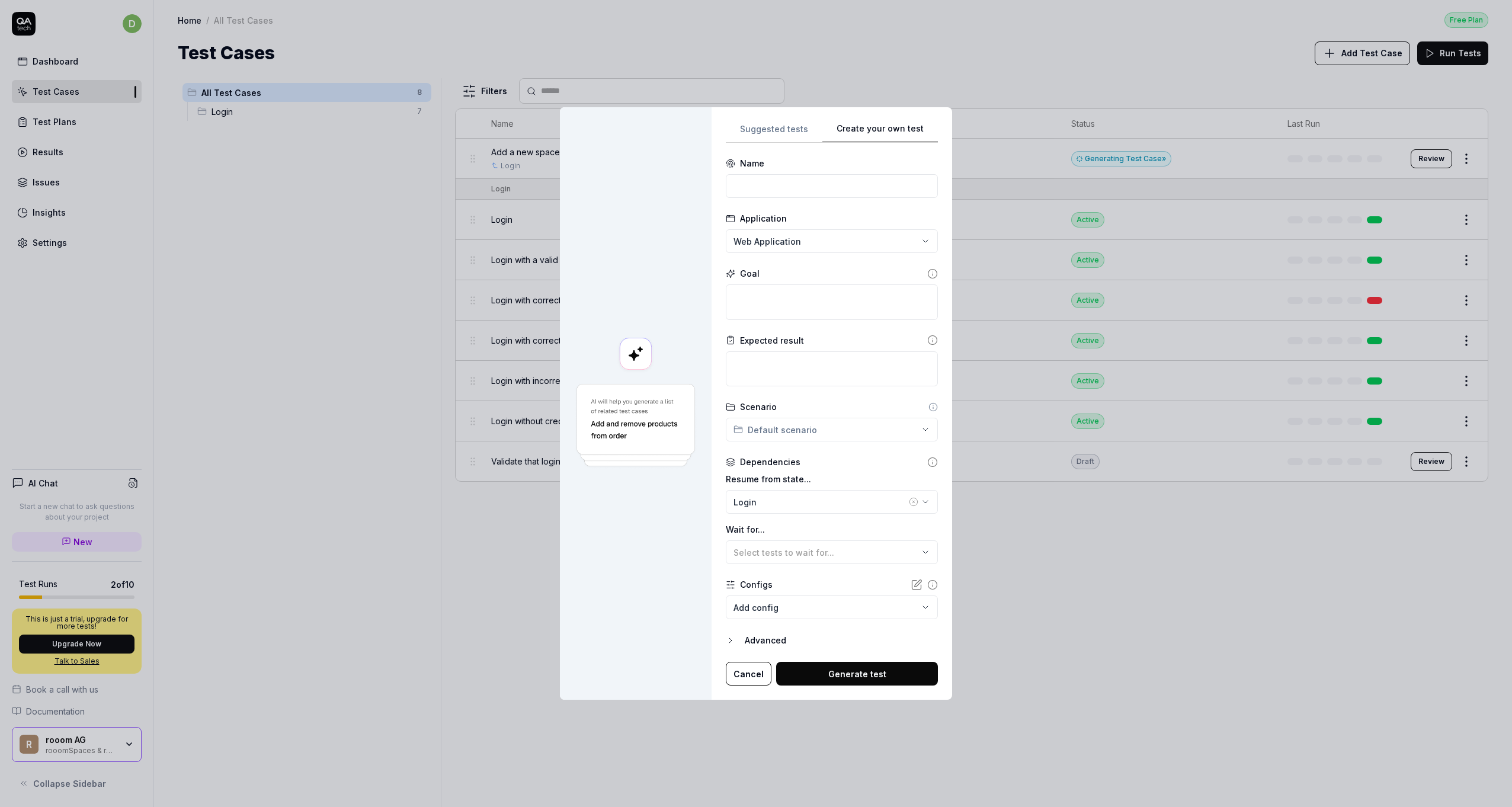
click at [742, 672] on button "Cancel" at bounding box center [749, 673] width 46 height 24
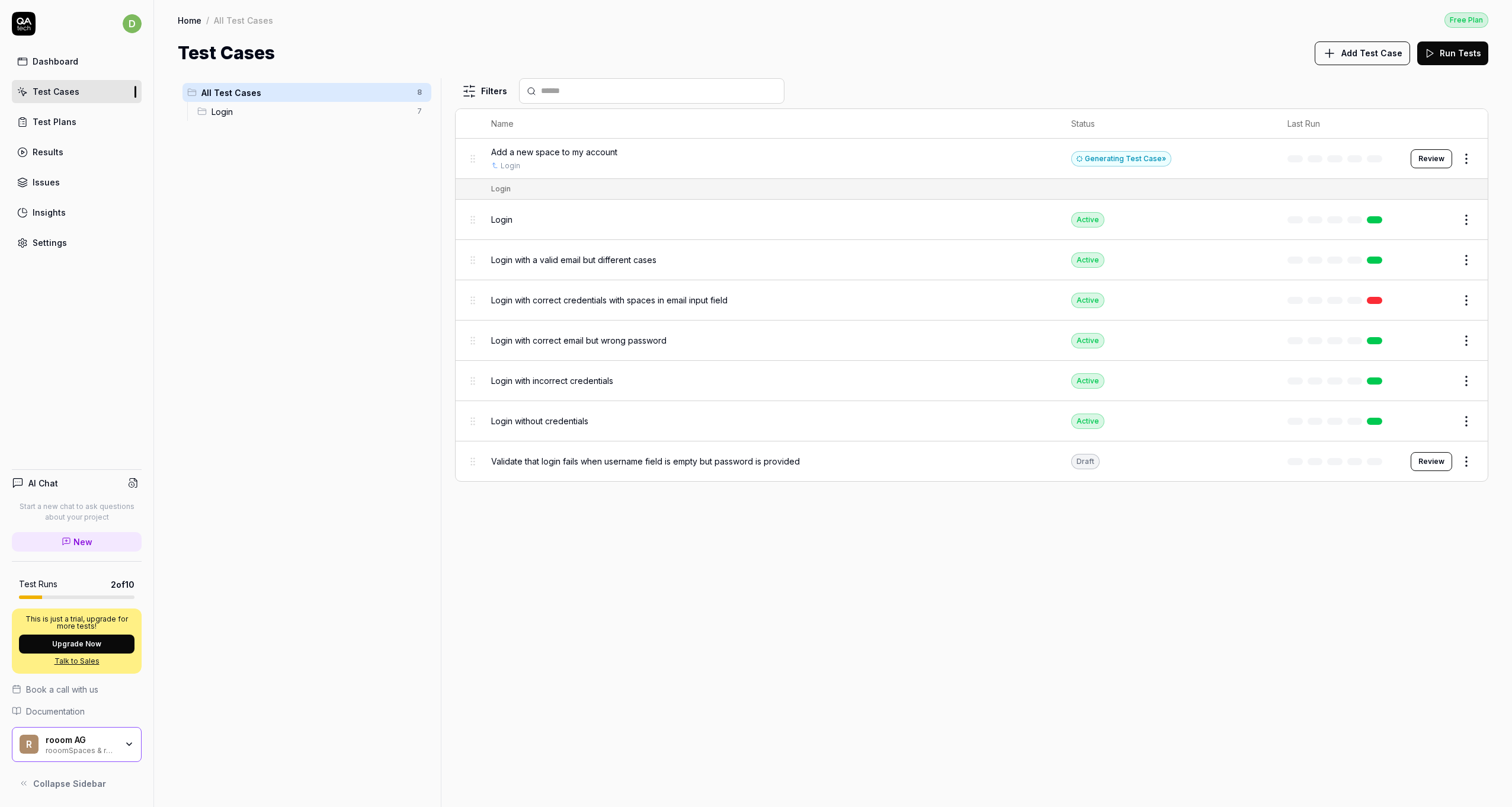
click at [1479, 155] on td "Review" at bounding box center [1443, 159] width 89 height 40
click at [1469, 157] on html "d Dashboard Test Cases Test Plans Results Issues Insights Settings AI Chat Star…" at bounding box center [756, 403] width 1512 height 807
click at [1404, 258] on div "Edit" at bounding box center [1417, 260] width 113 height 26
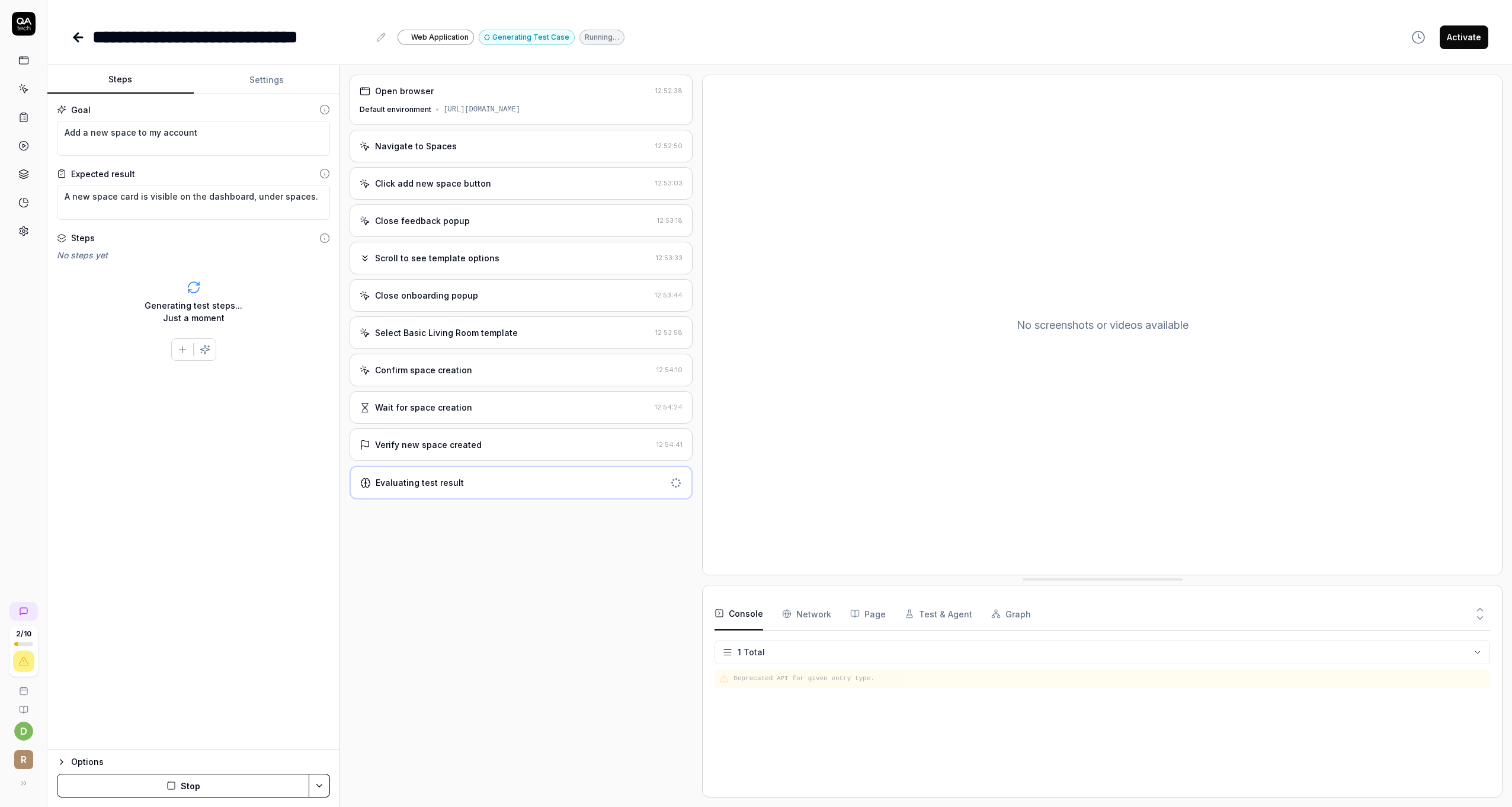
click at [411, 441] on div "Verify new space created" at bounding box center [428, 445] width 106 height 12
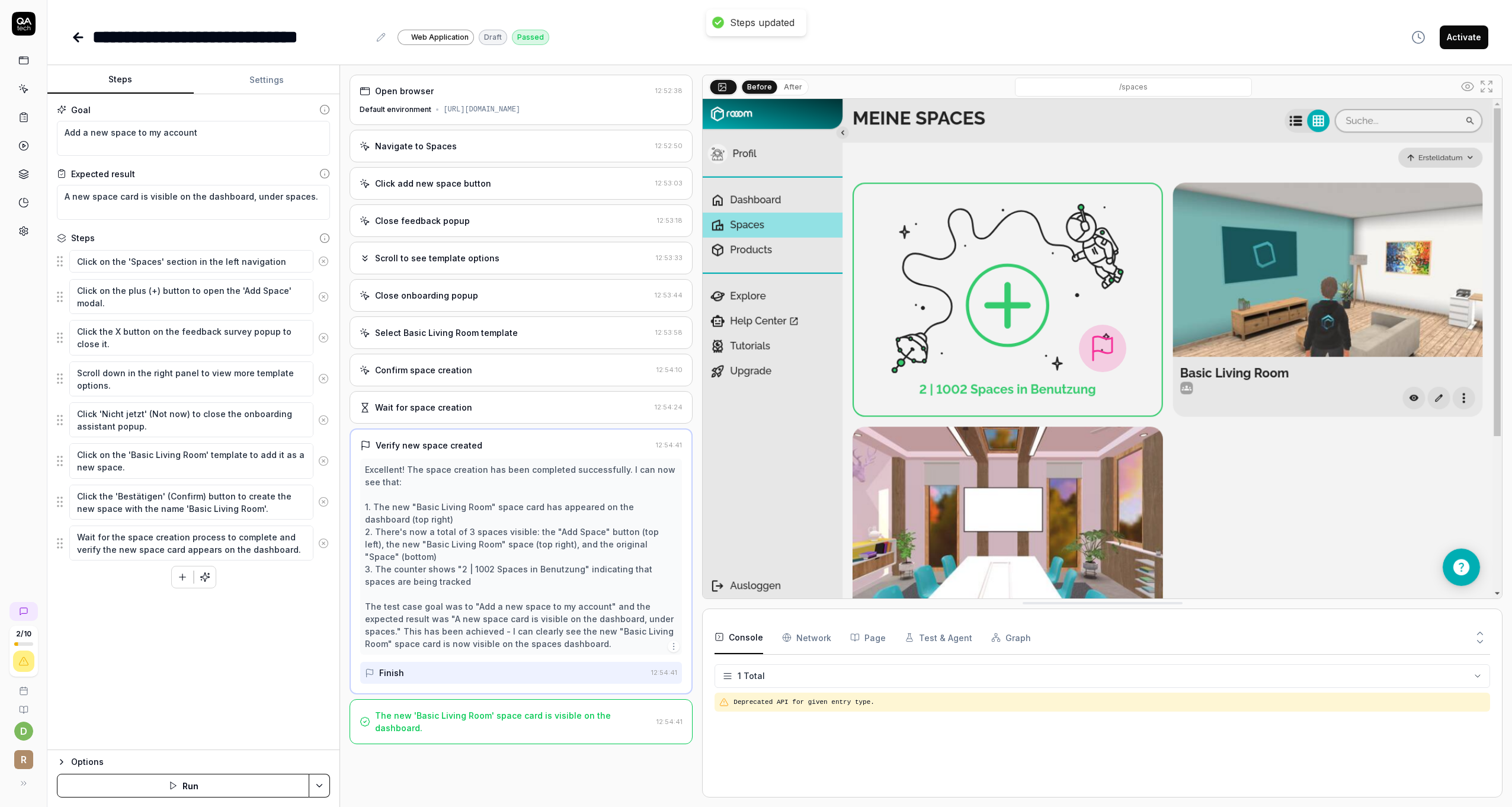
click at [515, 710] on div "The new 'Basic Living Room' space card is visible on the dashboard." at bounding box center [513, 722] width 277 height 25
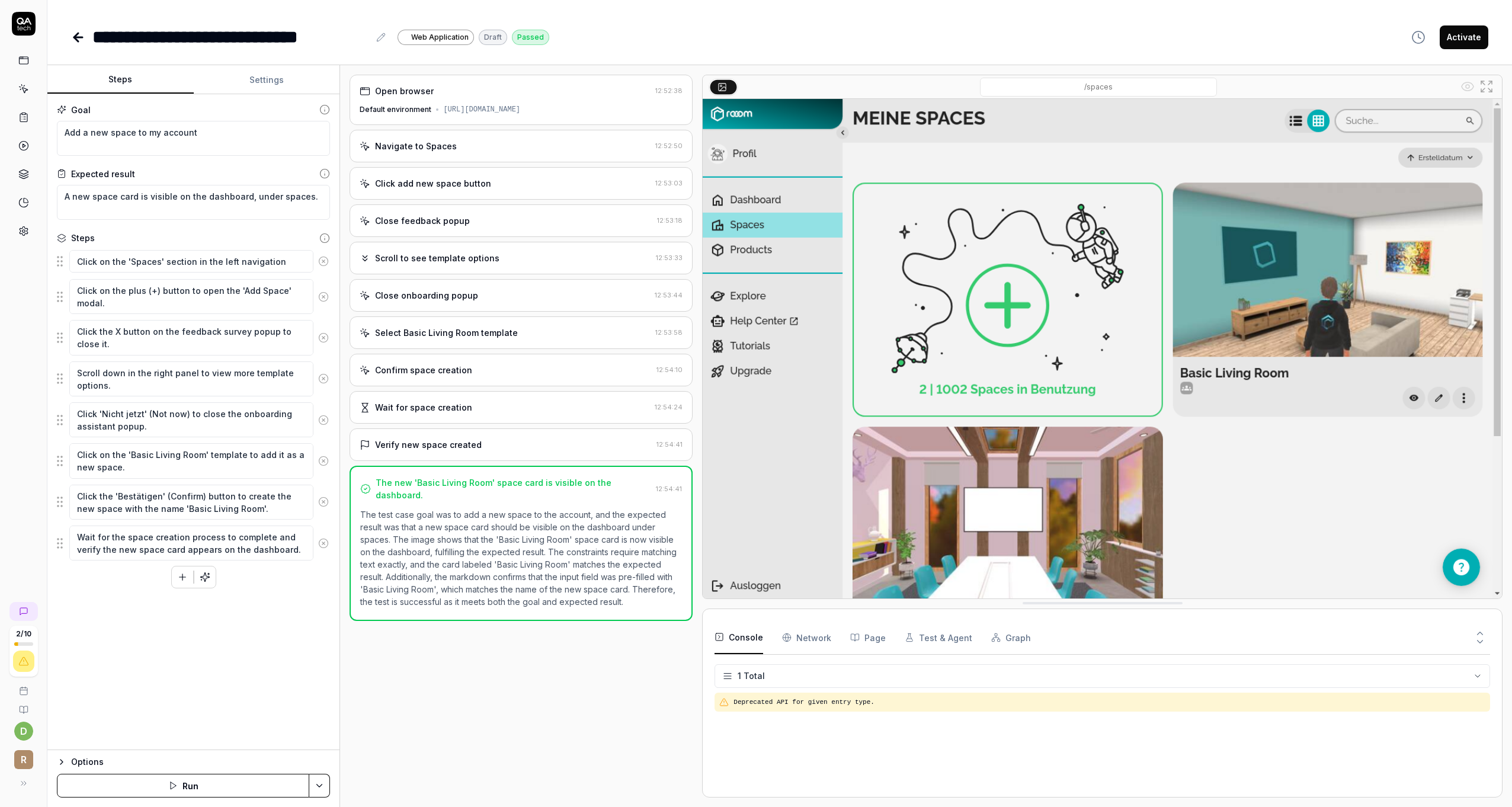
click at [484, 658] on div "Open browser 12:52:38 Default environment [URL][DOMAIN_NAME] Navigate to Spaces…" at bounding box center [521, 436] width 343 height 723
click at [801, 643] on Requests "Network" at bounding box center [807, 638] width 49 height 33
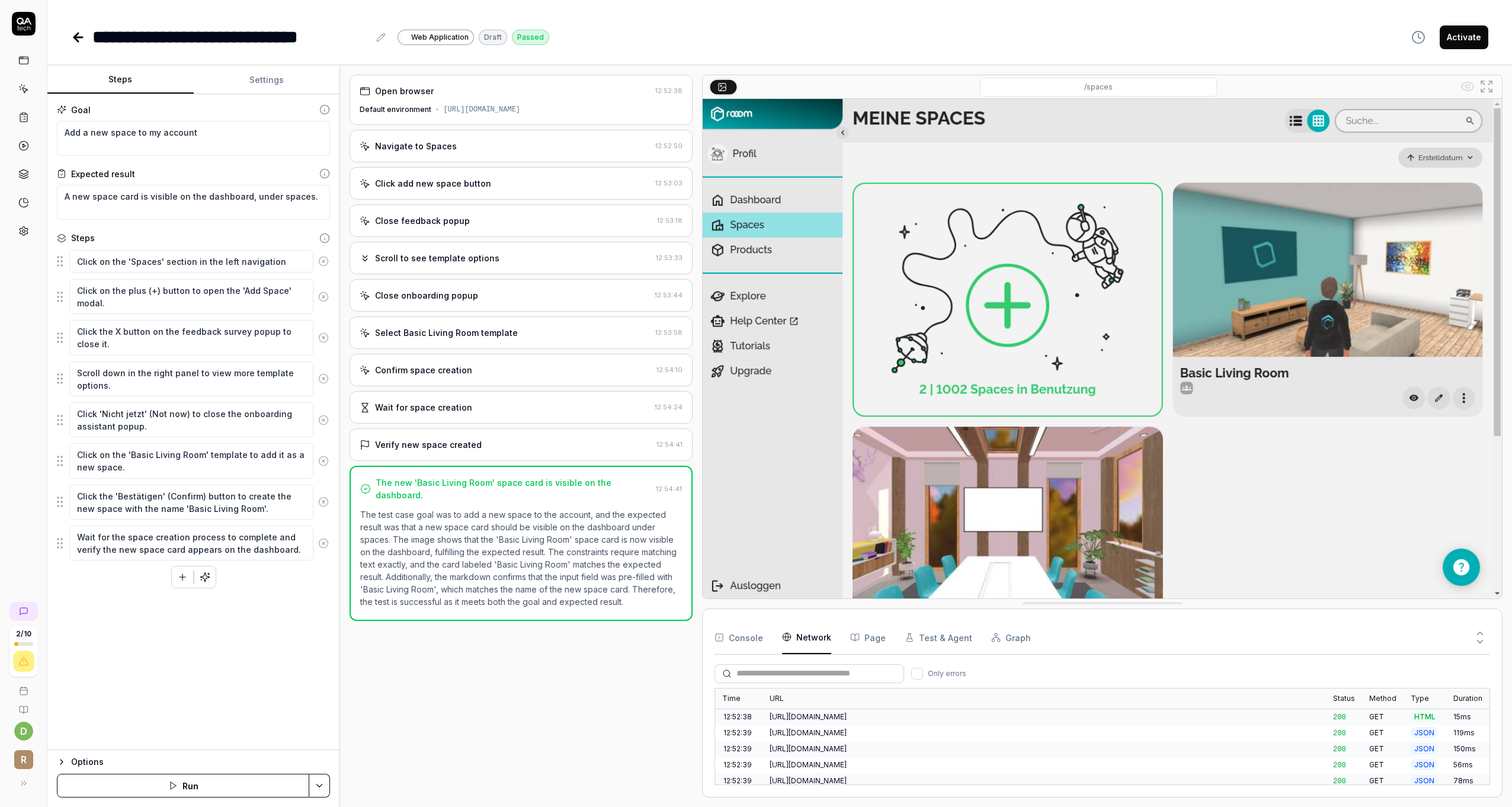
scroll to position [129, 0]
click at [871, 641] on button "Page" at bounding box center [868, 638] width 36 height 33
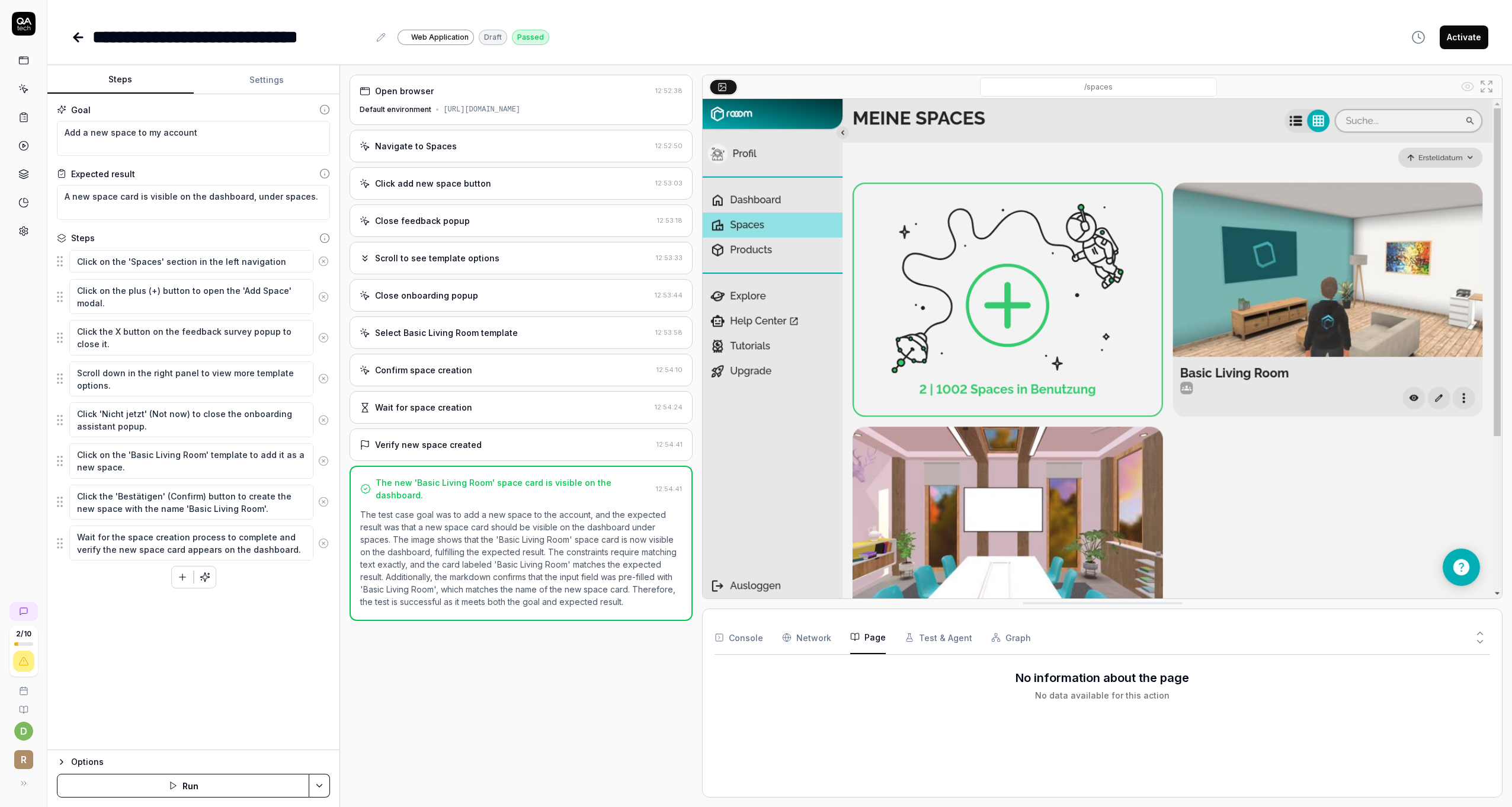
click at [922, 637] on button "Test & Agent" at bounding box center [938, 638] width 68 height 33
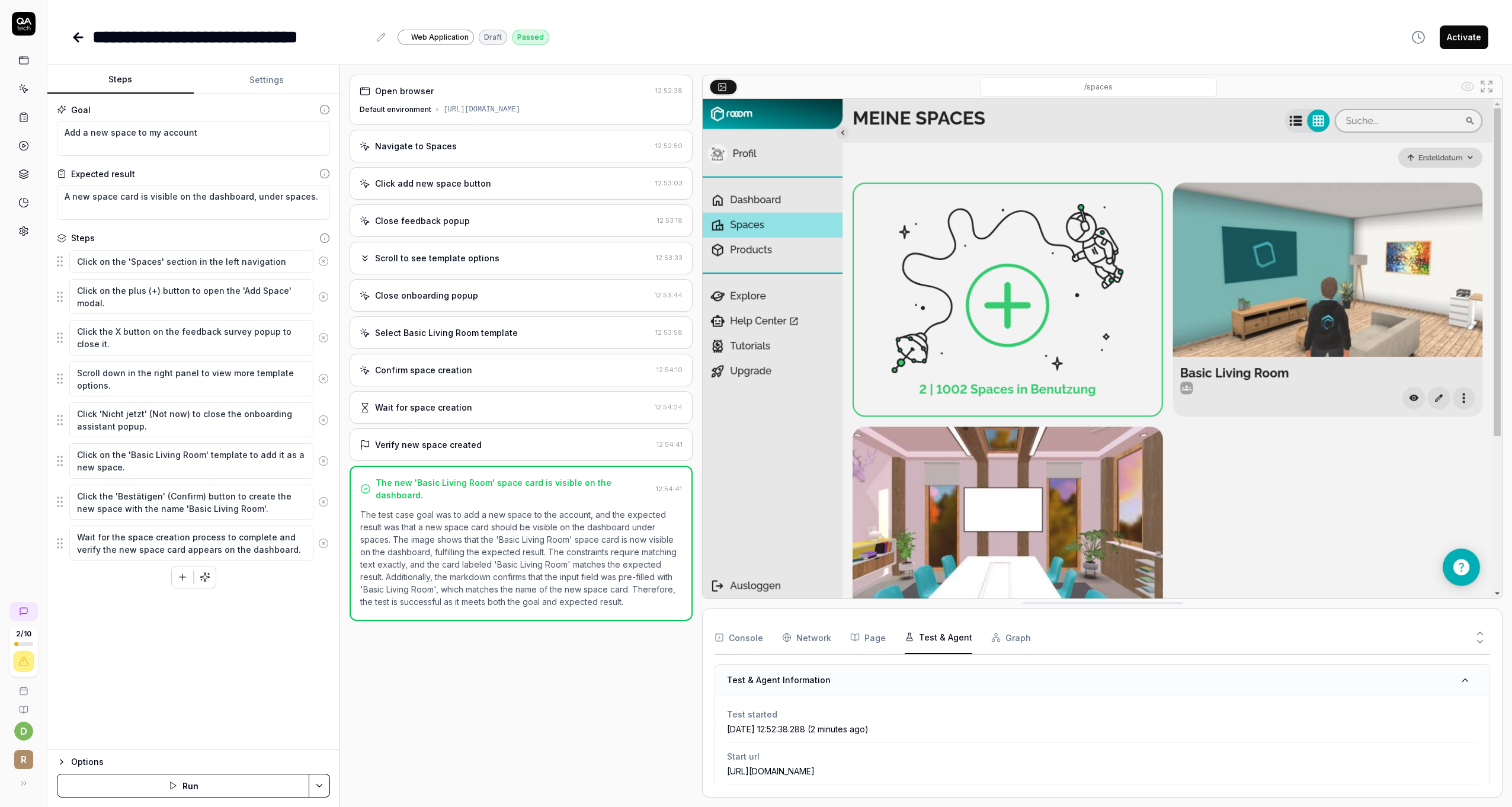
click at [991, 634] on icon "button" at bounding box center [995, 638] width 9 height 9
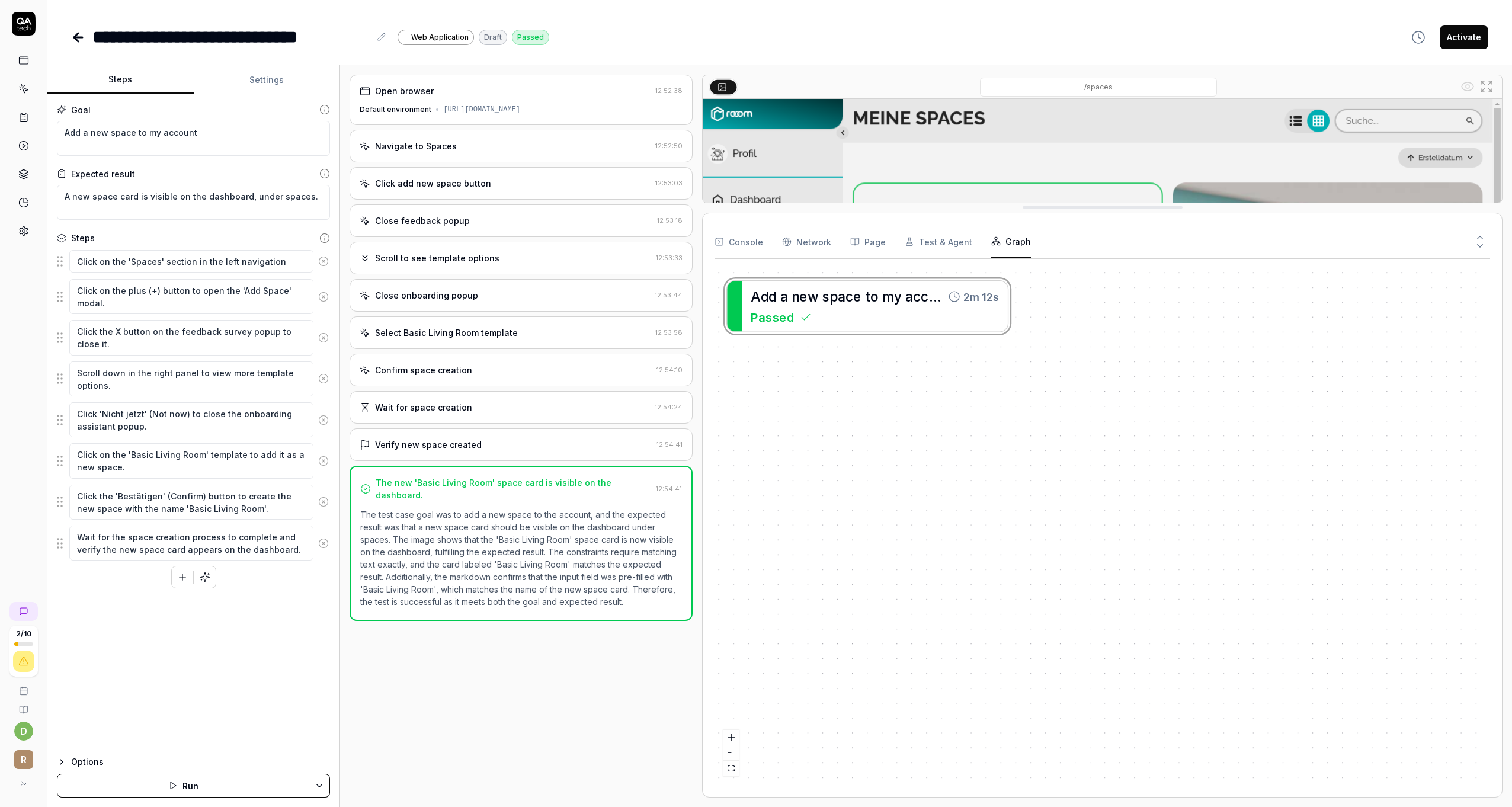
drag, startPoint x: 1028, startPoint y: 600, endPoint x: 1005, endPoint y: 204, distance: 396.7
click at [868, 322] on div "A d d a n e w s p a c e t o m y a c c o u n t 2m 12s Passed" at bounding box center [1102, 527] width 775 height 517
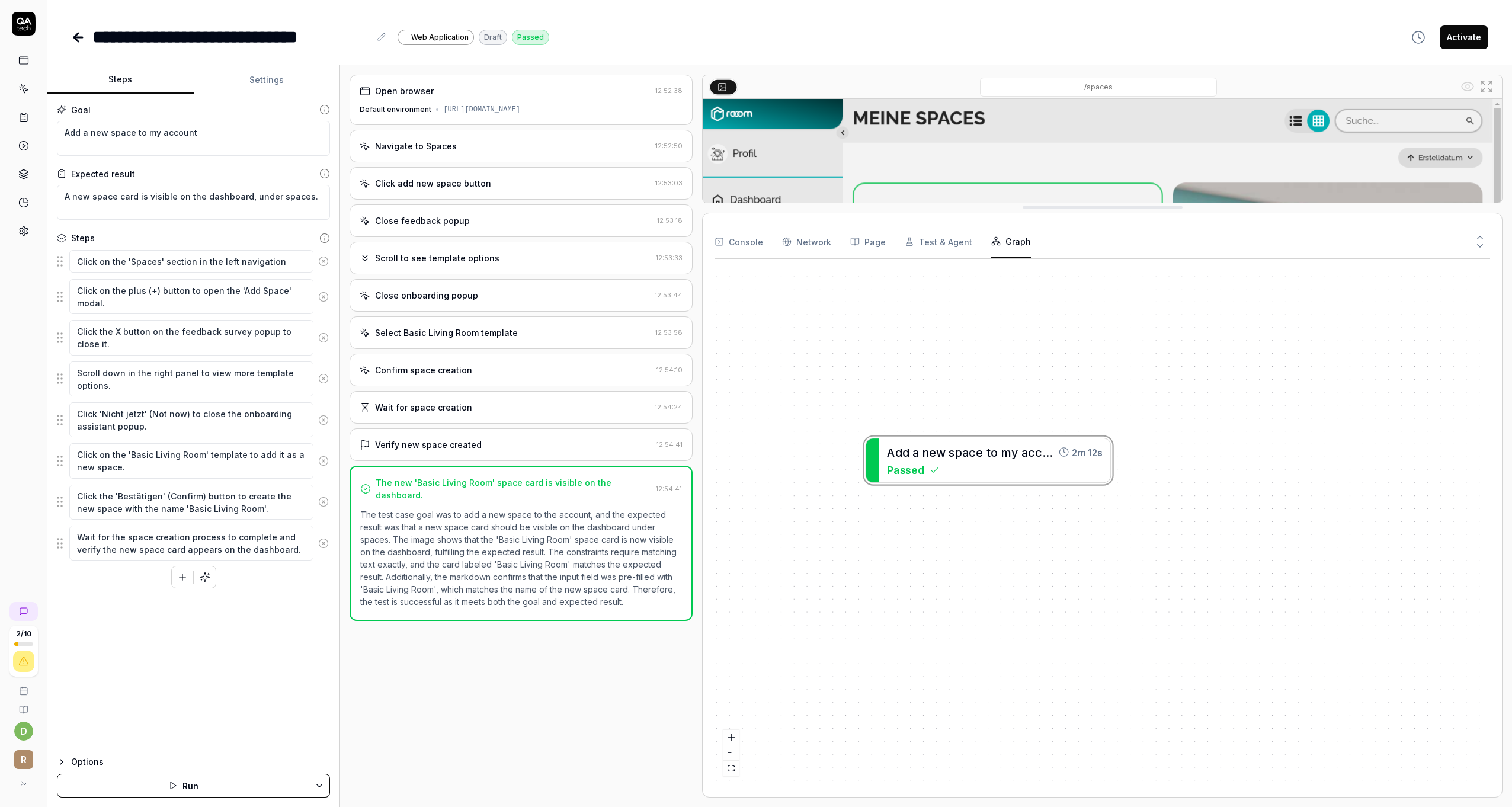
drag, startPoint x: 855, startPoint y: 320, endPoint x: 970, endPoint y: 458, distance: 179.6
click at [970, 458] on div "A d d a n e w s p a c e t o m y a c c o u n t 2m 12s Passed" at bounding box center [1102, 527] width 775 height 517
click at [1145, 459] on div "A d d a n e w s p a c e t o m y a c c o u n t 2m 12s Passed" at bounding box center [1102, 527] width 775 height 517
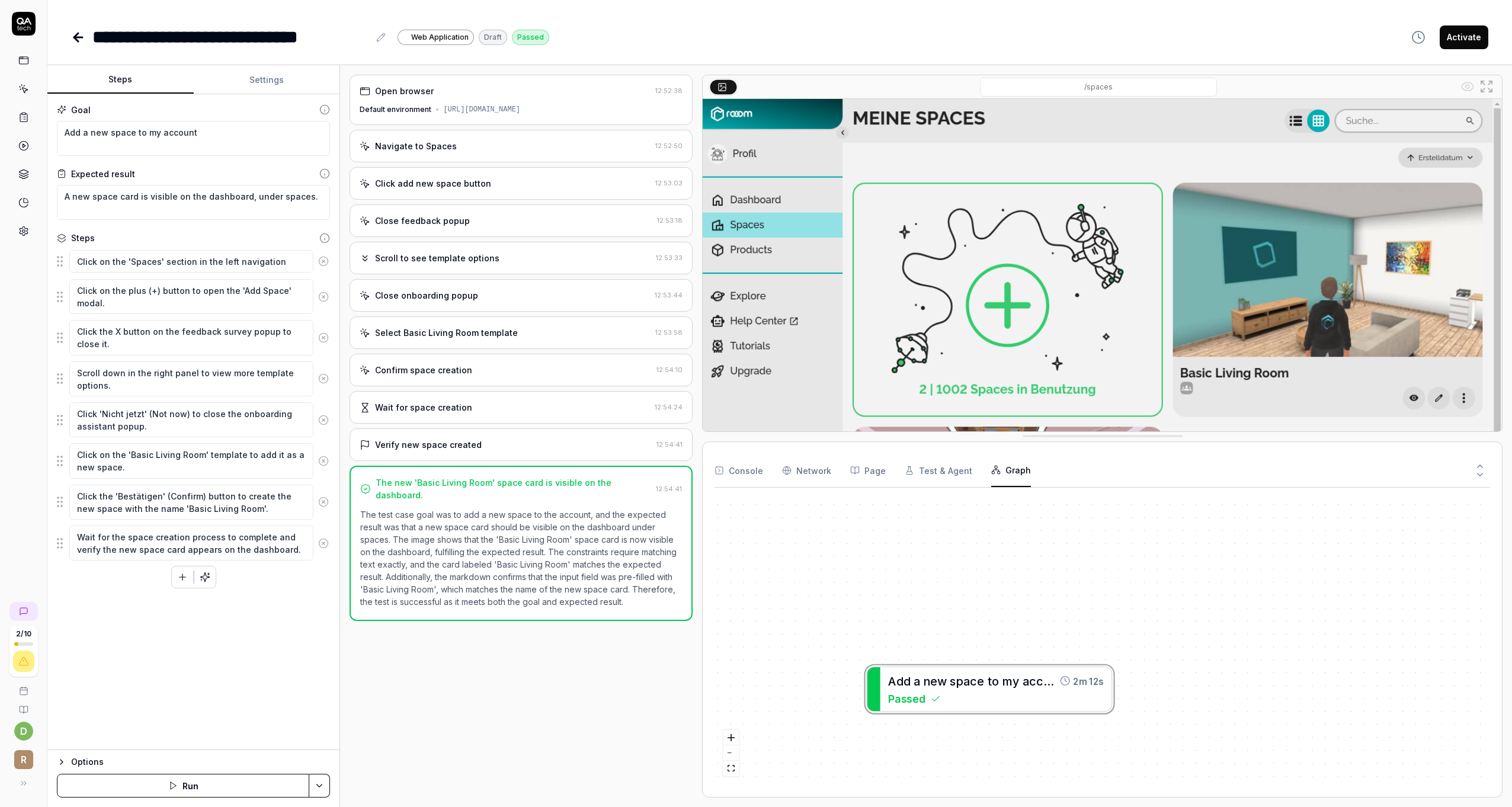
drag, startPoint x: 1080, startPoint y: 207, endPoint x: 1048, endPoint y: 368, distance: 164.1
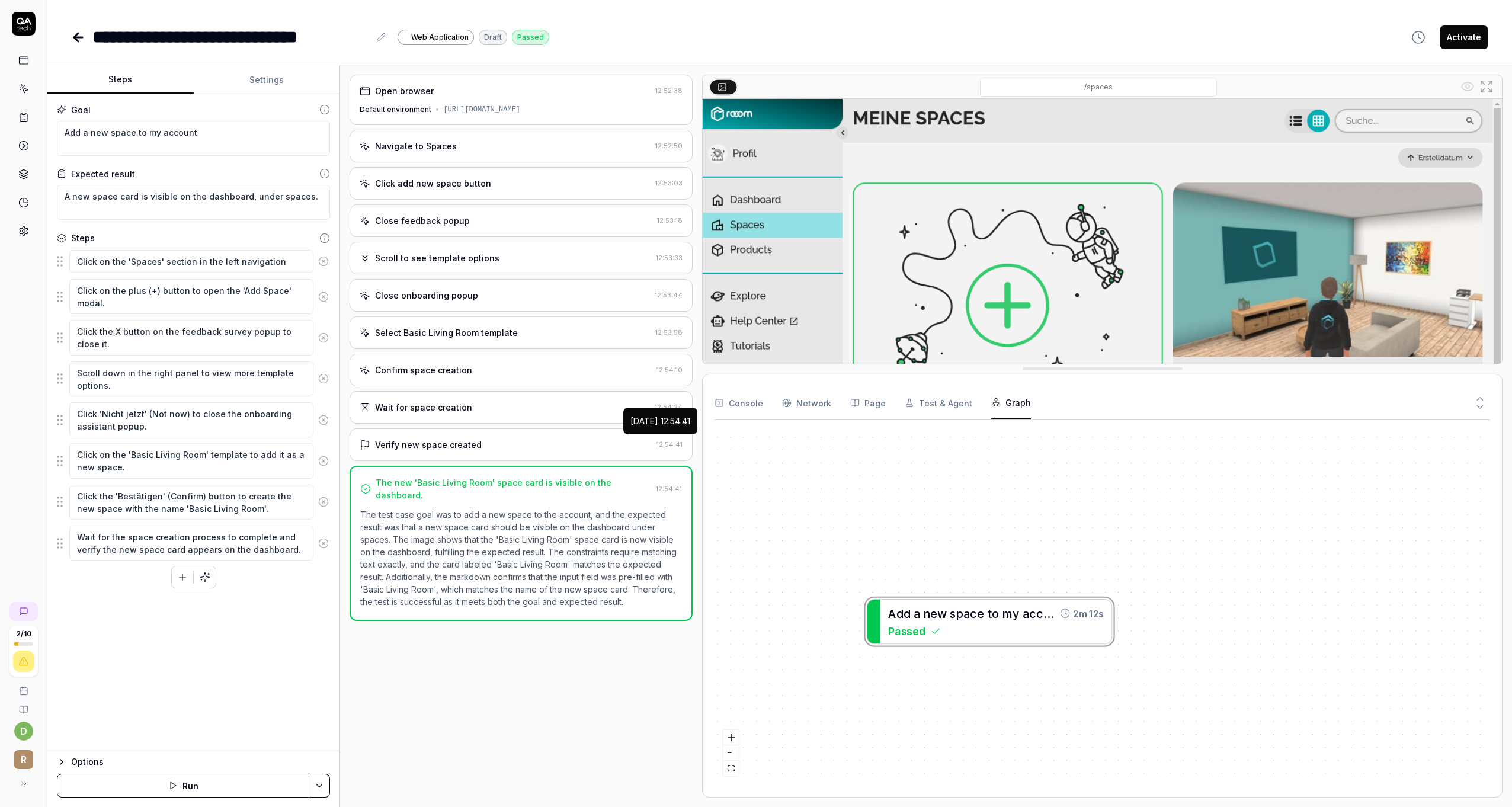
click at [610, 442] on div "Verify new space created" at bounding box center [505, 445] width 292 height 12
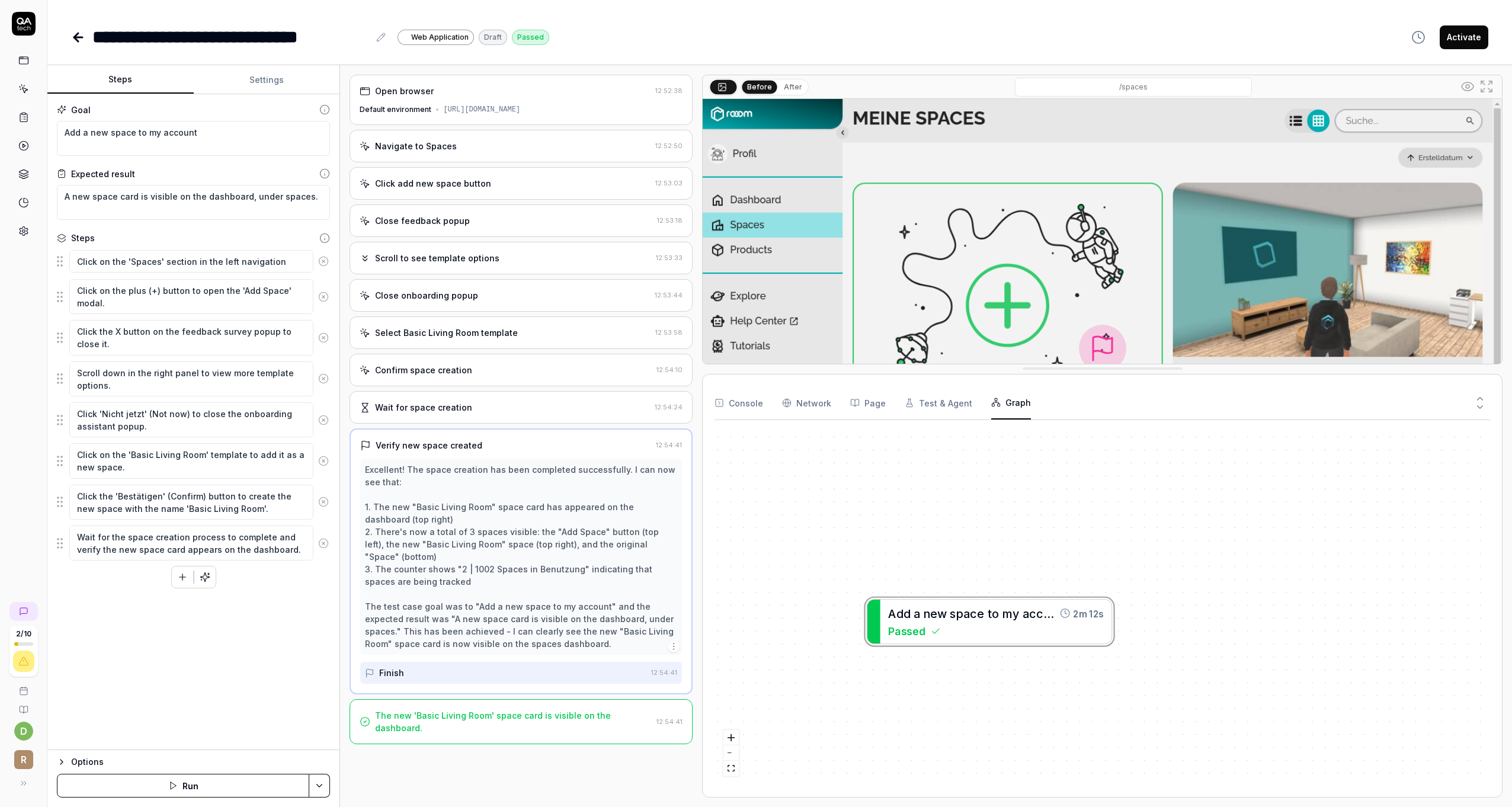
click at [524, 401] on div "Wait for space creation" at bounding box center [504, 407] width 290 height 12
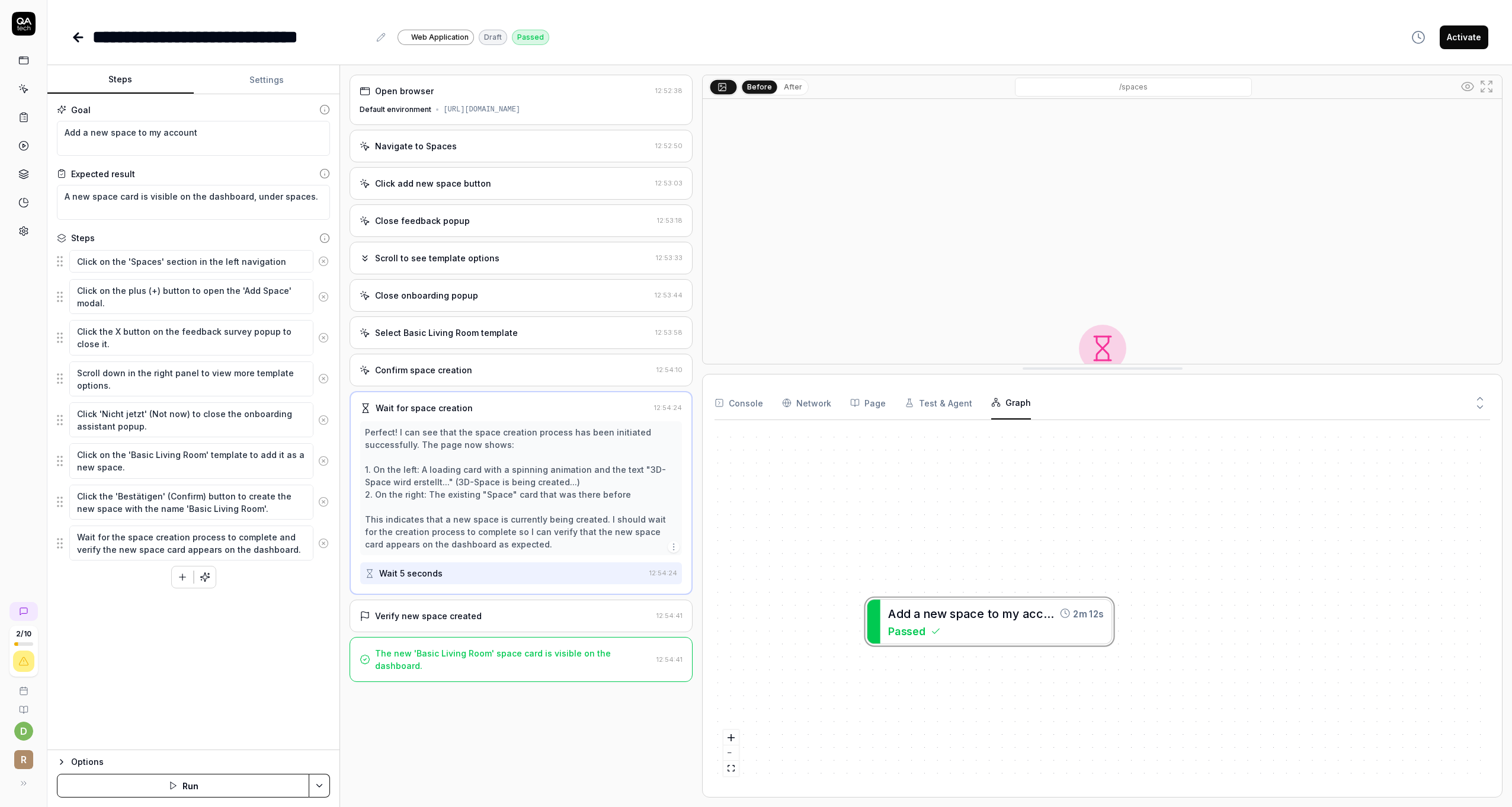
click at [517, 367] on div "Confirm space creation" at bounding box center [505, 370] width 292 height 12
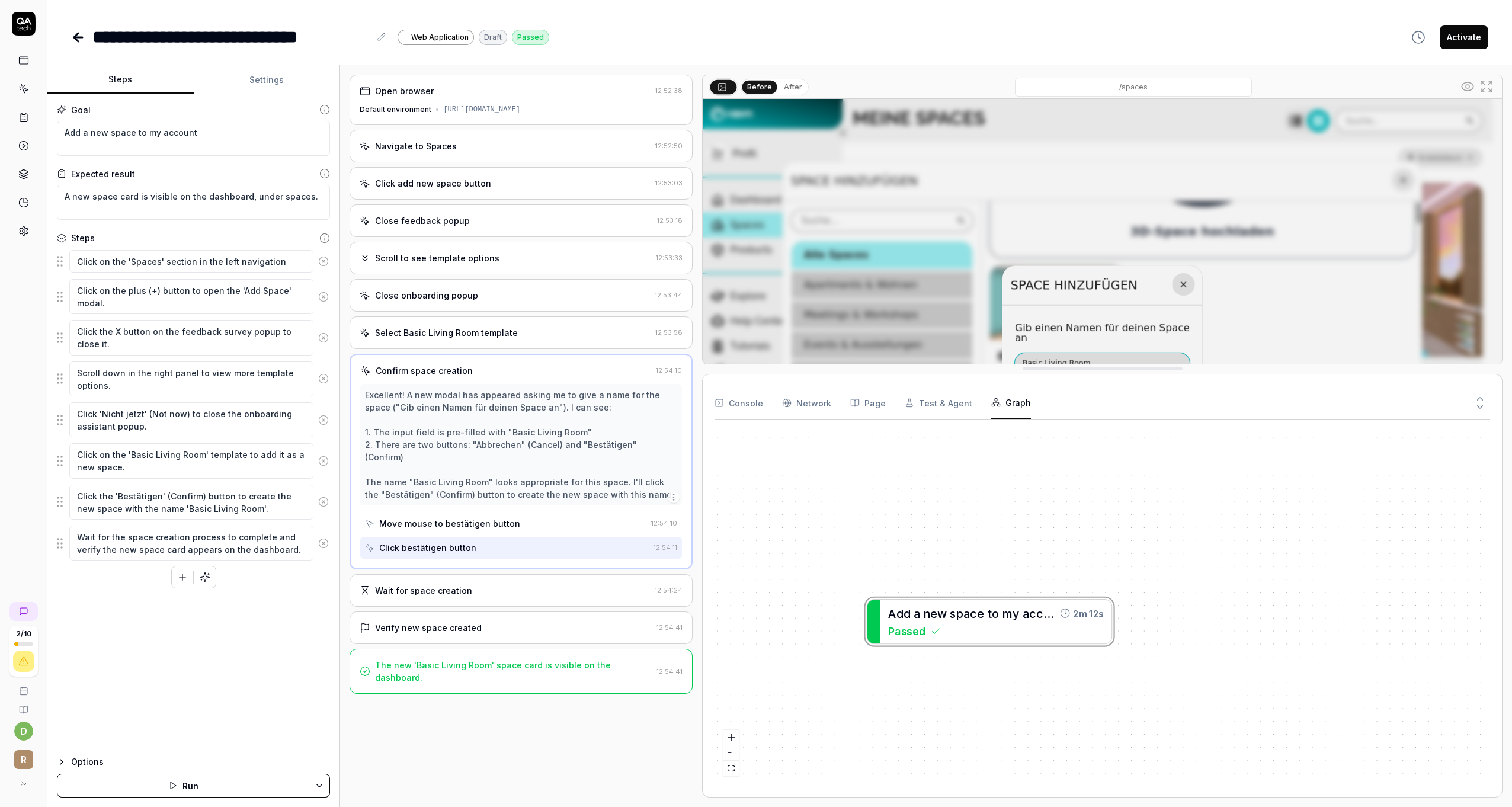
click at [512, 337] on div "Select Basic Living Room template 12:53:58" at bounding box center [521, 333] width 343 height 33
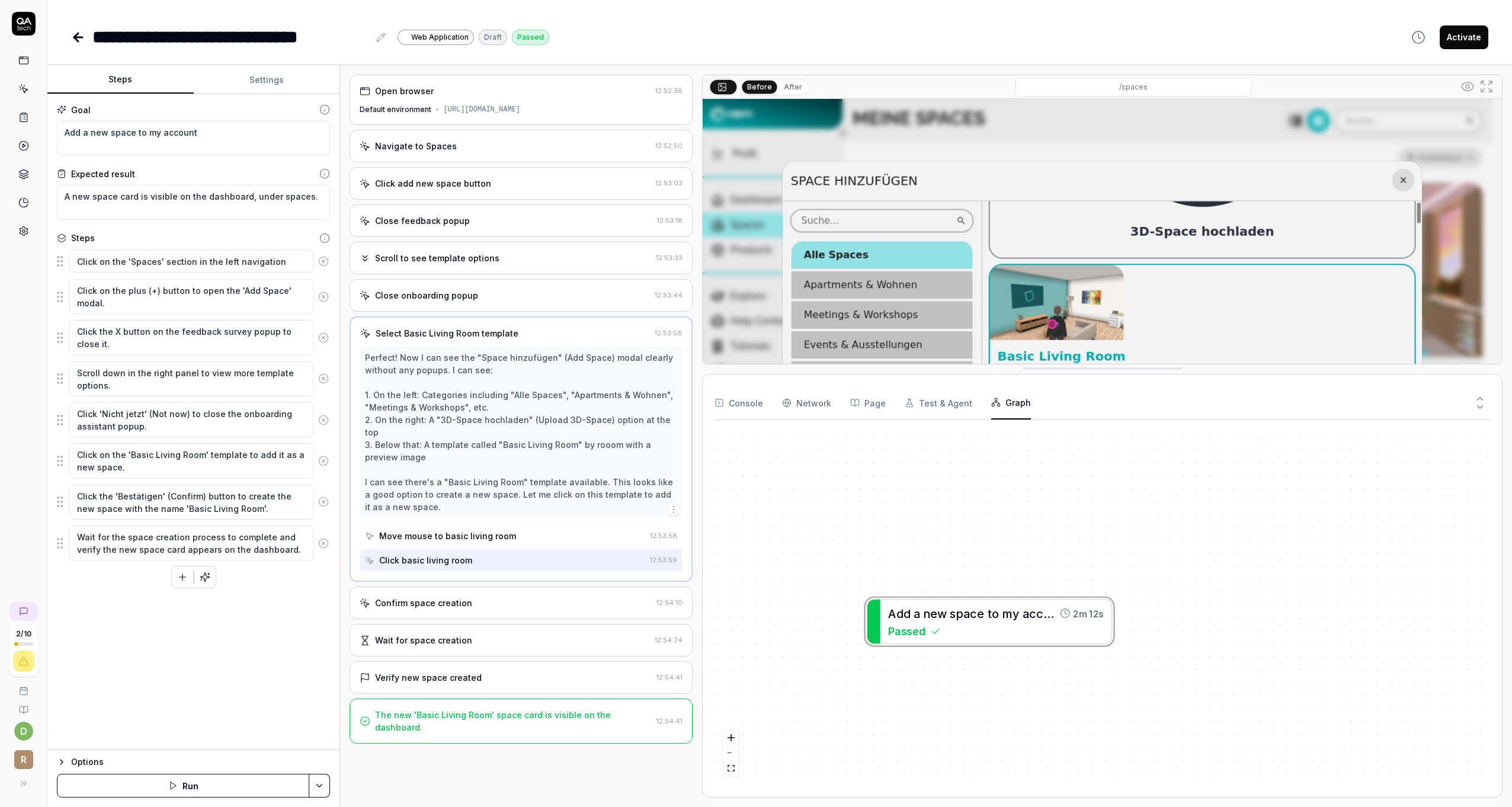
click at [262, 81] on button "Settings" at bounding box center [267, 80] width 146 height 29
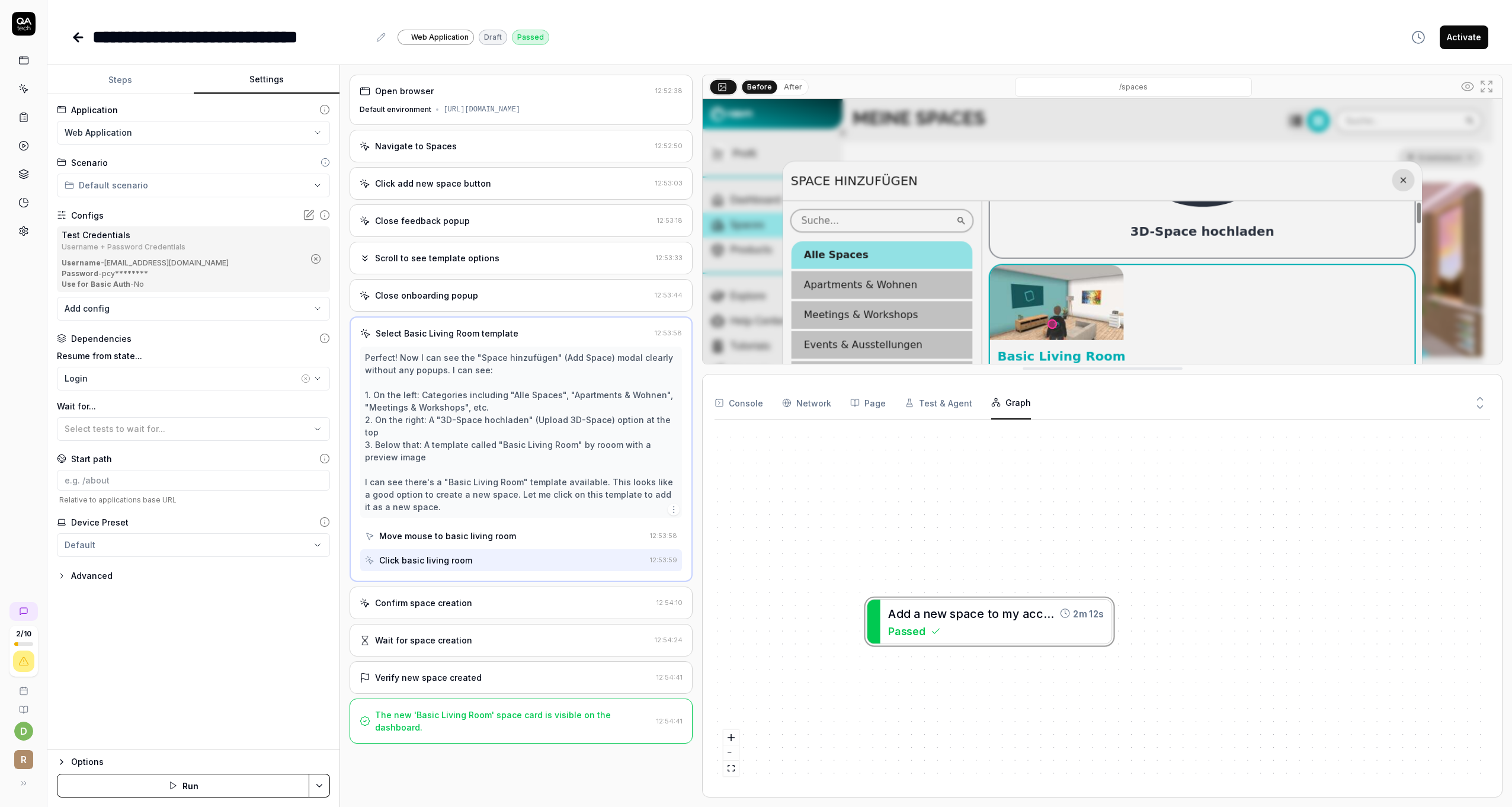
click at [85, 760] on div "Options" at bounding box center [201, 762] width 259 height 14
click at [106, 750] on span "Default environment" at bounding box center [121, 753] width 85 height 12
click at [313, 723] on div "Device Preset Default Environment Default environment Default" at bounding box center [194, 721] width 273 height 88
click at [23, 149] on icon at bounding box center [24, 146] width 11 height 11
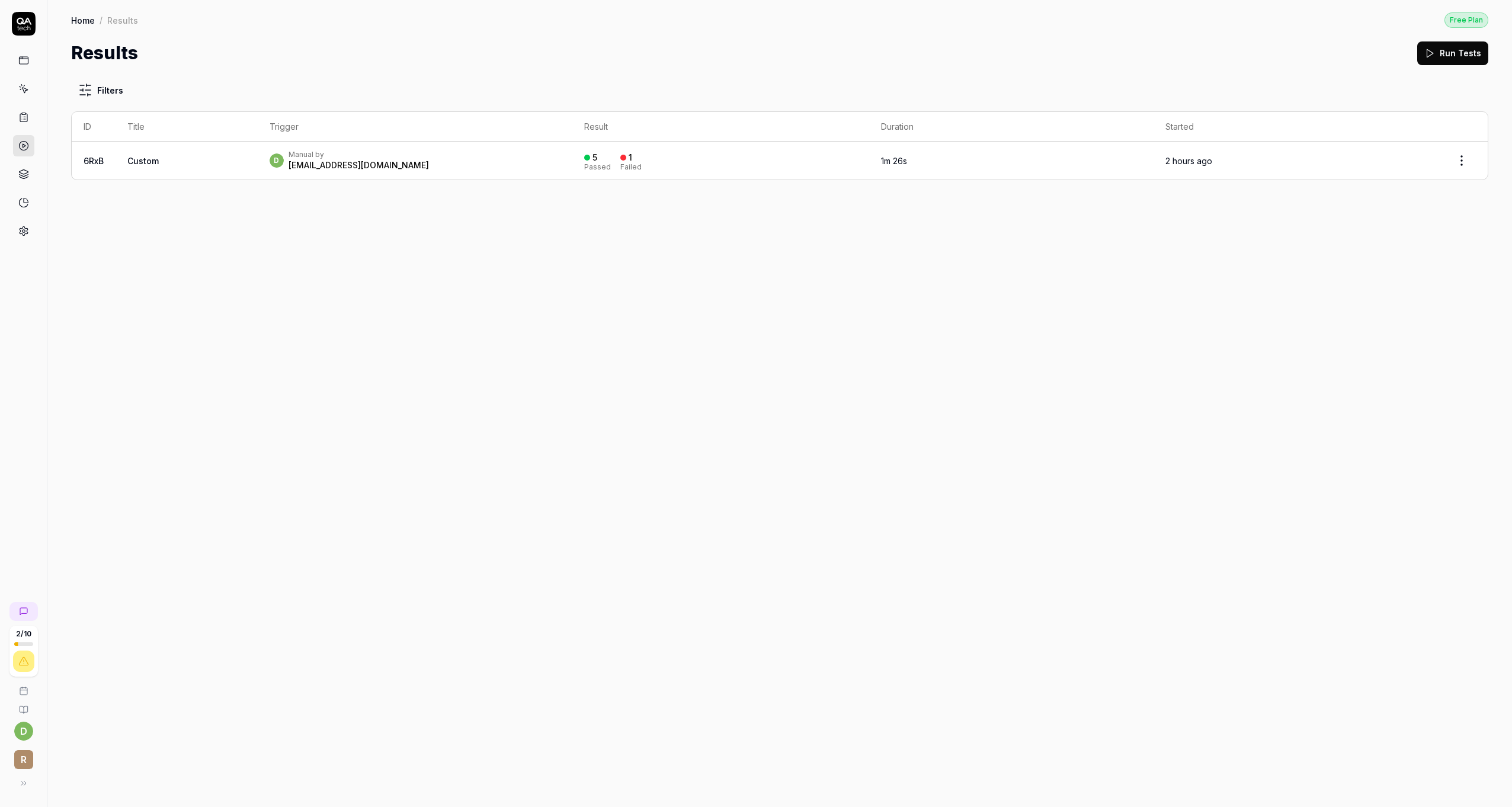
click at [24, 175] on icon at bounding box center [24, 174] width 11 height 11
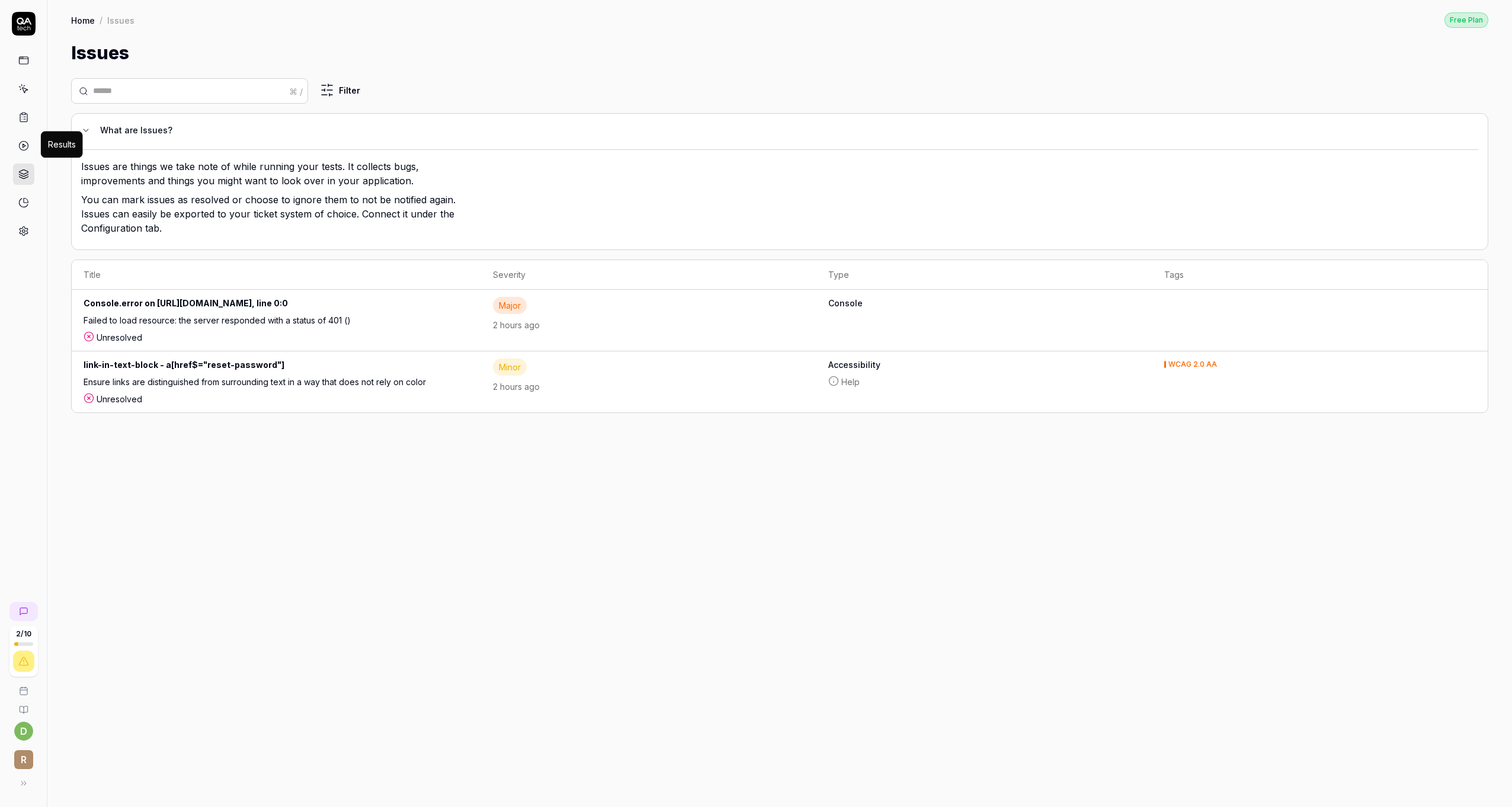
click at [24, 141] on icon at bounding box center [24, 146] width 11 height 11
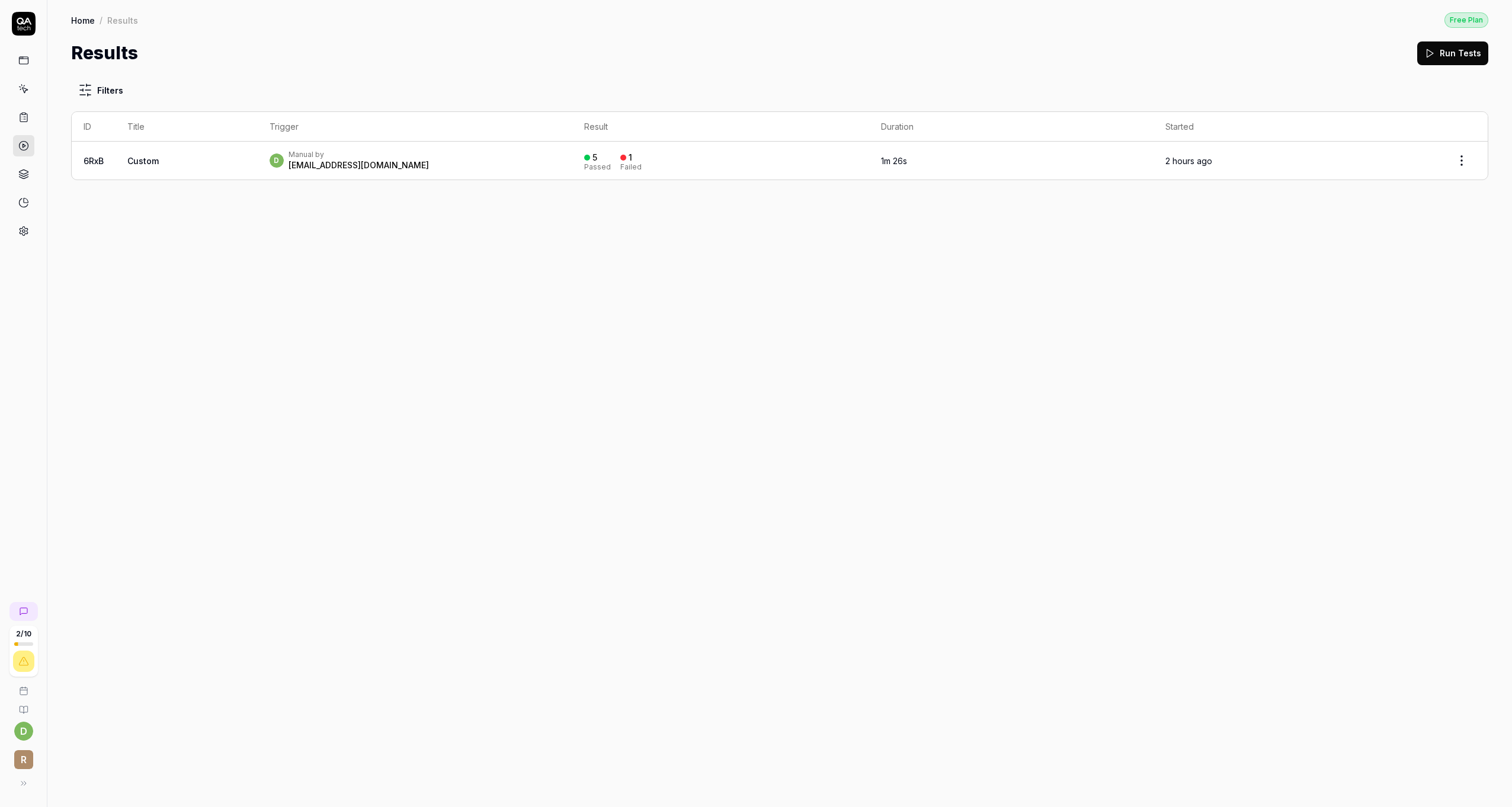
click at [23, 109] on link at bounding box center [24, 117] width 21 height 21
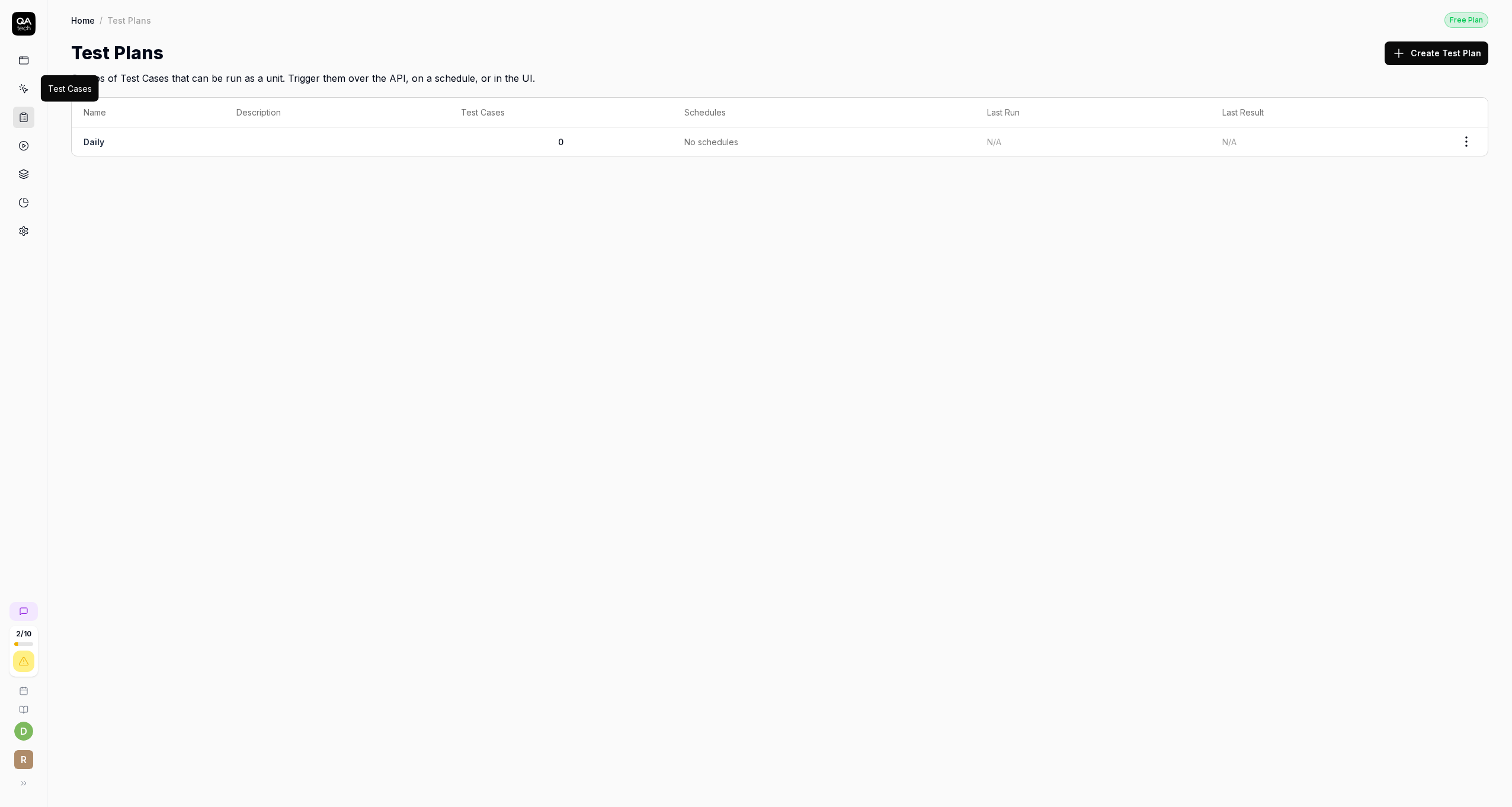
click at [26, 84] on icon at bounding box center [24, 89] width 11 height 11
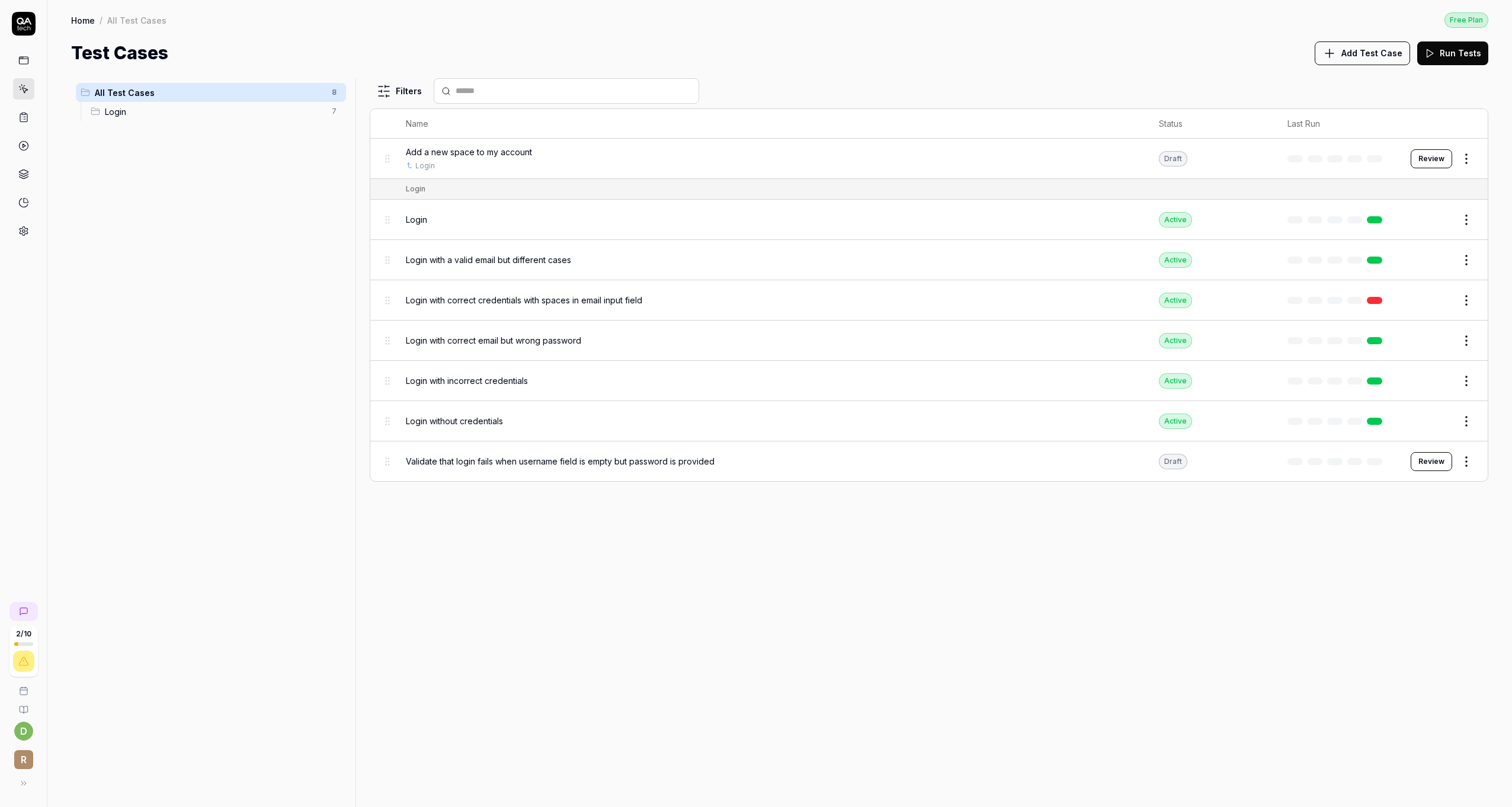
click at [1436, 158] on button "Review" at bounding box center [1431, 159] width 41 height 19
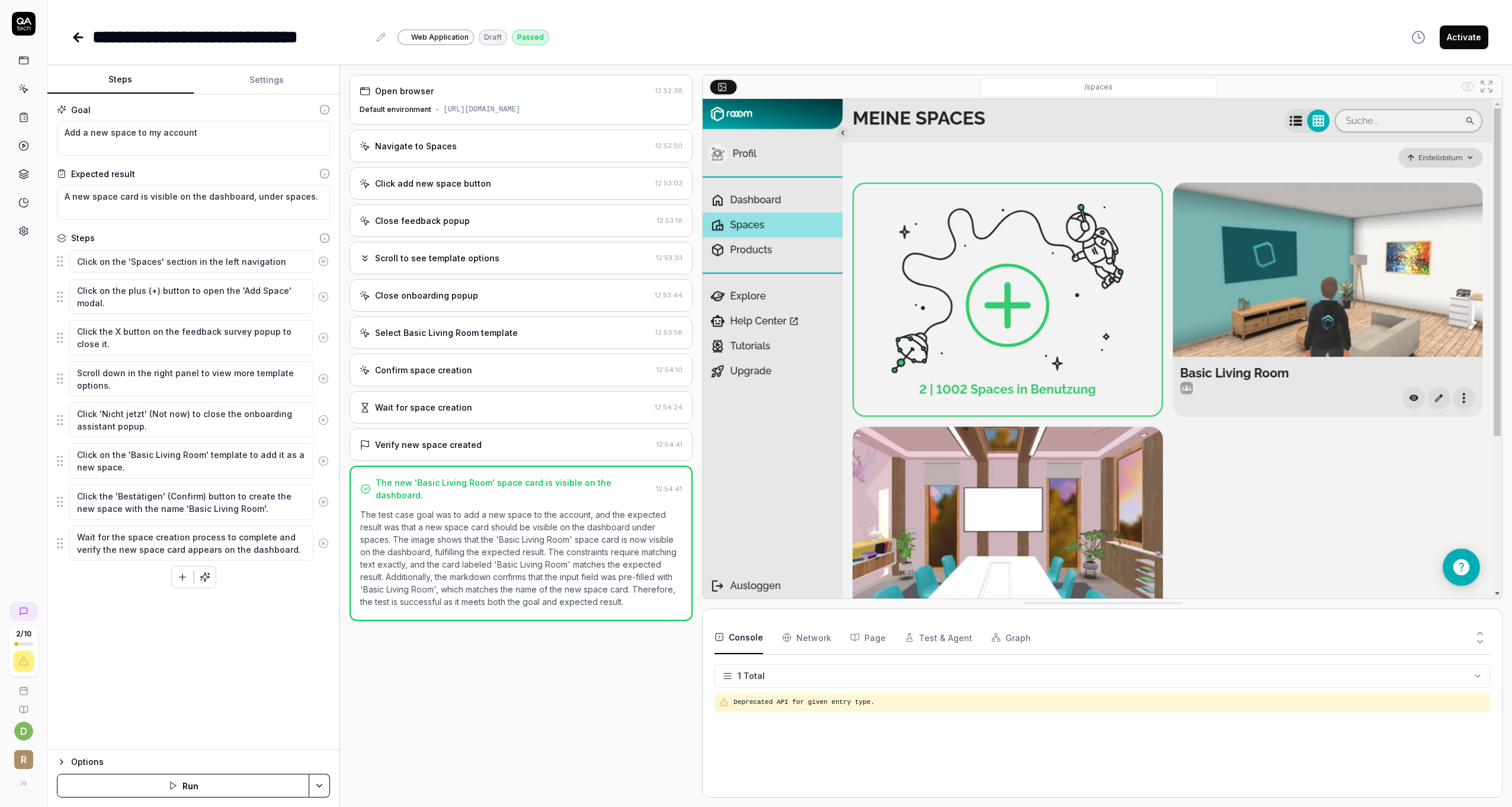
click at [1473, 46] on button "Activate" at bounding box center [1464, 37] width 49 height 24
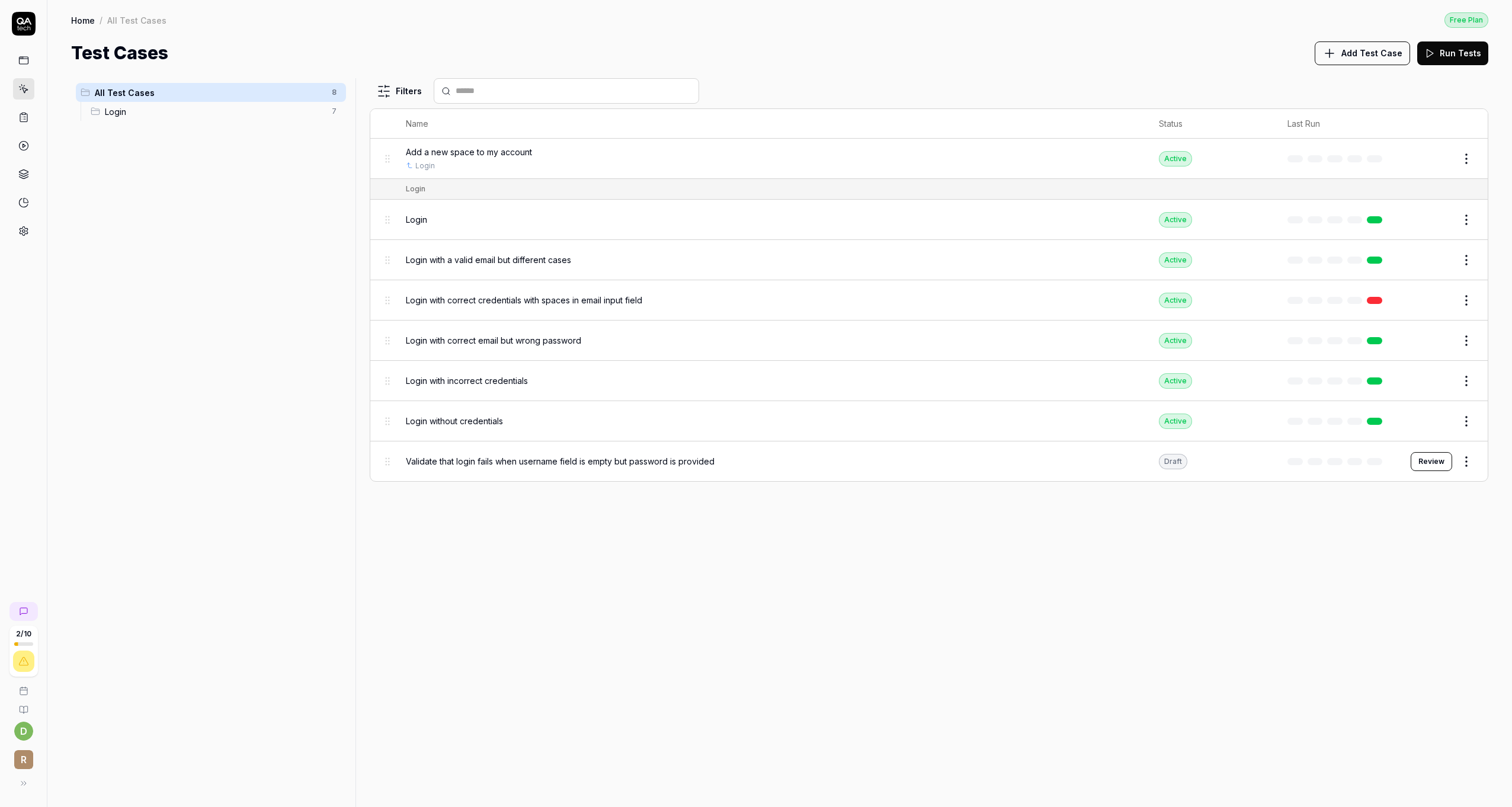
click at [1385, 49] on span "Add Test Case" at bounding box center [1371, 53] width 61 height 12
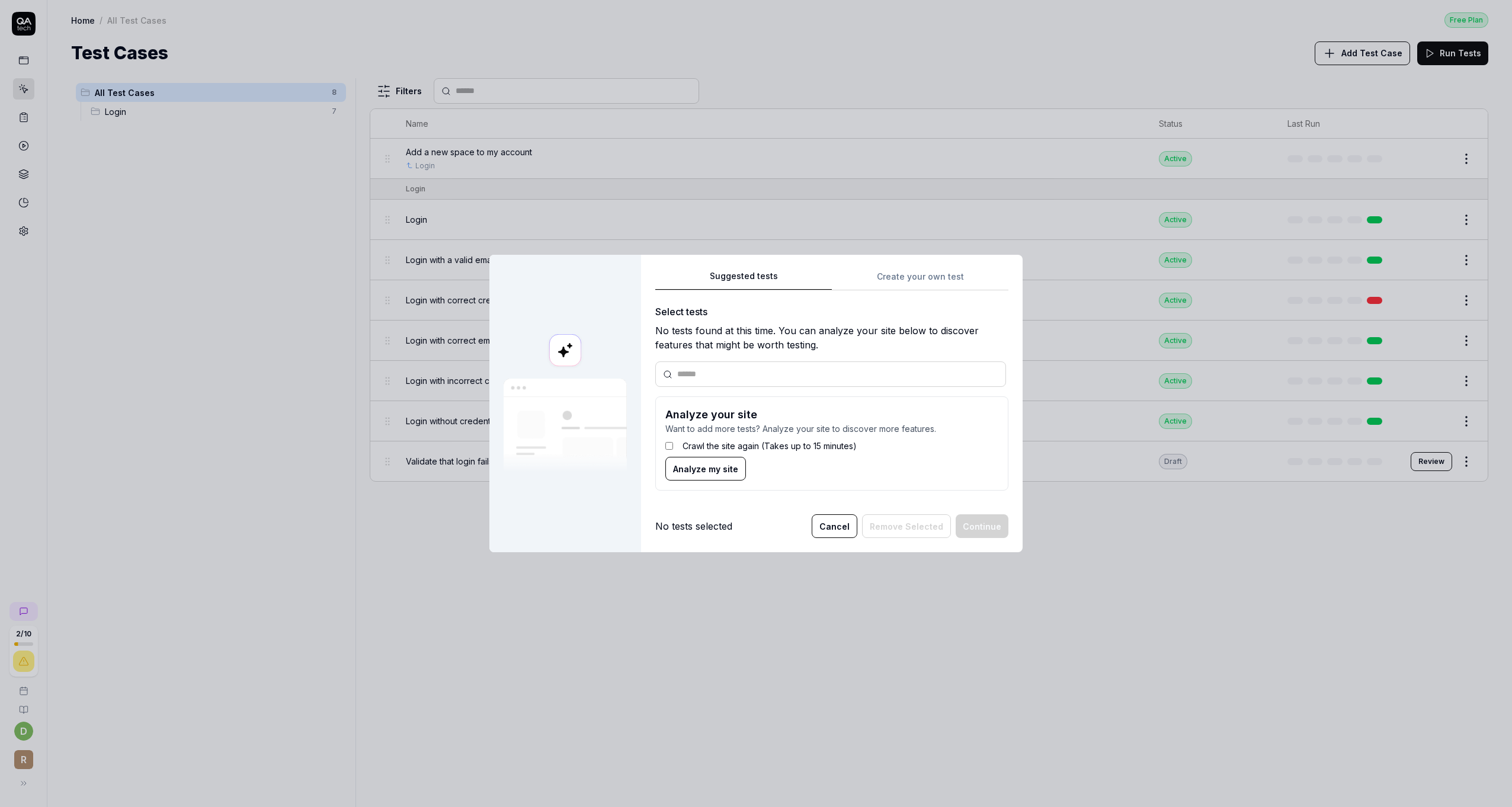
click at [912, 279] on div "Suggested tests Create your own test Select tests No tests found at this time. …" at bounding box center [832, 385] width 353 height 232
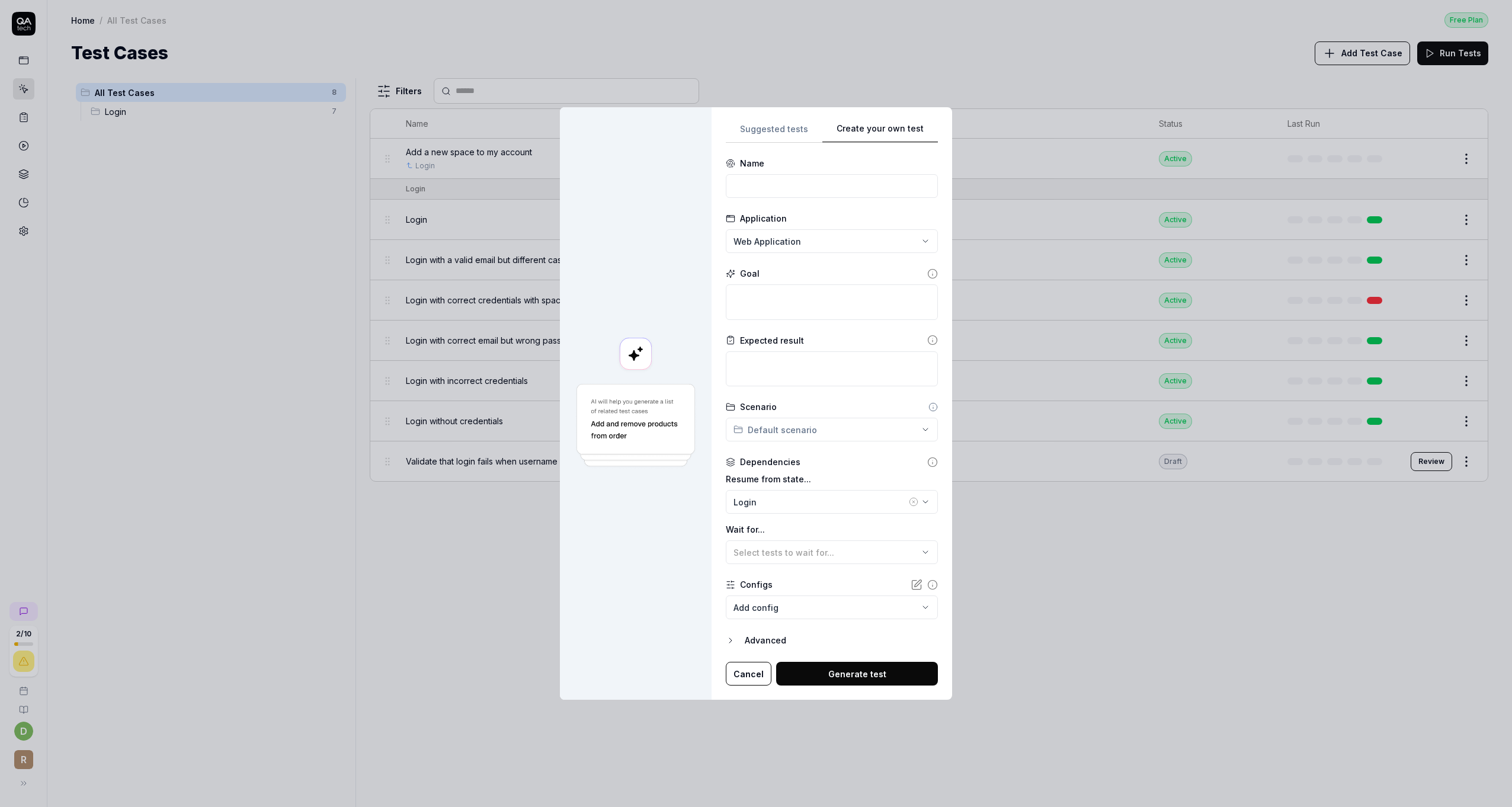
click at [762, 640] on div "Advanced" at bounding box center [841, 640] width 193 height 14
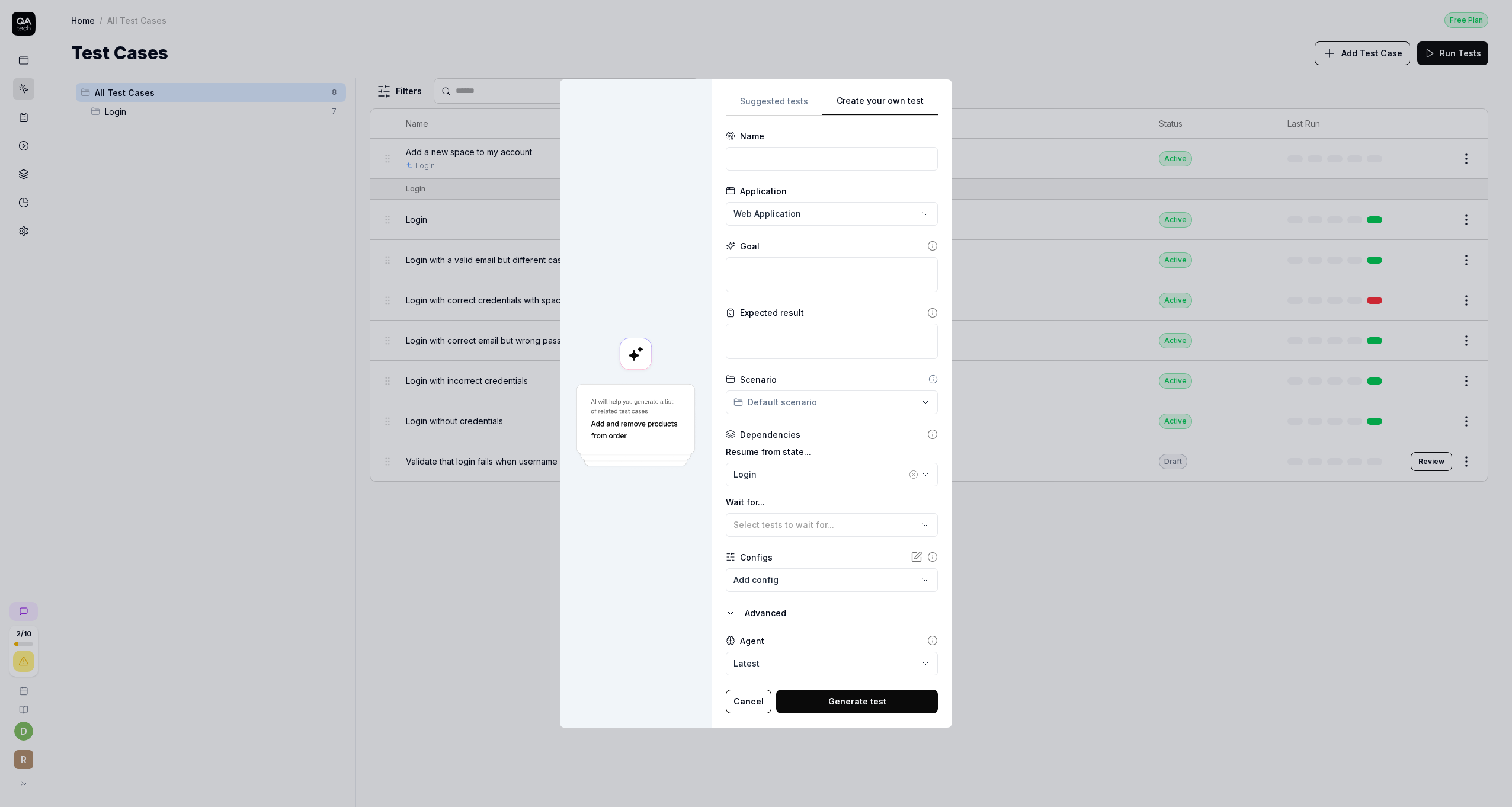
click at [750, 704] on button "Cancel" at bounding box center [749, 701] width 46 height 24
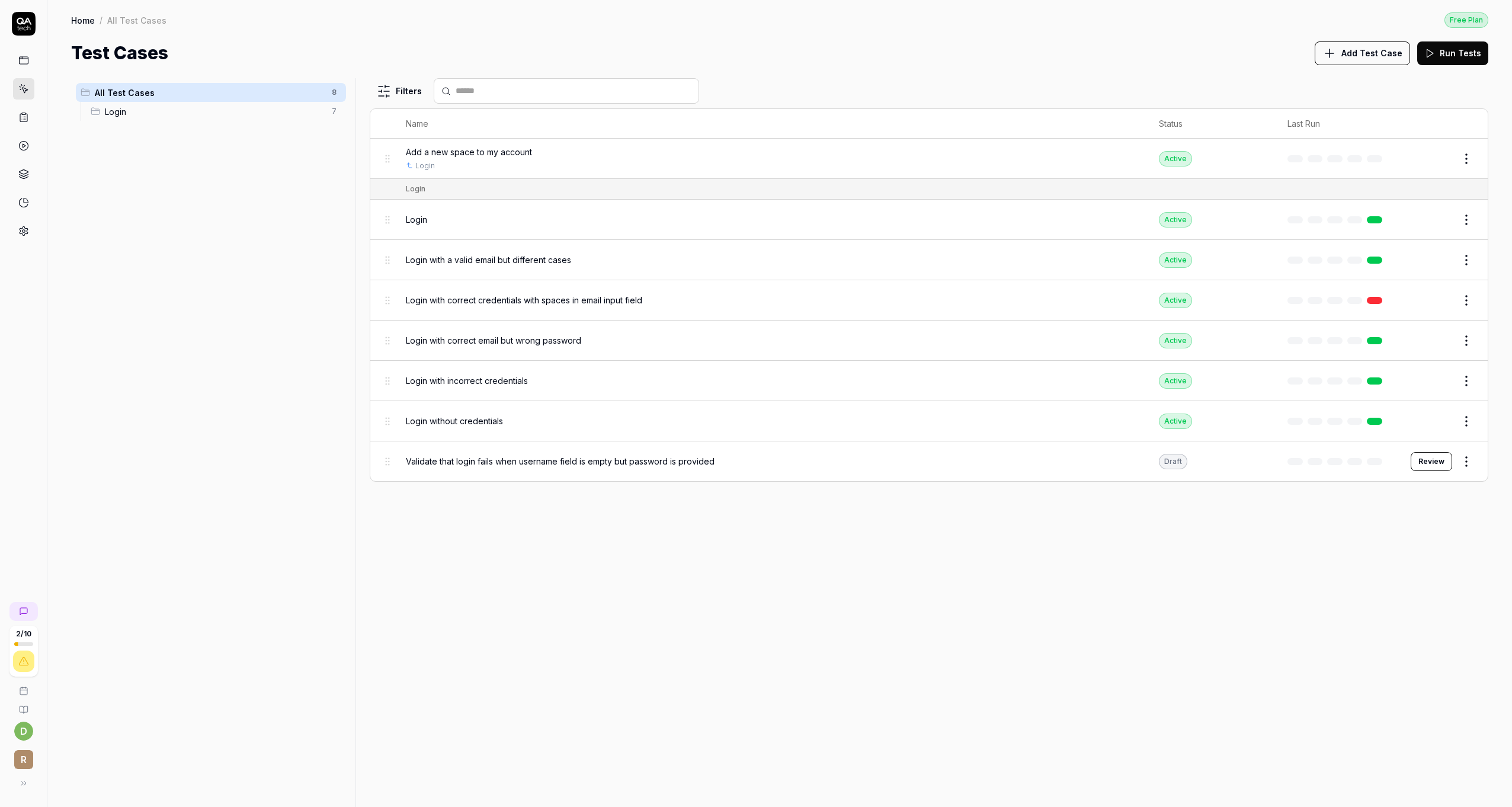
click at [1371, 54] on span "Add Test Case" at bounding box center [1371, 53] width 61 height 12
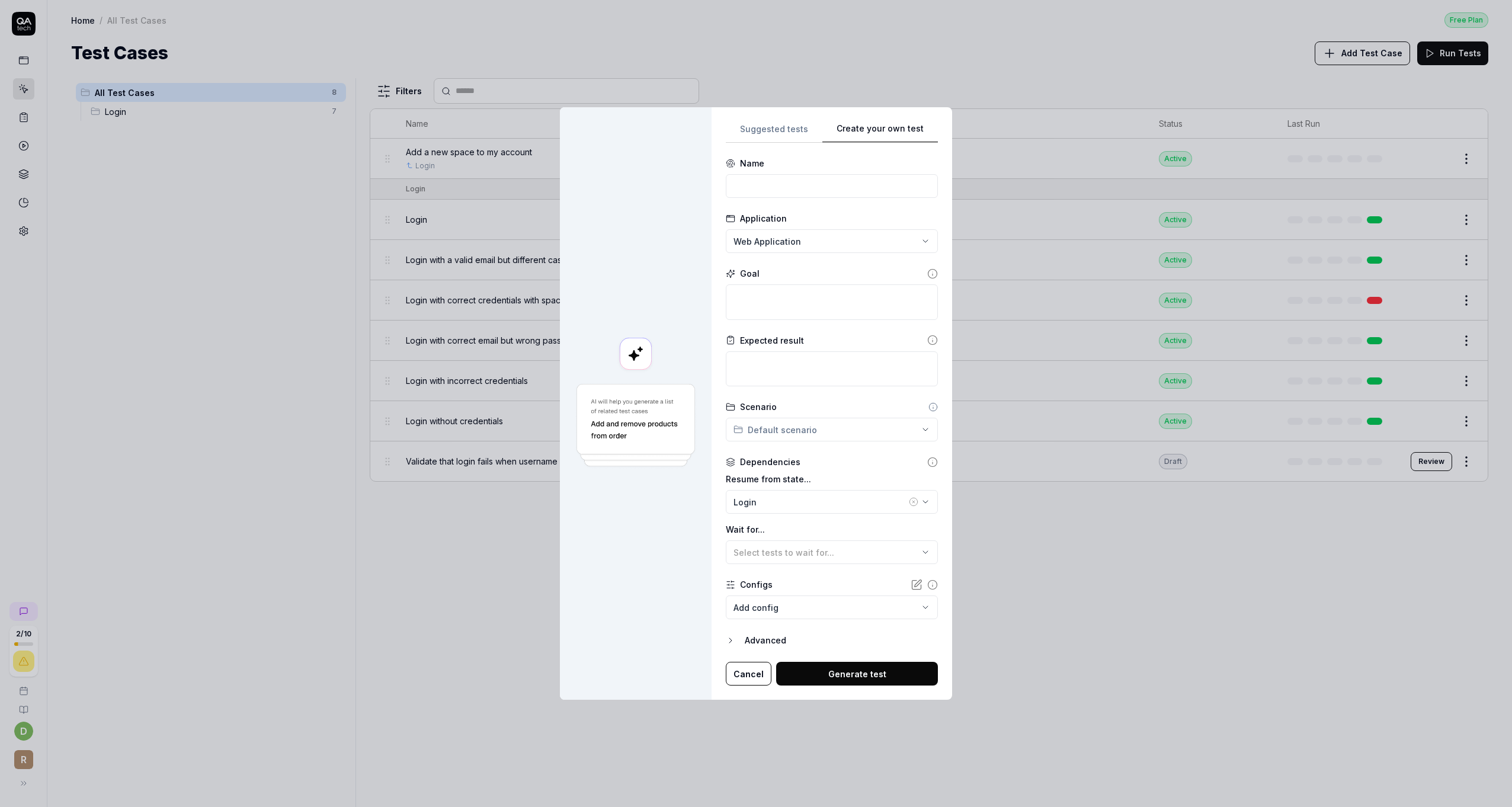
click at [790, 129] on div "**********" at bounding box center [756, 403] width 1512 height 807
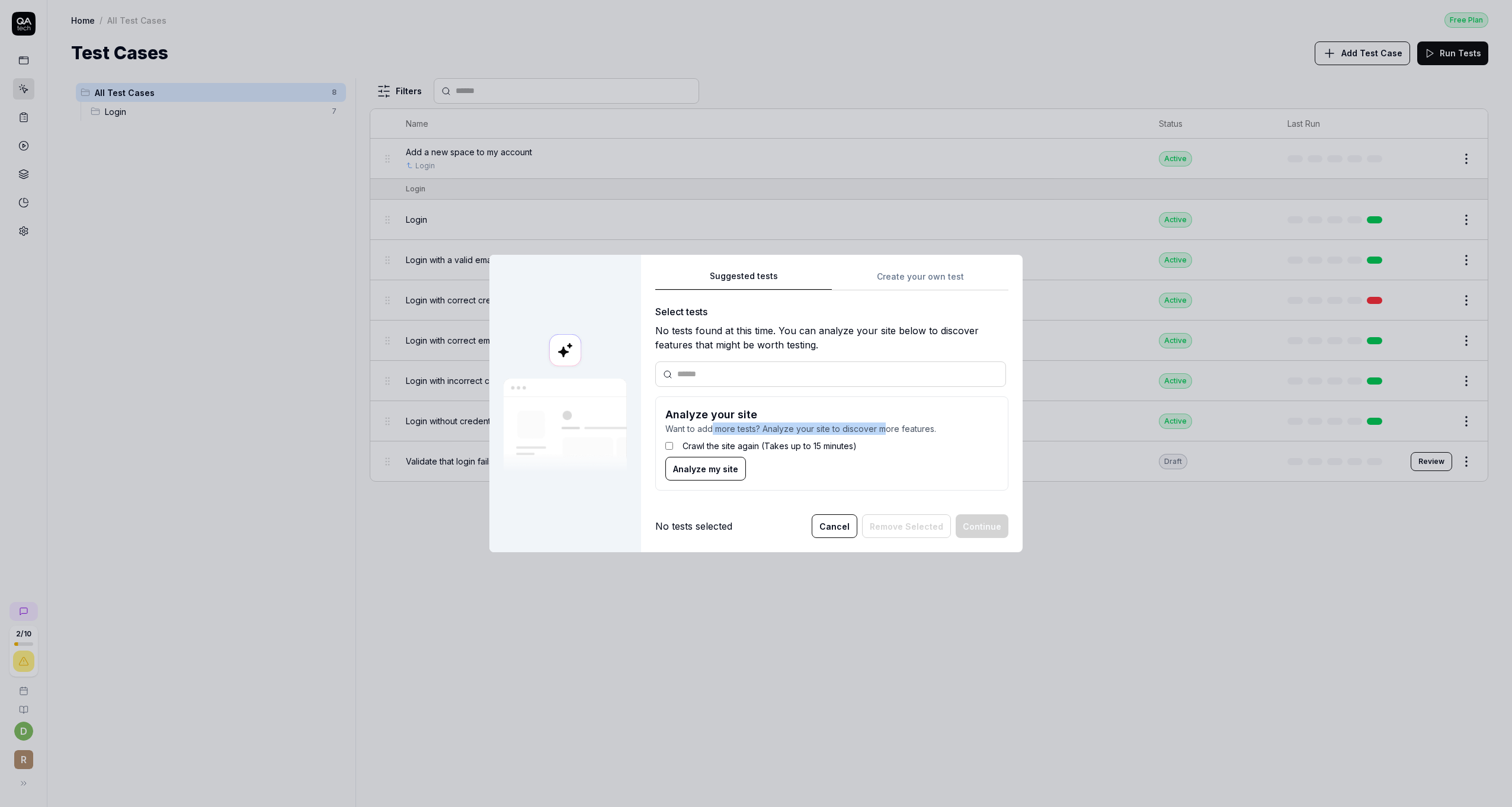
drag, startPoint x: 710, startPoint y: 430, endPoint x: 884, endPoint y: 433, distance: 174.0
click at [884, 433] on p "Want to add more tests? Analyze your site to discover more features." at bounding box center [832, 428] width 333 height 12
drag, startPoint x: 884, startPoint y: 433, endPoint x: 851, endPoint y: 434, distance: 33.0
click at [851, 434] on p "Want to add more tests? Analyze your site to discover more features." at bounding box center [832, 428] width 333 height 12
click at [821, 432] on p "Want to add more tests? Analyze your site to discover more features." at bounding box center [832, 428] width 333 height 12
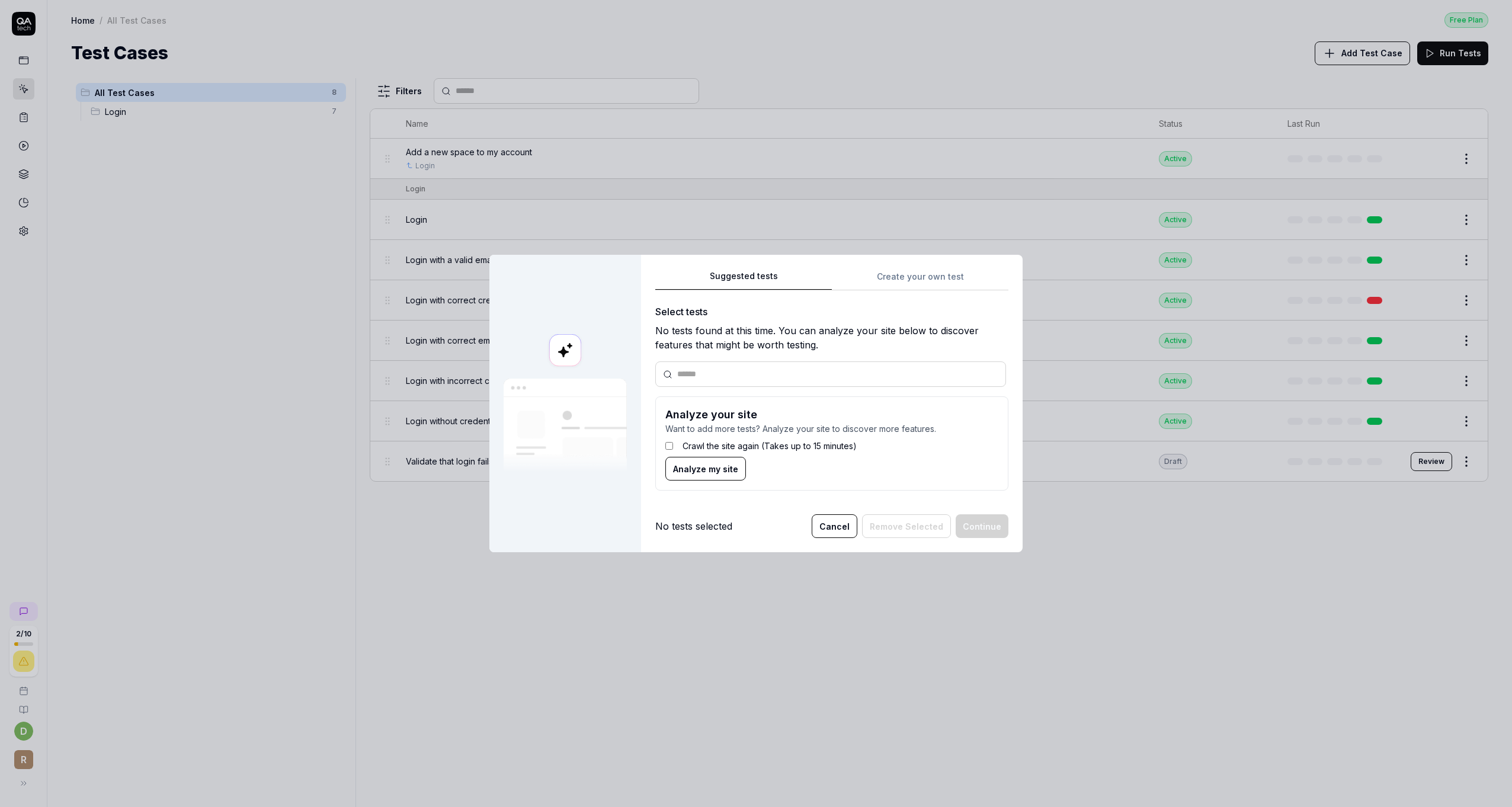
click at [907, 276] on div "Suggested tests Create your own test Select tests No tests found at this time. …" at bounding box center [832, 385] width 353 height 232
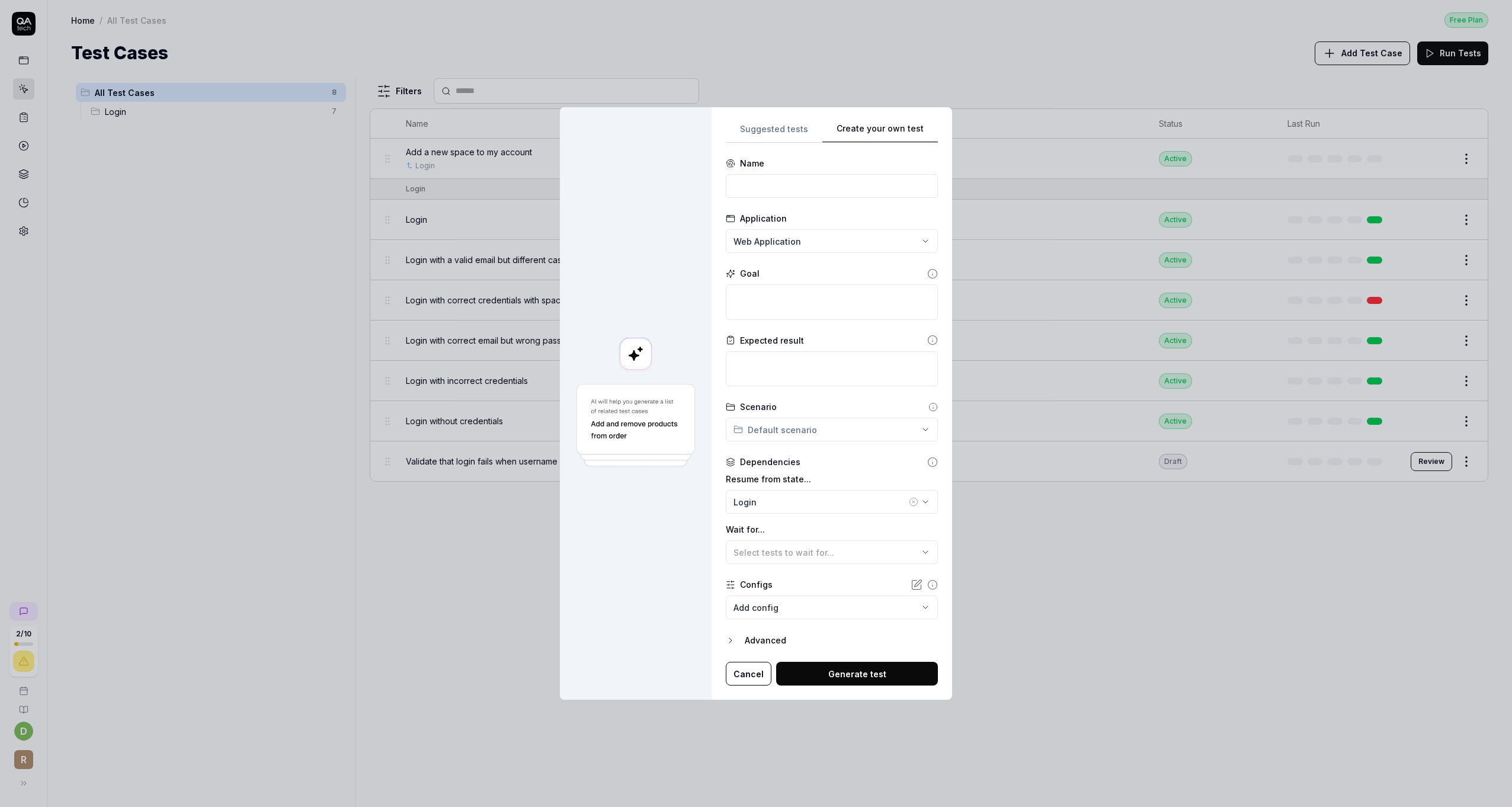
click at [772, 137] on div "**********" at bounding box center [756, 403] width 1512 height 807
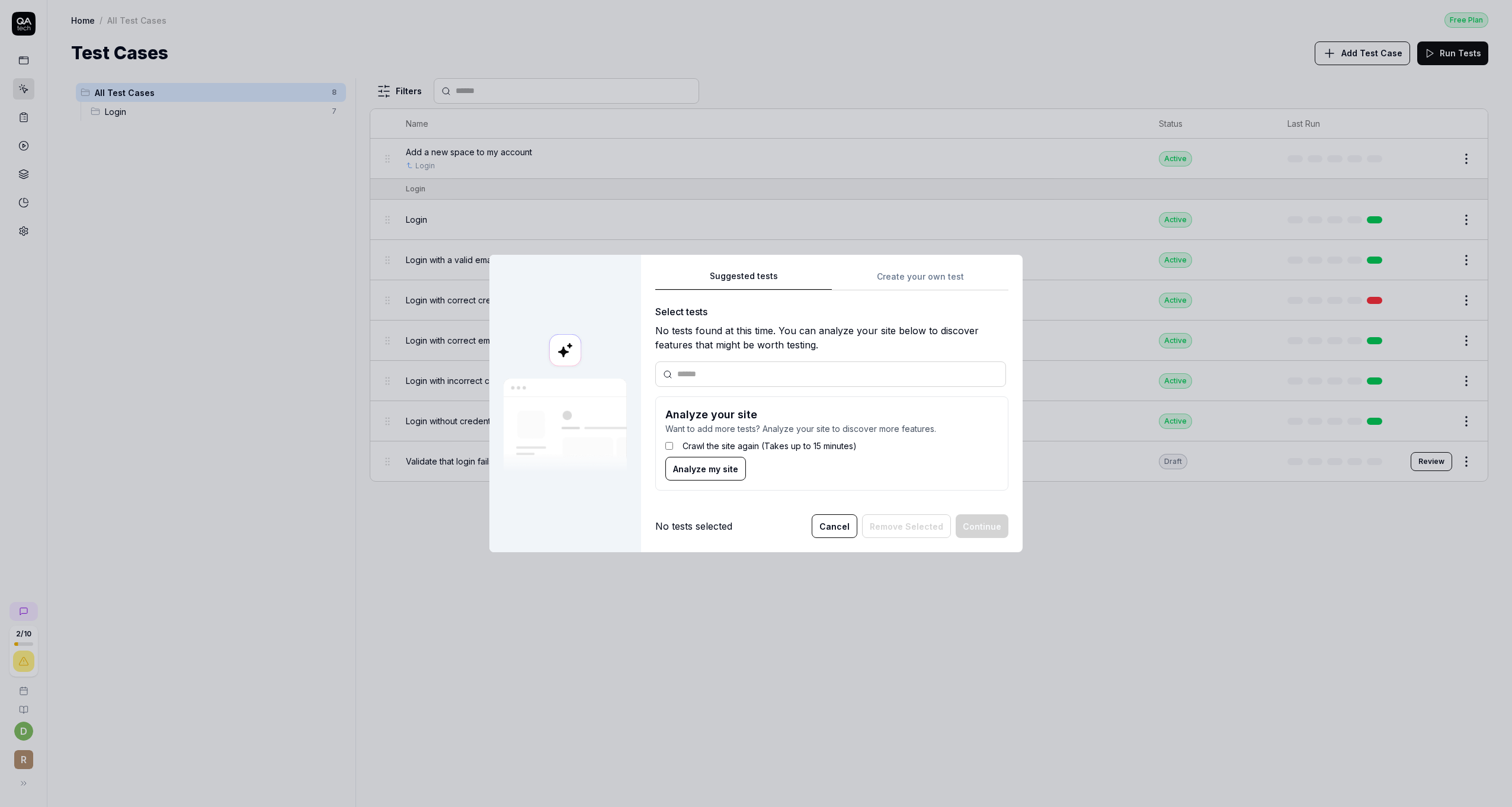
click at [842, 523] on button "Cancel" at bounding box center [835, 526] width 46 height 24
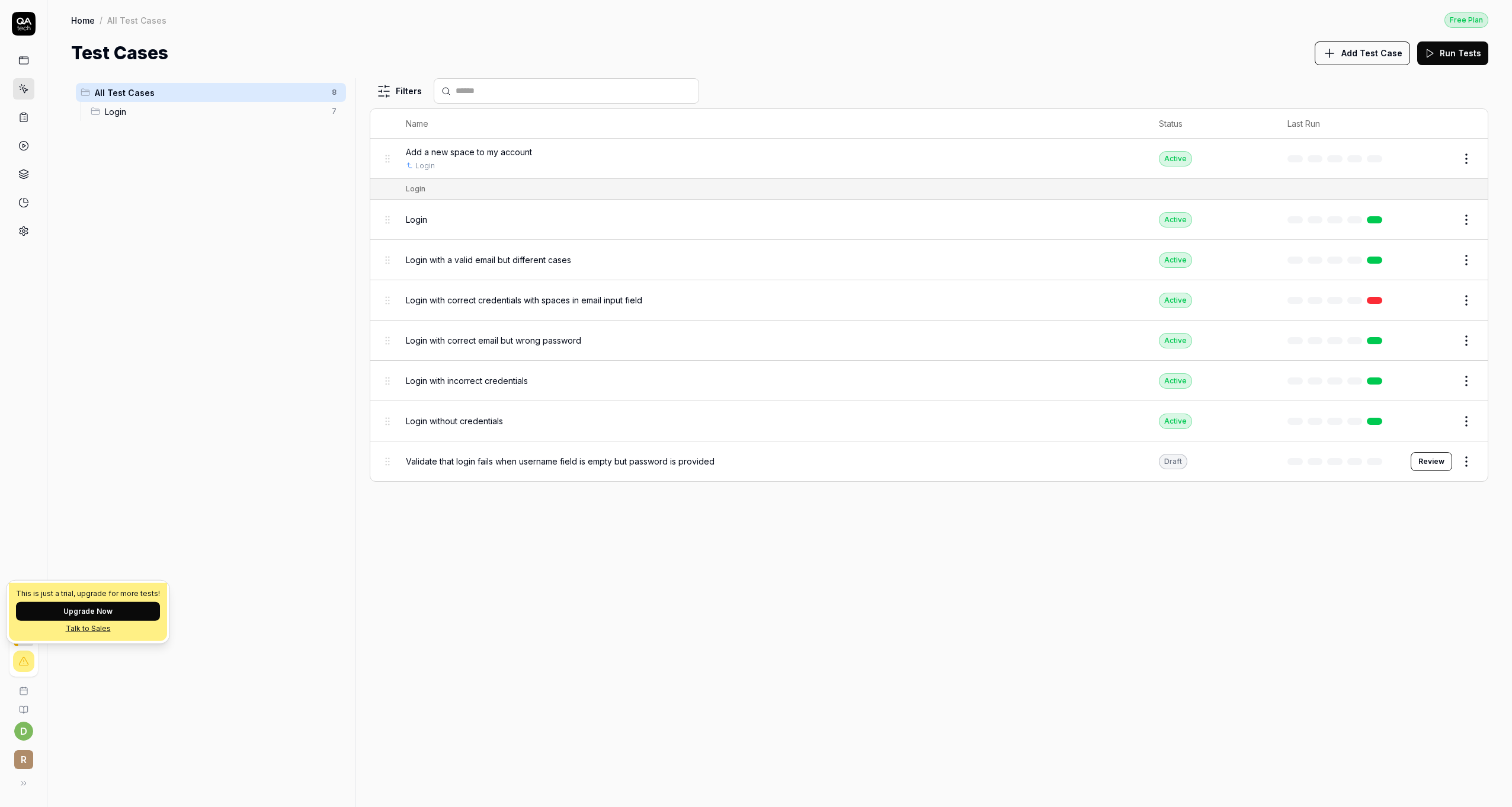
click at [77, 609] on button "Upgrade Now" at bounding box center [88, 611] width 144 height 19
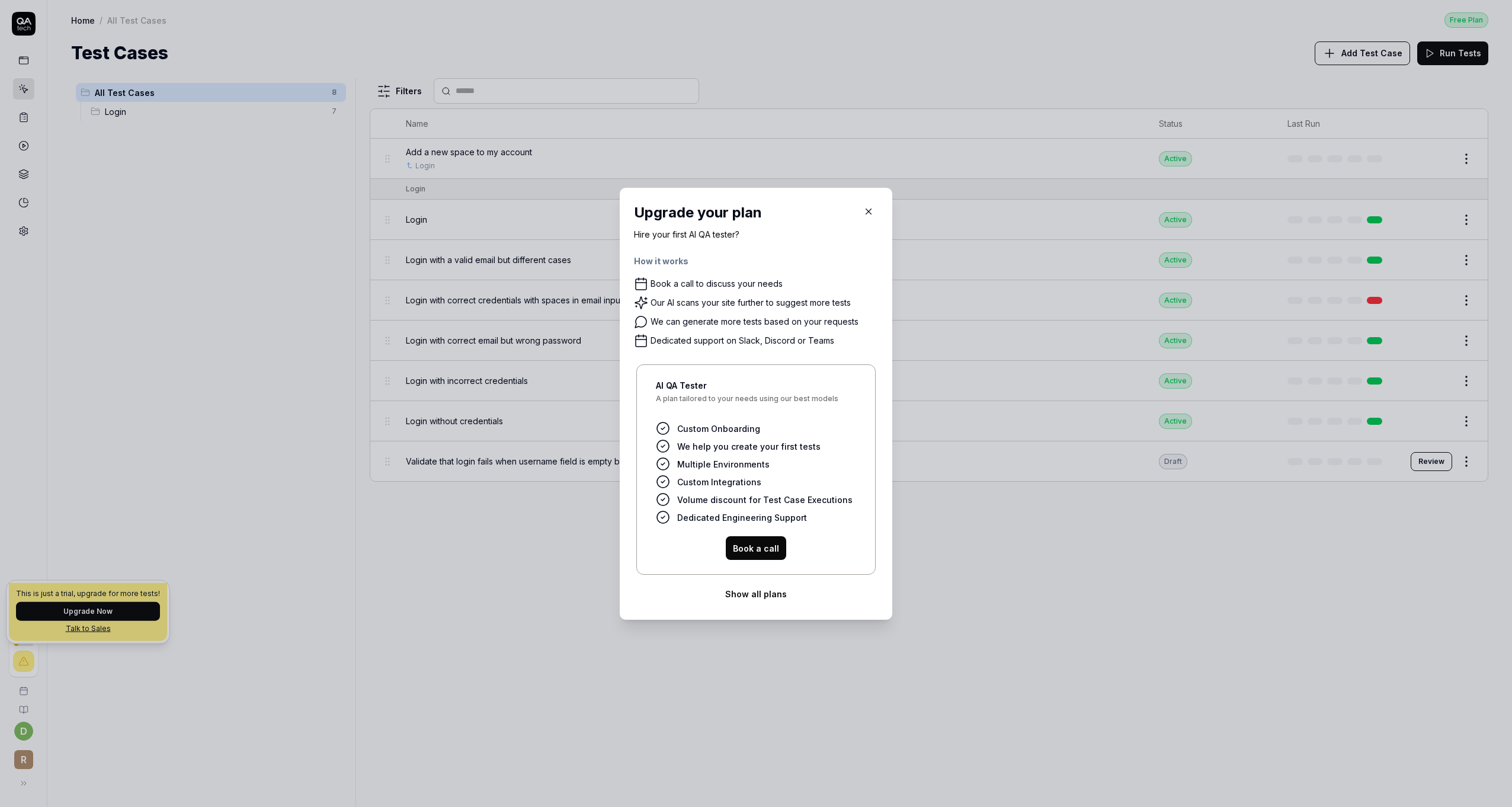
click at [741, 592] on button "Show all plans" at bounding box center [756, 593] width 244 height 24
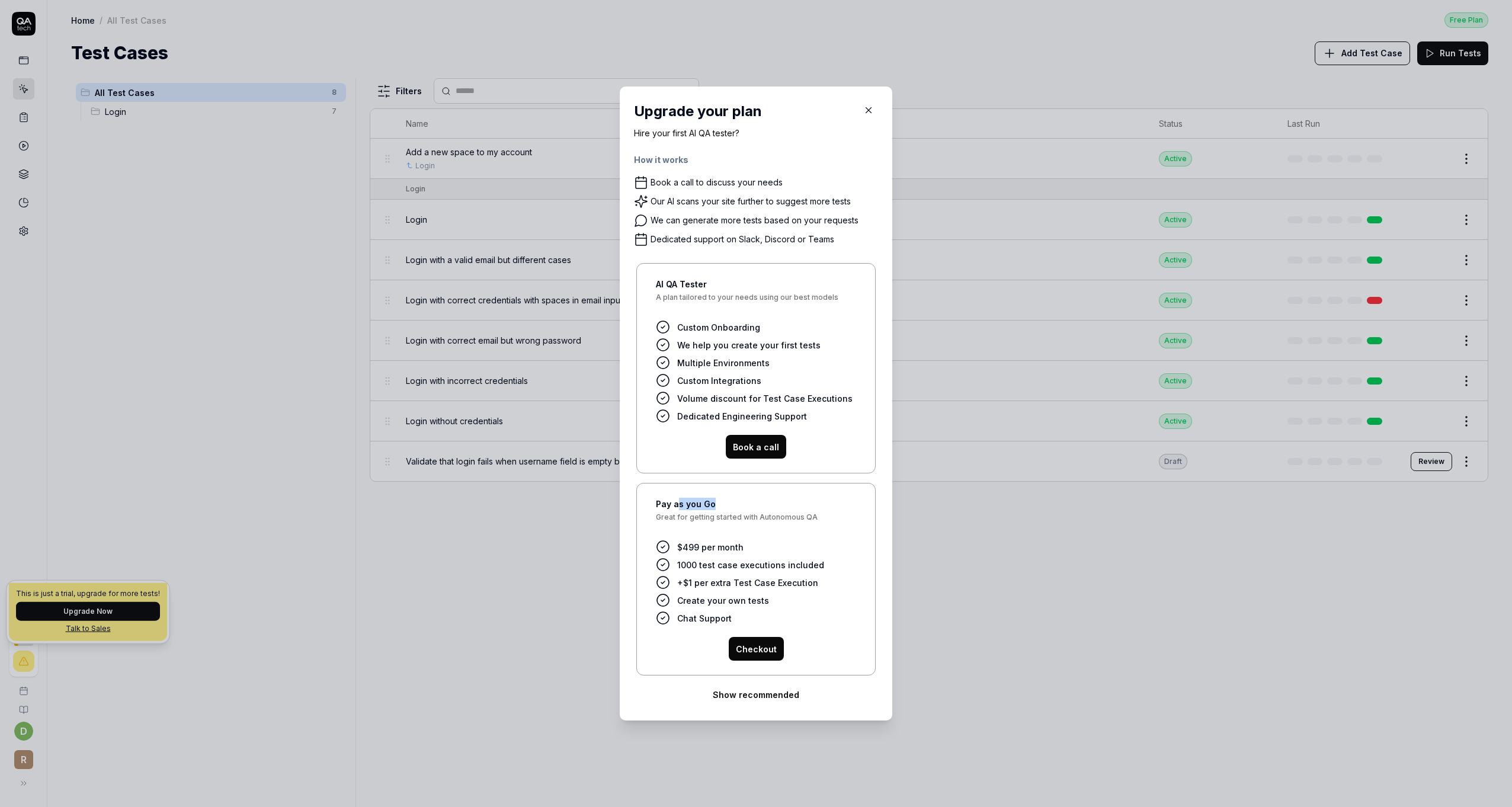
drag, startPoint x: 680, startPoint y: 508, endPoint x: 713, endPoint y: 509, distance: 33.0
click at [713, 509] on h4 "Pay as you Go" at bounding box center [756, 504] width 200 height 12
drag, startPoint x: 713, startPoint y: 509, endPoint x: 700, endPoint y: 563, distance: 55.5
click at [700, 563] on span "1000 test case executions included" at bounding box center [751, 565] width 147 height 12
drag, startPoint x: 700, startPoint y: 563, endPoint x: 698, endPoint y: 581, distance: 18.1
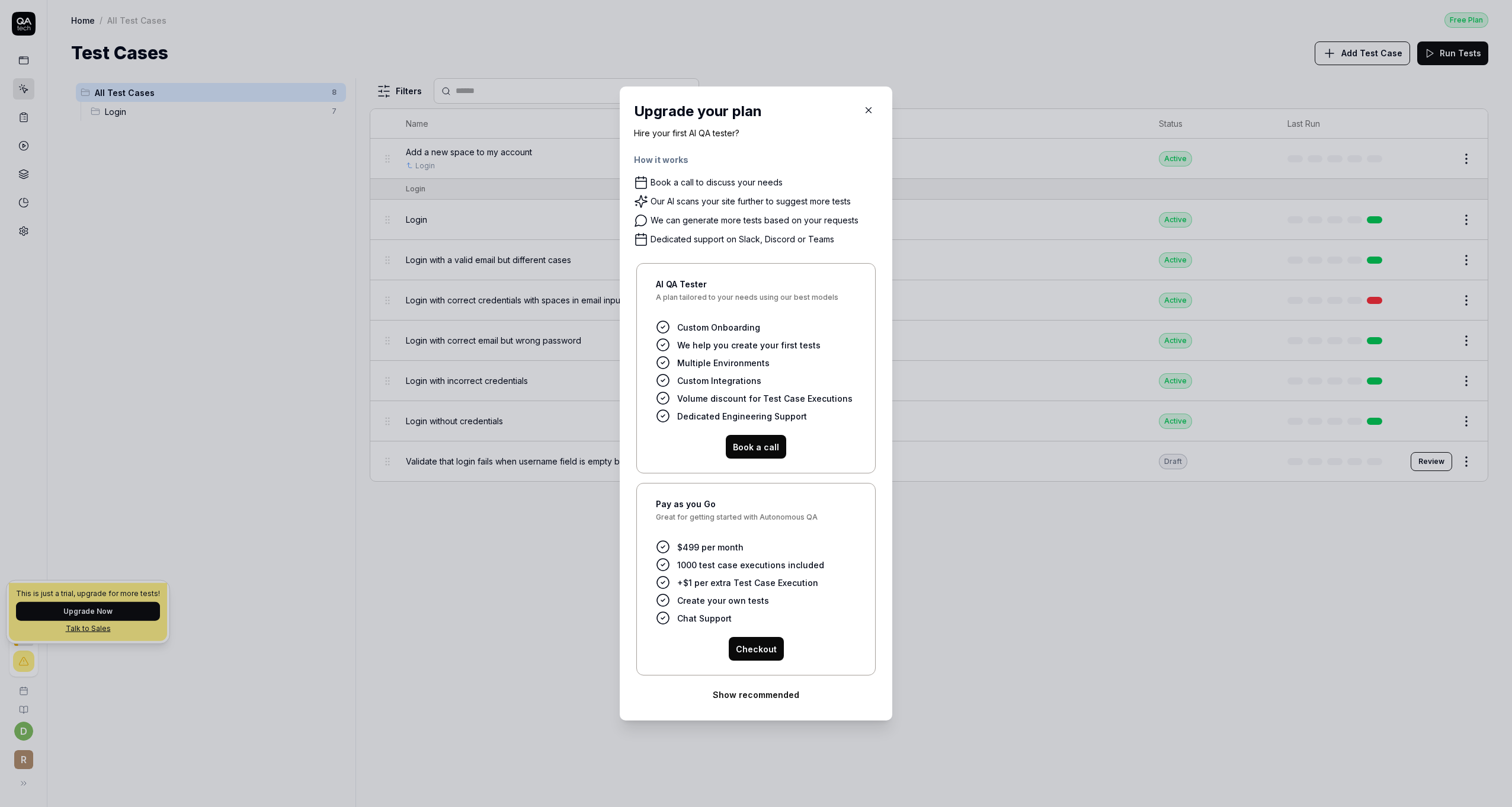
click at [698, 581] on span "+$1 per extra Test Case Execution" at bounding box center [747, 583] width 141 height 12
click at [768, 596] on li "Create your own tests" at bounding box center [756, 600] width 200 height 14
click at [779, 695] on button "Show recommended" at bounding box center [756, 694] width 244 height 24
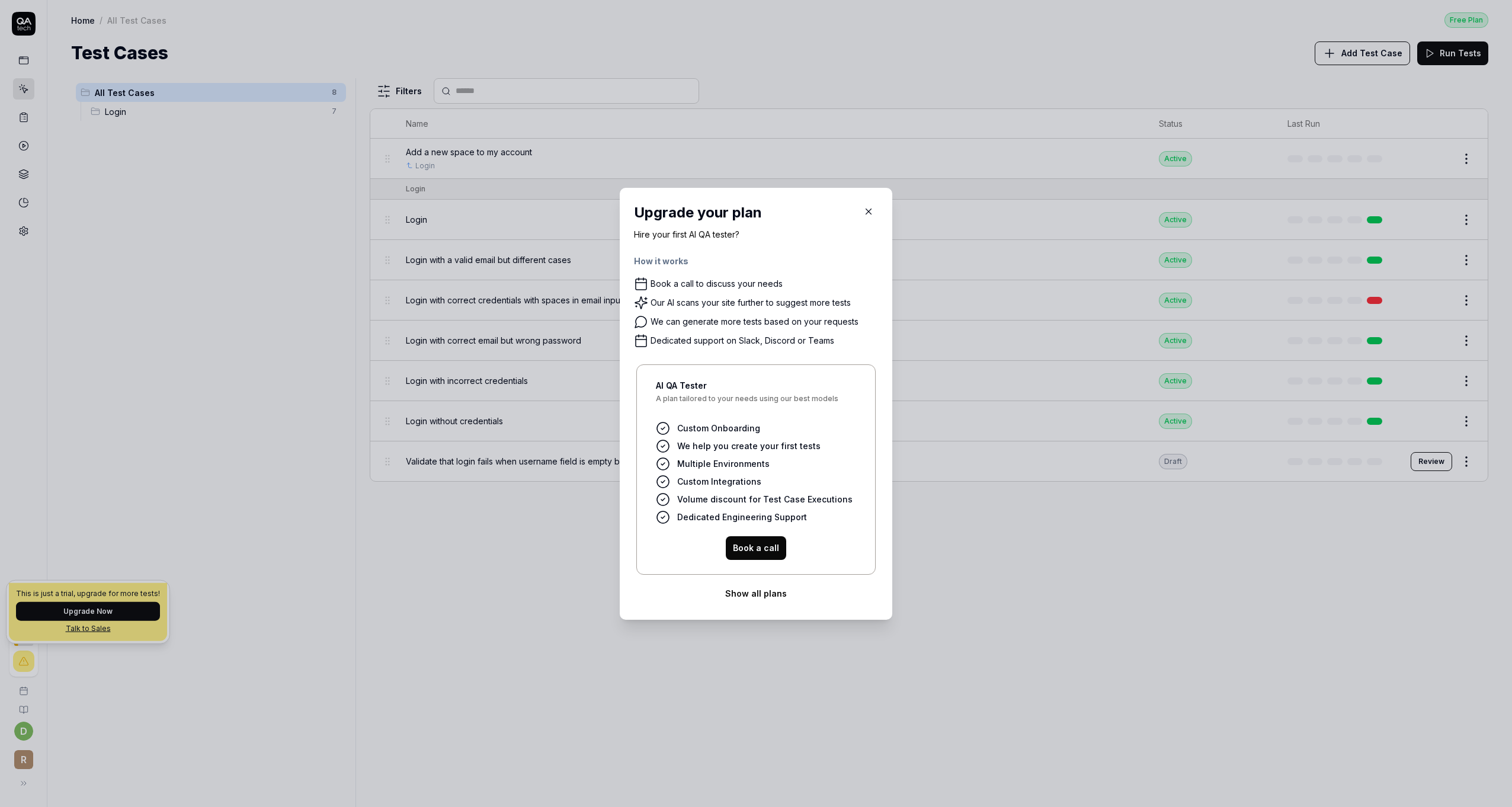
click at [867, 214] on icon "button" at bounding box center [868, 212] width 11 height 11
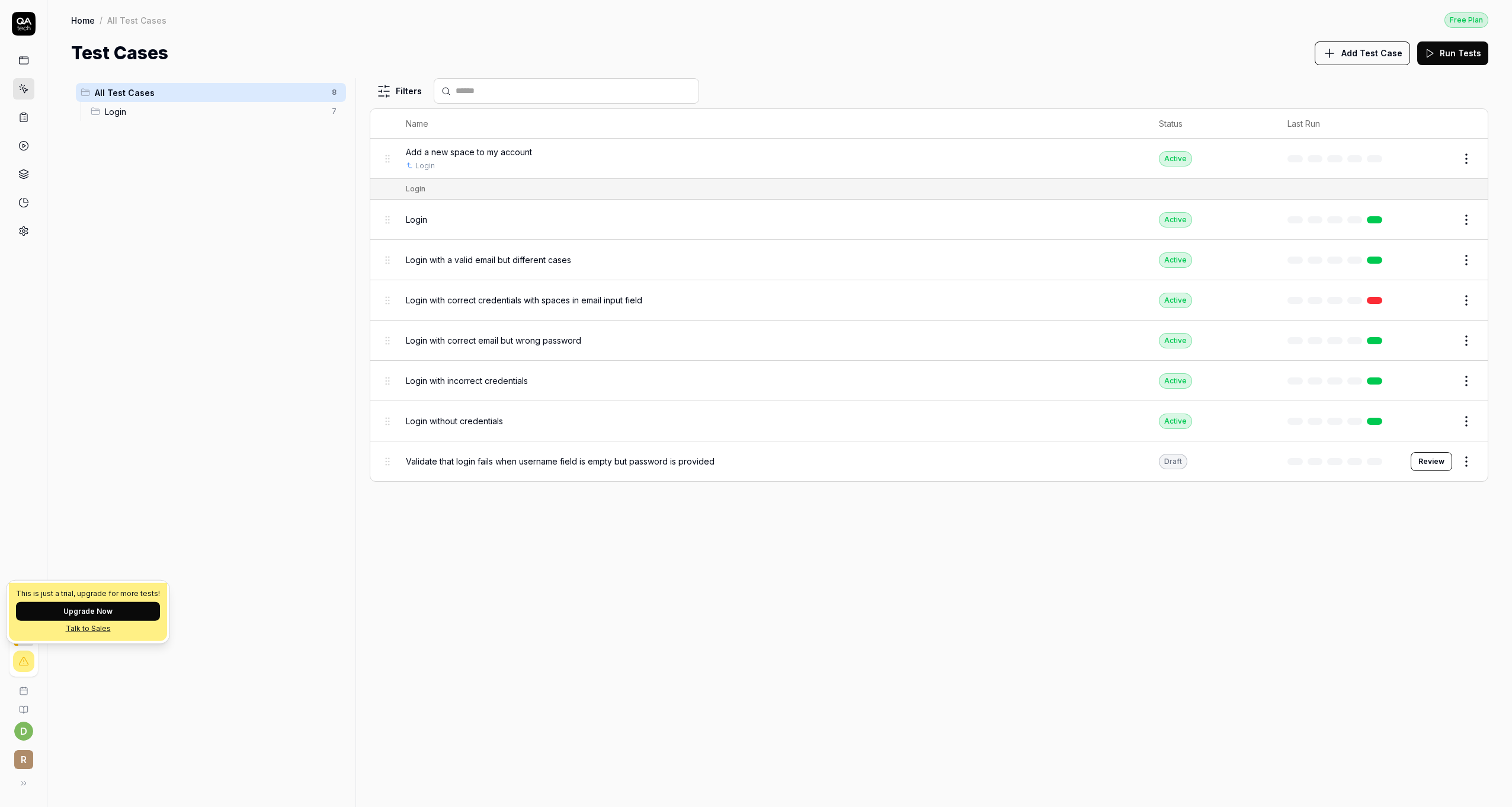
drag, startPoint x: 79, startPoint y: 675, endPoint x: 62, endPoint y: 672, distance: 17.3
click at [76, 675] on div "All Test Cases 8 Login 7" at bounding box center [211, 435] width 279 height 715
click at [99, 666] on div "All Test Cases 8 Login 7" at bounding box center [211, 435] width 279 height 715
click at [23, 32] on icon at bounding box center [24, 24] width 24 height 24
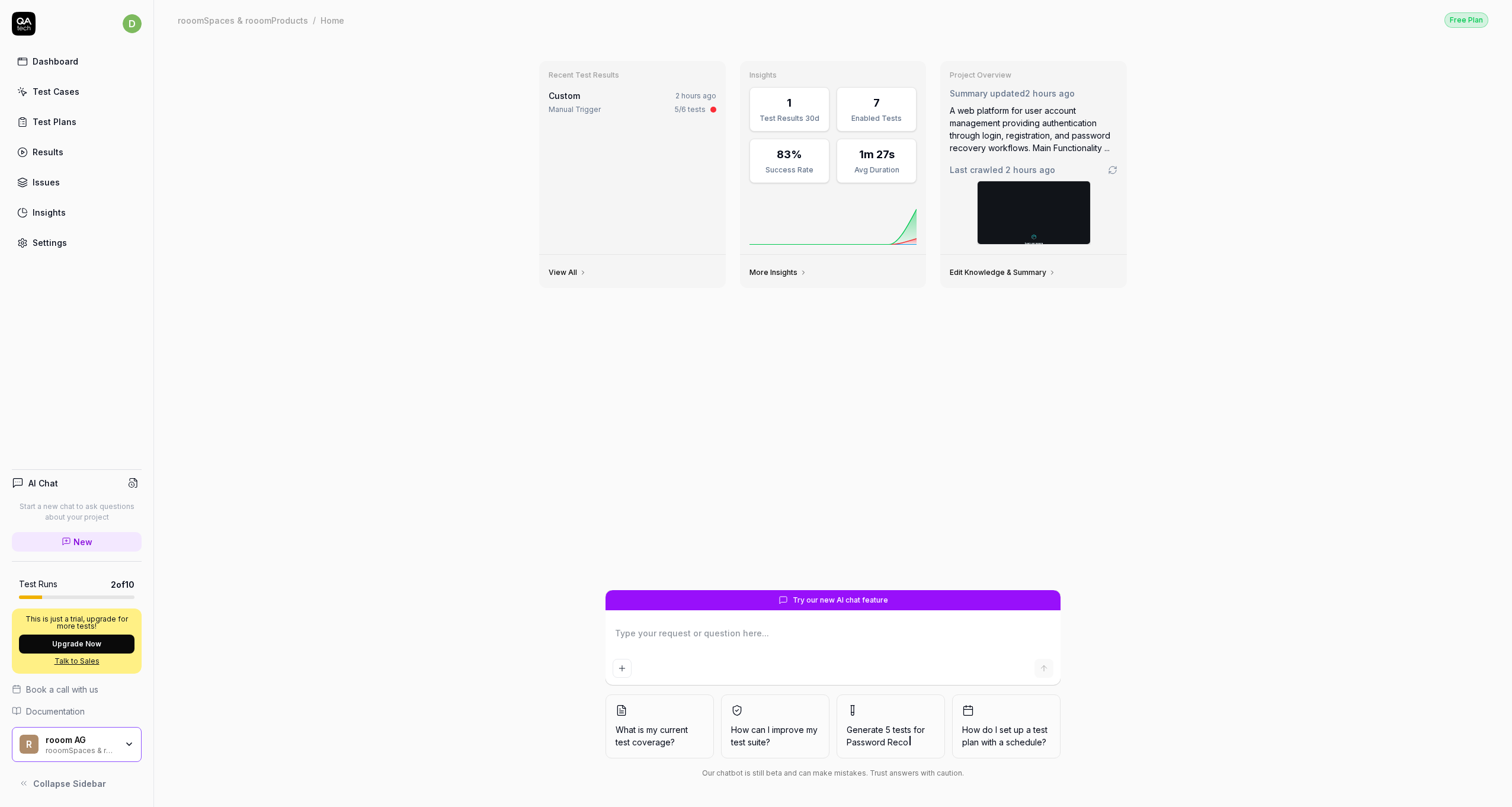
click at [835, 643] on textarea at bounding box center [832, 639] width 441 height 29
click at [672, 635] on textarea at bounding box center [832, 639] width 441 height 29
click at [668, 630] on textarea at bounding box center [832, 639] width 441 height 29
click at [667, 647] on textarea at bounding box center [832, 639] width 441 height 29
click at [704, 637] on textarea at bounding box center [832, 639] width 441 height 29
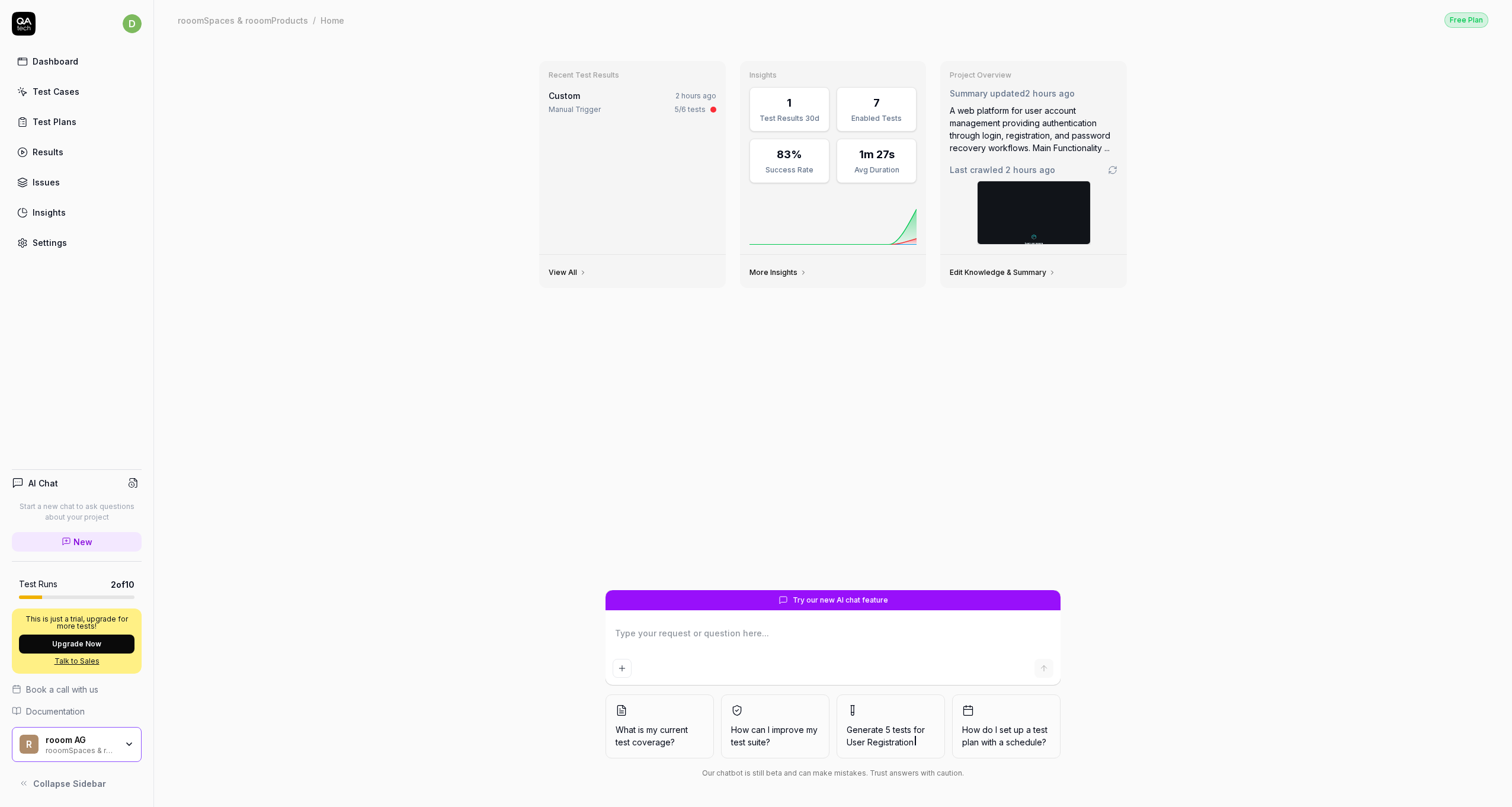
type textarea "*"
type textarea "h"
type textarea "*"
type textarea "he"
type textarea "*"
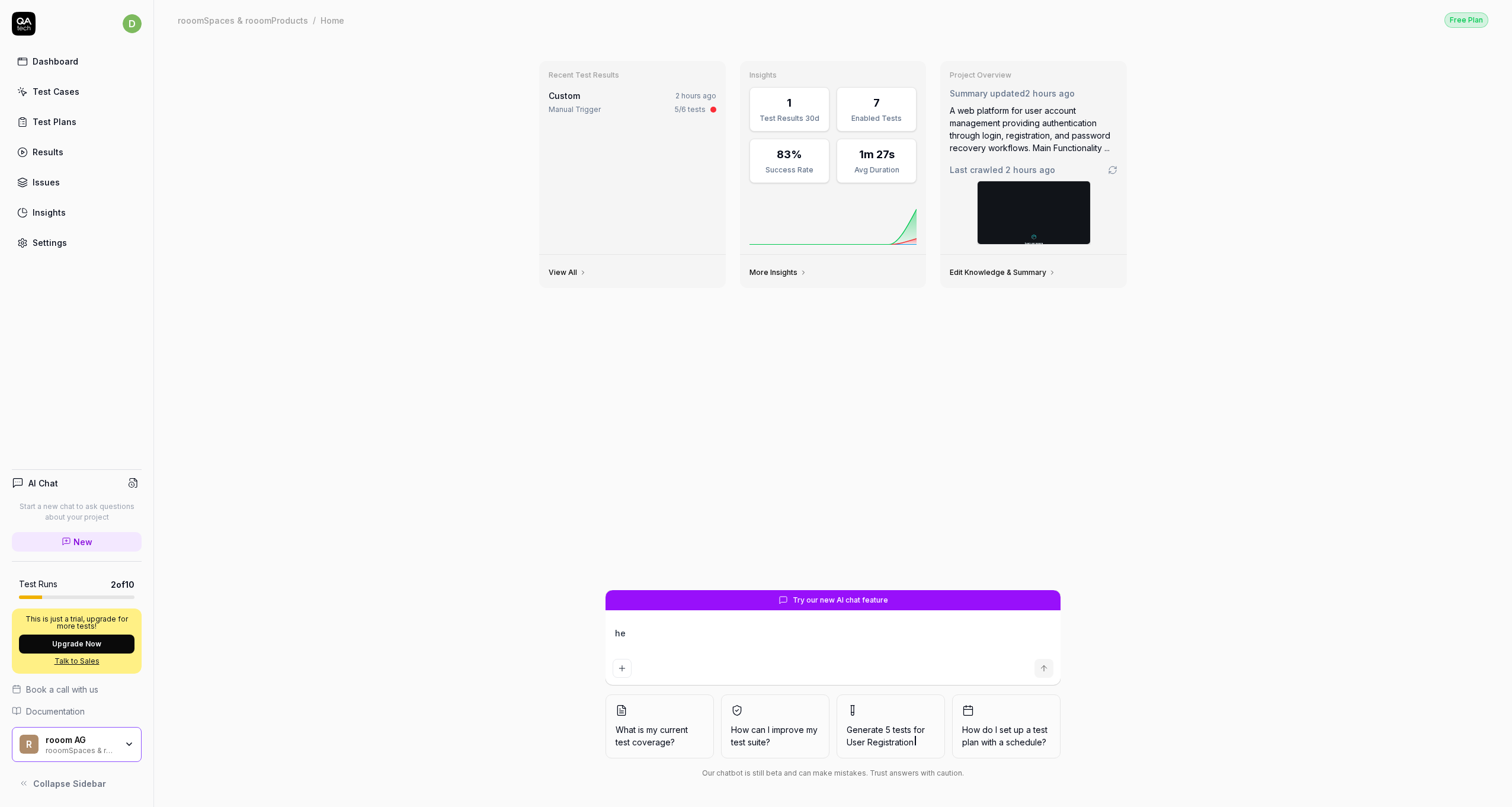
type textarea "her"
type textarea "*"
type textarea "here"
type textarea "*"
type textarea "here"
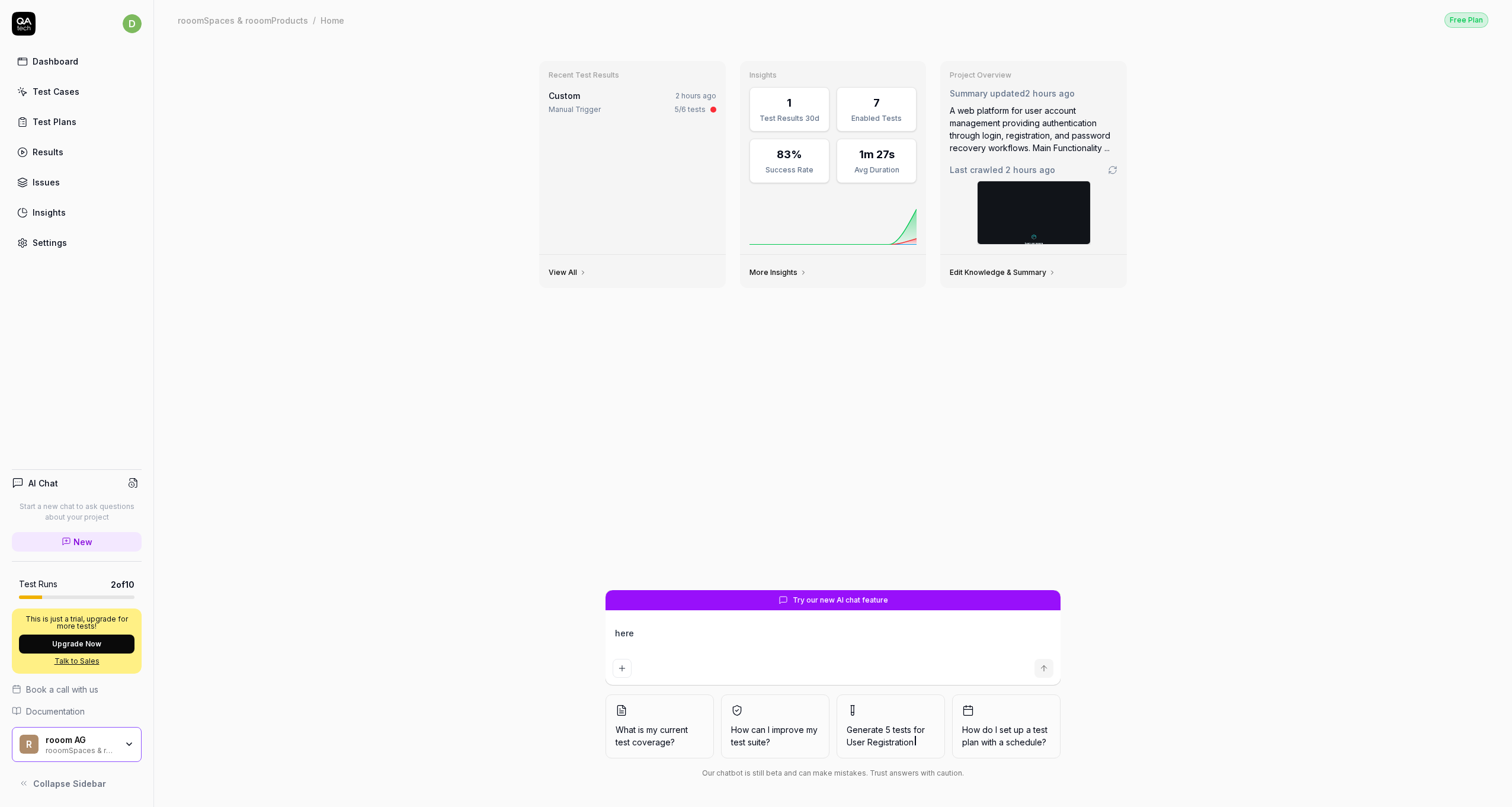
type textarea "*"
type textarea "here i"
type textarea "*"
type textarea "here is"
type textarea "*"
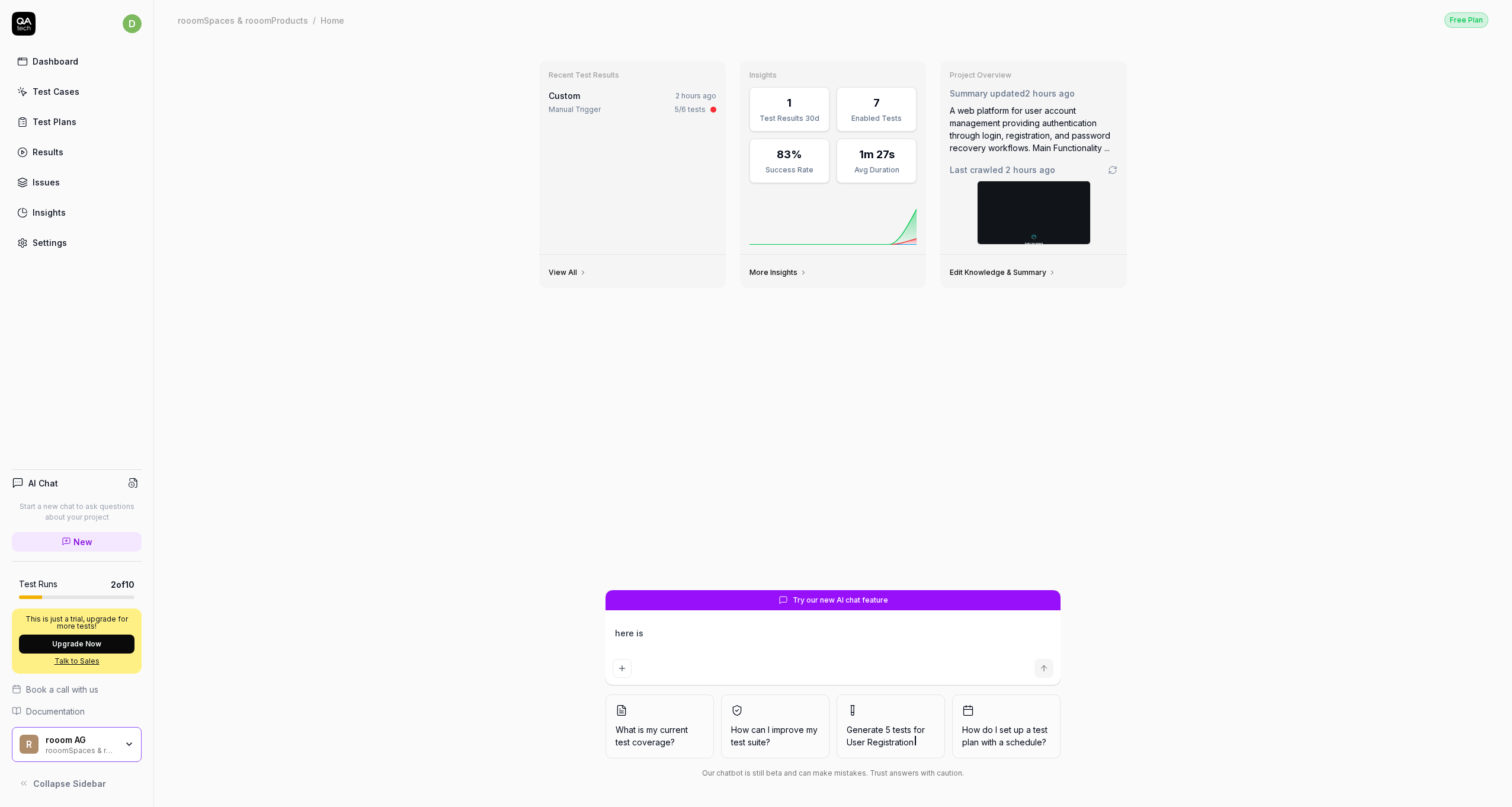
type textarea "here ist"
type textarea "*"
type textarea "here ist"
type textarea "*"
type textarea "here ist m"
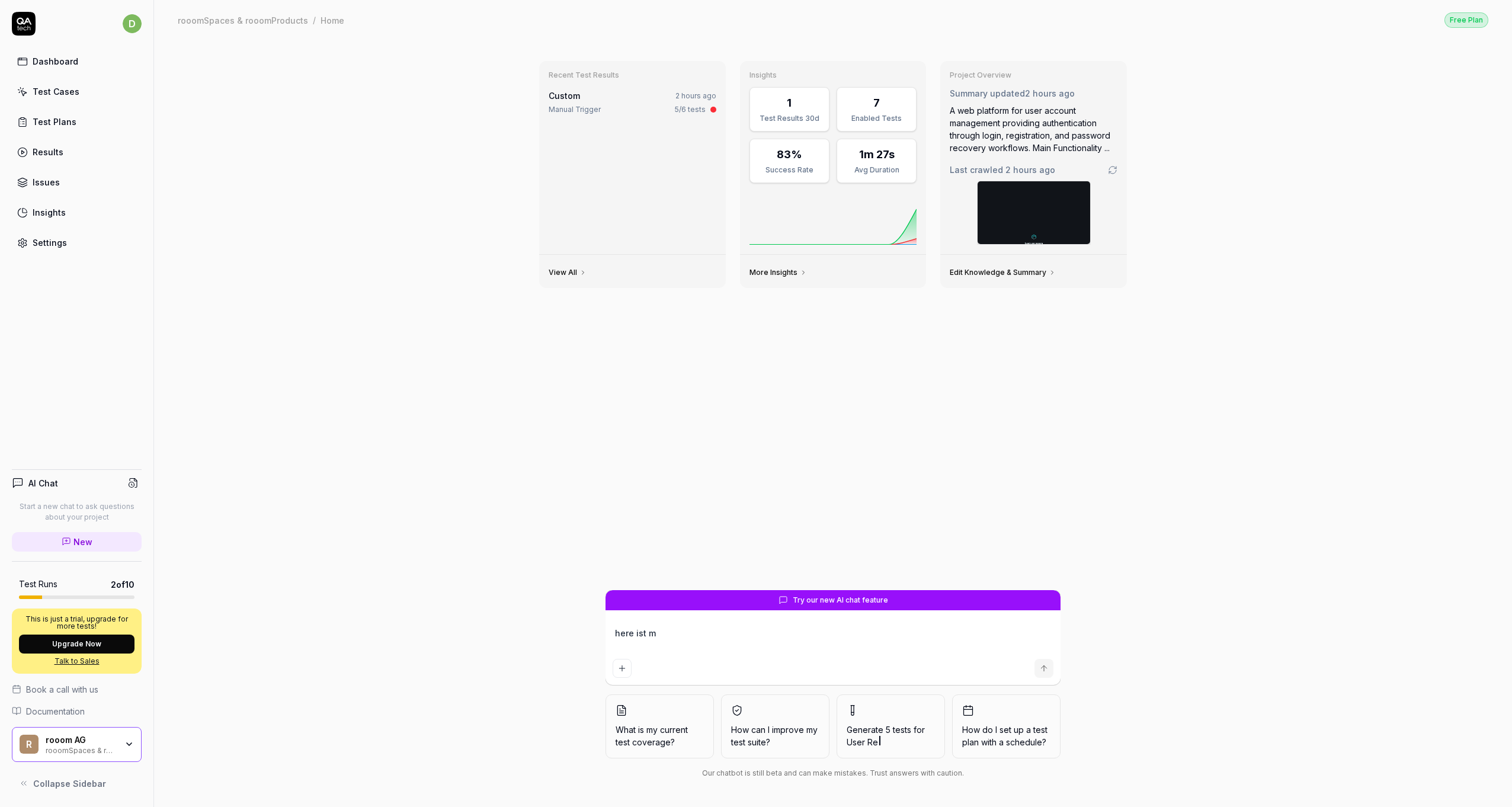
type textarea "*"
type textarea "here ist my"
type textarea "*"
type textarea "here ist my"
type textarea "*"
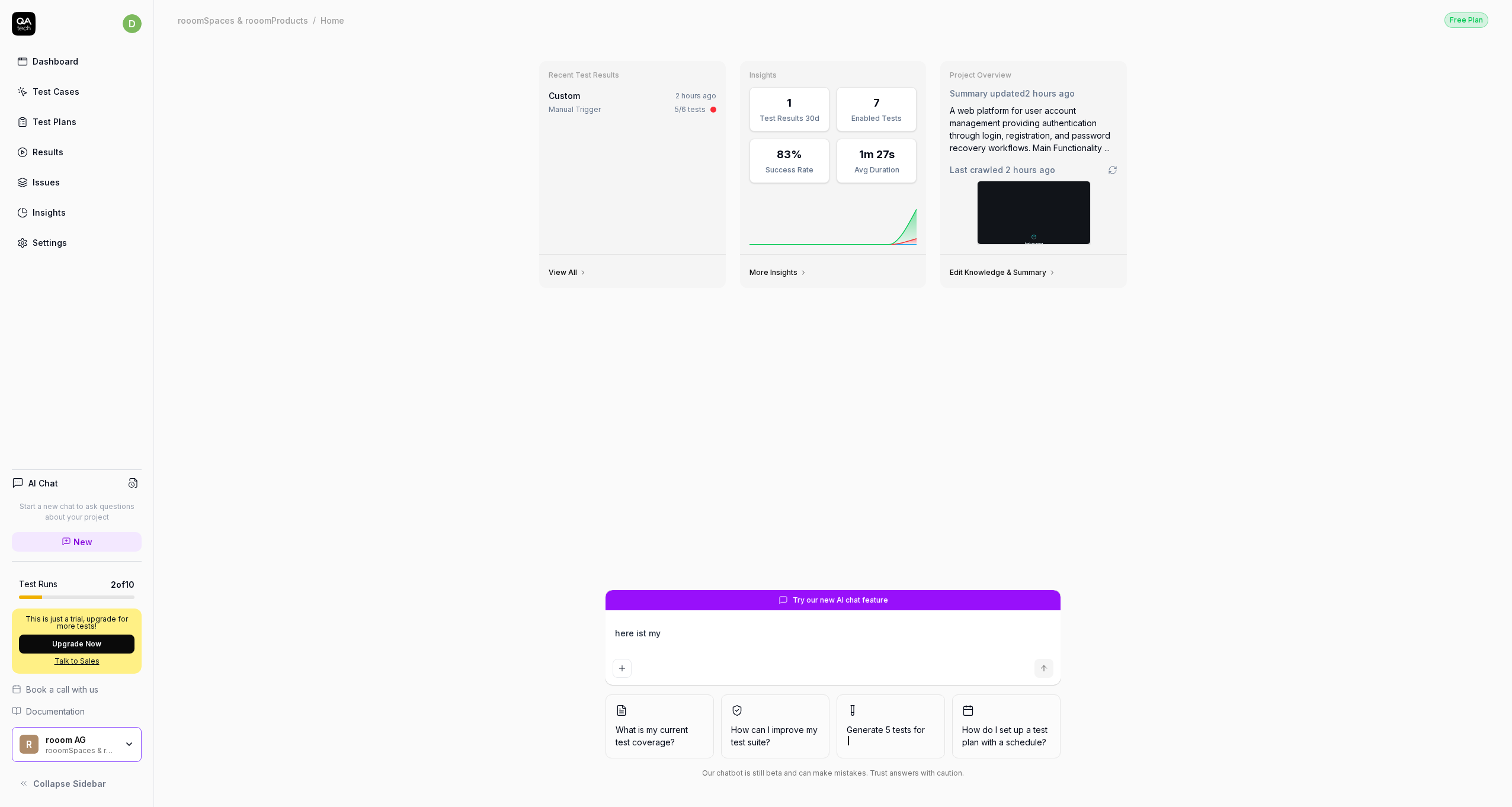
type textarea "here ist my t"
type textarea "*"
type textarea "here ist my te"
type textarea "*"
type textarea "here ist my tes"
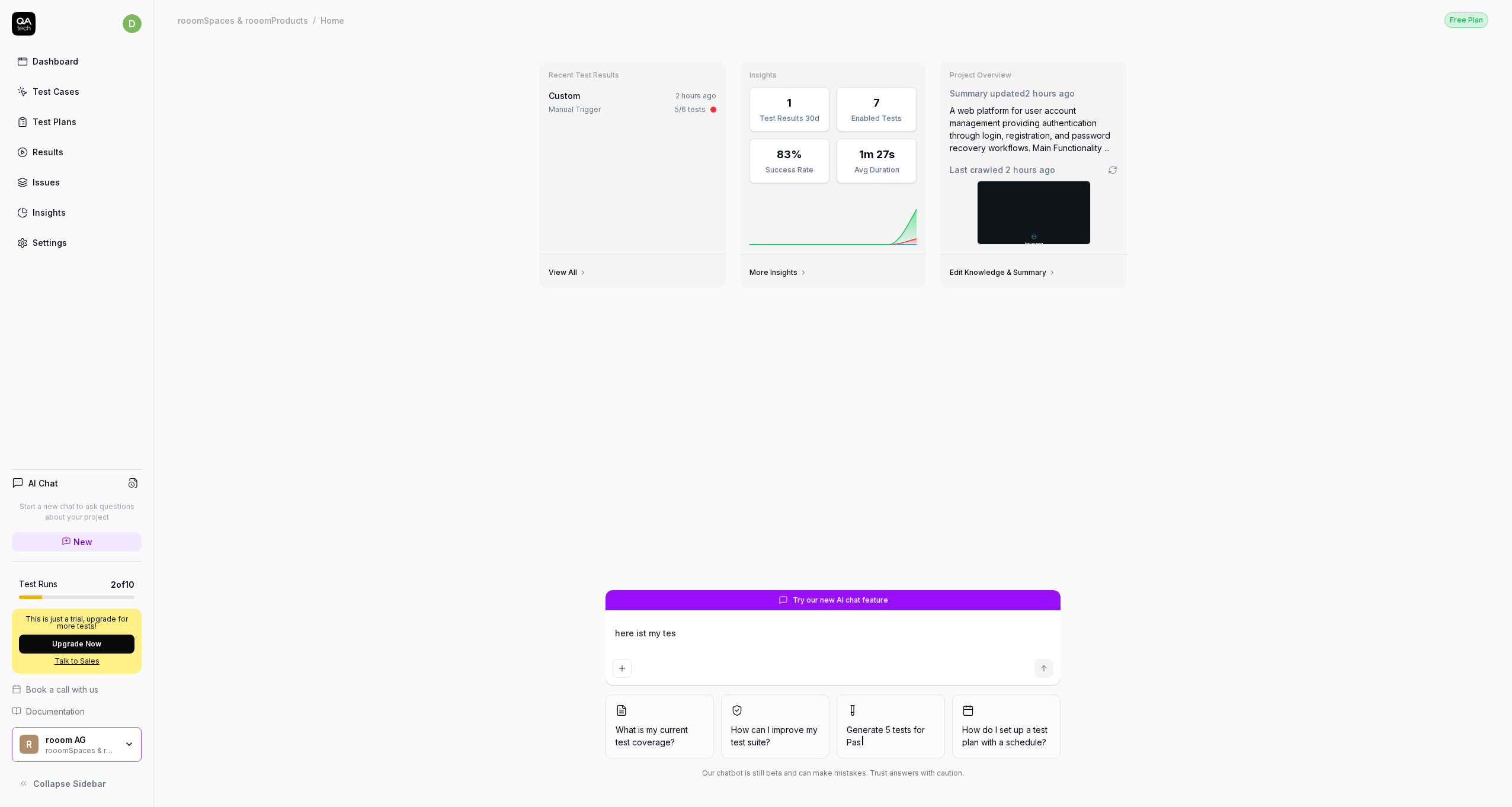
type textarea "*"
type textarea "here ist my test"
type textarea "*"
type textarea "here ist my testc"
type textarea "*"
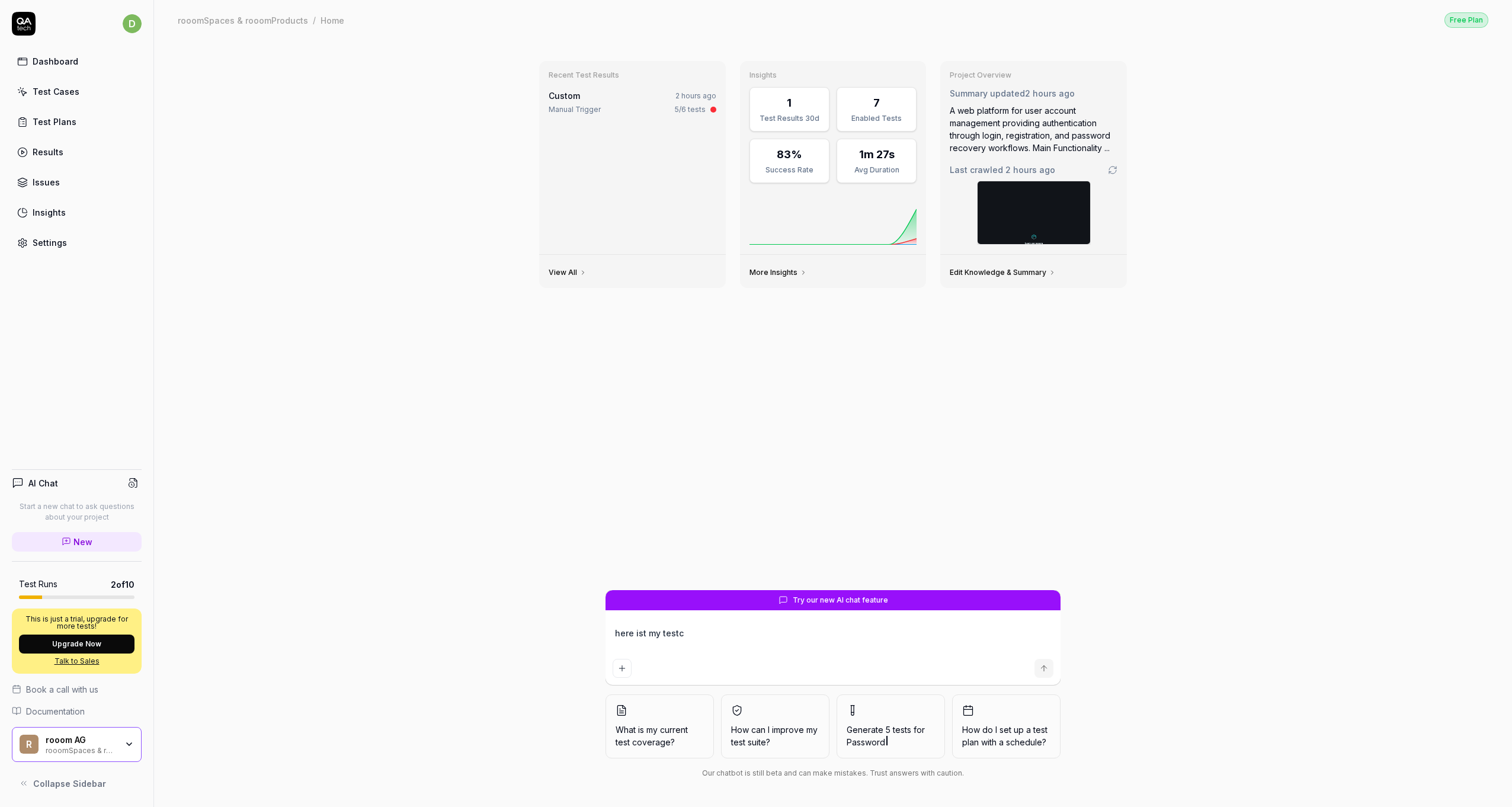
type textarea "here ist my testca"
type textarea "*"
type textarea "here ist my testcas"
type textarea "*"
type textarea "here ist my testcase"
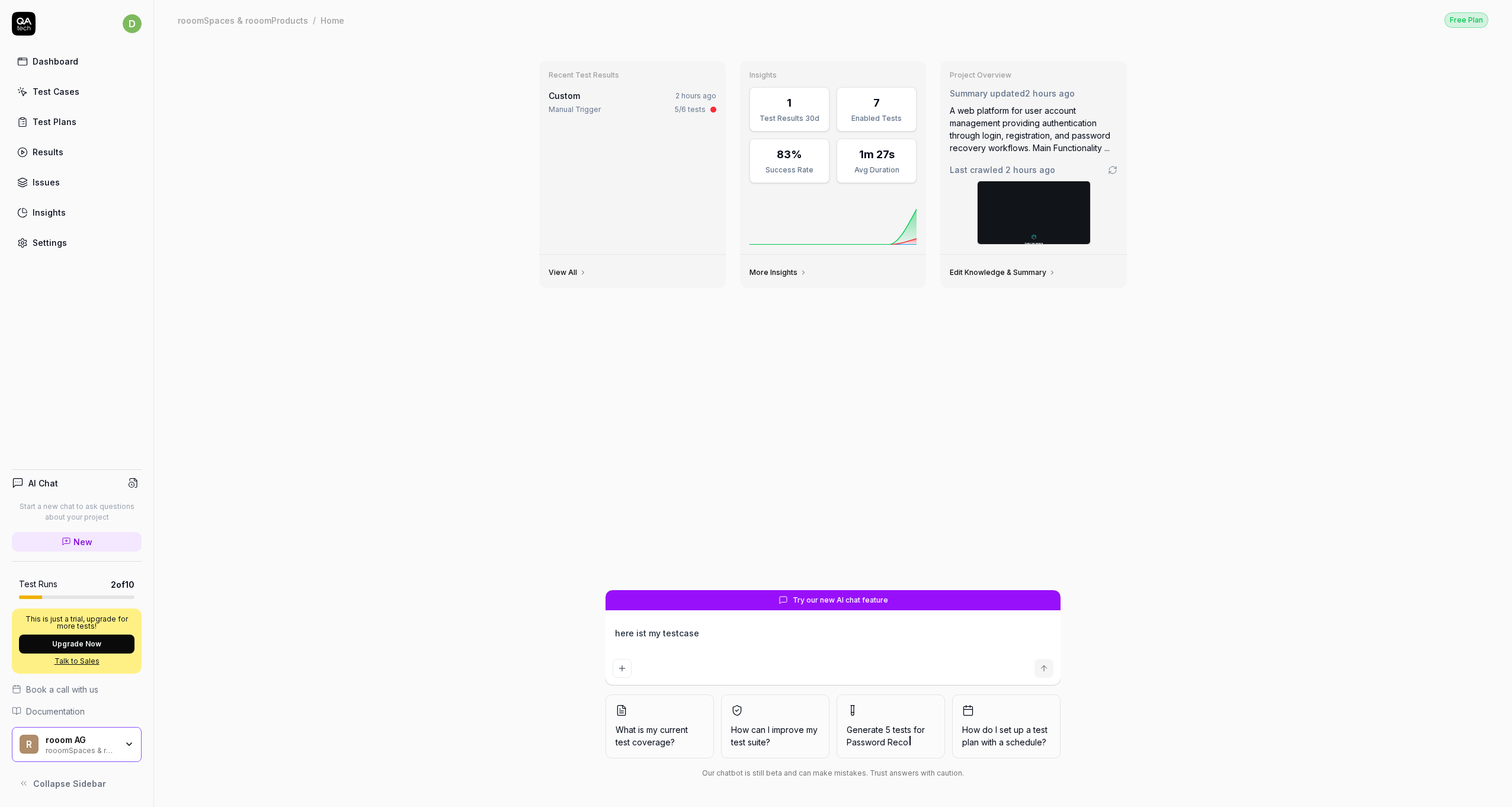
type textarea "*"
type textarea "here ist my testcaset"
type textarea "*"
type textarea "here ist my testcase"
click at [618, 674] on button "Add attachment" at bounding box center [622, 668] width 19 height 19
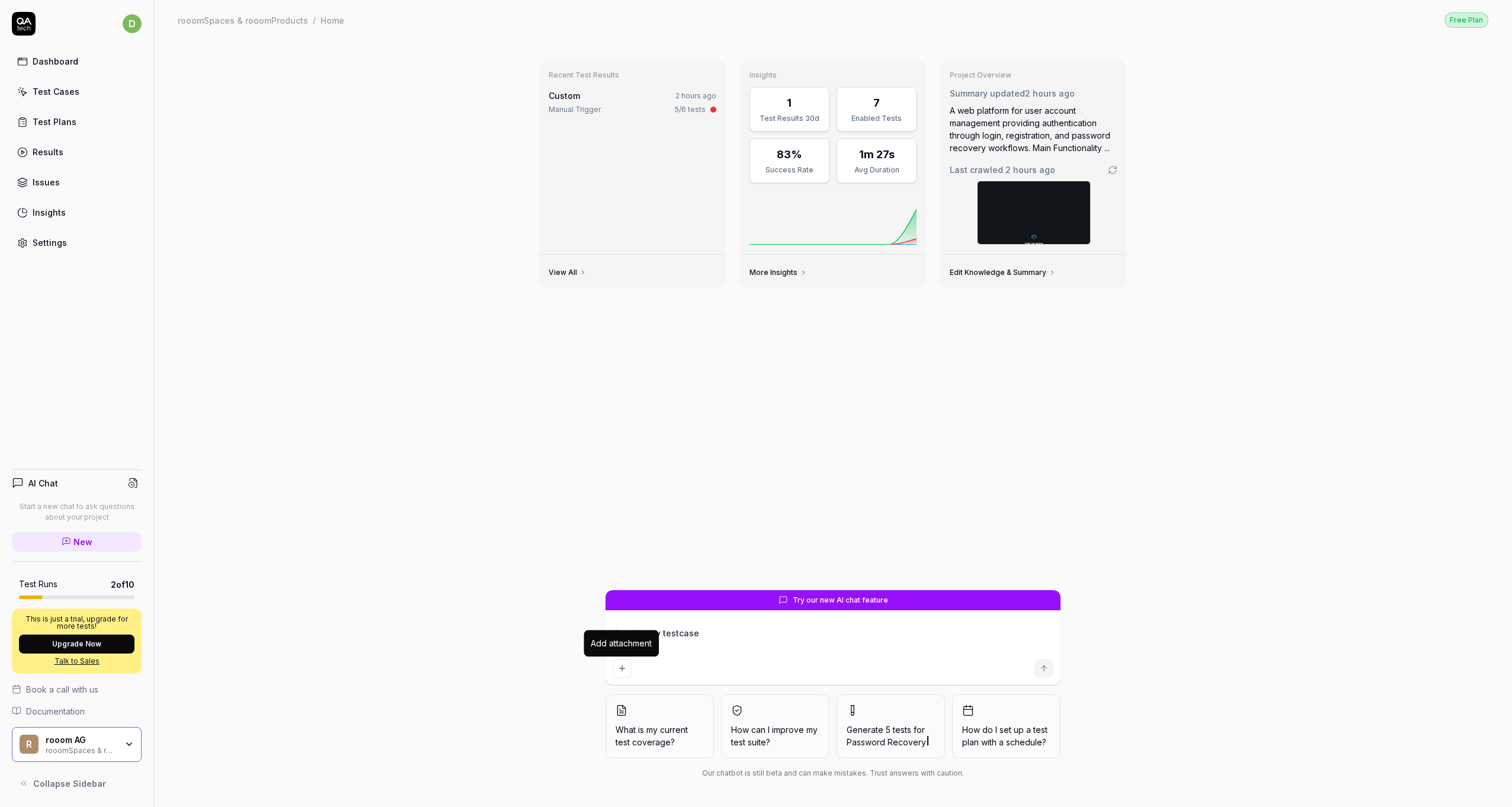
type textarea "*"
click at [730, 632] on textarea "here ist my testcase" at bounding box center [832, 639] width 441 height 29
type textarea "*"
type textarea "here ist my testcase,"
type textarea "*"
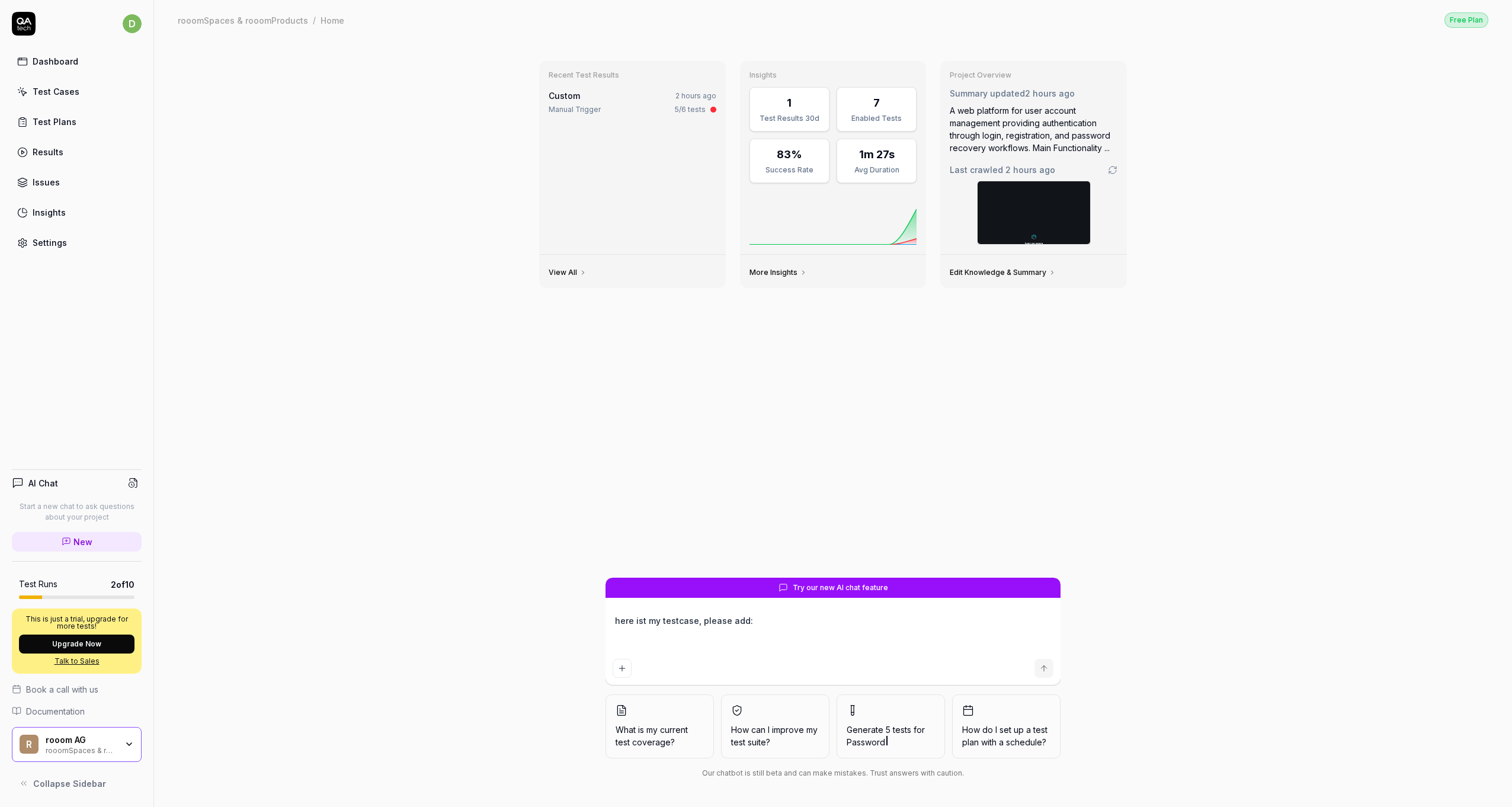
paste textarea "TC-00357 Space Editor Login > Space Editor: Open Hierachy "navigate to the smal…"
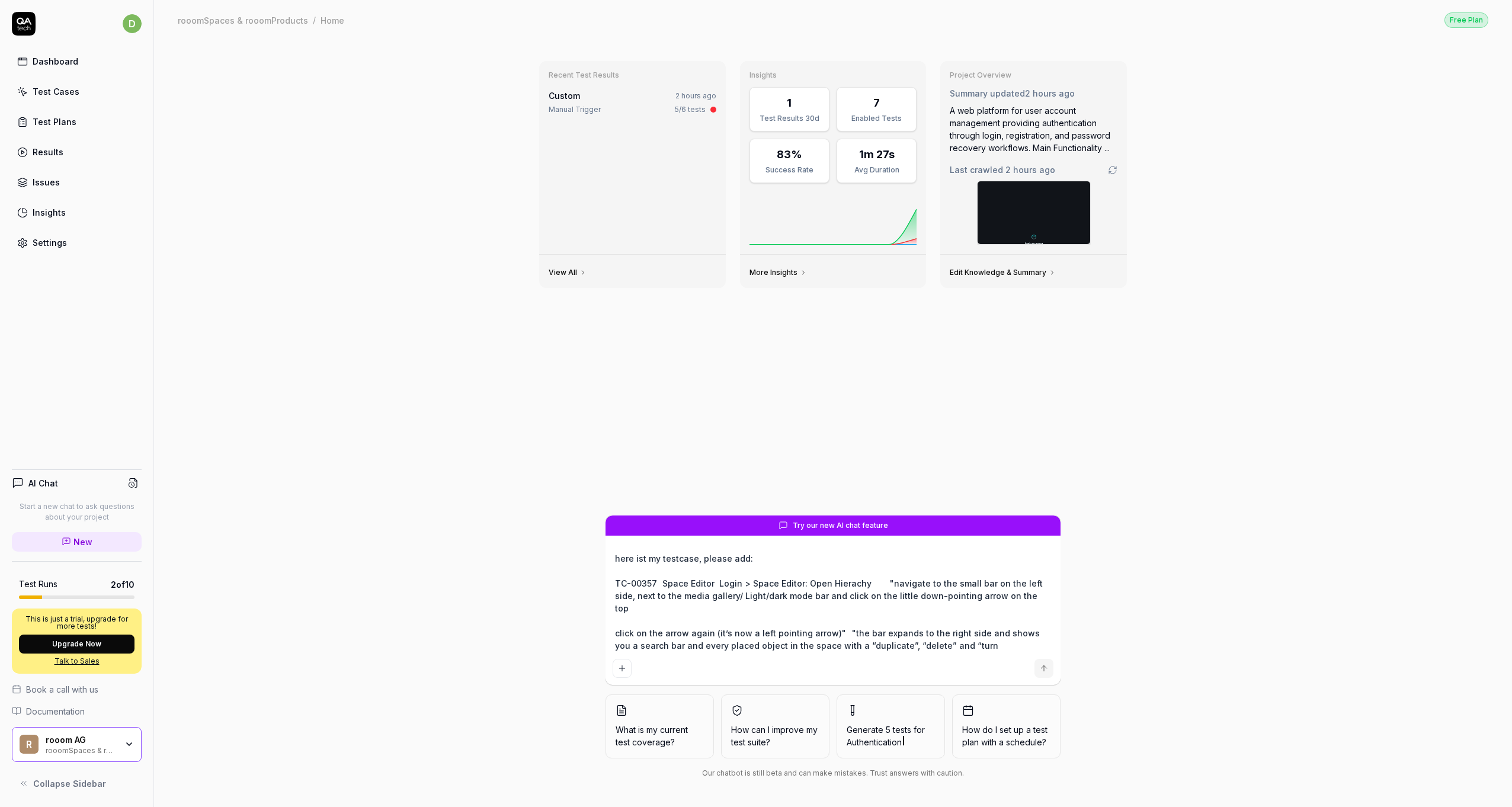
click at [660, 582] on textarea "here ist my testcase, please add: TC-00357 Space Editor Login > Space Editor: O…" at bounding box center [832, 603] width 441 height 104
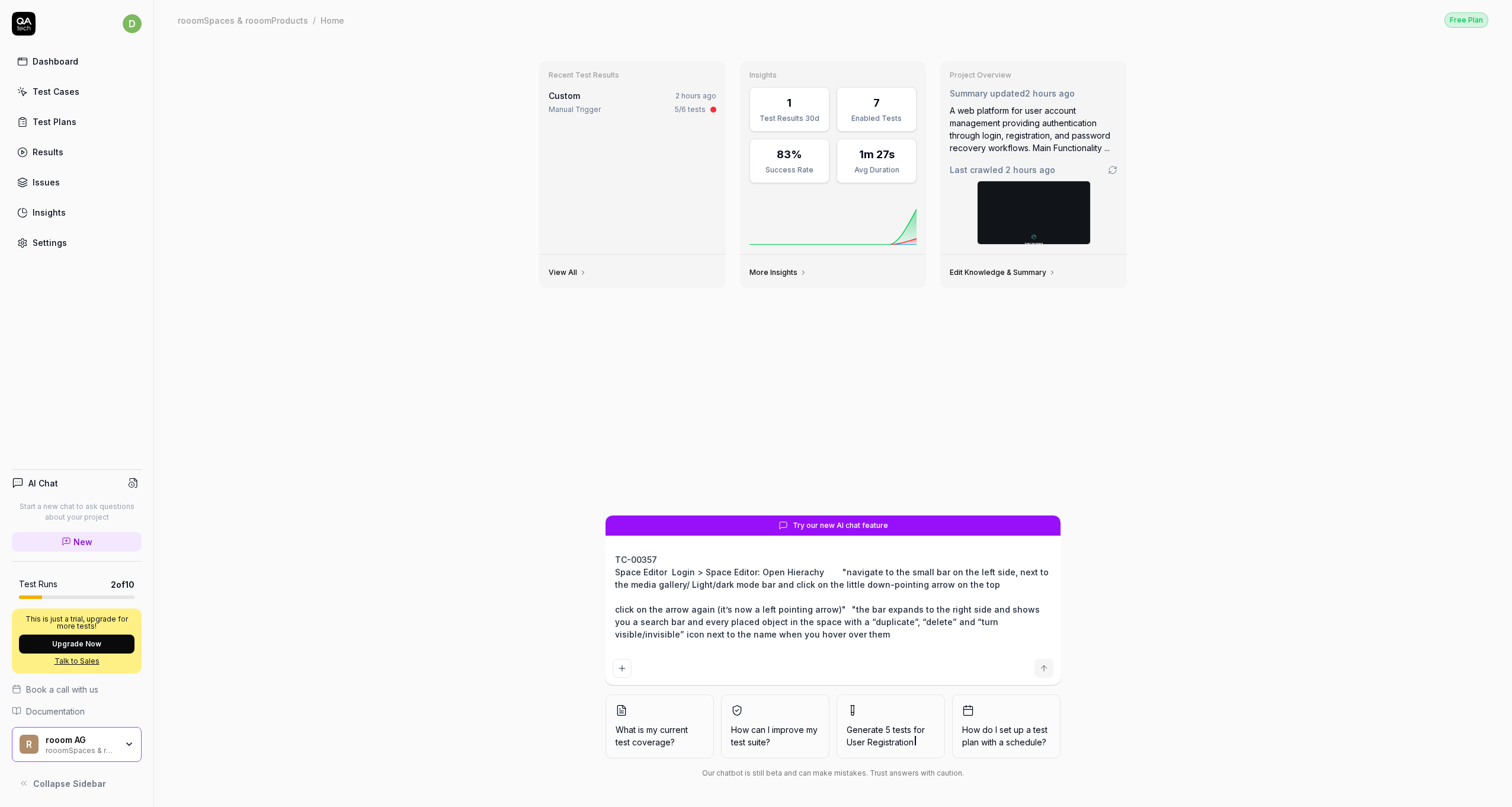
scroll to position [37, 0]
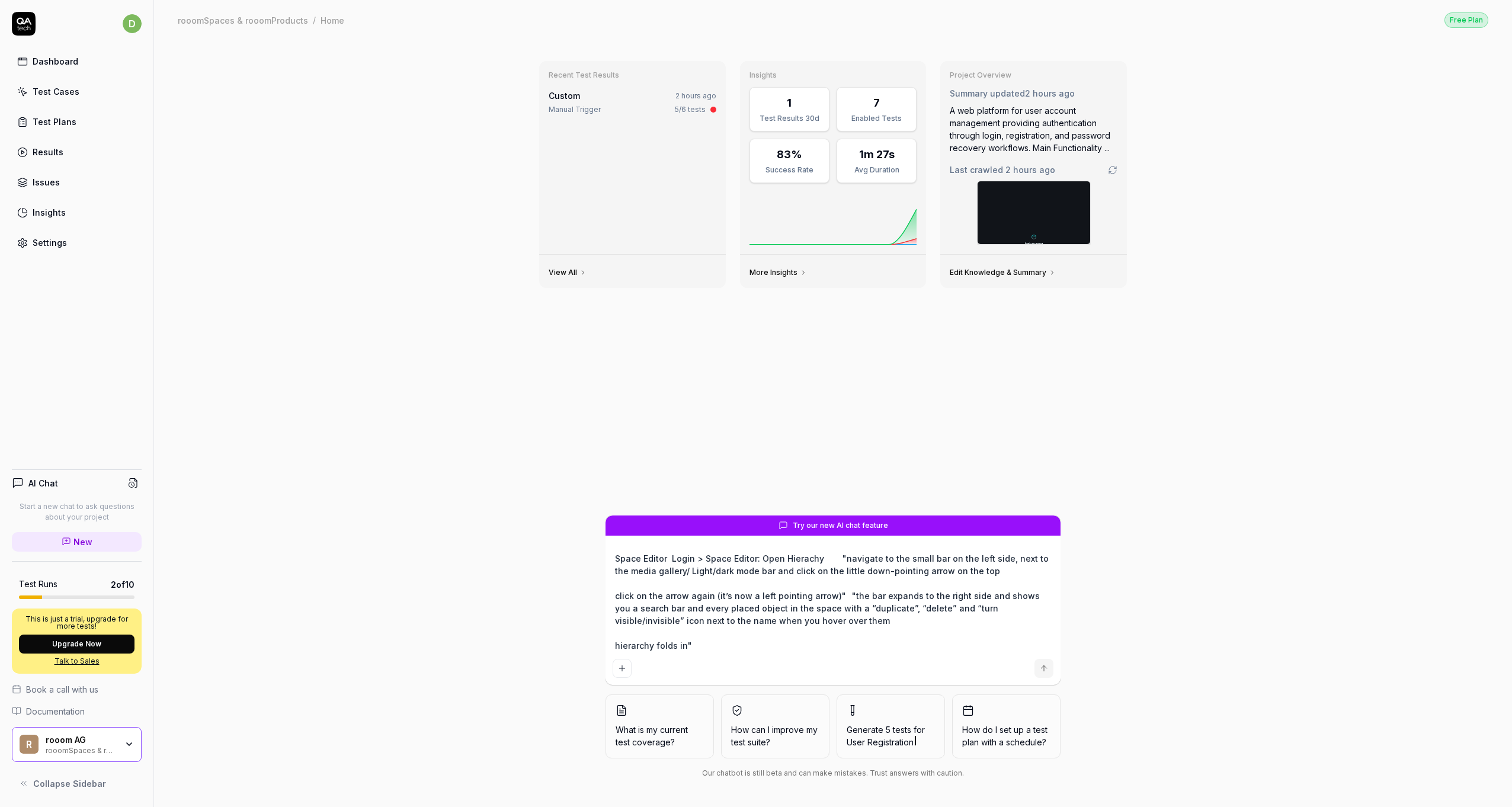
click at [718, 645] on textarea "here ist my testcase, please add: TC-00357 Space Editor Login > Space Editor: O…" at bounding box center [832, 603] width 441 height 104
click at [1048, 665] on icon "submit" at bounding box center [1043, 668] width 9 height 9
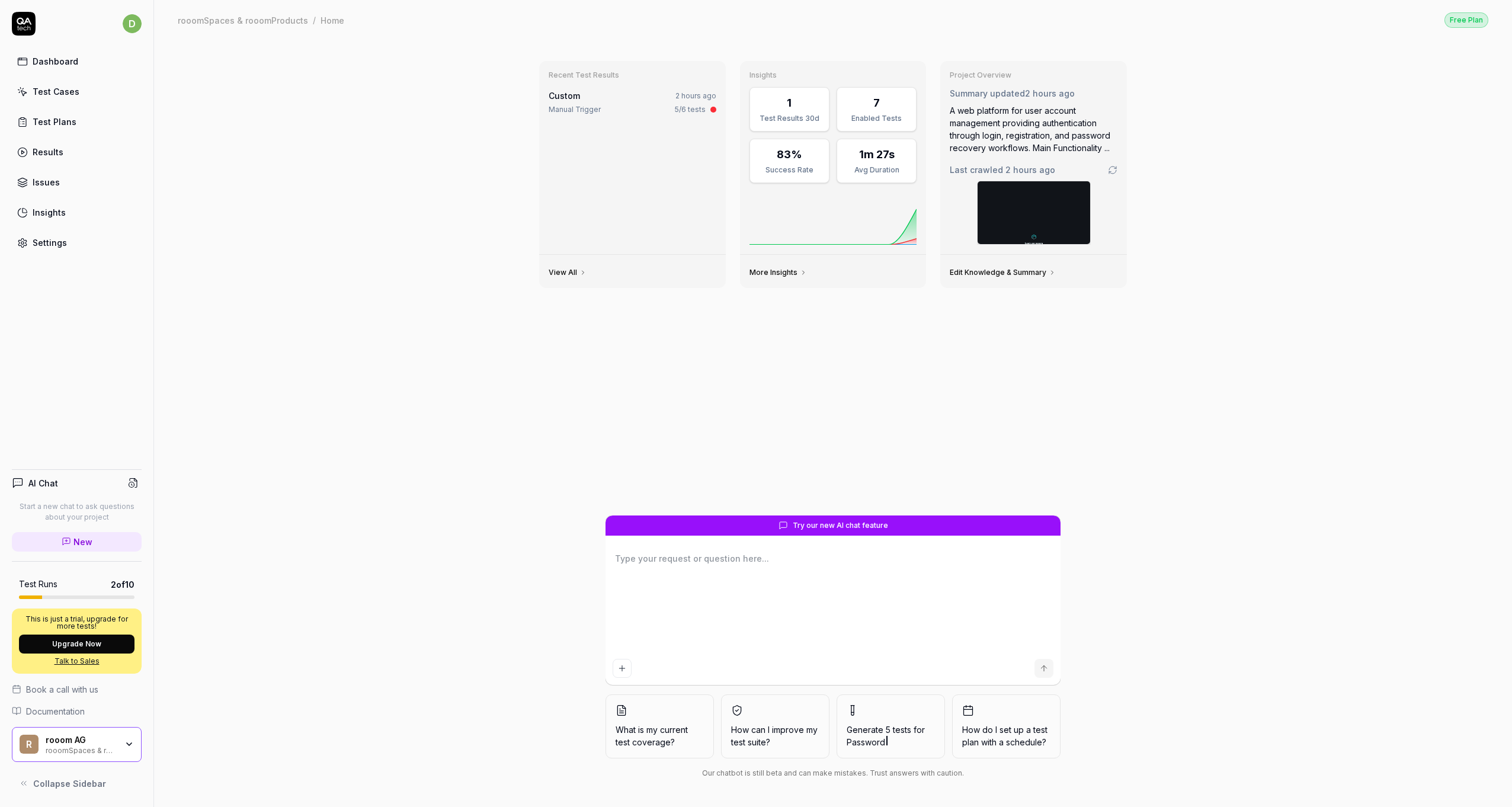
scroll to position [0, 0]
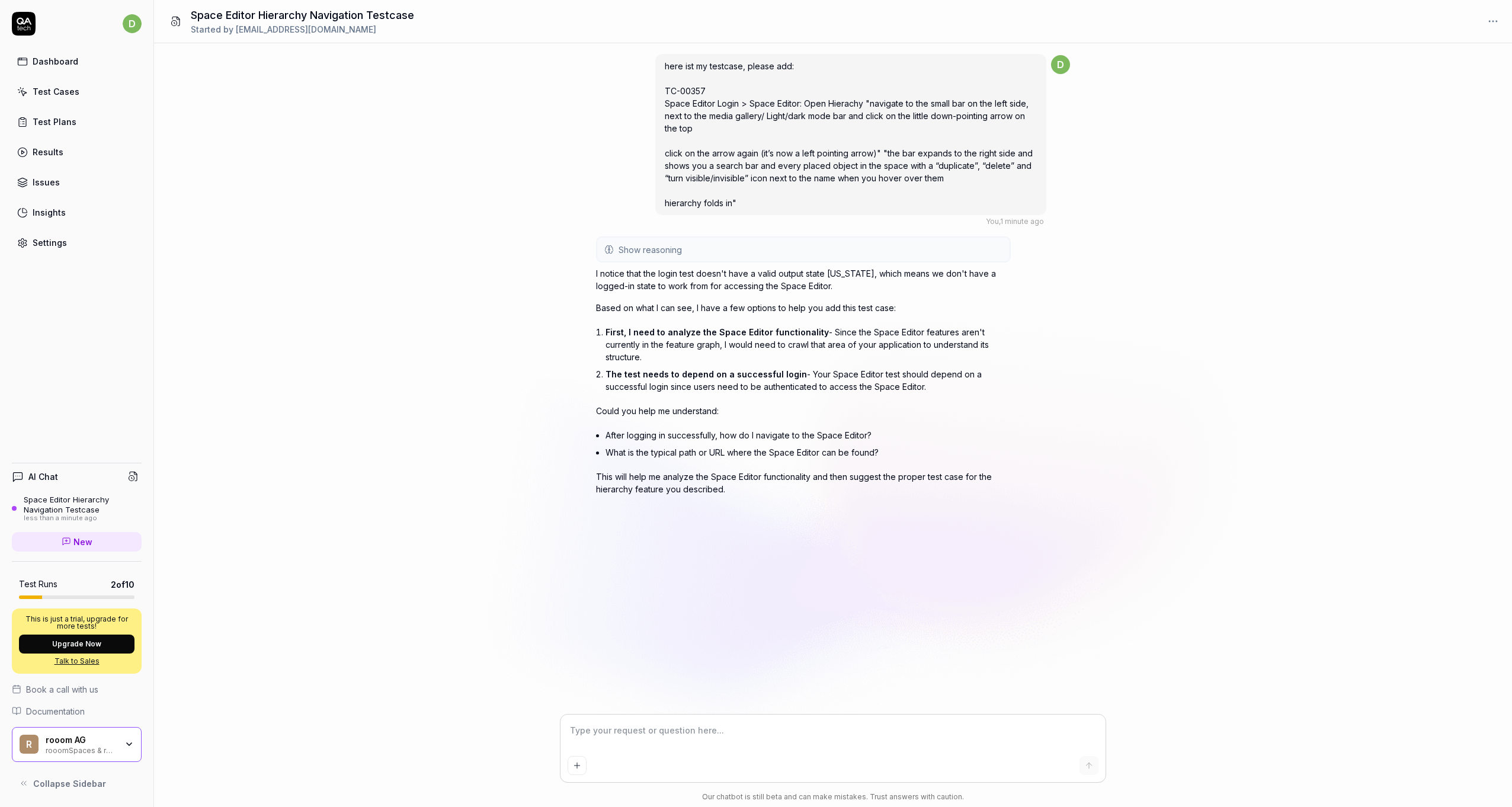
click at [713, 737] on textarea at bounding box center [832, 736] width 531 height 29
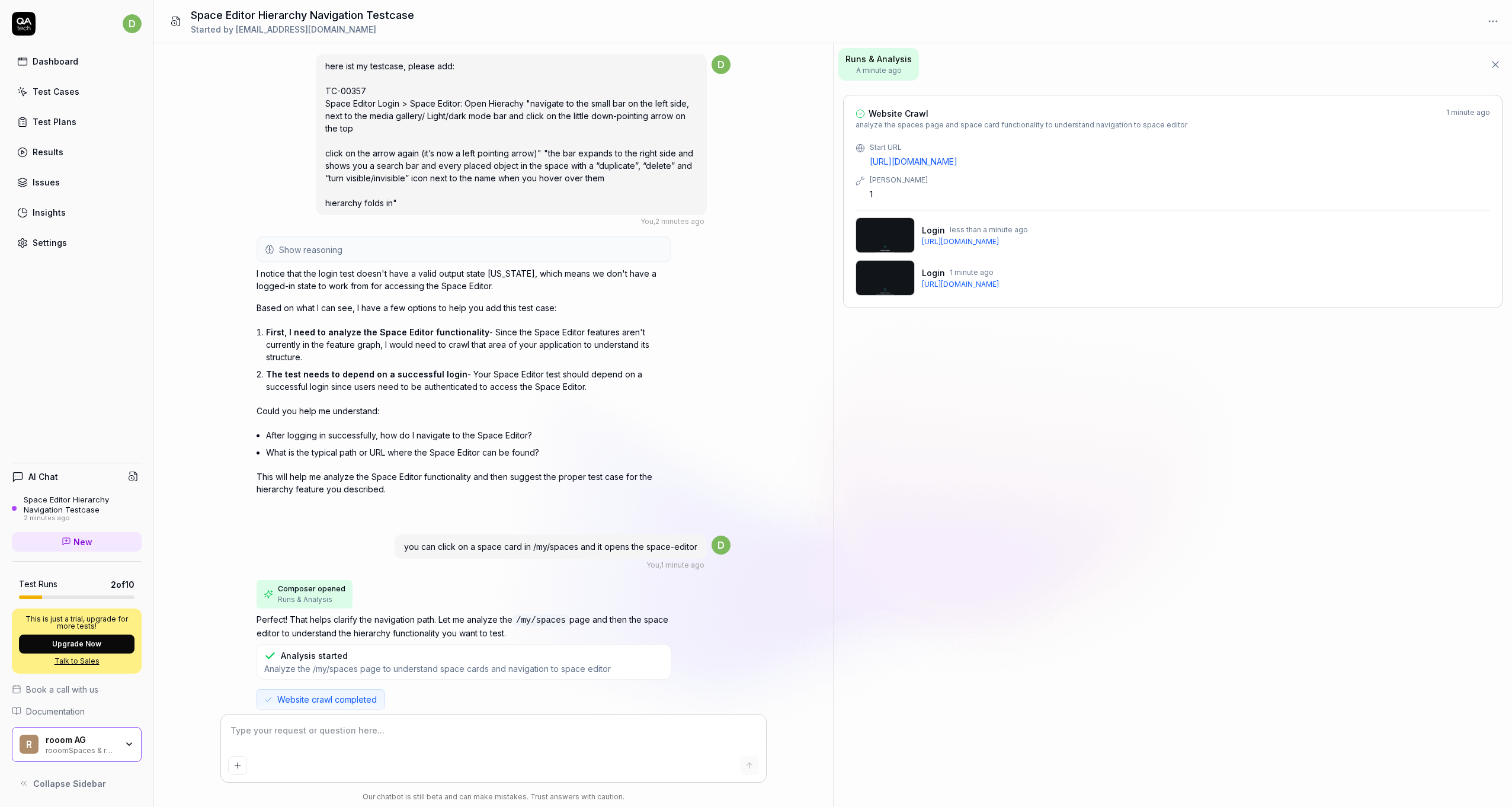
click at [369, 748] on textarea at bounding box center [493, 736] width 531 height 29
click at [359, 731] on textarea at bounding box center [493, 736] width 531 height 29
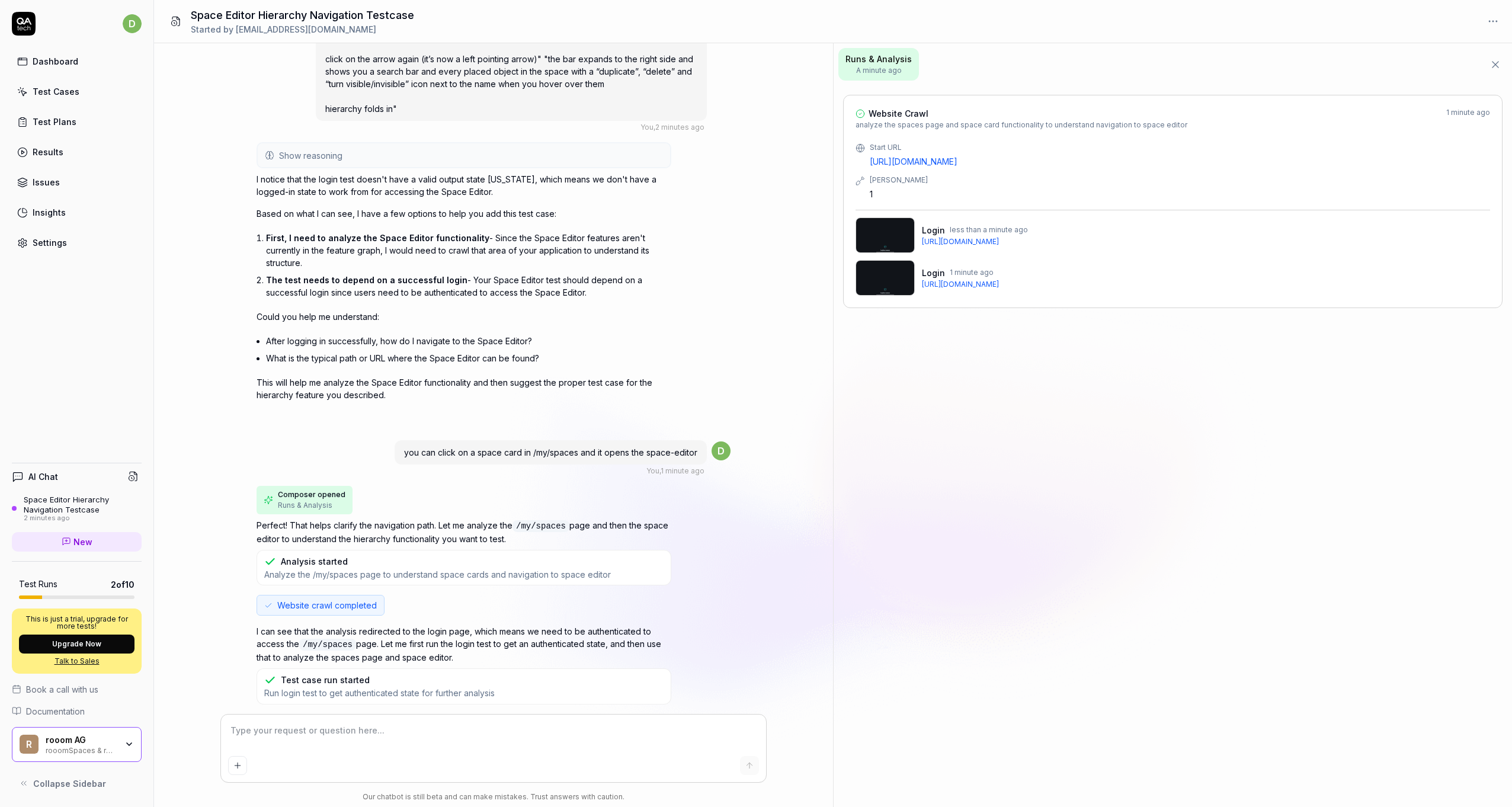
scroll to position [137, 0]
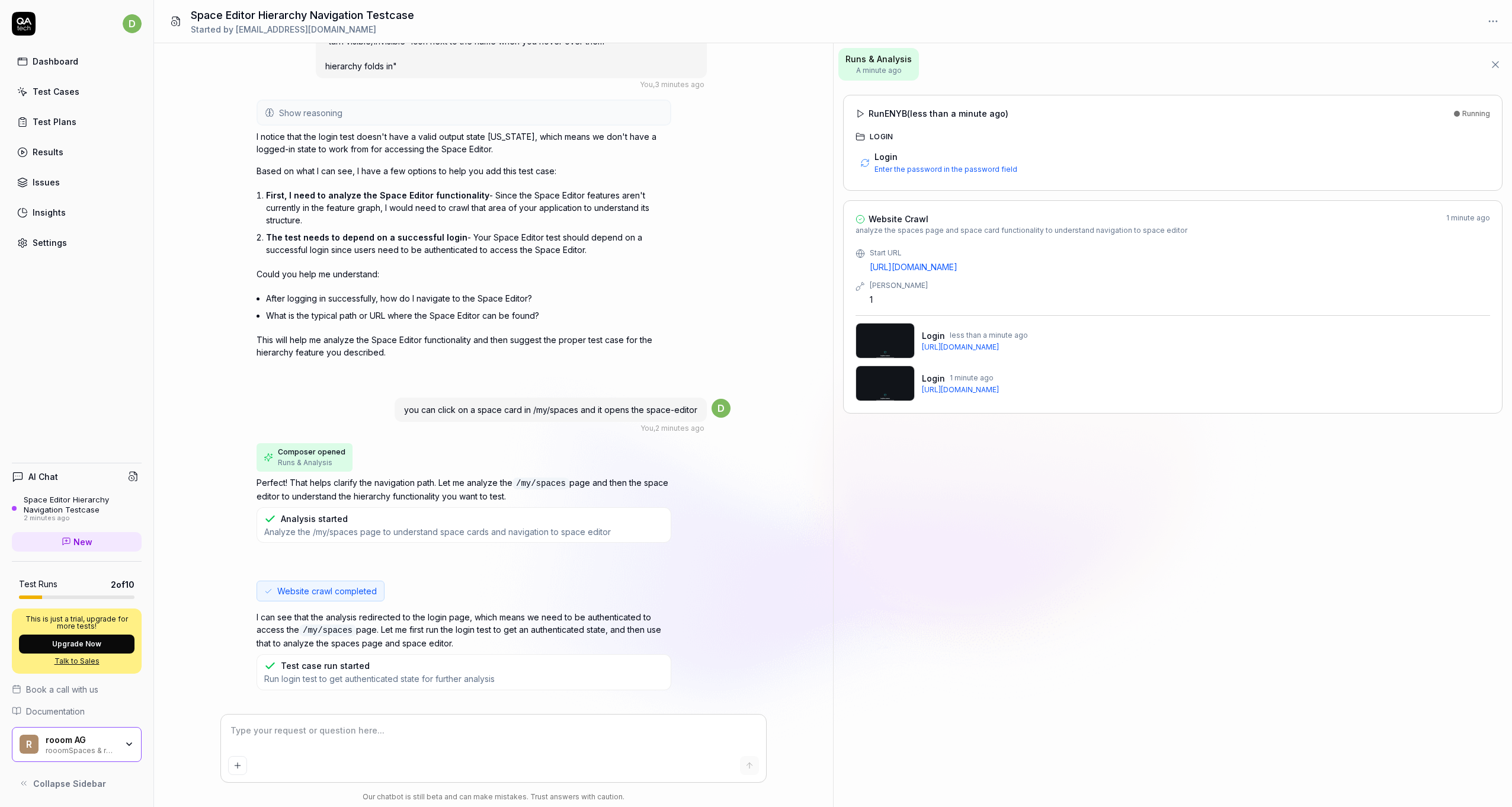
click at [905, 154] on div "Login" at bounding box center [1180, 157] width 611 height 12
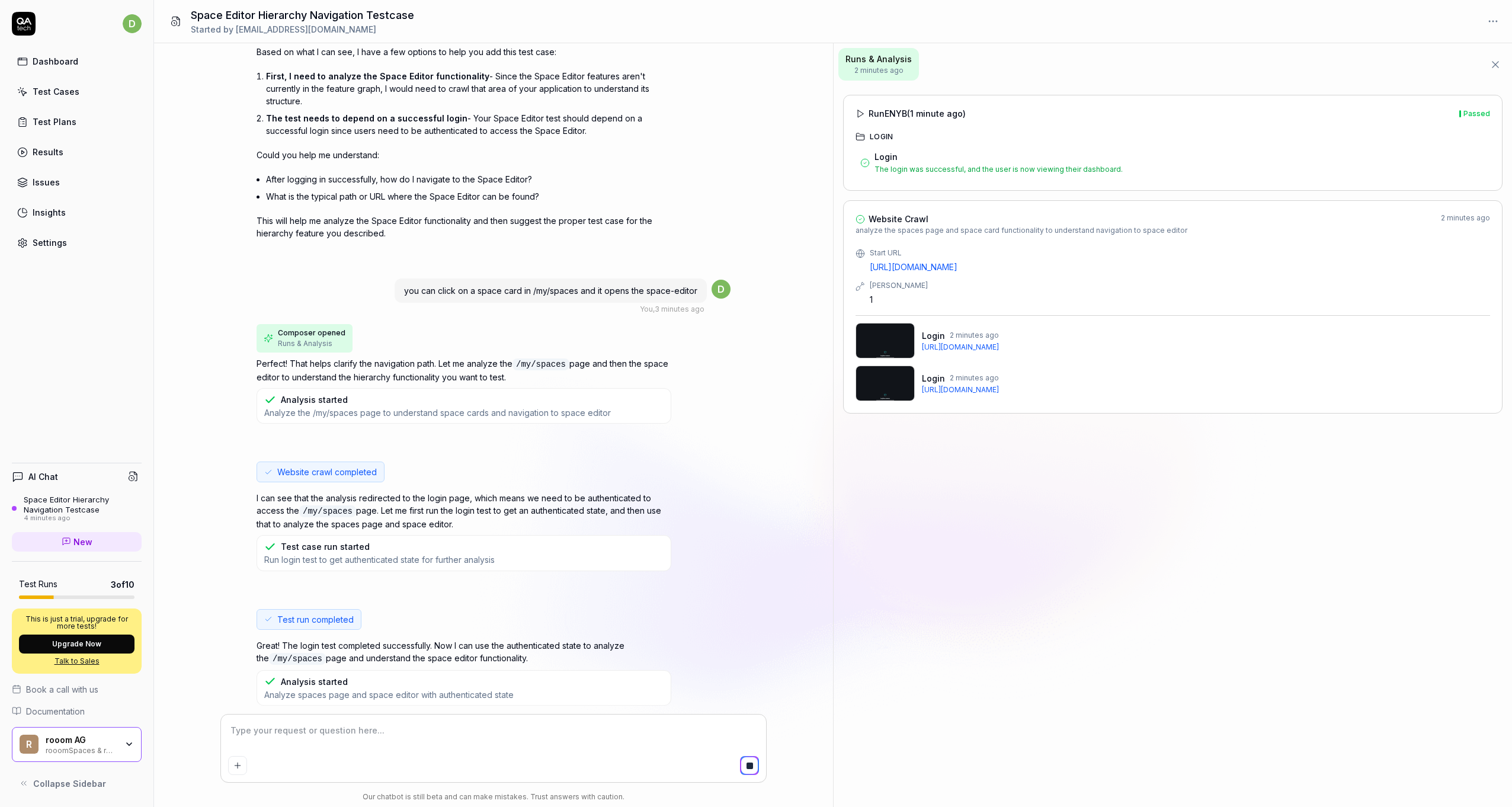
scroll to position [270, 0]
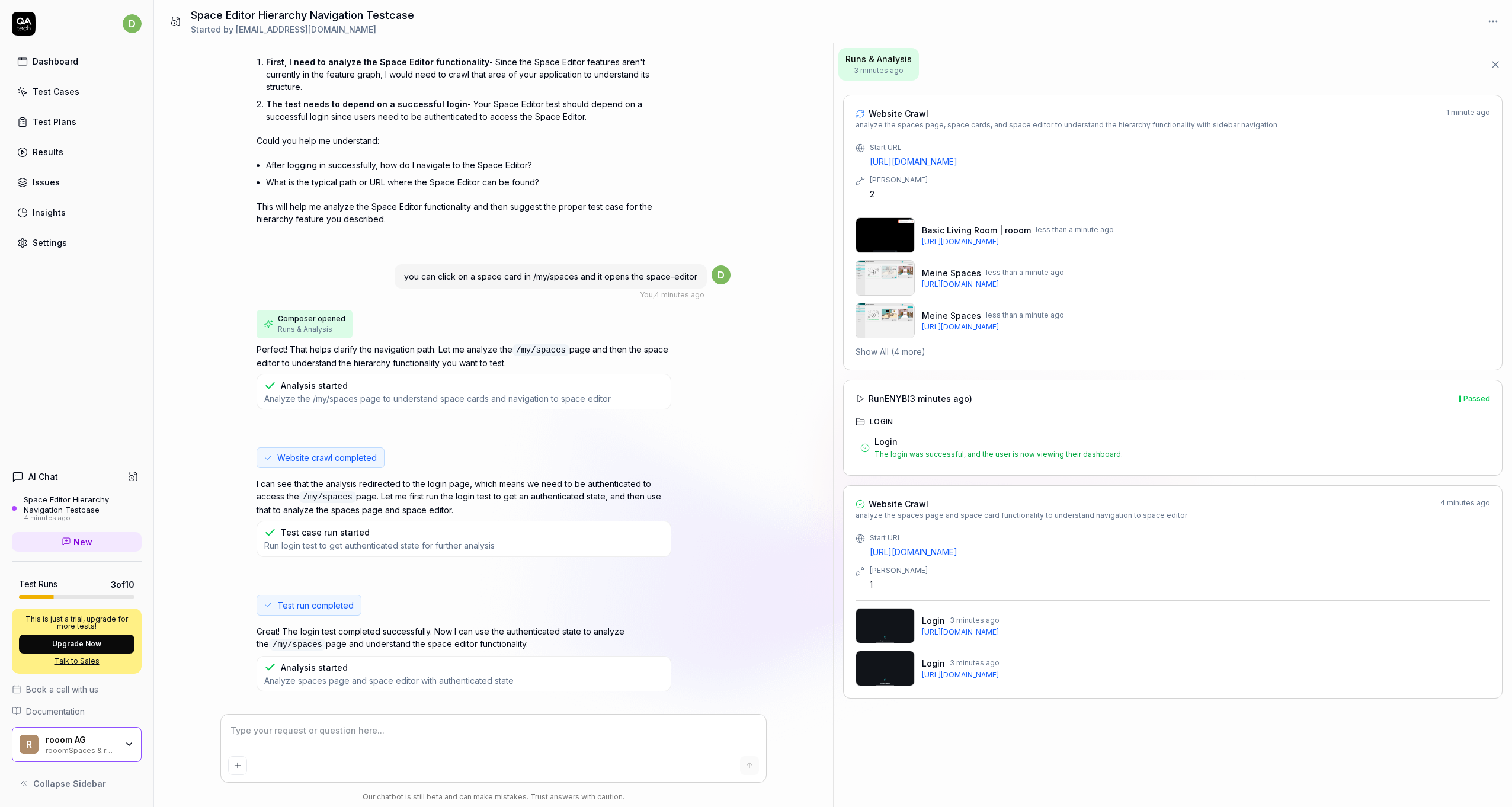
click at [893, 238] on img at bounding box center [885, 235] width 59 height 36
click at [378, 741] on textarea at bounding box center [493, 736] width 531 height 29
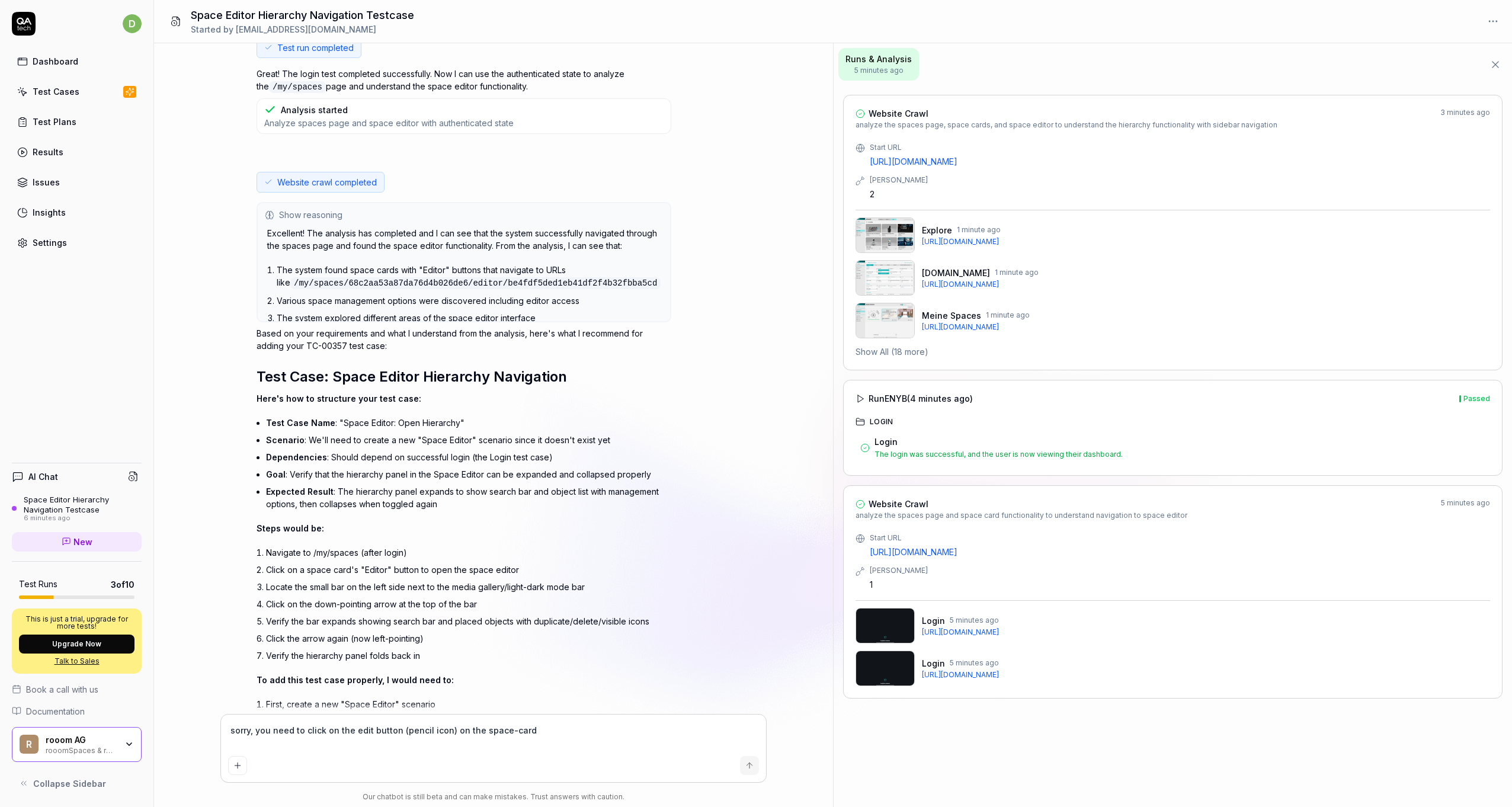
scroll to position [823, 0]
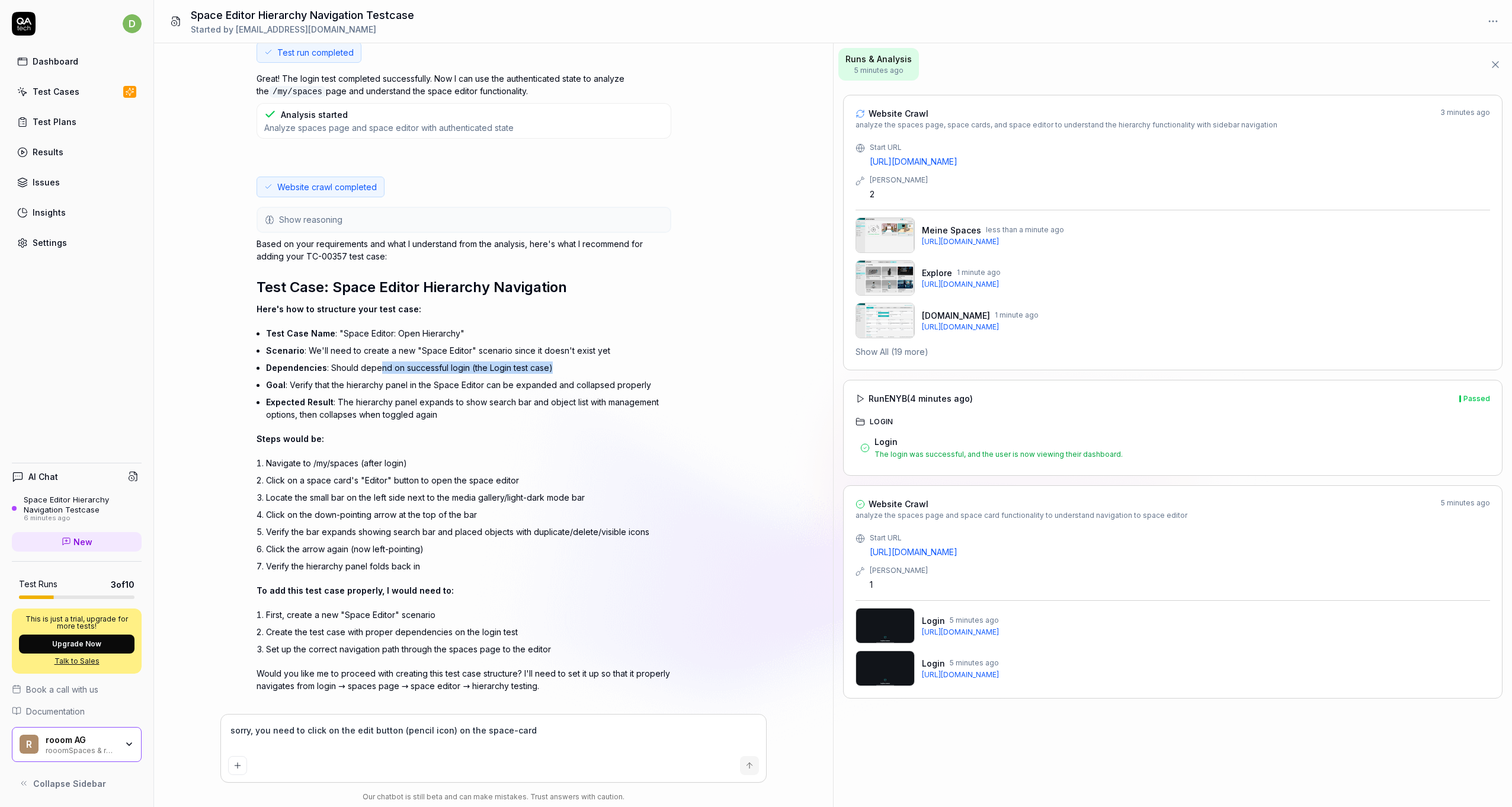
drag, startPoint x: 552, startPoint y: 349, endPoint x: 377, endPoint y: 349, distance: 175.0
click at [377, 360] on li "Dependencies : Should depend on successful login (the Login test case)" at bounding box center [468, 368] width 405 height 17
click at [318, 455] on li "Navigate to /my/spaces (after login)" at bounding box center [468, 463] width 405 height 17
drag, startPoint x: 540, startPoint y: 731, endPoint x: 130, endPoint y: 734, distance: 410.0
click at [130, 734] on div "d Dashboard Test Cases Test Plans Results Issues Insights Settings AI Chat Spac…" at bounding box center [756, 403] width 1512 height 807
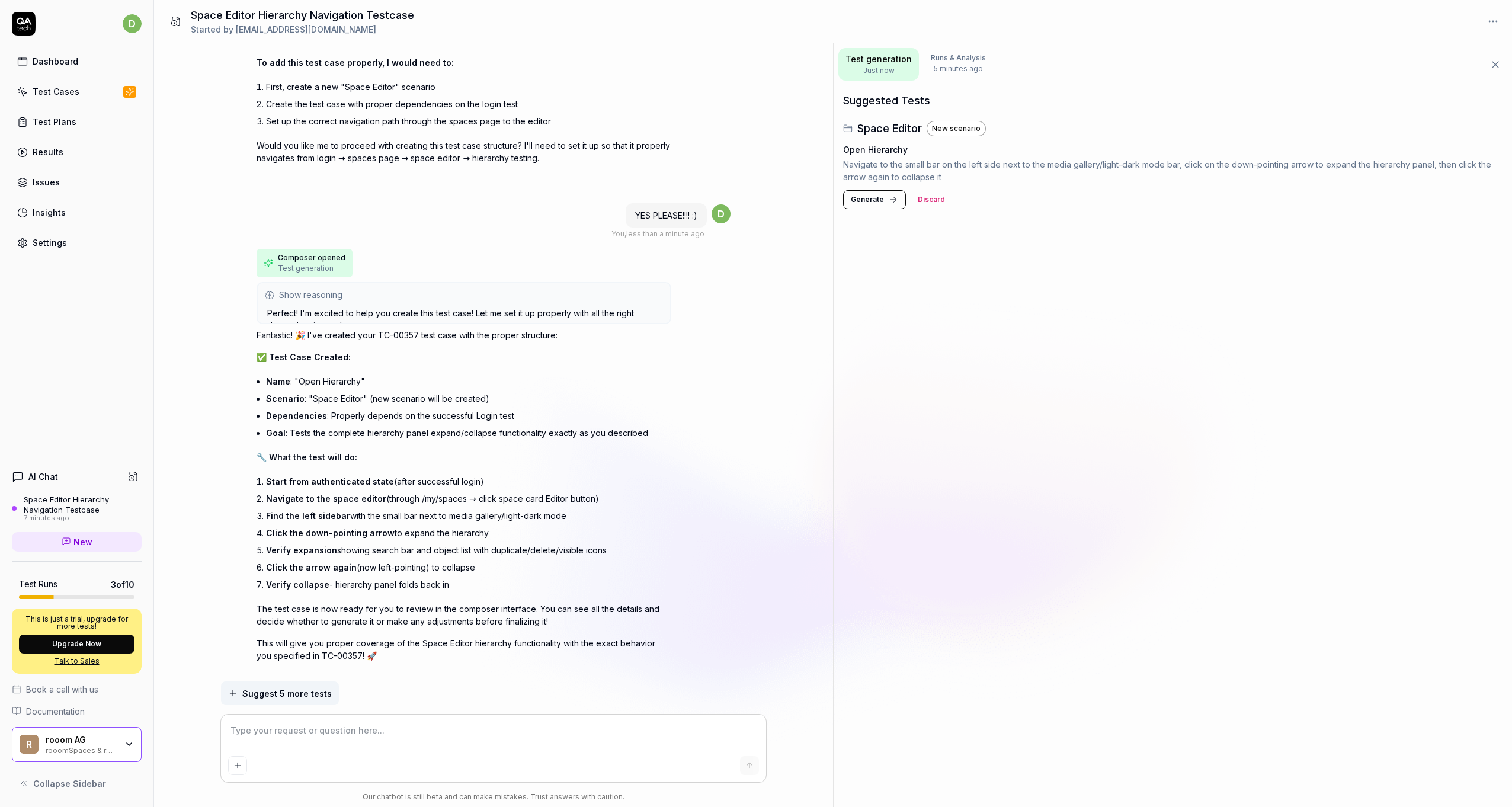
scroll to position [1338, 0]
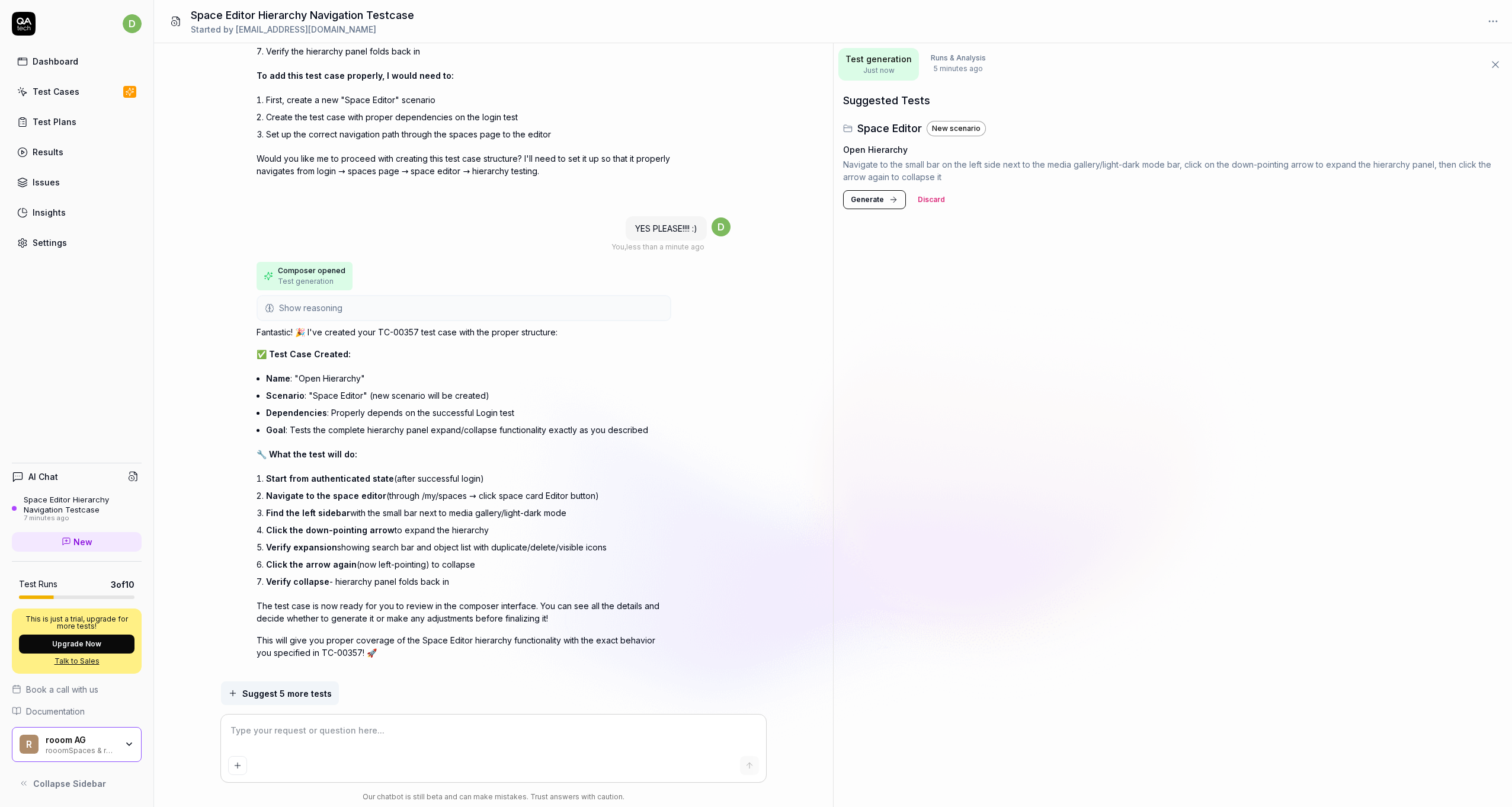
click at [890, 197] on icon at bounding box center [893, 199] width 9 height 9
click at [1486, 154] on icon at bounding box center [1488, 154] width 9 height 9
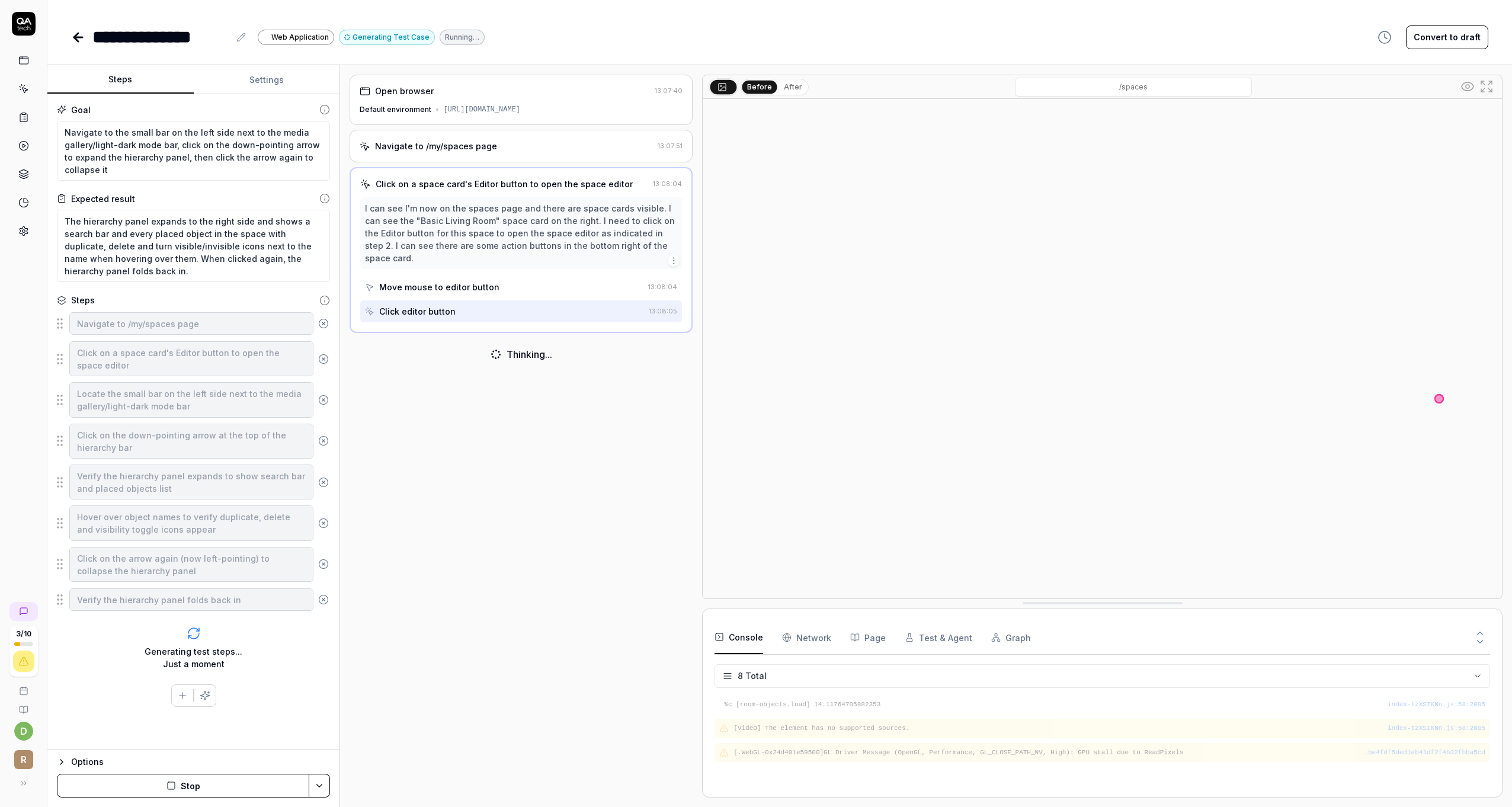
scroll to position [117, 0]
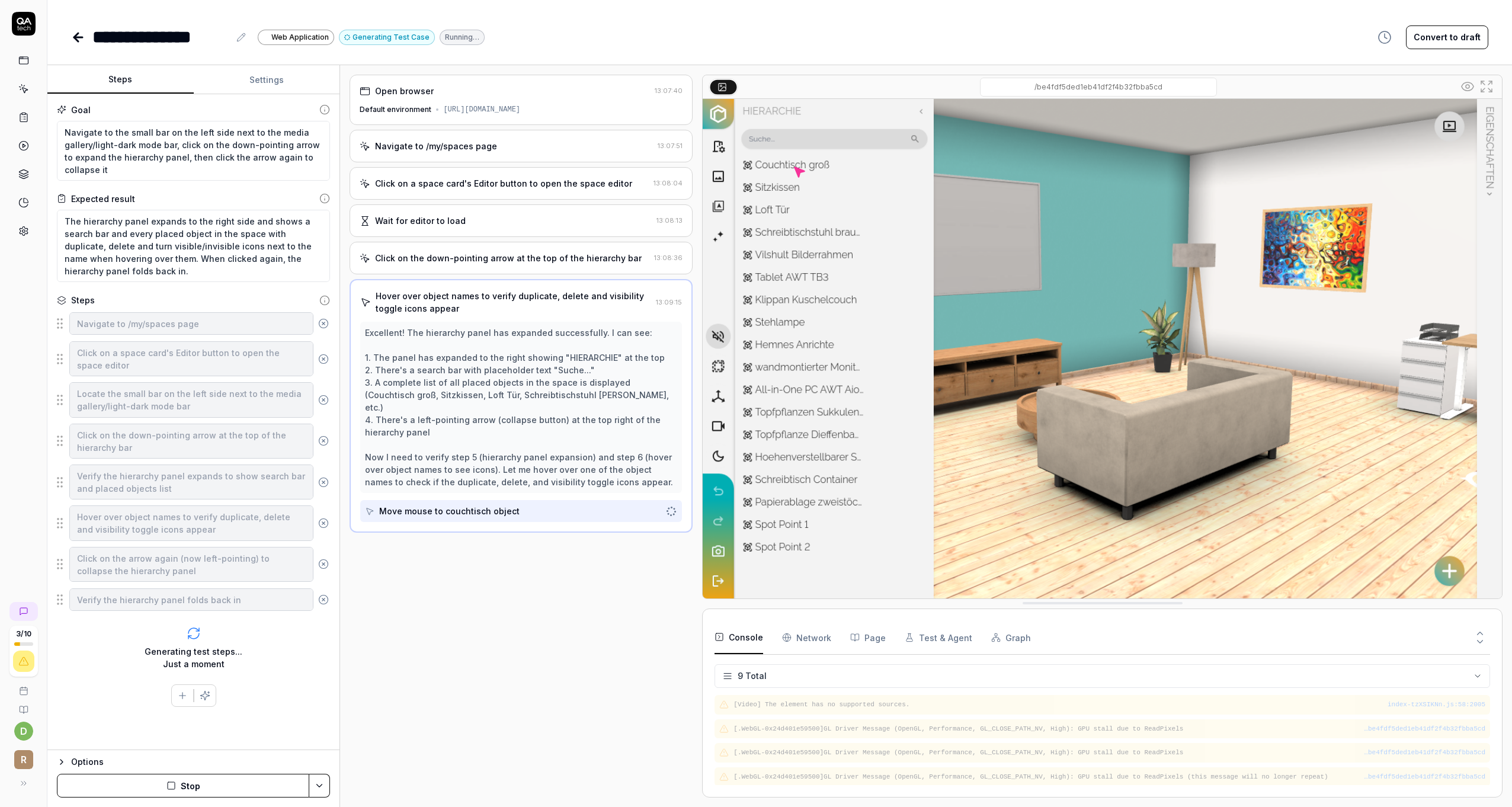
click at [996, 636] on button "Graph" at bounding box center [1011, 638] width 40 height 33
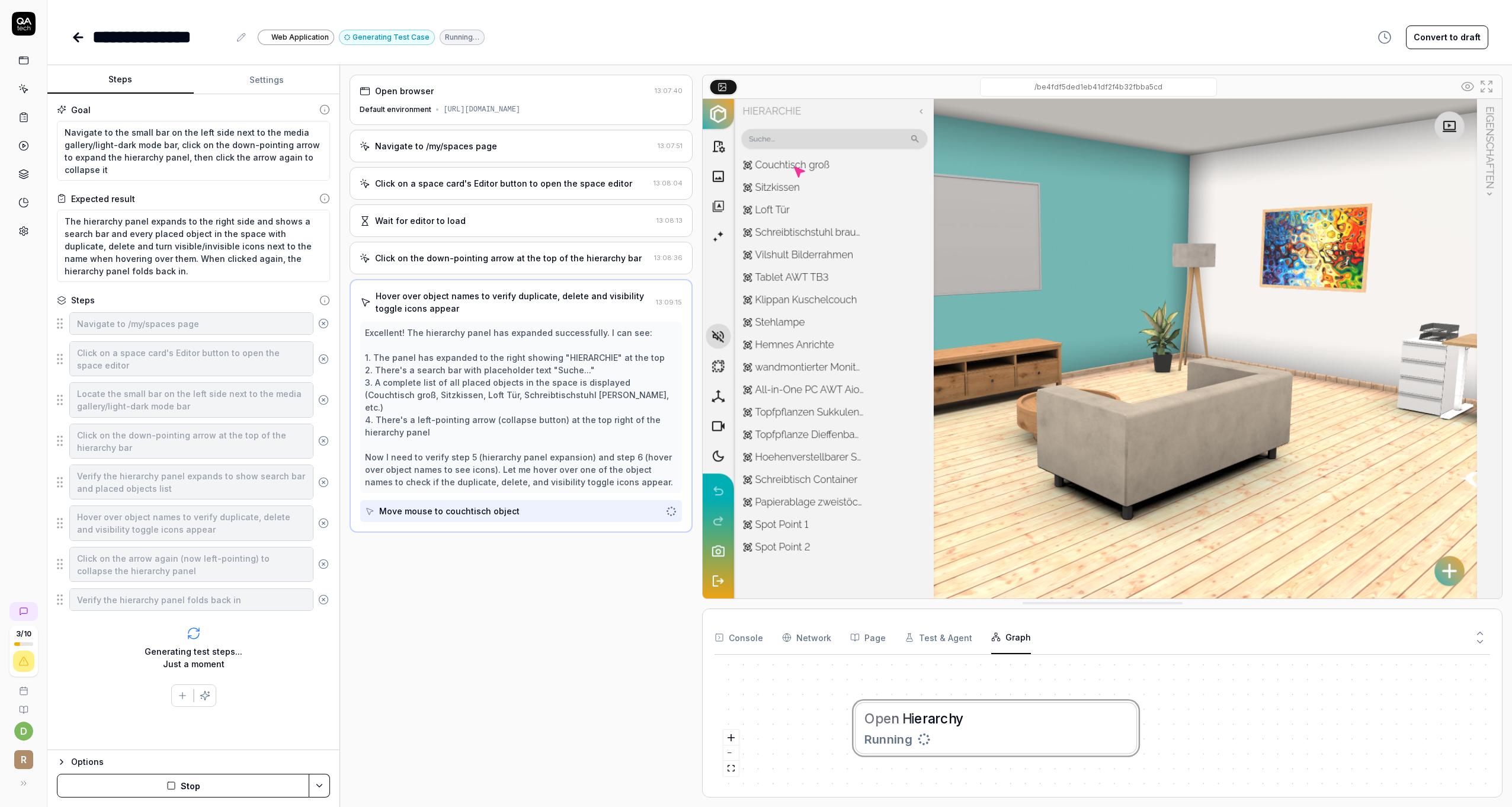
drag, startPoint x: 814, startPoint y: 709, endPoint x: 942, endPoint y: 735, distance: 130.6
click at [942, 735] on div "O p e n H i e r a r c h y Running" at bounding box center [1102, 725] width 775 height 121
click at [928, 645] on button "Test & Agent" at bounding box center [938, 638] width 68 height 33
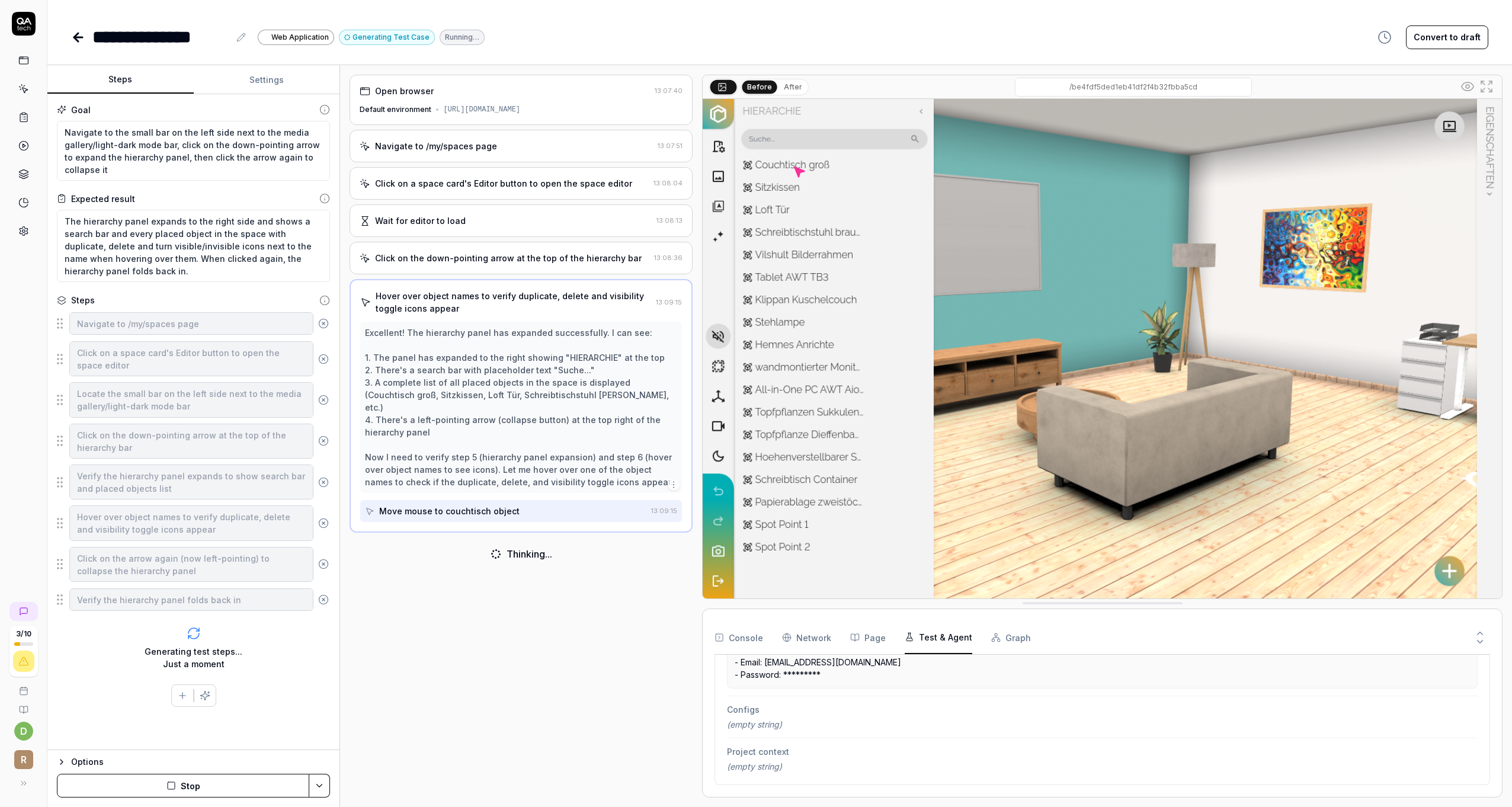
scroll to position [403, 0]
click at [876, 650] on button "Page" at bounding box center [868, 638] width 36 height 33
click at [827, 642] on Requests "Network" at bounding box center [807, 638] width 49 height 33
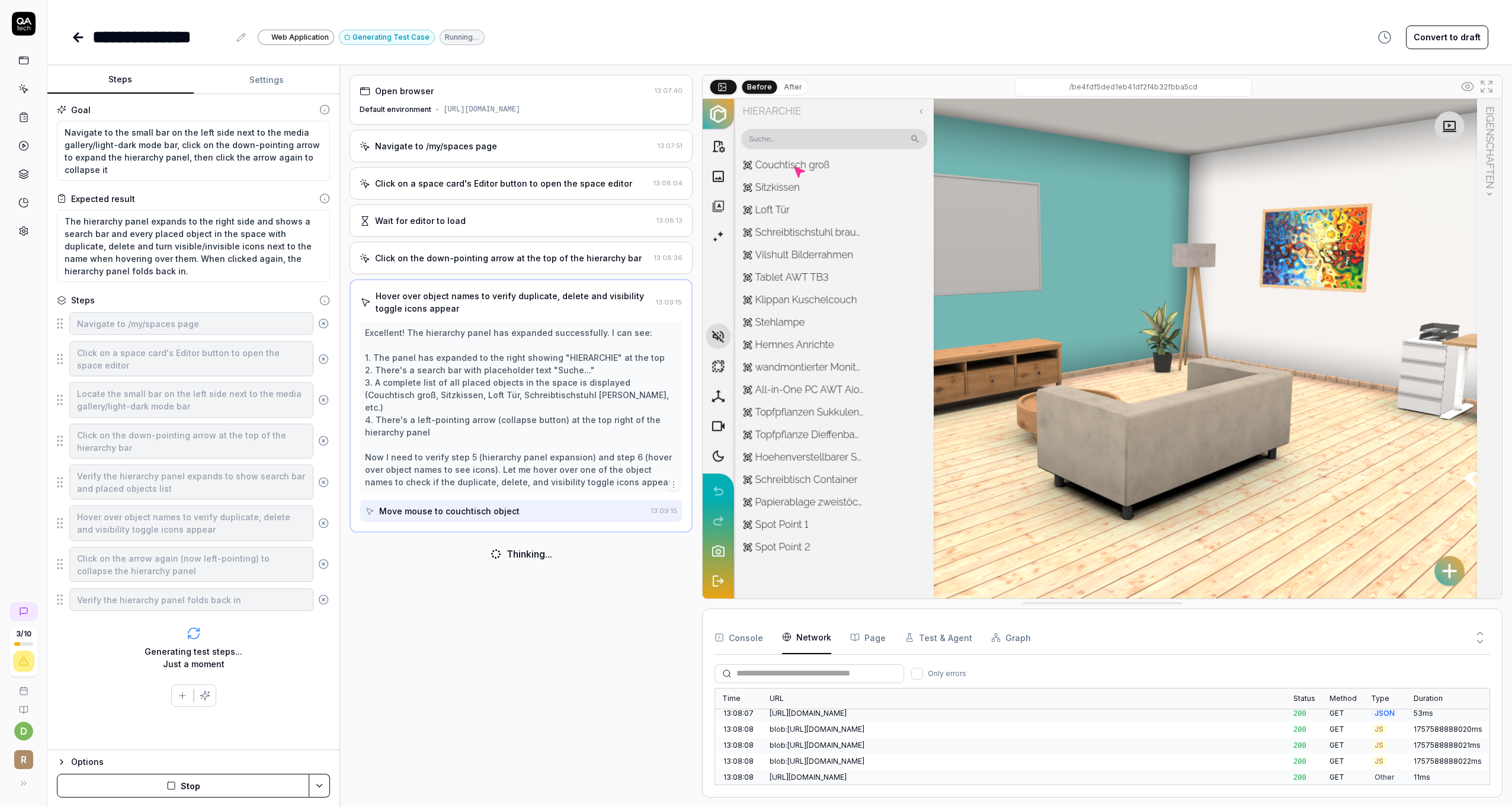
scroll to position [1093, 0]
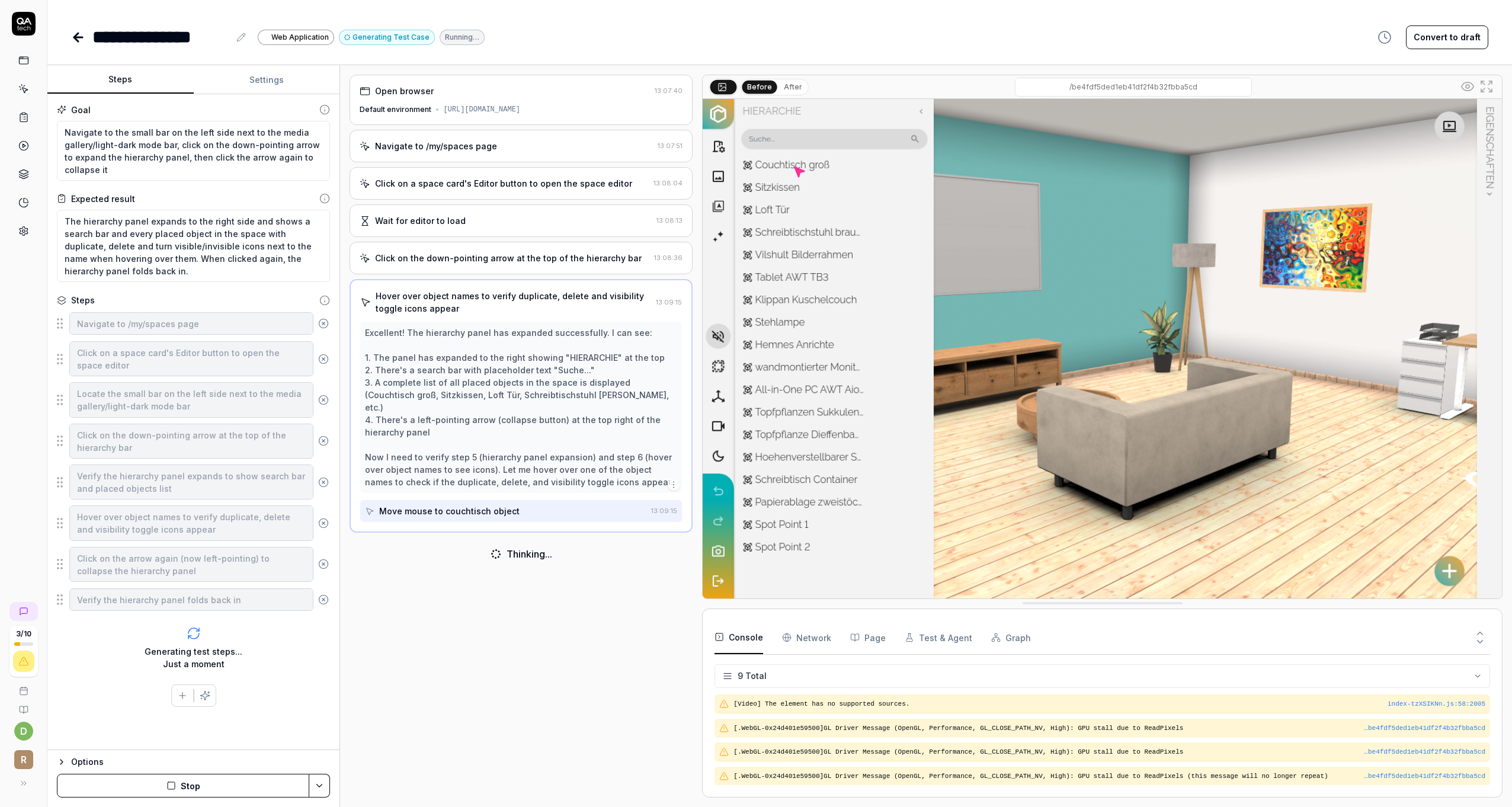
click at [758, 642] on button "Console" at bounding box center [739, 638] width 49 height 33
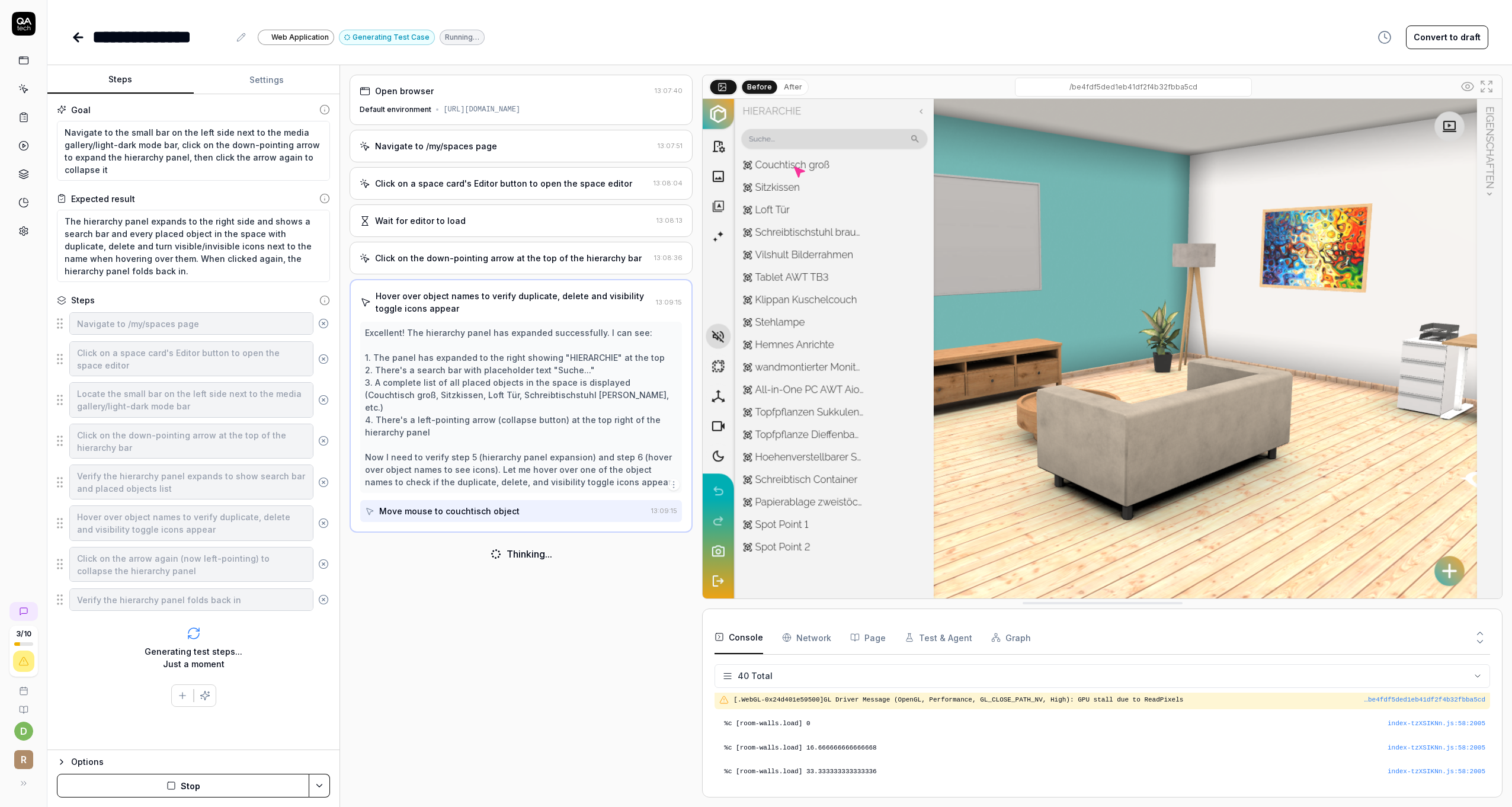
scroll to position [881, 0]
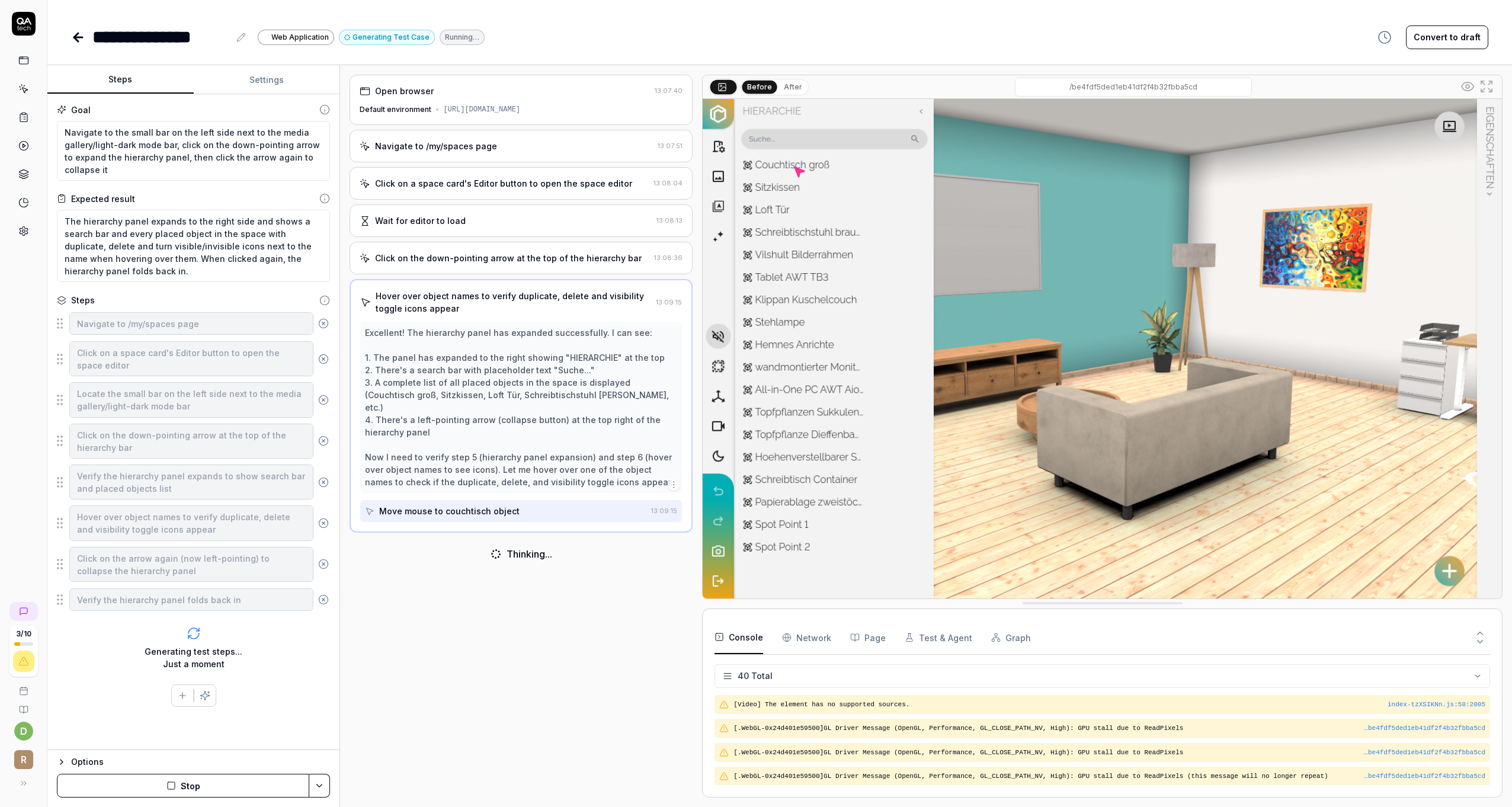
click at [515, 668] on div "Open browser 13:07:40 Default environment https://app.rooom.com/ Navigate to /m…" at bounding box center [521, 436] width 343 height 723
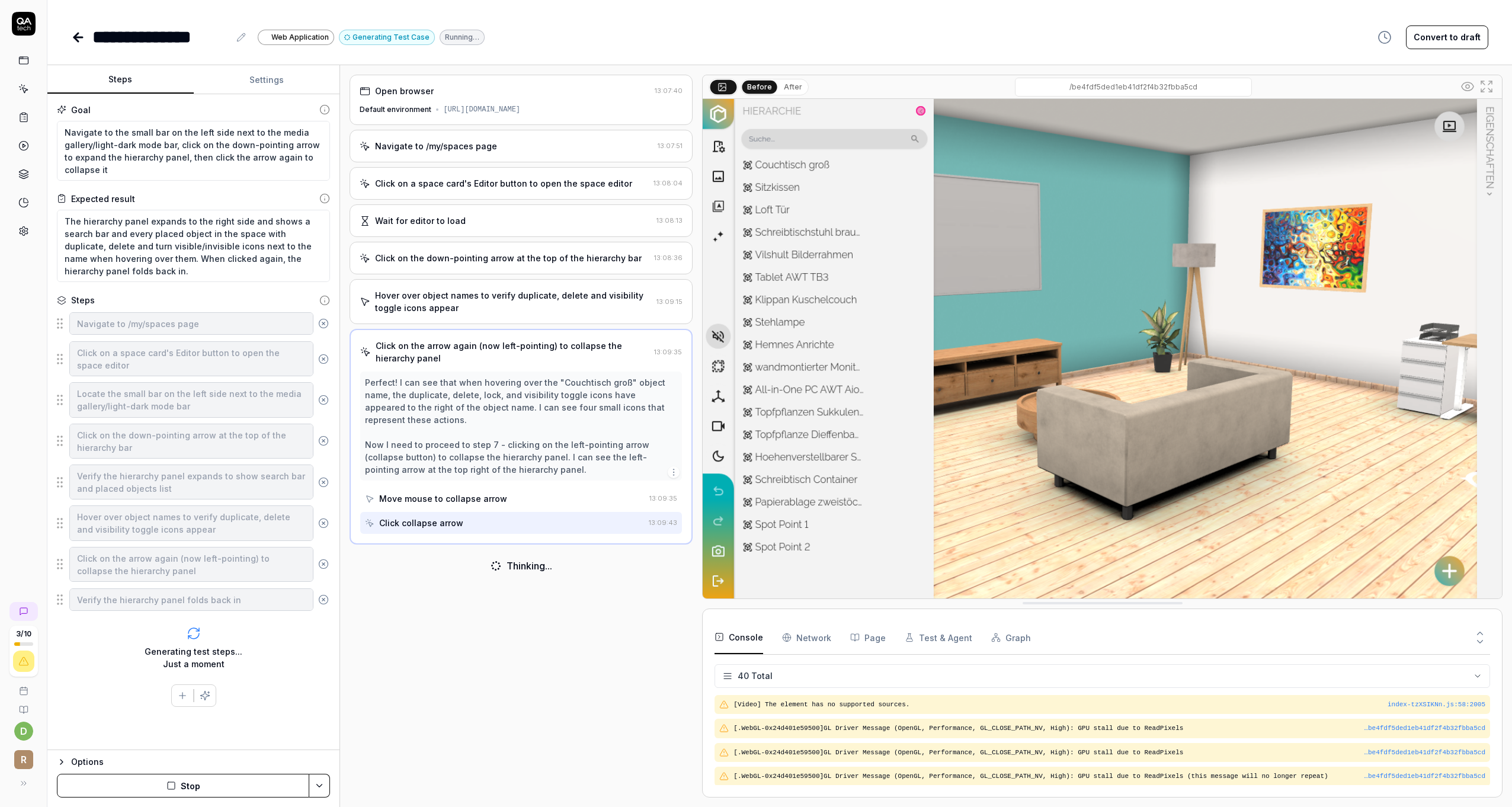
click at [578, 670] on div "Open browser 13:07:40 Default environment https://app.rooom.com/ Navigate to /m…" at bounding box center [521, 436] width 343 height 723
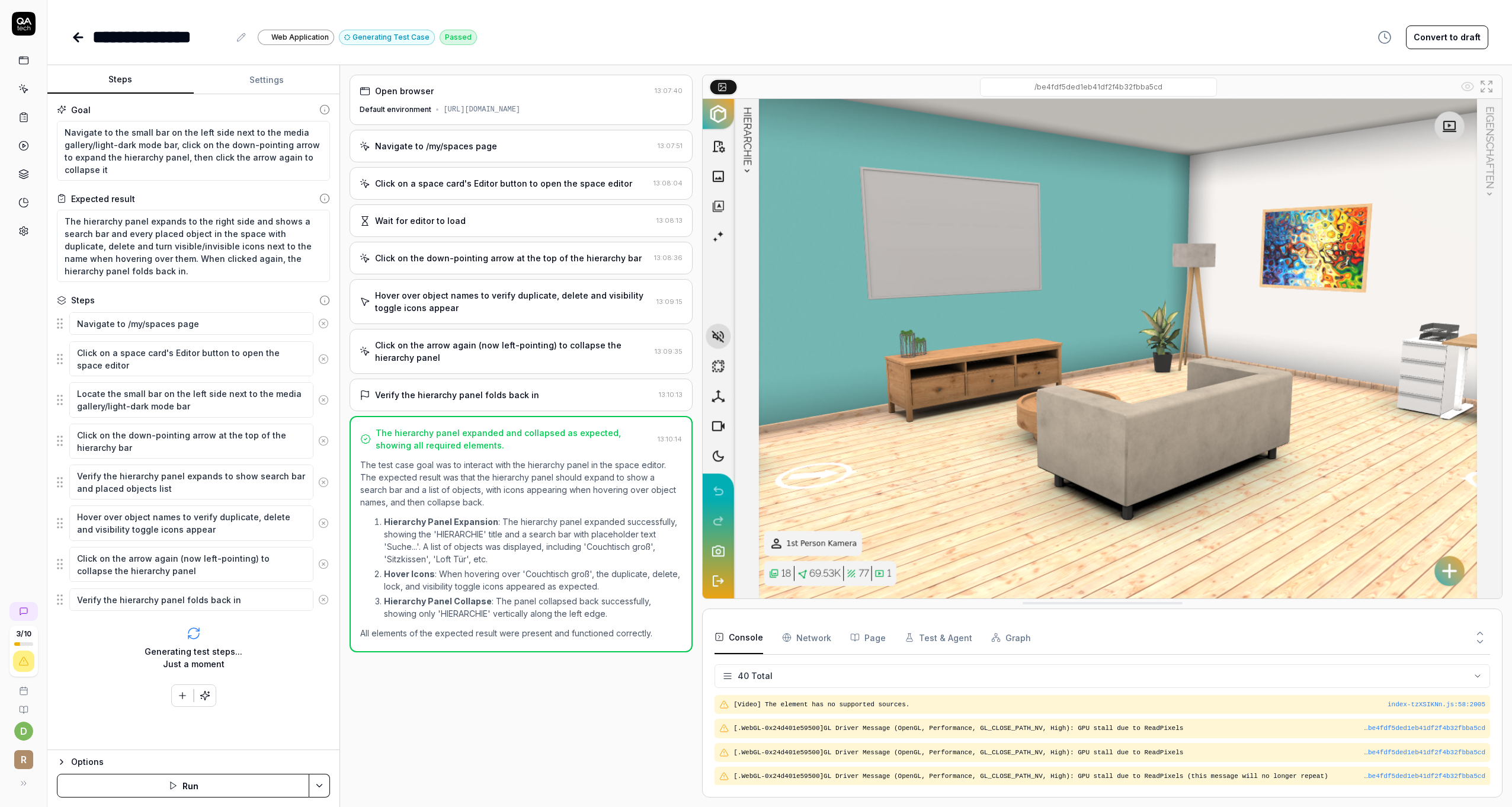
click at [592, 707] on div "Open browser 13:07:40 Default environment https://app.rooom.com/ Navigate to /m…" at bounding box center [521, 436] width 343 height 723
click at [16, 64] on link at bounding box center [24, 61] width 21 height 21
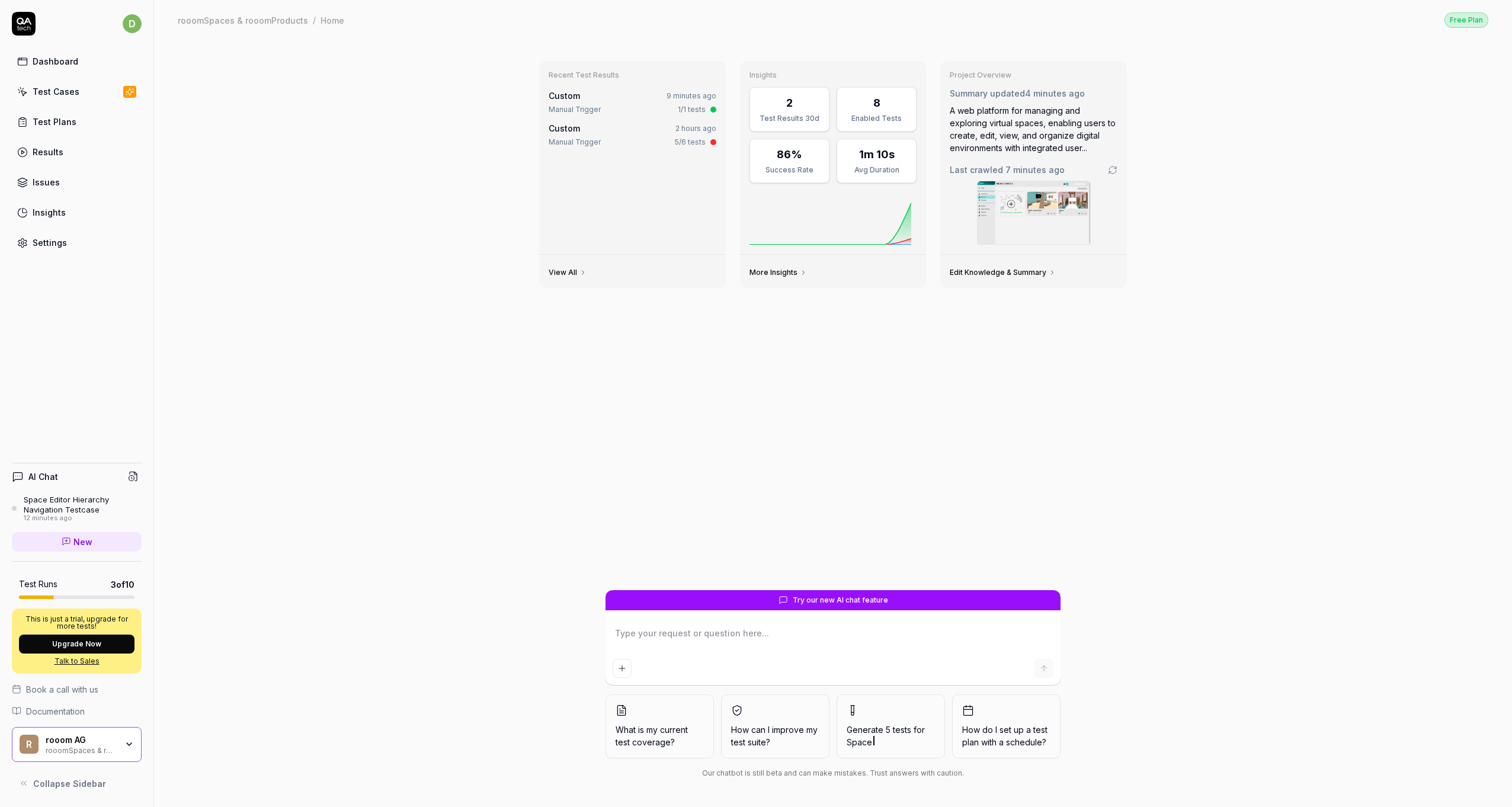
click at [414, 279] on div "Recent Test Results Custom 9 minutes ago Manual Trigger 1/1 tests Custom 2 hour…" at bounding box center [833, 424] width 1358 height 768
click at [801, 346] on div "Recent Test Results Custom 9 minutes ago Manual Trigger 1/1 tests Custom 2 hour…" at bounding box center [832, 321] width 607 height 539
click at [810, 347] on div "Recent Test Results Custom 9 minutes ago Manual Trigger 1/1 tests Custom 2 hour…" at bounding box center [832, 321] width 607 height 539
type textarea "*"
